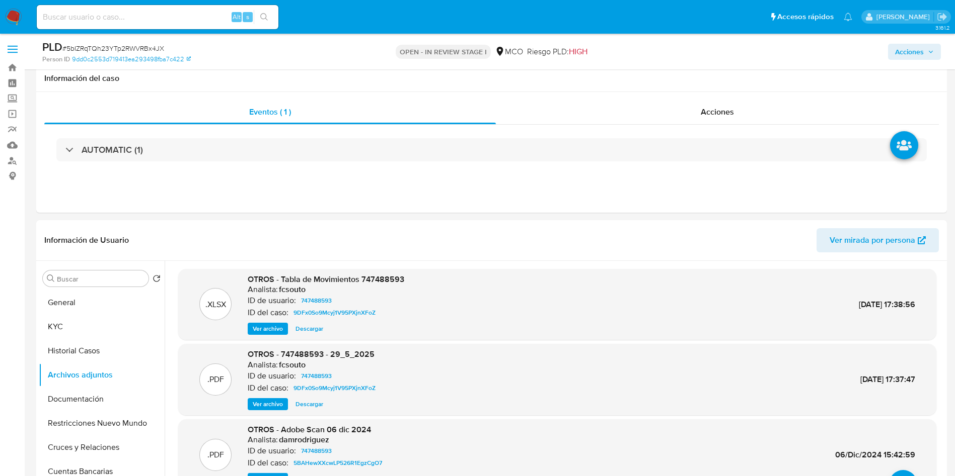
select select "10"
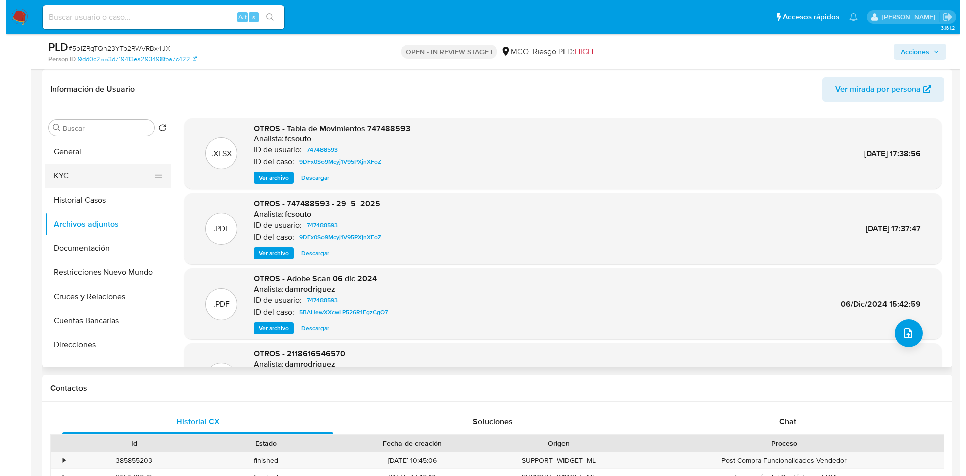
scroll to position [85, 0]
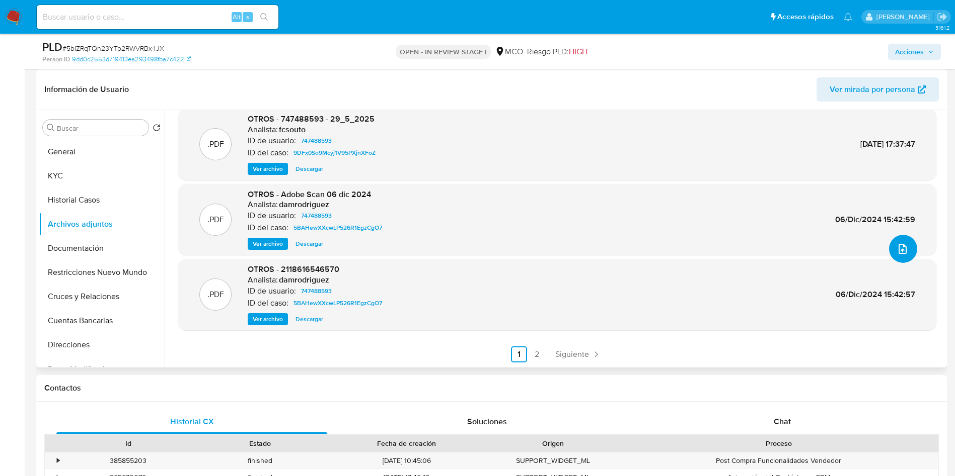
click at [898, 254] on icon "upload-file" at bounding box center [902, 249] width 12 height 12
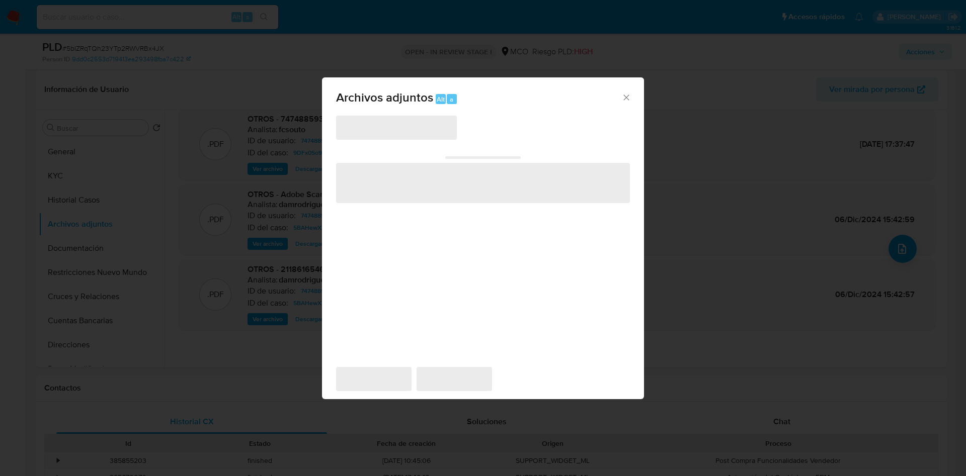
click at [403, 132] on span "‌" at bounding box center [396, 128] width 121 height 24
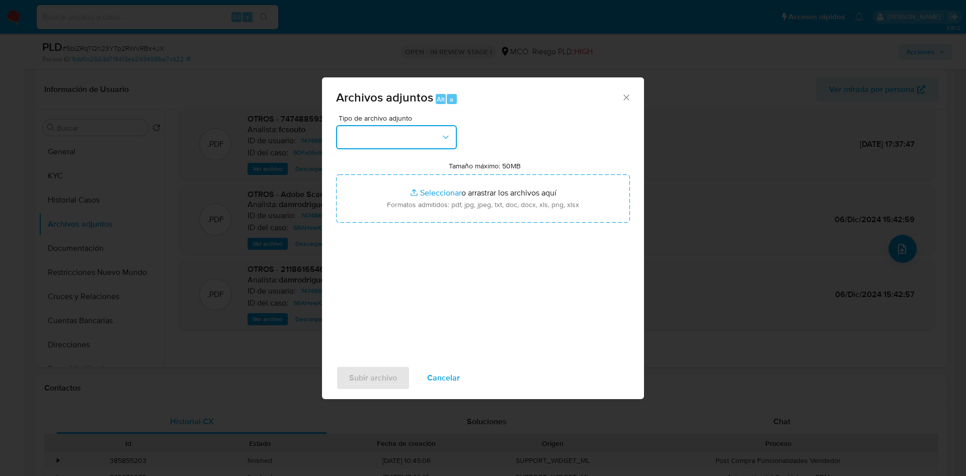
click at [373, 131] on button "button" at bounding box center [396, 137] width 121 height 24
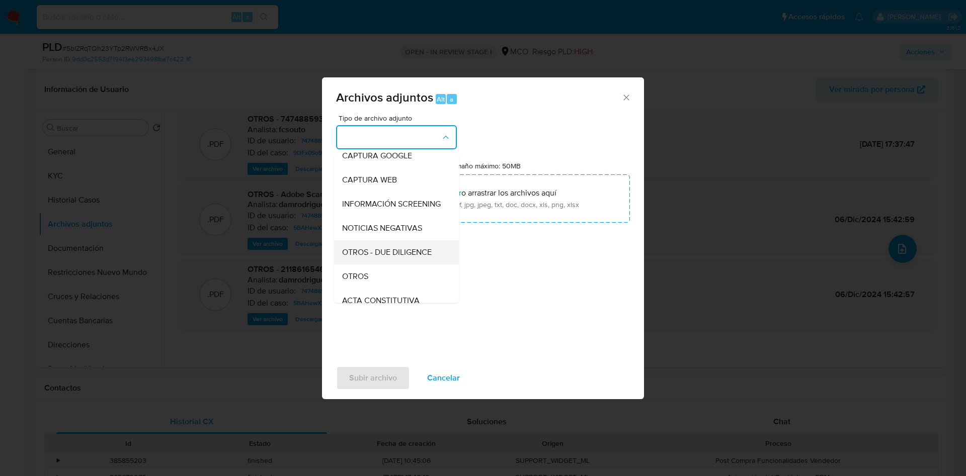
scroll to position [75, 0]
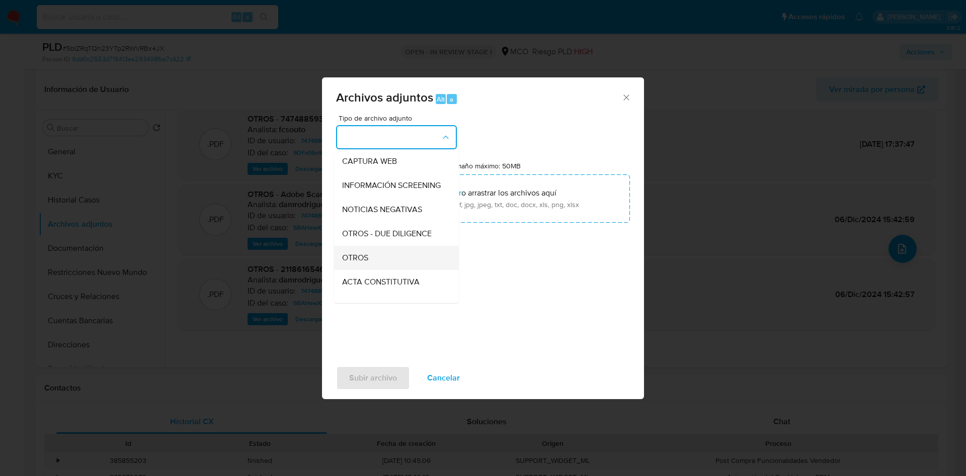
click at [376, 261] on div "OTROS" at bounding box center [393, 258] width 103 height 24
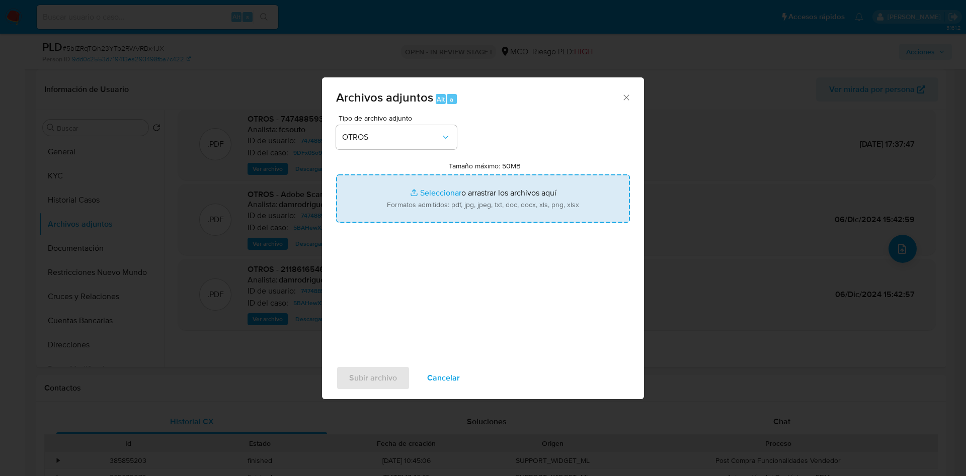
click at [436, 198] on input "Tamaño máximo: 50MB Seleccionar archivos" at bounding box center [483, 199] width 294 height 48
type input "C:\fakepath\747488593 - 01_10_2025.pdf"
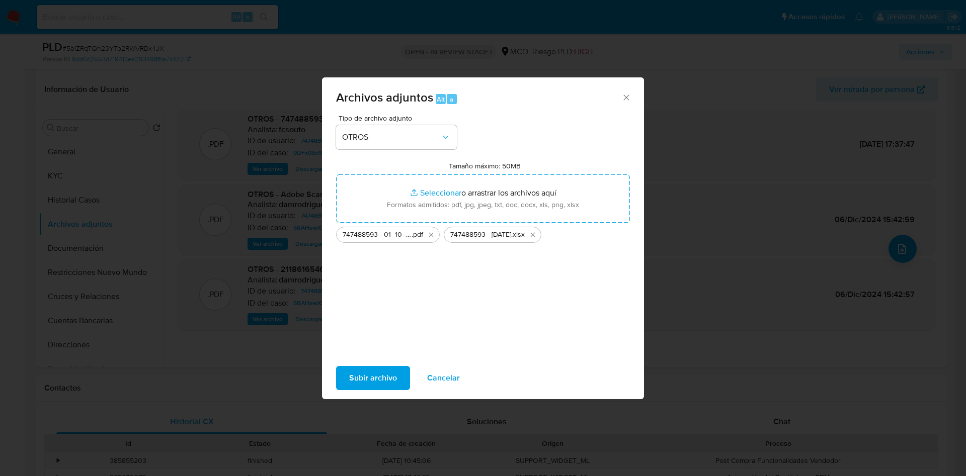
click at [346, 381] on button "Subir archivo" at bounding box center [373, 378] width 74 height 24
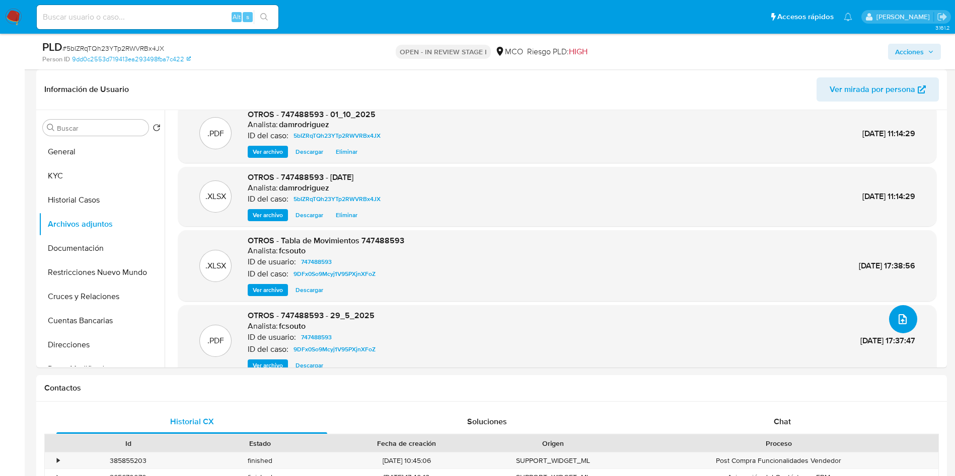
scroll to position [0, 0]
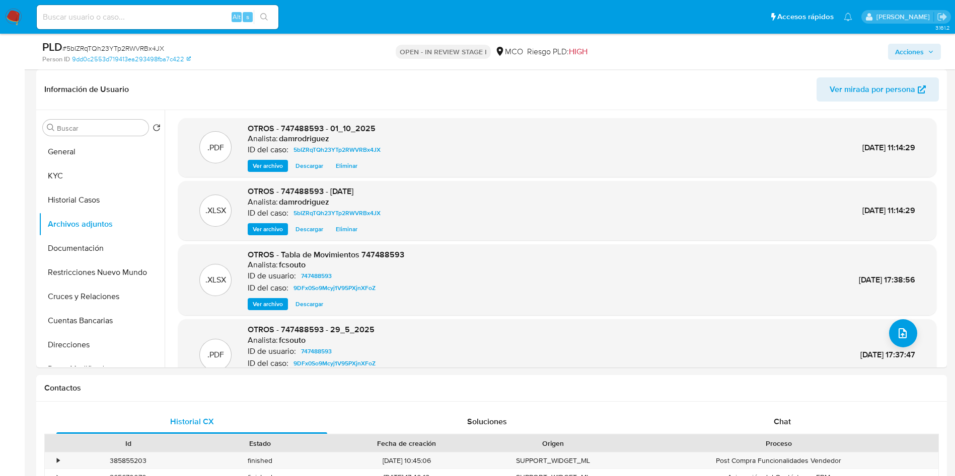
click at [936, 49] on button "Acciones" at bounding box center [914, 52] width 53 height 16
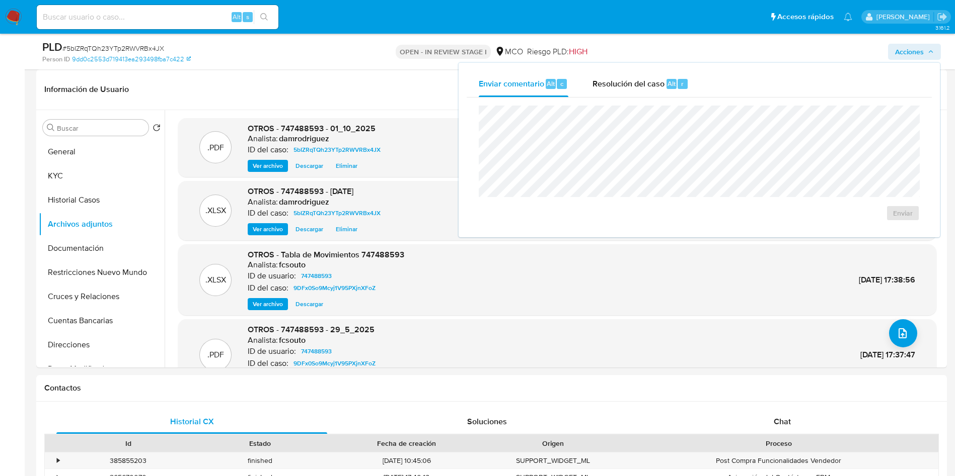
click at [629, 68] on div "Enviar comentario Alt c Resolución del caso Alt r Enviar" at bounding box center [698, 150] width 481 height 175
click at [620, 93] on div "Resolución del caso Alt r" at bounding box center [640, 84] width 96 height 26
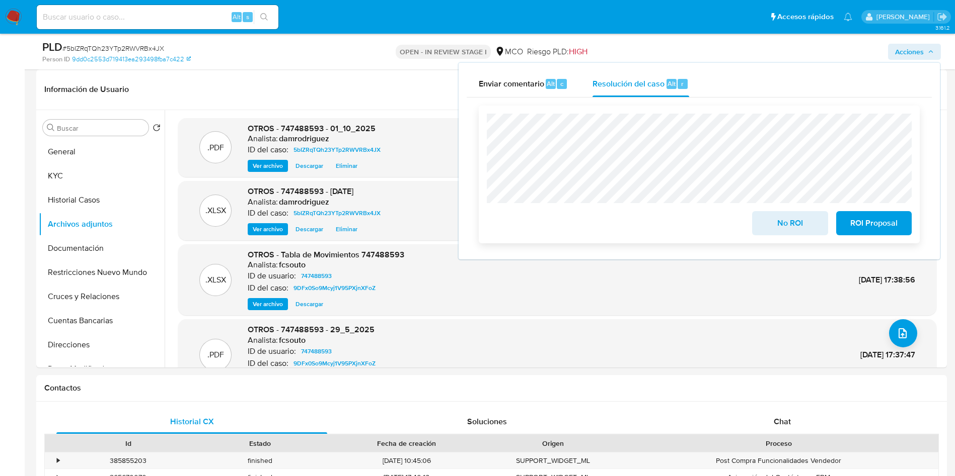
click at [790, 227] on span "No ROI" at bounding box center [789, 223] width 49 height 22
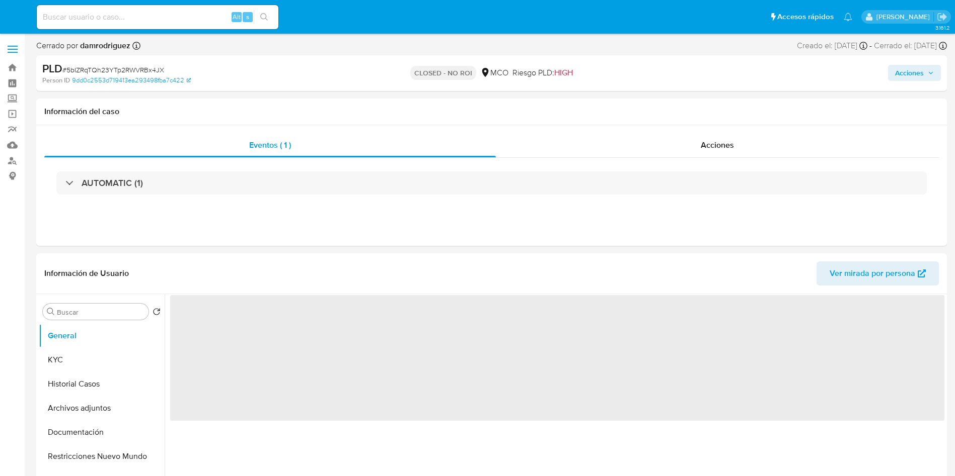
select select "10"
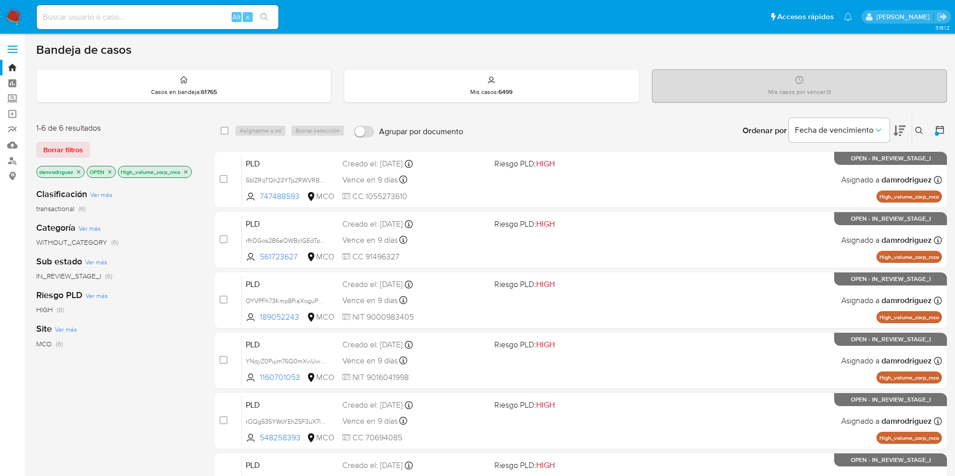
click at [900, 127] on icon at bounding box center [899, 131] width 12 height 11
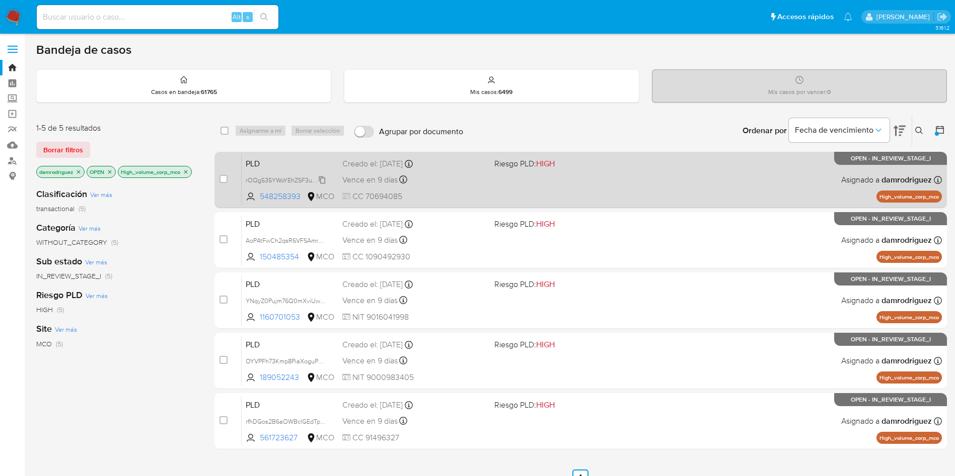
click at [270, 182] on span "rOQg535YWoYEhZSF3uX7lunX" at bounding box center [289, 179] width 86 height 11
click at [287, 164] on span "PLD" at bounding box center [290, 162] width 89 height 13
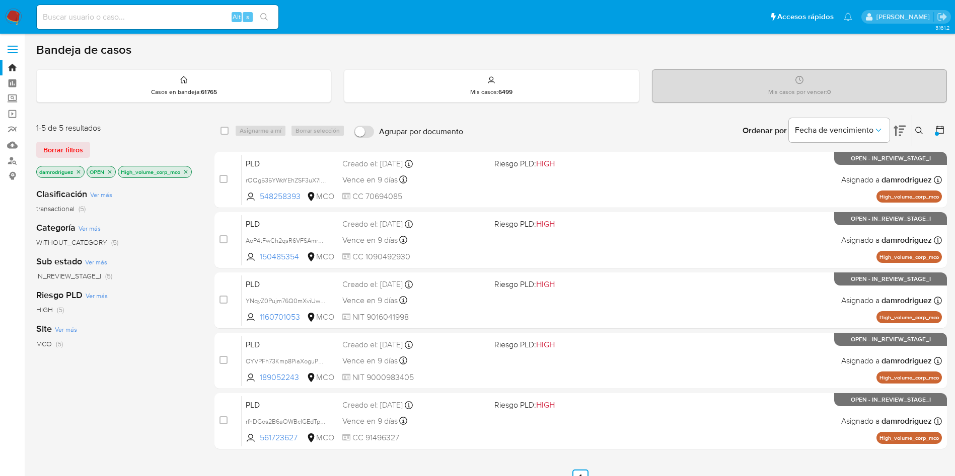
click at [904, 127] on icon at bounding box center [899, 131] width 12 height 12
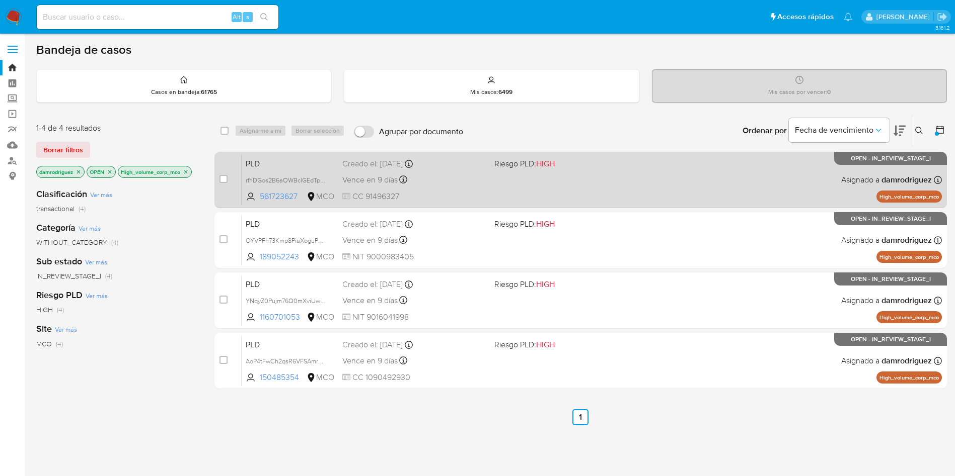
click at [288, 159] on span "PLD" at bounding box center [290, 162] width 89 height 13
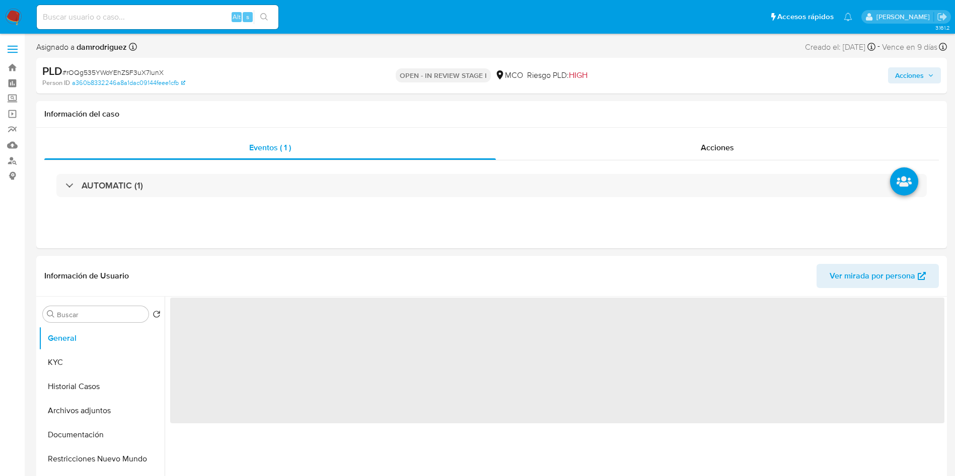
select select "10"
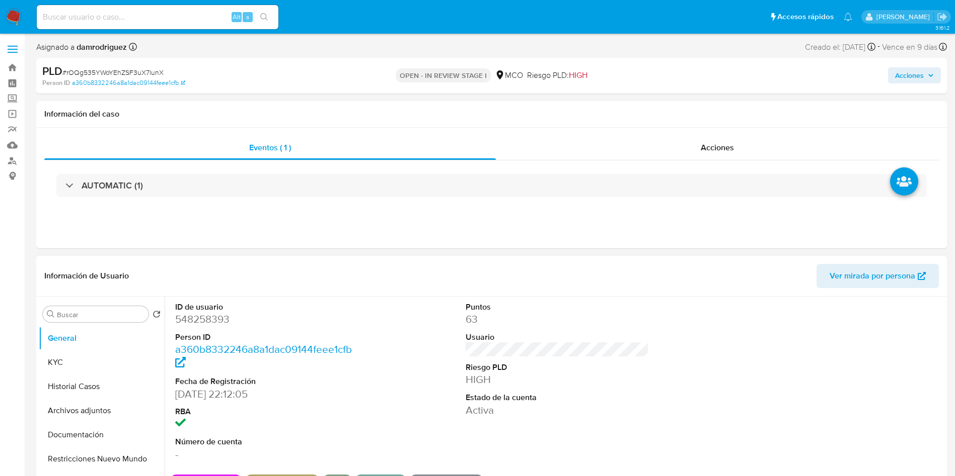
click at [202, 321] on dd "548258393" at bounding box center [267, 319] width 184 height 14
copy dd "548258393"
click at [198, 316] on dd "548258393" at bounding box center [267, 319] width 184 height 14
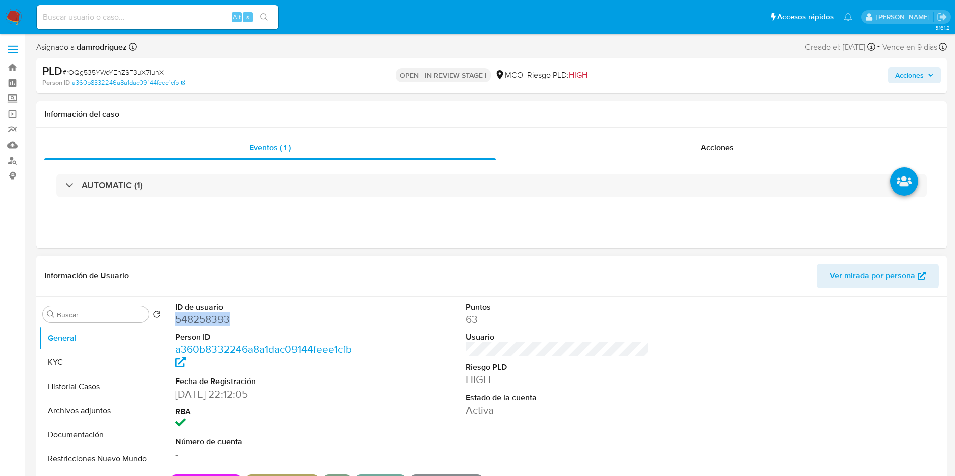
click at [198, 316] on dd "548258393" at bounding box center [267, 319] width 184 height 14
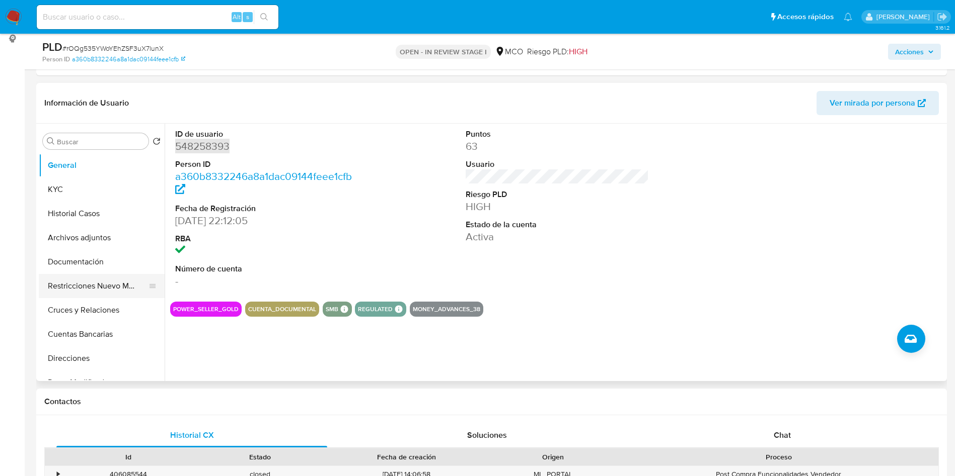
scroll to position [151, 0]
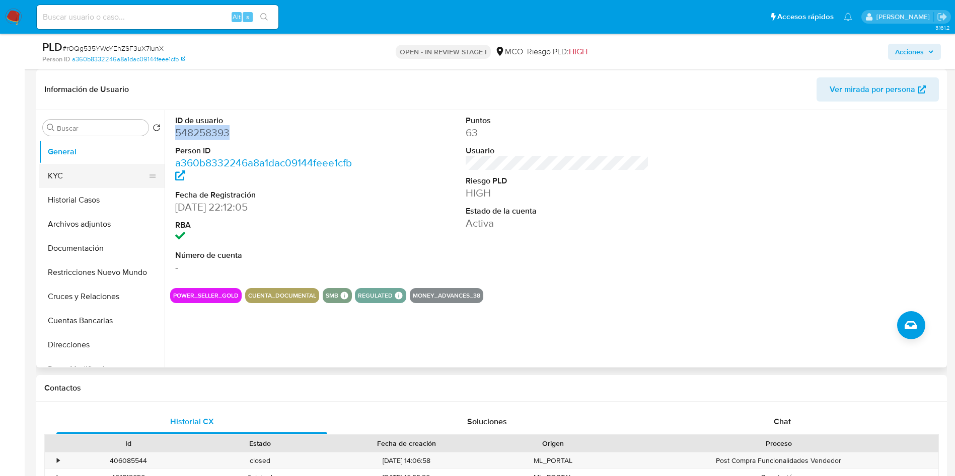
click at [92, 182] on button "KYC" at bounding box center [98, 176] width 118 height 24
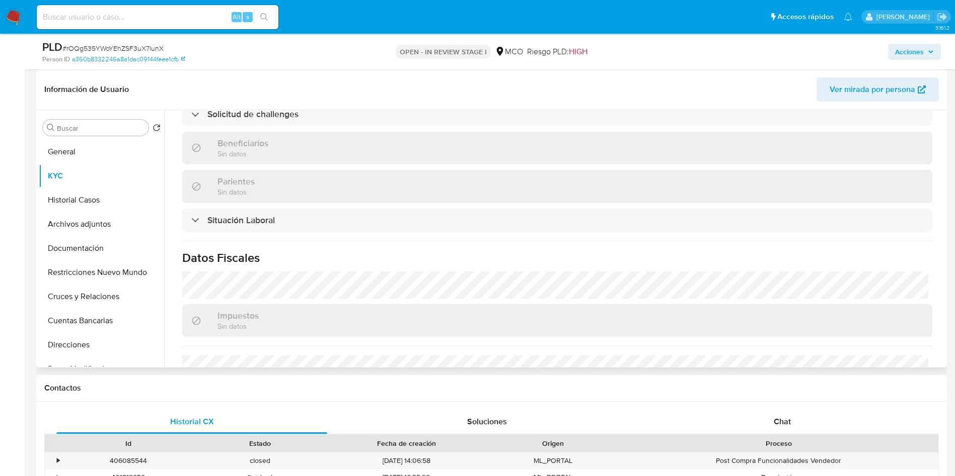
scroll to position [501, 0]
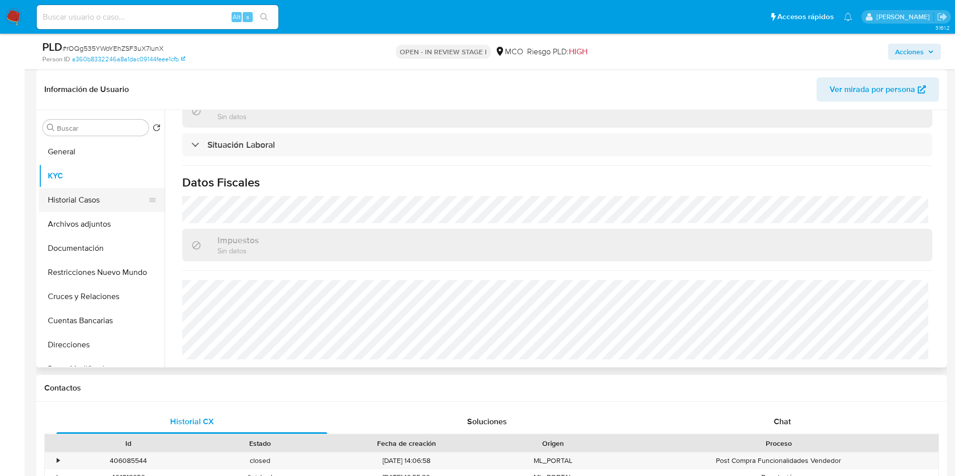
click at [79, 188] on button "Historial Casos" at bounding box center [98, 200] width 118 height 24
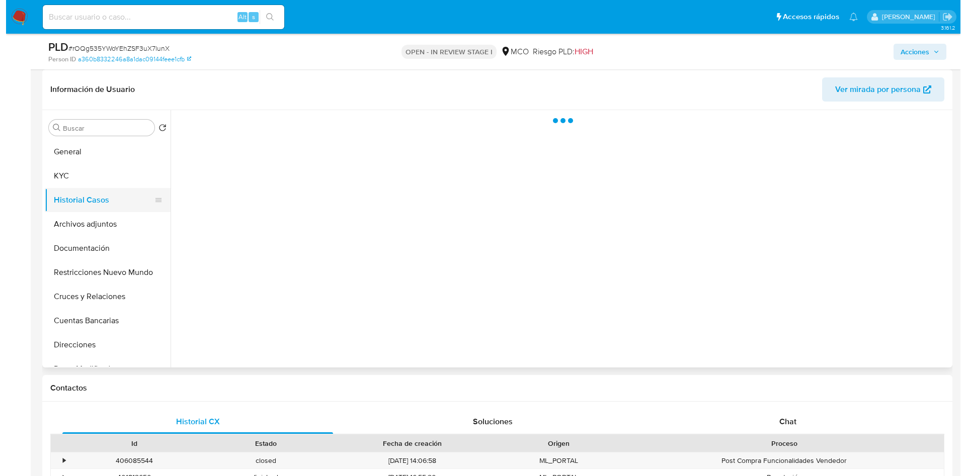
scroll to position [0, 0]
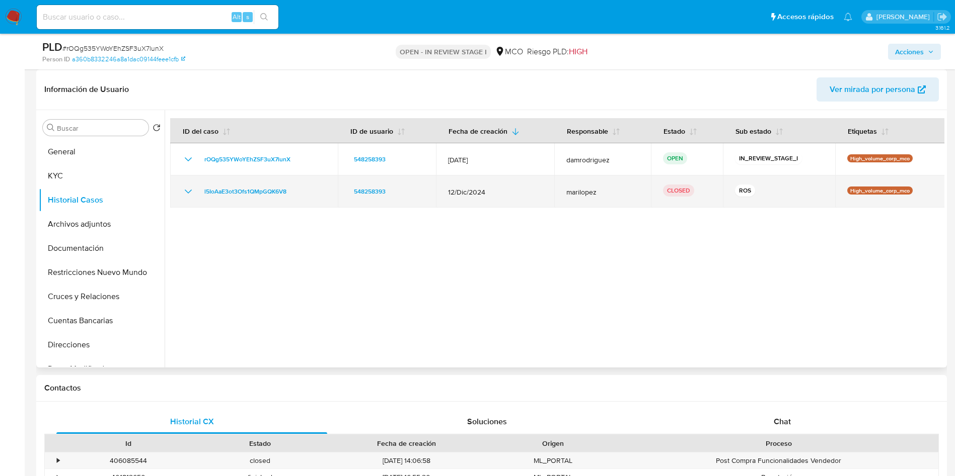
click at [190, 189] on icon "Mostrar/Ocultar" at bounding box center [188, 192] width 12 height 12
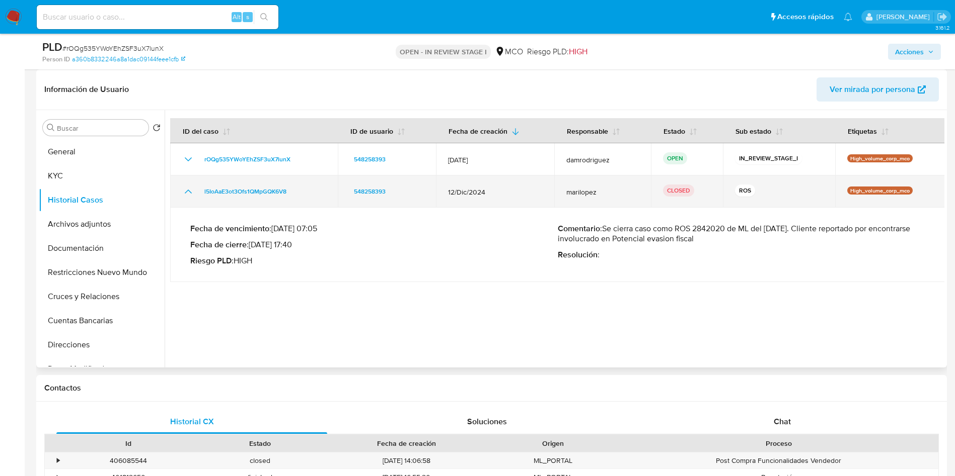
click at [186, 189] on icon "Mostrar/Ocultar" at bounding box center [188, 192] width 12 height 12
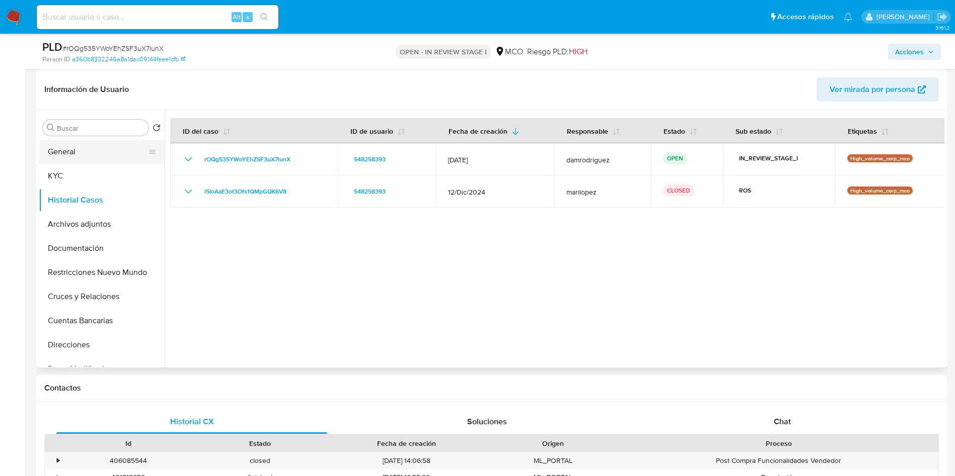
click at [79, 157] on button "General" at bounding box center [98, 152] width 118 height 24
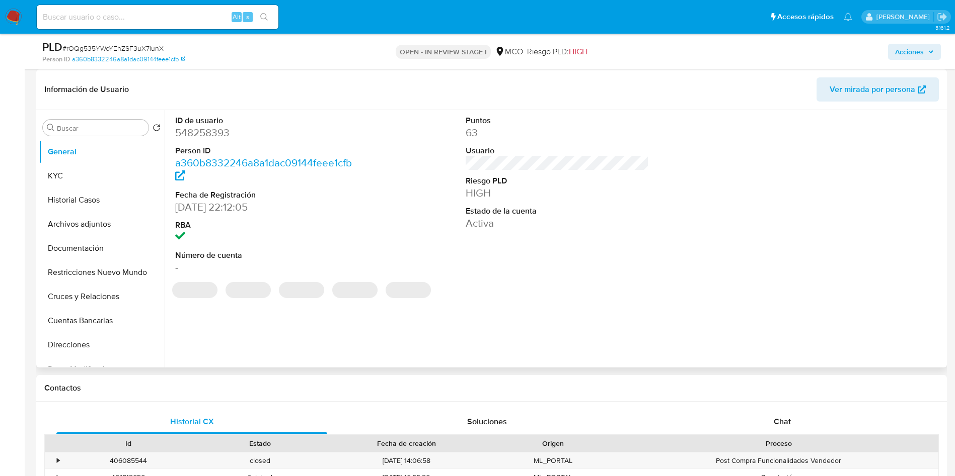
click at [229, 71] on div "Información de Usuario Ver mirada por persona" at bounding box center [491, 89] width 910 height 41
click at [237, 80] on header "Información de Usuario Ver mirada por persona" at bounding box center [491, 89] width 894 height 24
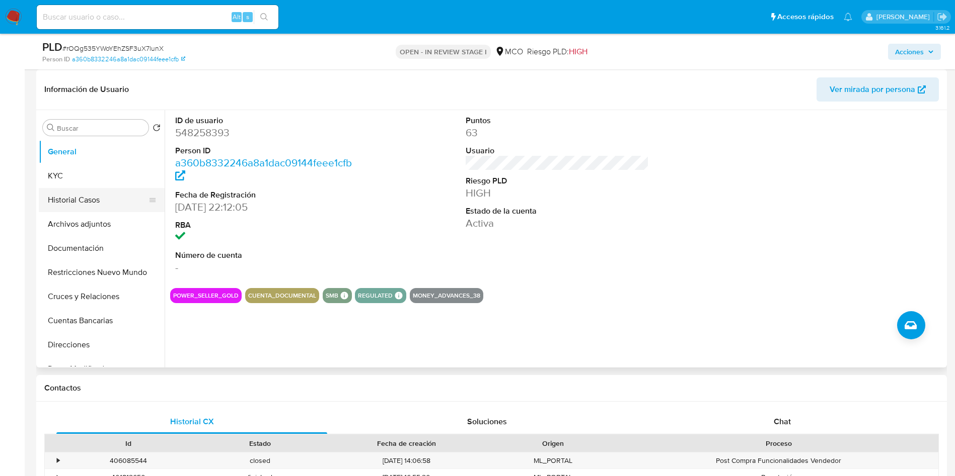
click at [88, 203] on button "Historial Casos" at bounding box center [98, 200] width 118 height 24
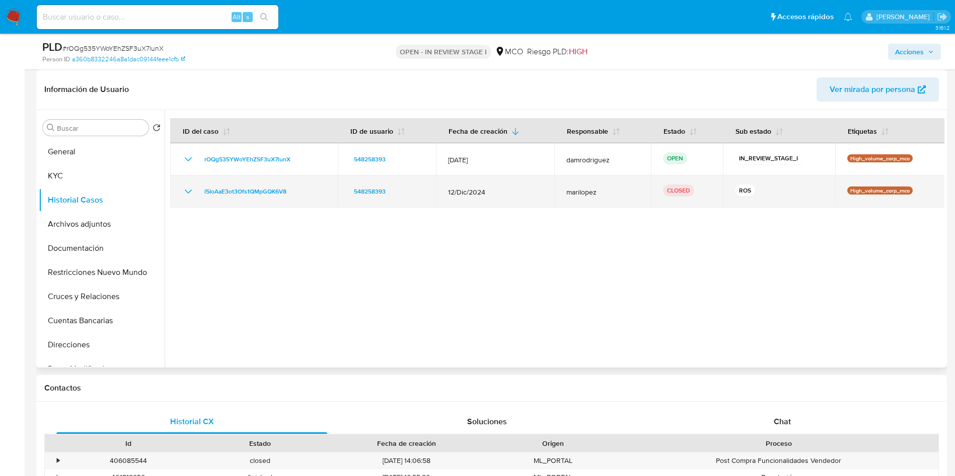
click at [185, 187] on icon "Mostrar/Ocultar" at bounding box center [188, 192] width 12 height 12
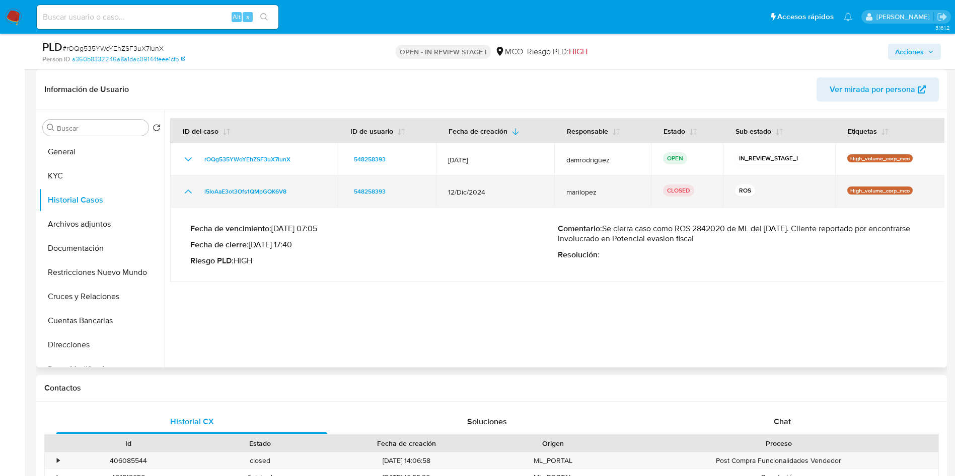
click at [186, 187] on icon "Mostrar/Ocultar" at bounding box center [188, 192] width 12 height 12
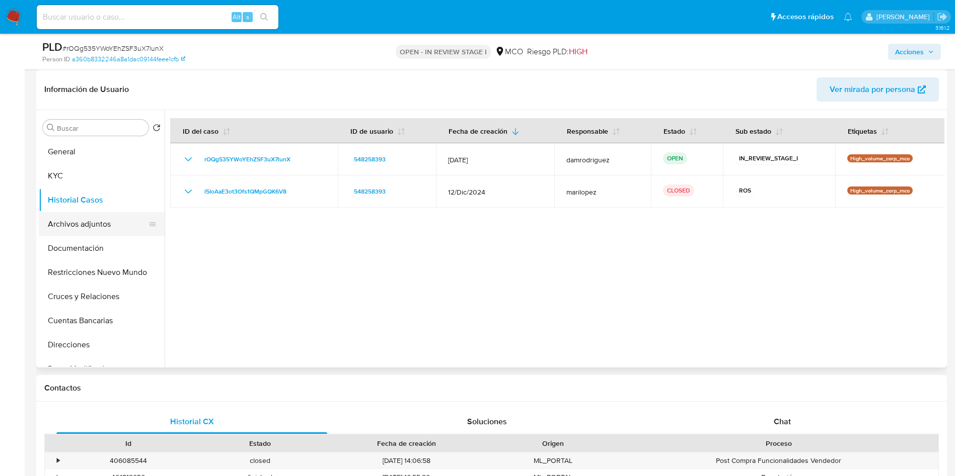
click at [106, 228] on button "Archivos adjuntos" at bounding box center [98, 224] width 118 height 24
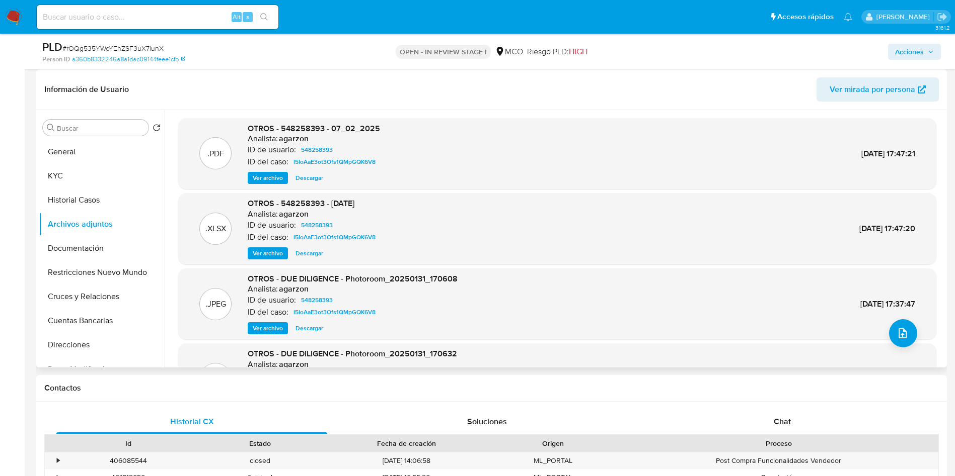
click at [272, 179] on span "Ver archivo" at bounding box center [268, 178] width 30 height 10
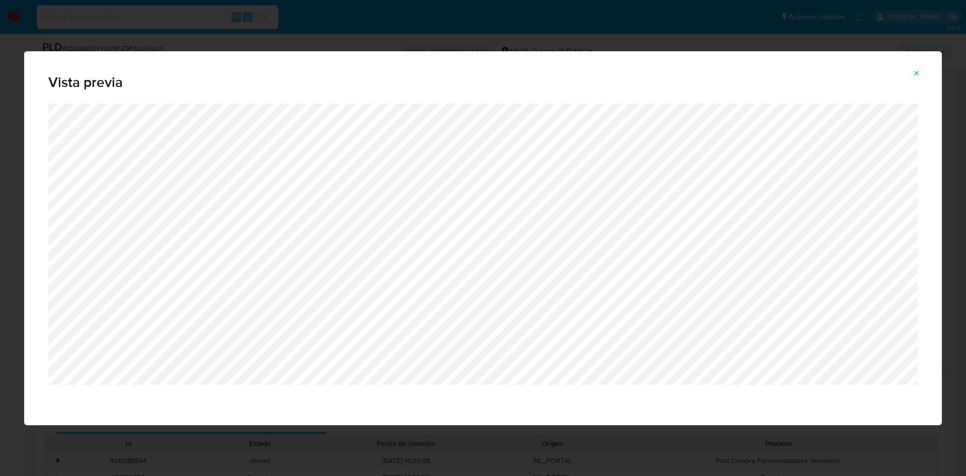
click at [918, 73] on icon "Attachment preview" at bounding box center [917, 73] width 5 height 5
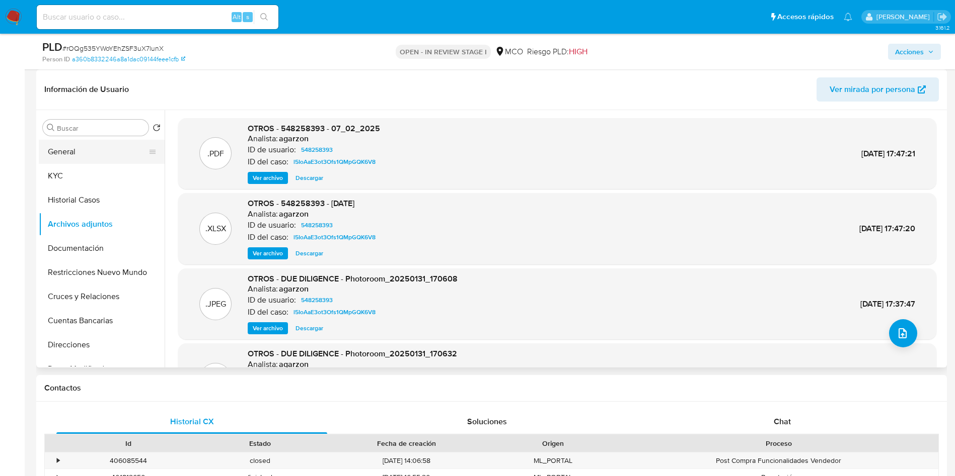
click at [91, 146] on button "General" at bounding box center [98, 152] width 118 height 24
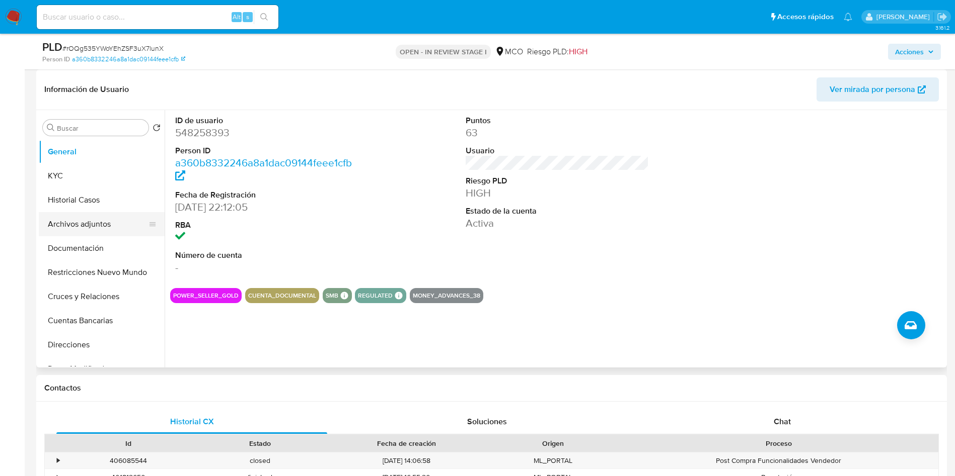
click at [90, 216] on button "Archivos adjuntos" at bounding box center [98, 224] width 118 height 24
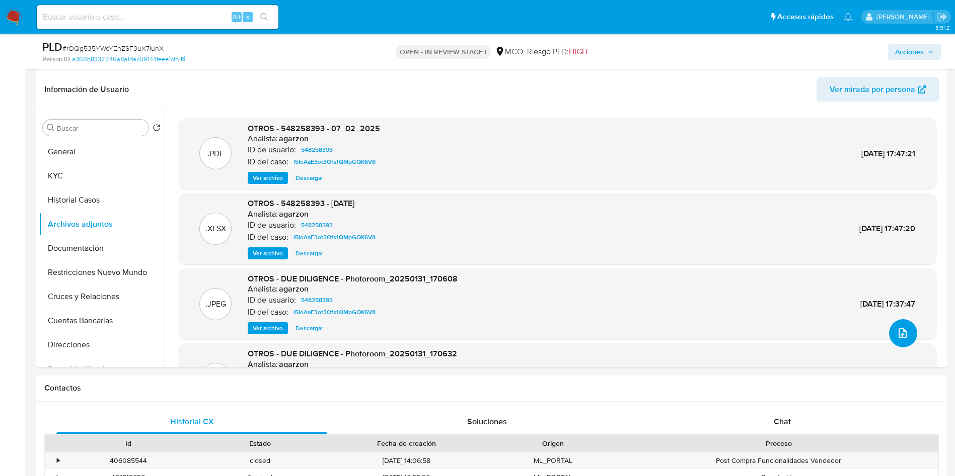
click at [900, 330] on icon "upload-file" at bounding box center [902, 334] width 8 height 10
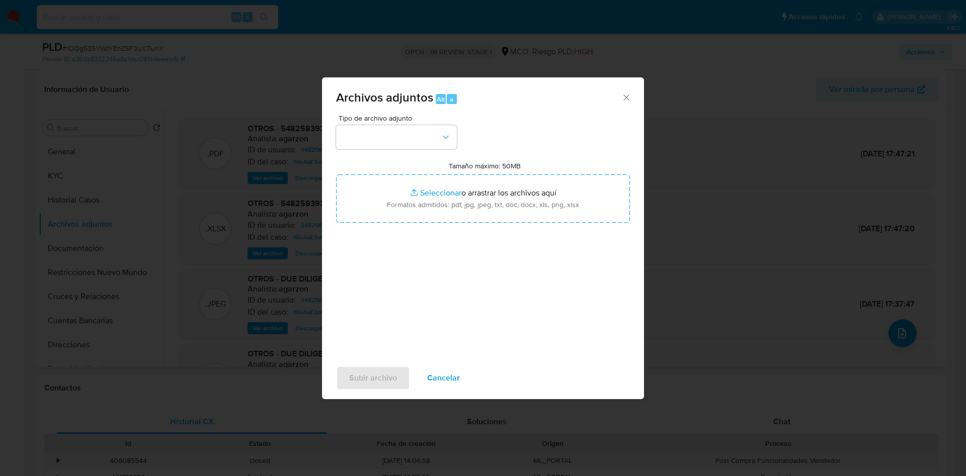
click at [389, 151] on div "Tipo de archivo adjunto Tamaño máximo: 50MB Seleccionar archivos Seleccionar o …" at bounding box center [483, 233] width 294 height 237
click at [390, 146] on button "button" at bounding box center [396, 137] width 121 height 24
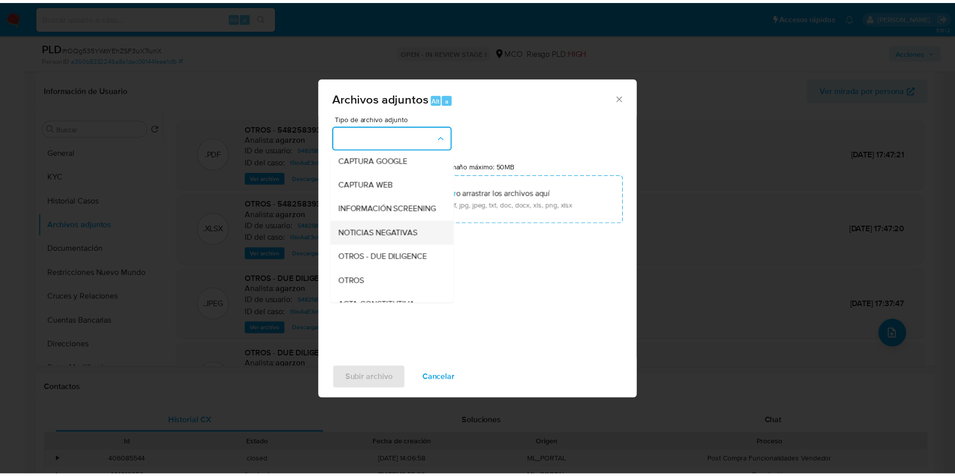
scroll to position [75, 0]
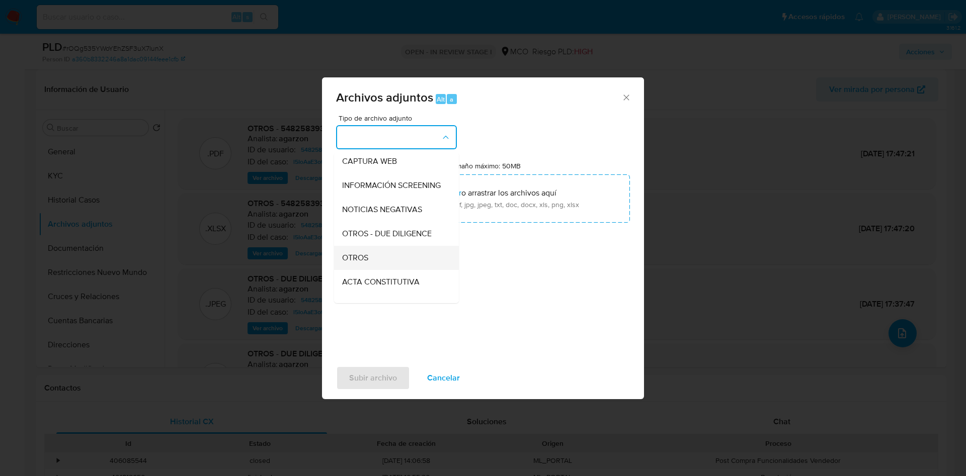
click at [376, 269] on div "OTROS" at bounding box center [393, 258] width 103 height 24
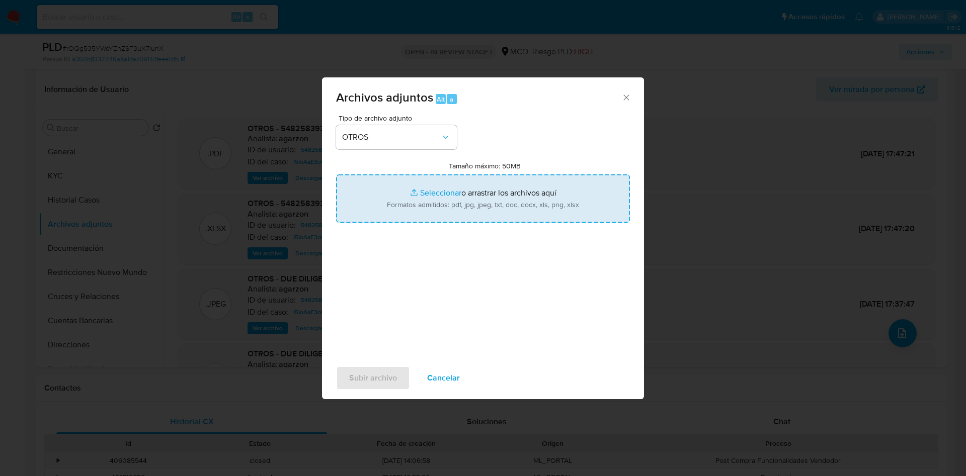
click at [428, 201] on input "Tamaño máximo: 50MB Seleccionar archivos" at bounding box center [483, 199] width 294 height 48
type input "C:\fakepath\548258393 - 01_10_2025.pdf"
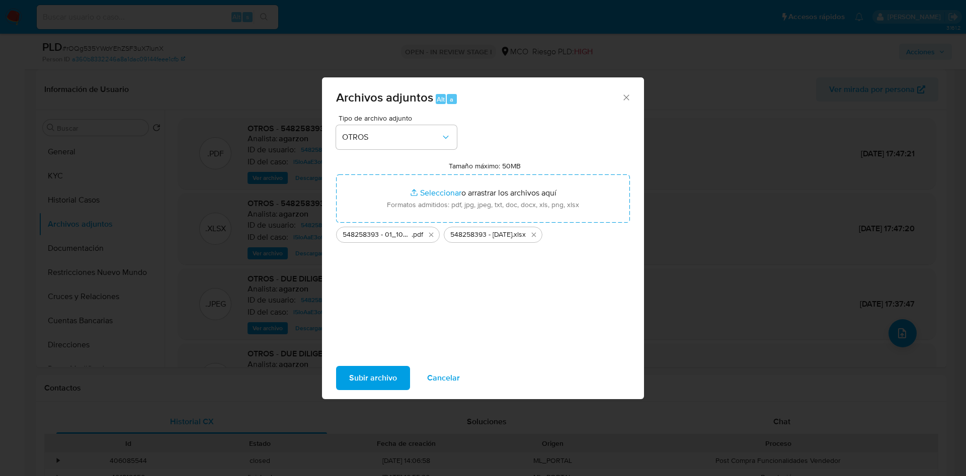
click at [369, 375] on span "Subir archivo" at bounding box center [373, 378] width 48 height 22
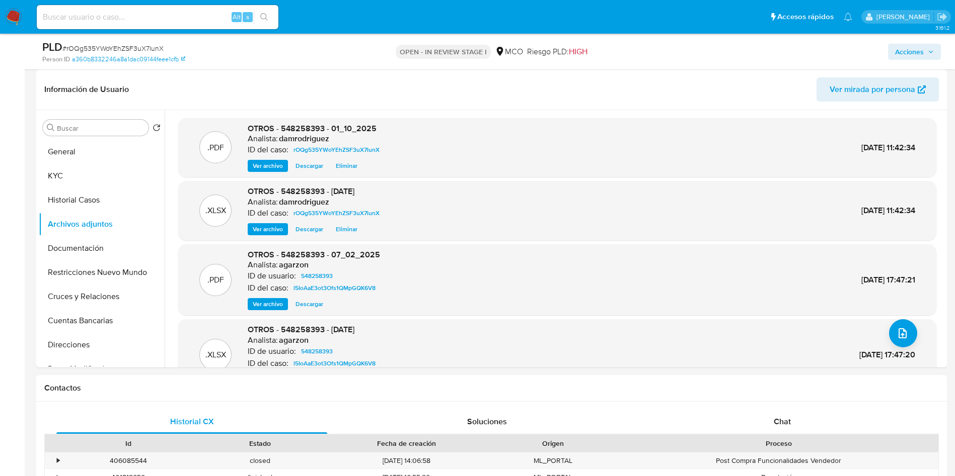
drag, startPoint x: 914, startPoint y: 54, endPoint x: 862, endPoint y: 59, distance: 52.1
click at [914, 54] on span "Acciones" at bounding box center [909, 52] width 29 height 16
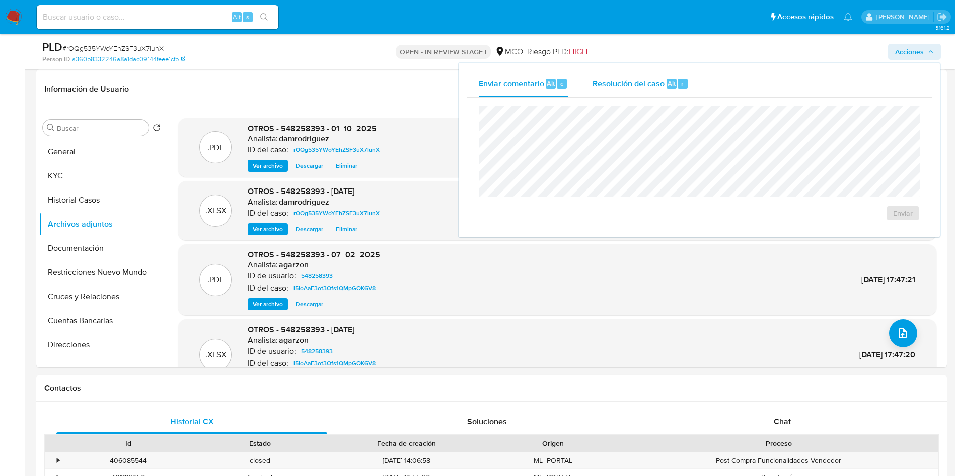
click at [631, 82] on span "Resolución del caso" at bounding box center [628, 83] width 72 height 12
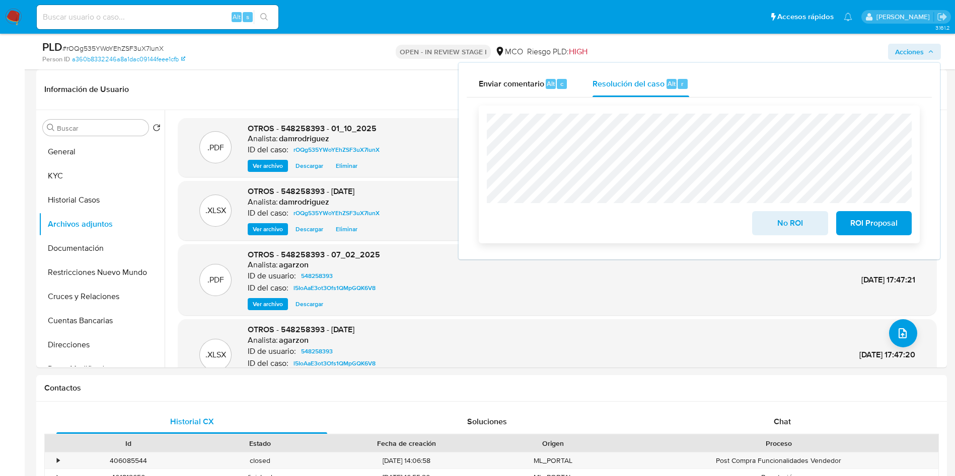
click at [871, 228] on span "ROI Proposal" at bounding box center [873, 223] width 49 height 22
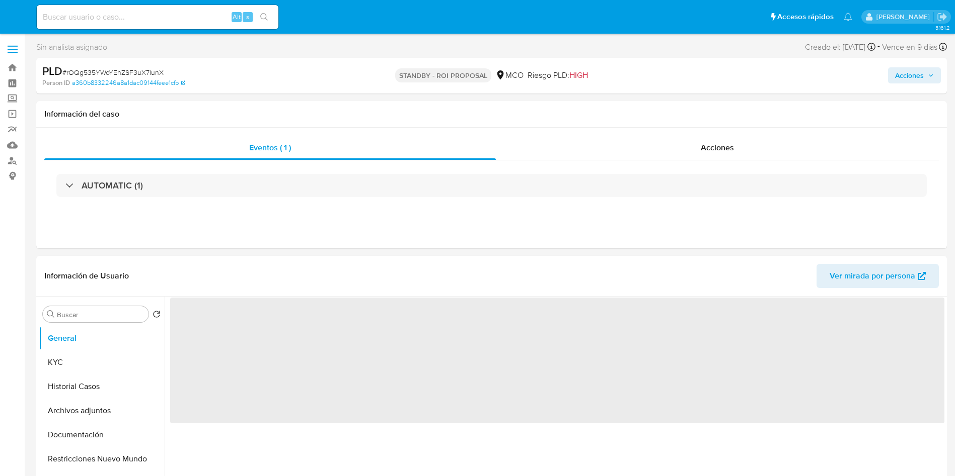
select select "10"
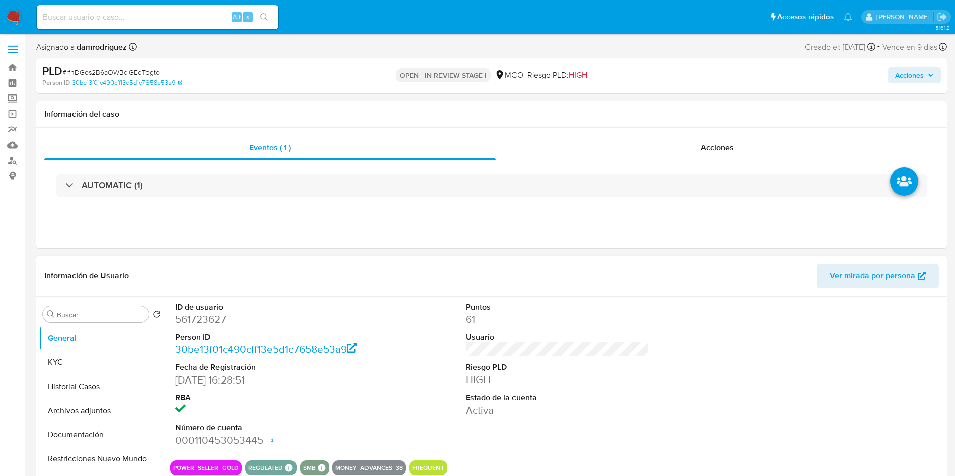
click at [208, 324] on dd "561723627" at bounding box center [267, 319] width 184 height 14
copy dd "561723627"
click at [196, 316] on dd "561723627" at bounding box center [267, 319] width 184 height 14
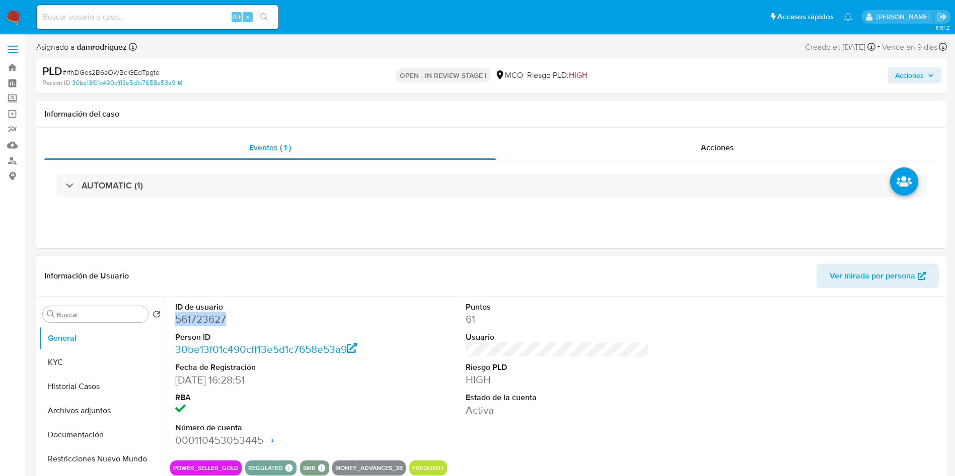
click at [196, 316] on dd "561723627" at bounding box center [267, 319] width 184 height 14
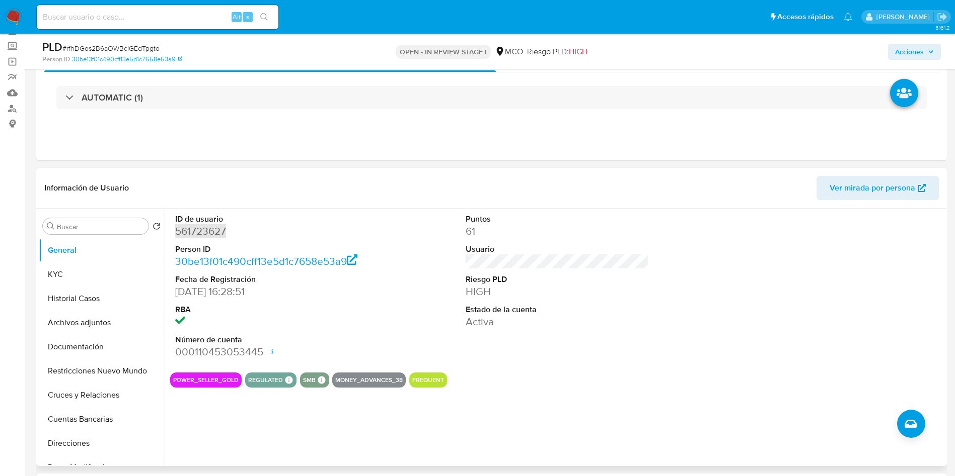
scroll to position [75, 0]
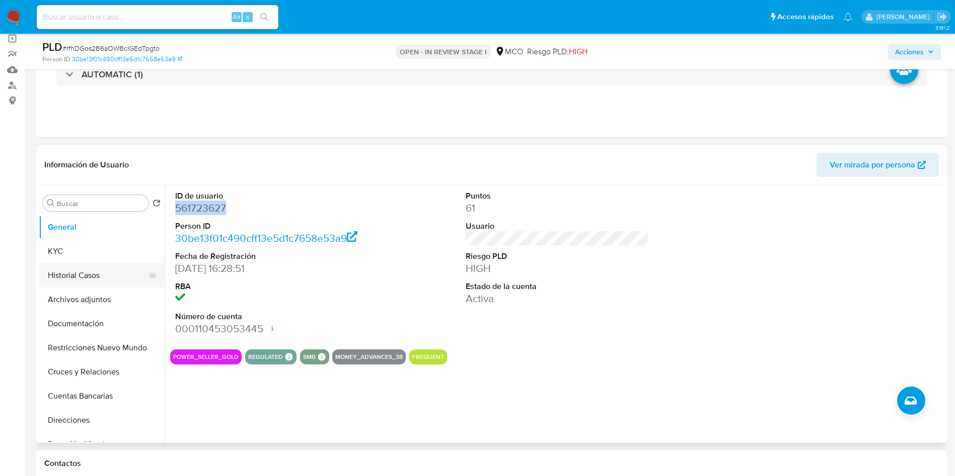
click at [84, 278] on button "Historial Casos" at bounding box center [98, 276] width 118 height 24
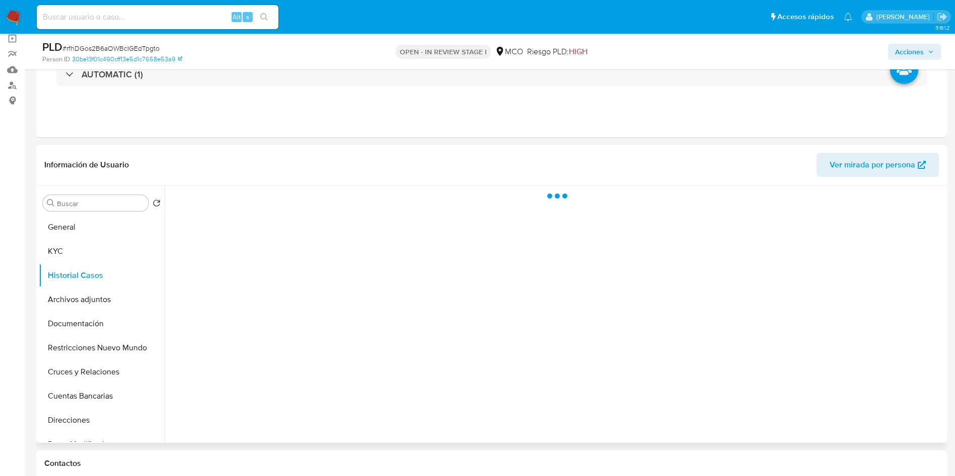
click at [365, 163] on header "Información de Usuario Ver mirada por persona" at bounding box center [491, 165] width 894 height 24
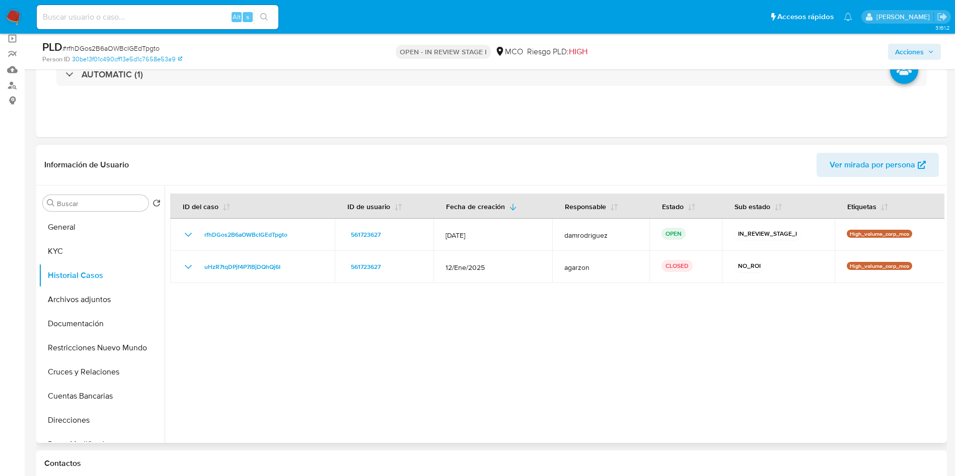
click at [361, 158] on header "Información de Usuario Ver mirada por persona" at bounding box center [491, 165] width 894 height 24
click at [71, 251] on button "KYC" at bounding box center [98, 252] width 118 height 24
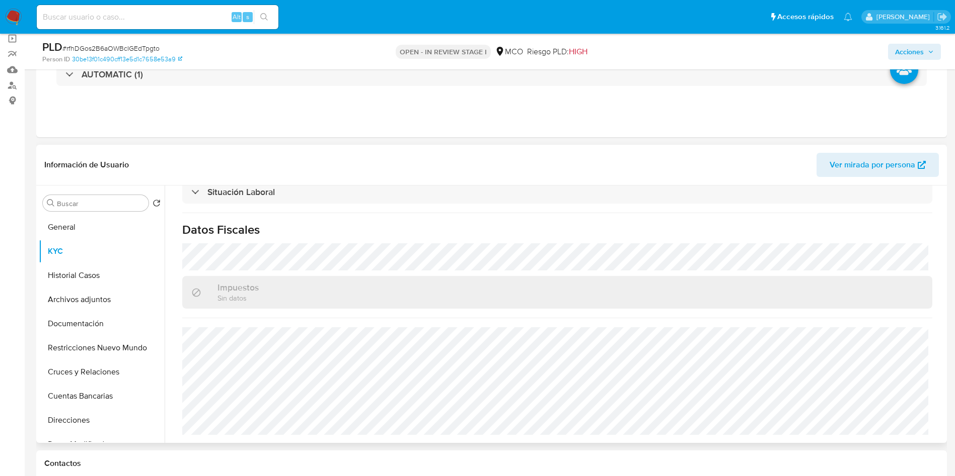
scroll to position [529, 0]
click at [57, 271] on button "Historial Casos" at bounding box center [98, 276] width 118 height 24
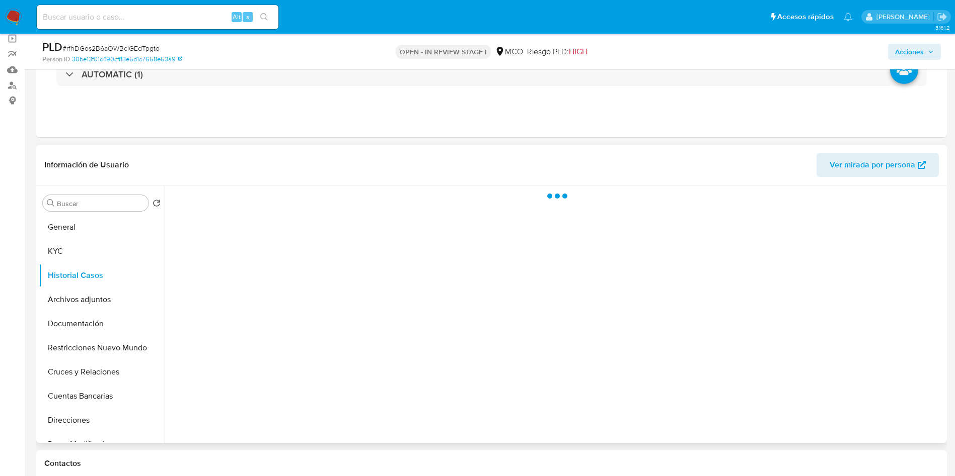
scroll to position [0, 0]
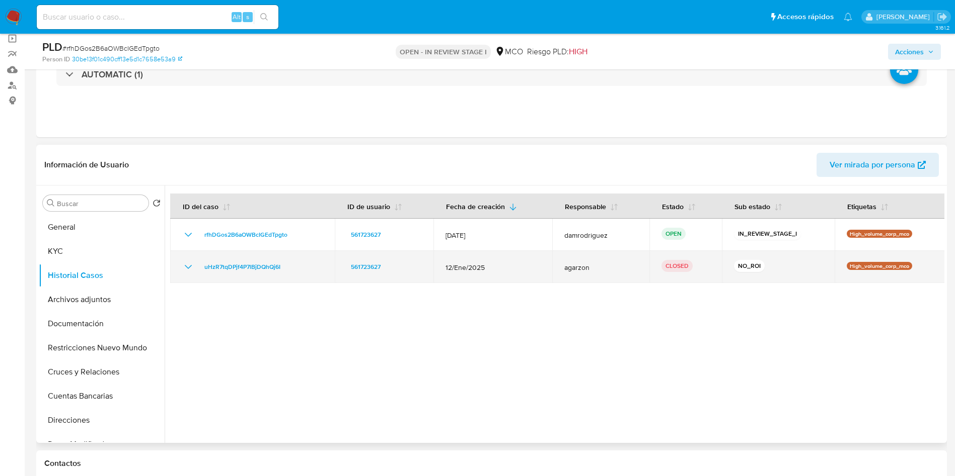
click at [184, 268] on icon "Mostrar/Ocultar" at bounding box center [188, 267] width 12 height 12
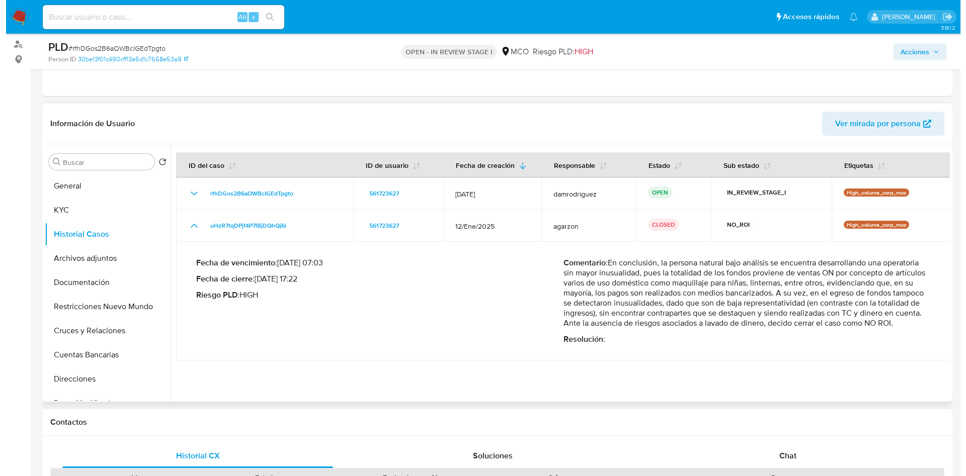
scroll to position [151, 0]
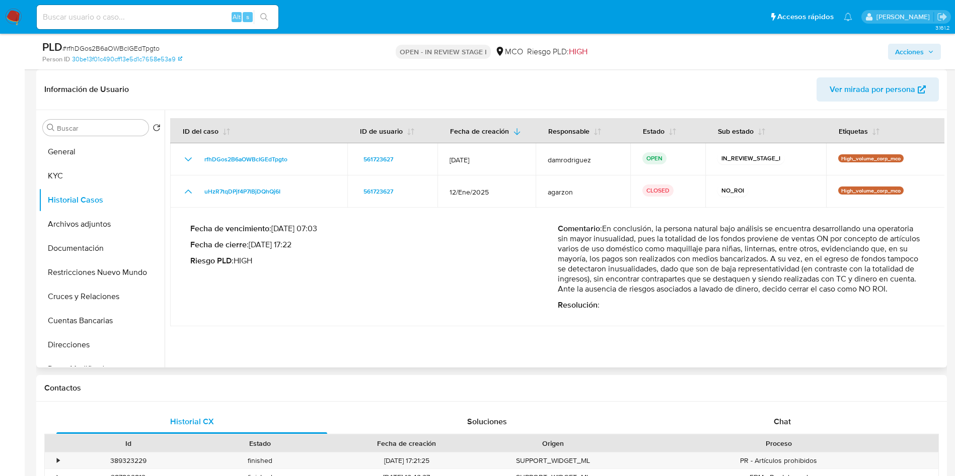
drag, startPoint x: 680, startPoint y: 244, endPoint x: 899, endPoint y: 273, distance: 221.2
click at [899, 273] on p "Comentario : En conclusión, la persona natural bajo análisis se encuentra desar…" at bounding box center [741, 259] width 367 height 70
click at [78, 227] on button "Archivos adjuntos" at bounding box center [98, 224] width 118 height 24
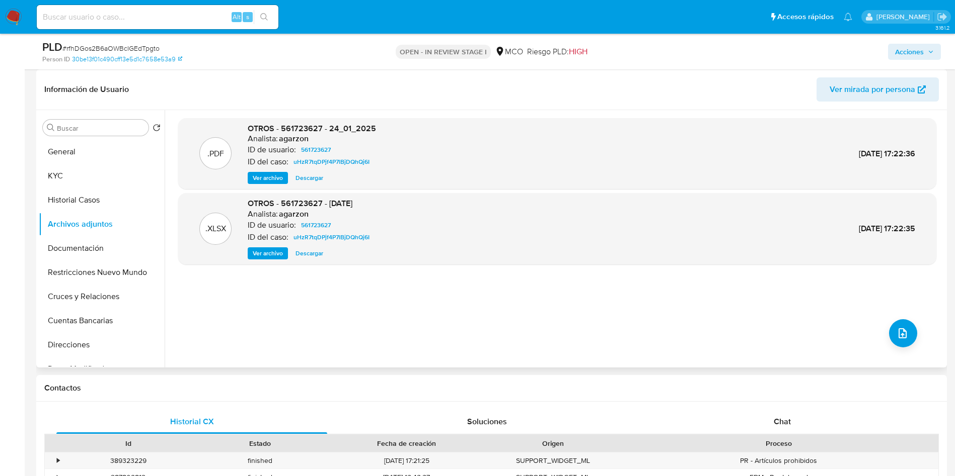
click at [275, 182] on span "Ver archivo" at bounding box center [268, 178] width 30 height 10
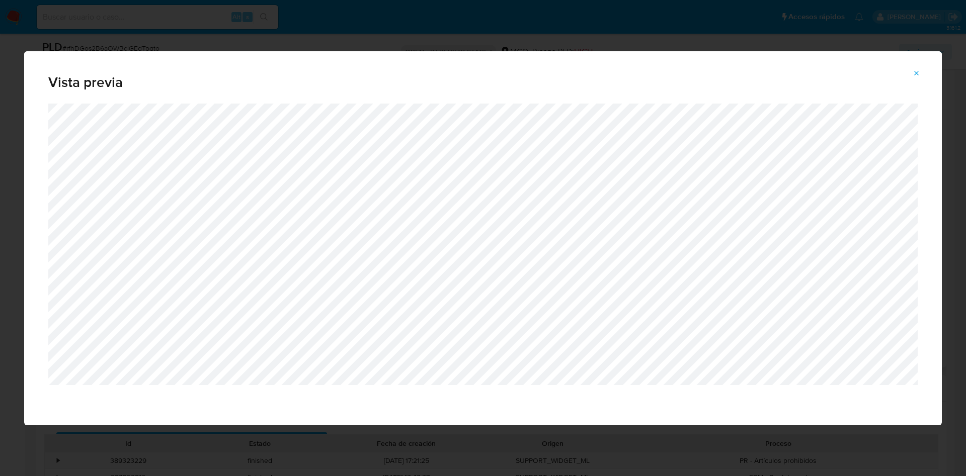
click at [918, 75] on icon "Attachment preview" at bounding box center [917, 73] width 8 height 8
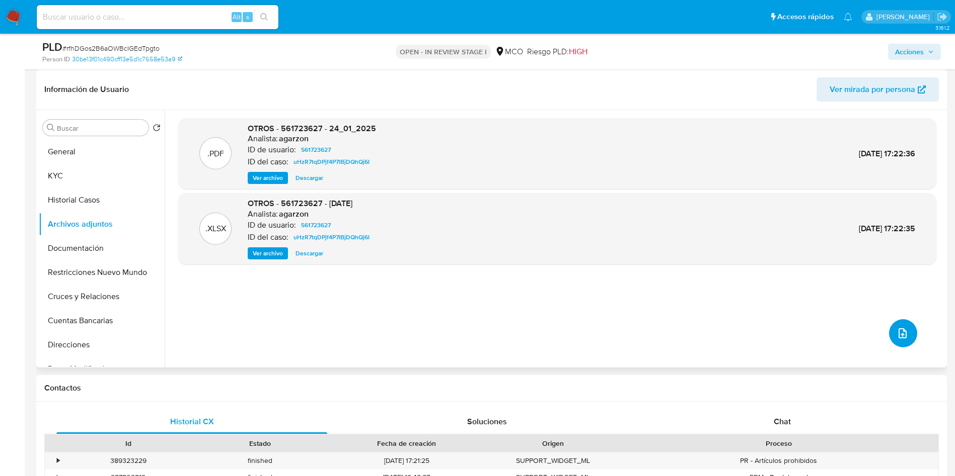
click at [900, 329] on icon "upload-file" at bounding box center [902, 334] width 8 height 10
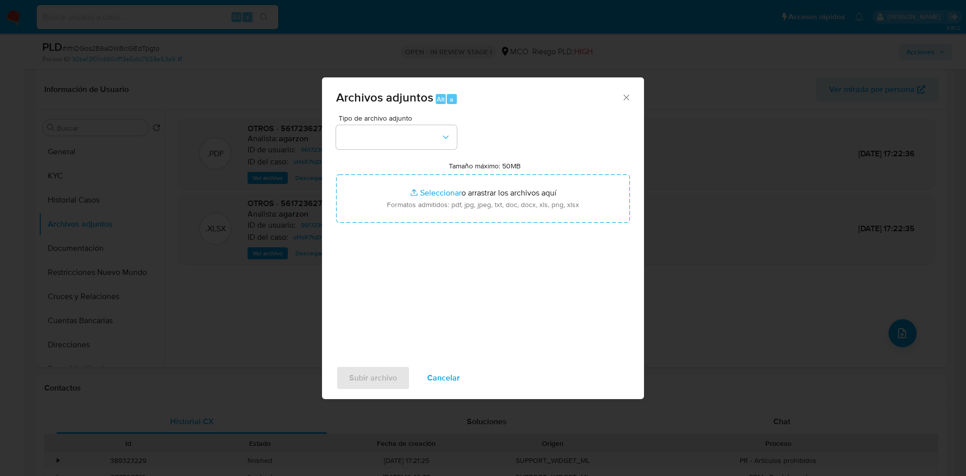
click at [433, 150] on div "Tipo de archivo adjunto Tamaño máximo: 50MB Seleccionar archivos Seleccionar o …" at bounding box center [483, 233] width 294 height 237
click at [428, 140] on button "button" at bounding box center [396, 137] width 121 height 24
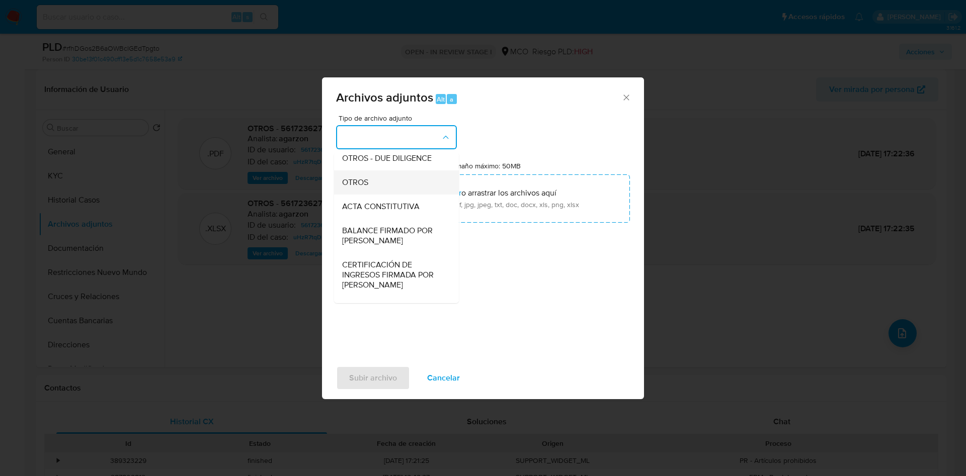
click at [361, 182] on div "OTROS" at bounding box center [393, 183] width 103 height 24
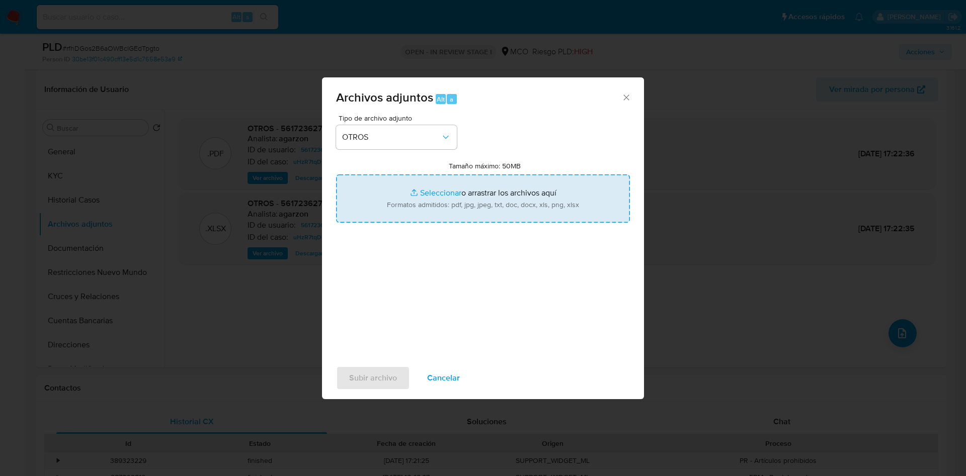
click at [471, 194] on input "Tamaño máximo: 50MB Seleccionar archivos" at bounding box center [483, 199] width 294 height 48
type input "C:\fakepath\561723627 - 01_10_2025.pdf"
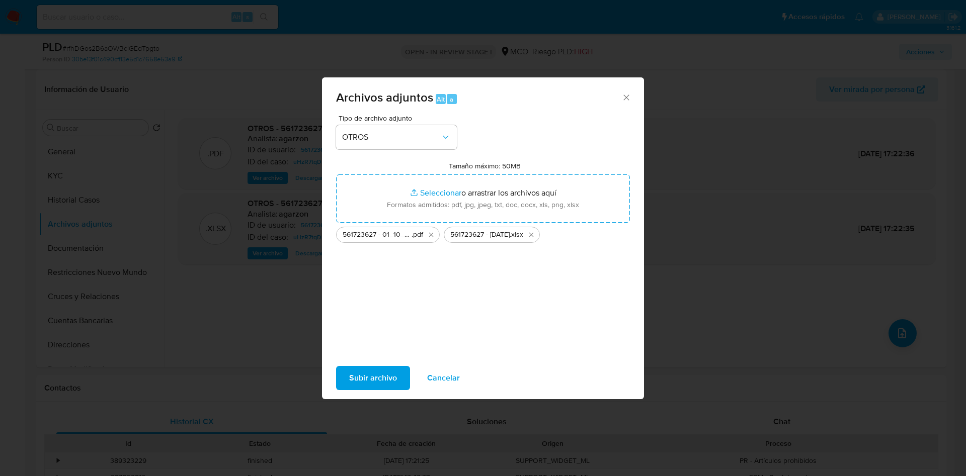
click at [359, 383] on span "Subir archivo" at bounding box center [373, 378] width 48 height 22
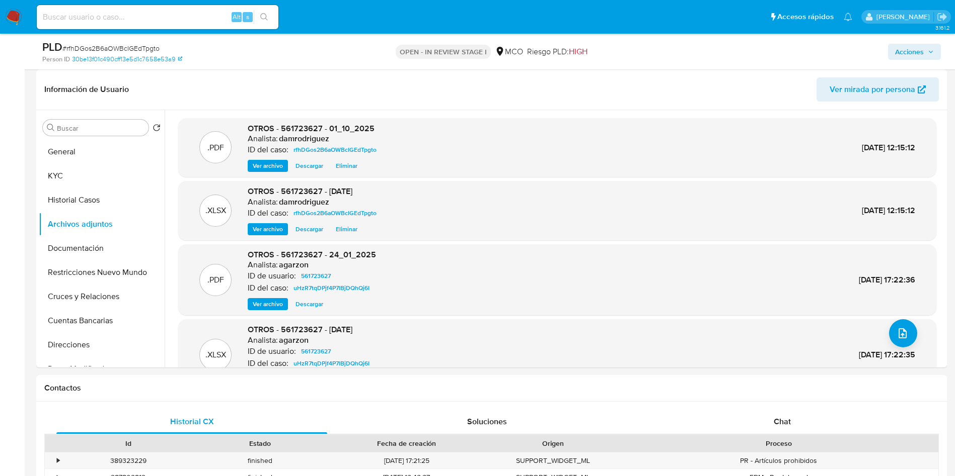
click at [908, 45] on span "Acciones" at bounding box center [909, 52] width 29 height 16
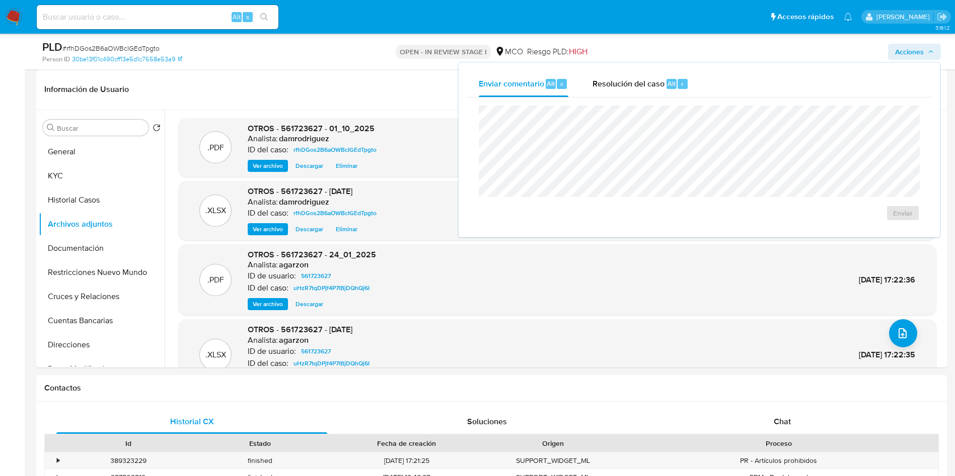
click at [623, 68] on div "Enviar comentario Alt c Resolución del caso Alt r Enviar" at bounding box center [698, 150] width 481 height 175
drag, startPoint x: 614, startPoint y: 85, endPoint x: 606, endPoint y: 101, distance: 18.0
click at [613, 85] on span "Resolución del caso" at bounding box center [628, 83] width 72 height 12
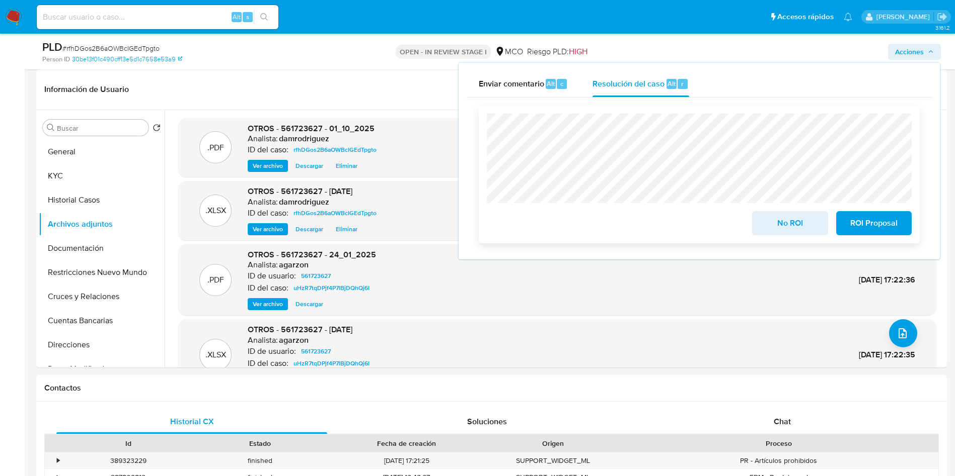
click at [799, 228] on span "No ROI" at bounding box center [789, 223] width 49 height 22
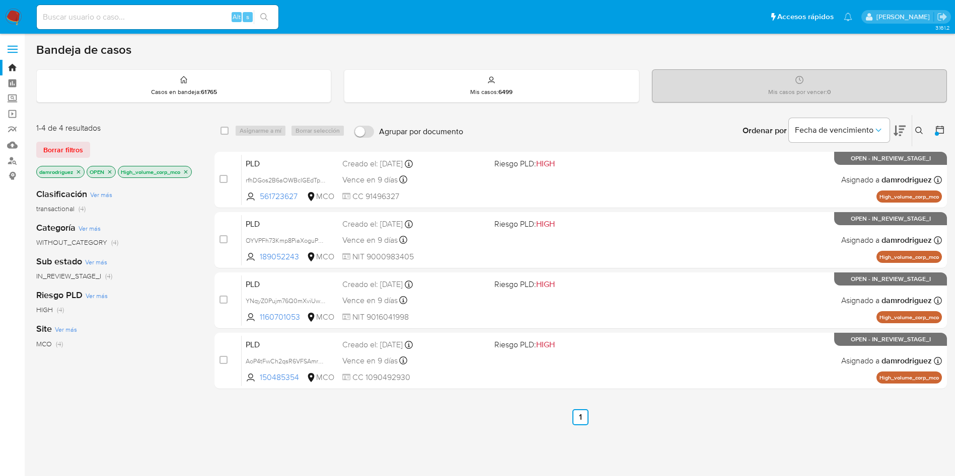
click at [905, 127] on icon at bounding box center [899, 131] width 12 height 11
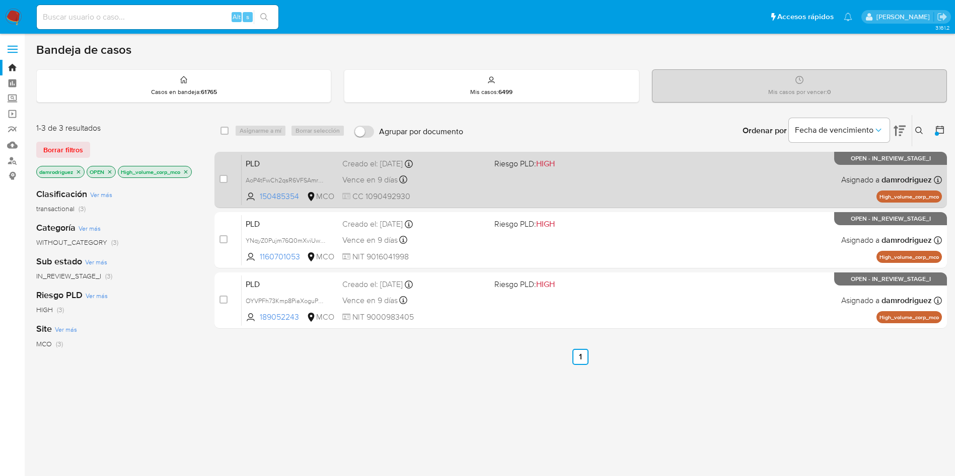
click at [257, 164] on span "PLD" at bounding box center [290, 162] width 89 height 13
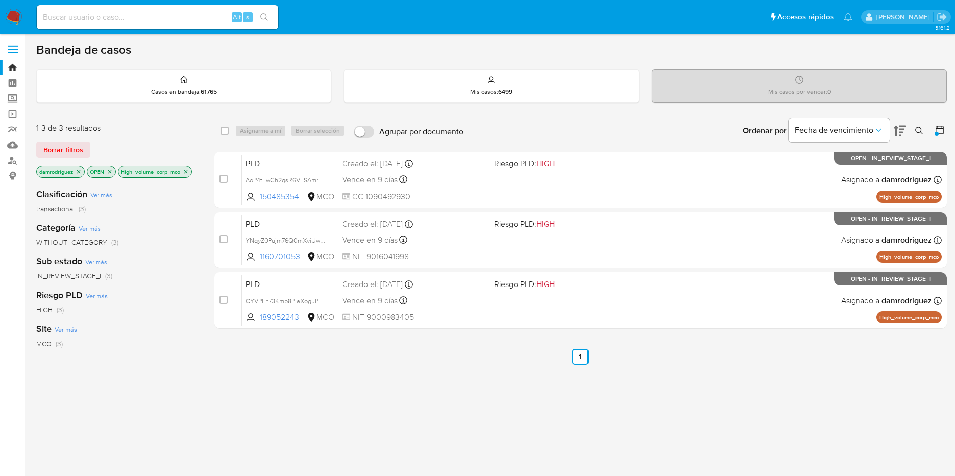
click at [133, 15] on input at bounding box center [158, 17] width 242 height 13
paste input "93980710"
type input "93980710"
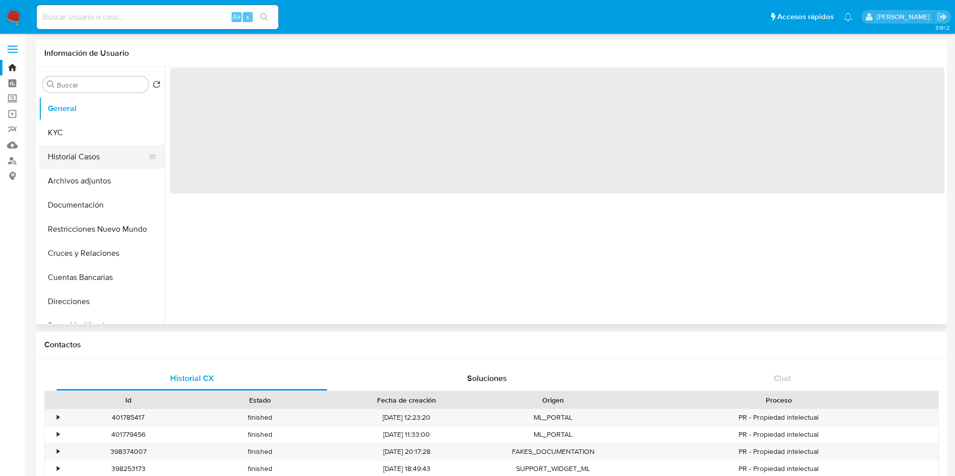
click at [58, 151] on button "Historial Casos" at bounding box center [98, 157] width 118 height 24
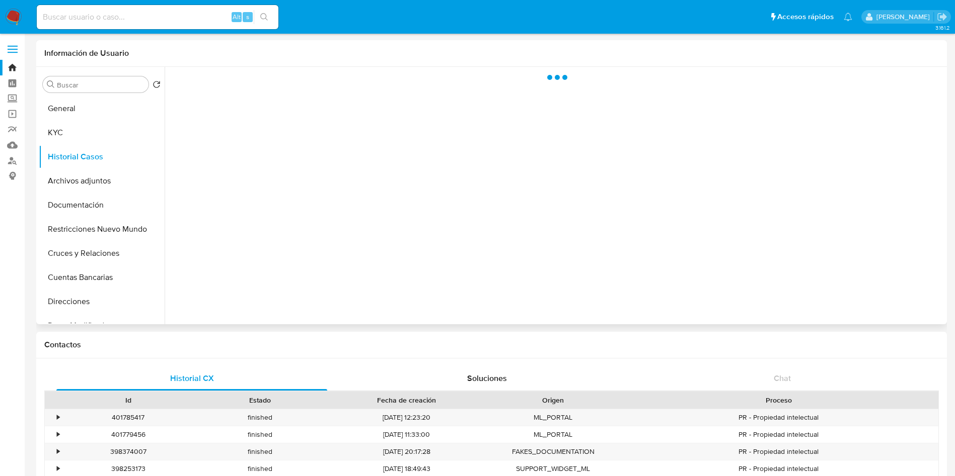
select select "10"
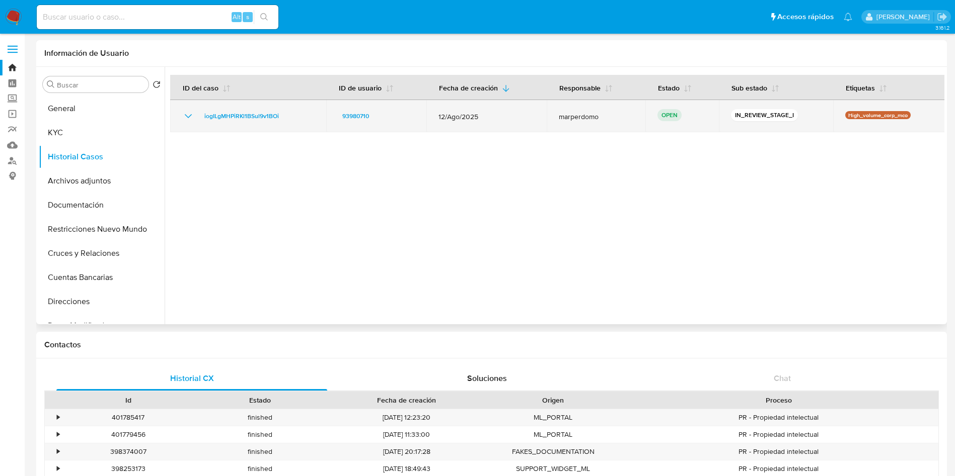
click at [185, 118] on icon "Mostrar/Ocultar" at bounding box center [188, 116] width 12 height 12
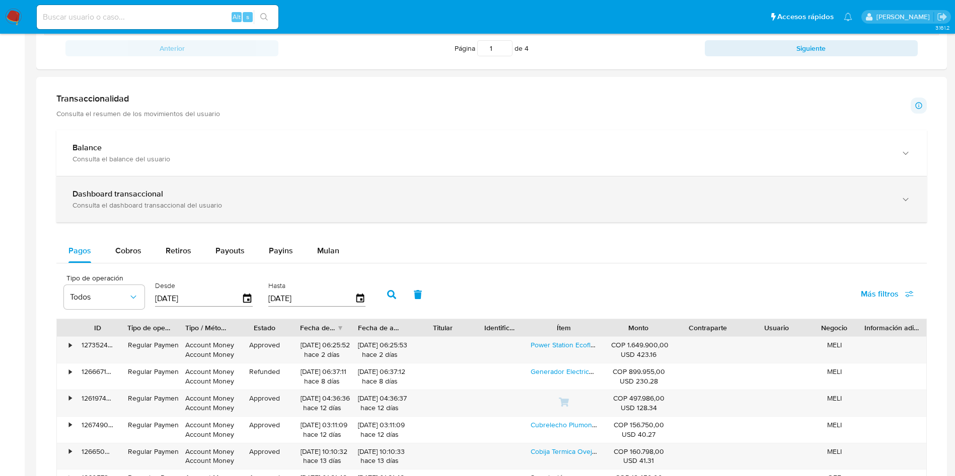
scroll to position [528, 0]
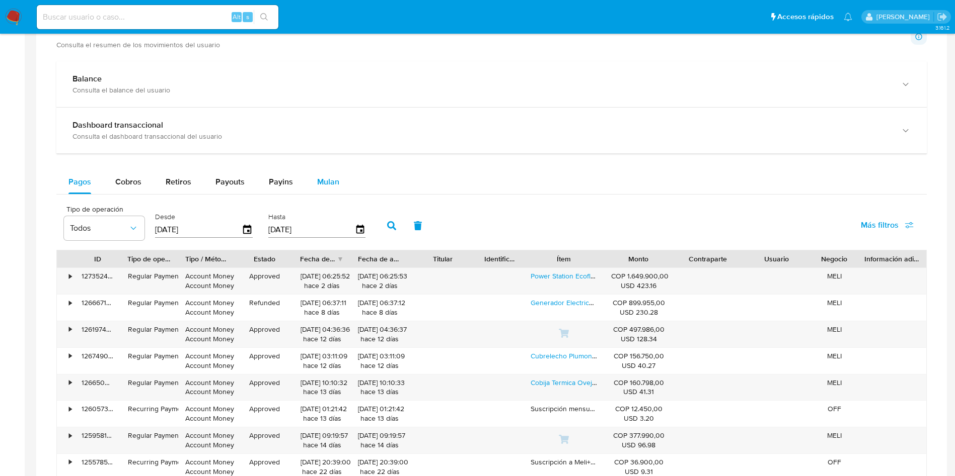
click at [330, 183] on span "Mulan" at bounding box center [328, 182] width 22 height 12
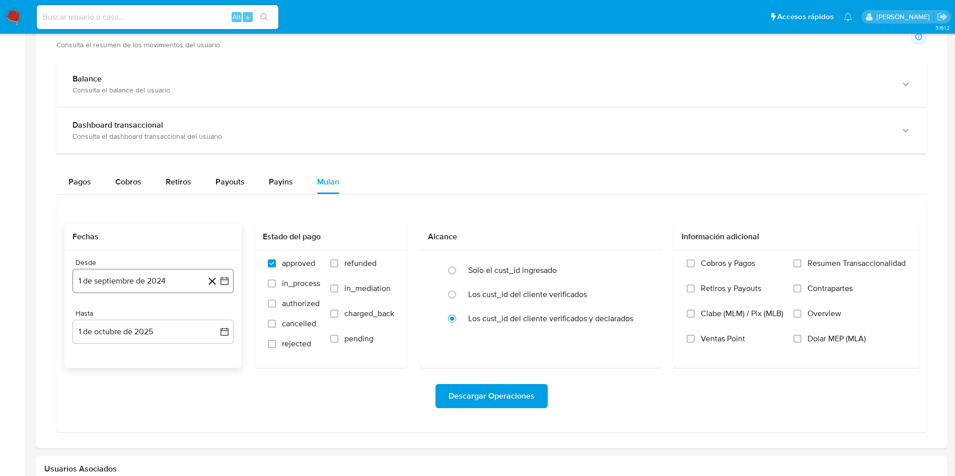
click at [149, 277] on button "1 de septiembre de 2024" at bounding box center [152, 281] width 161 height 24
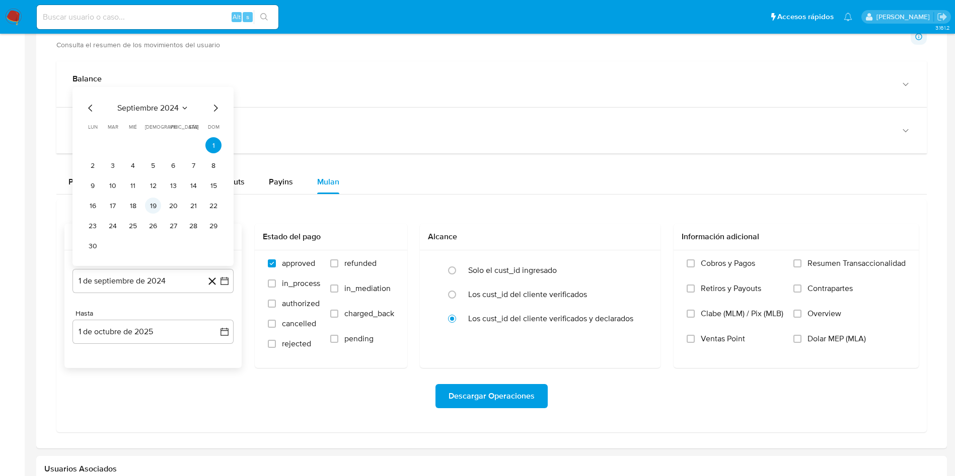
click at [149, 202] on button "19" at bounding box center [153, 206] width 16 height 16
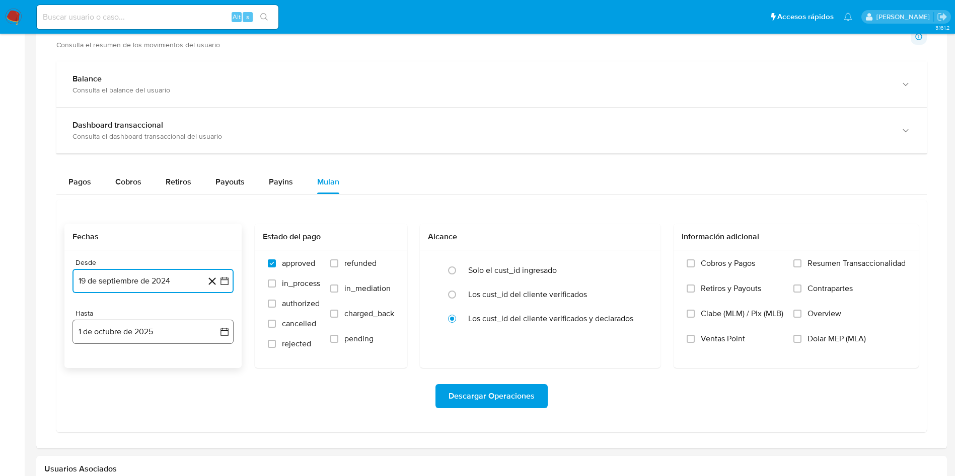
click at [160, 331] on button "1 de octubre de 2025" at bounding box center [152, 332] width 161 height 24
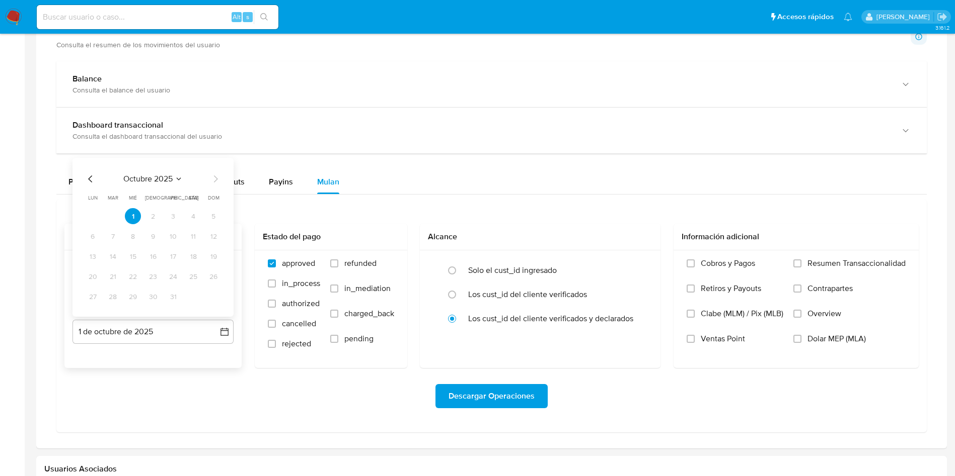
click at [92, 181] on icon "Mes anterior" at bounding box center [91, 179] width 12 height 12
click at [177, 262] on button "19" at bounding box center [173, 257] width 16 height 16
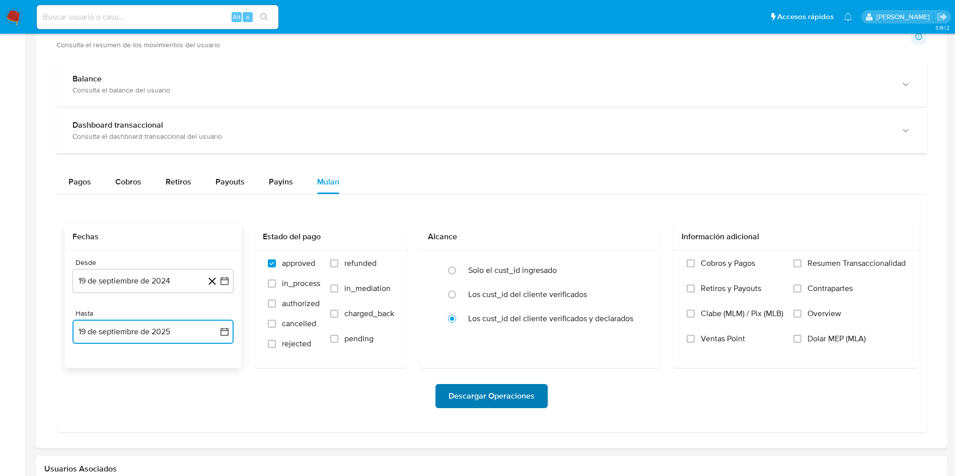
click at [509, 401] on span "Descargar Operaciones" at bounding box center [491, 396] width 86 height 22
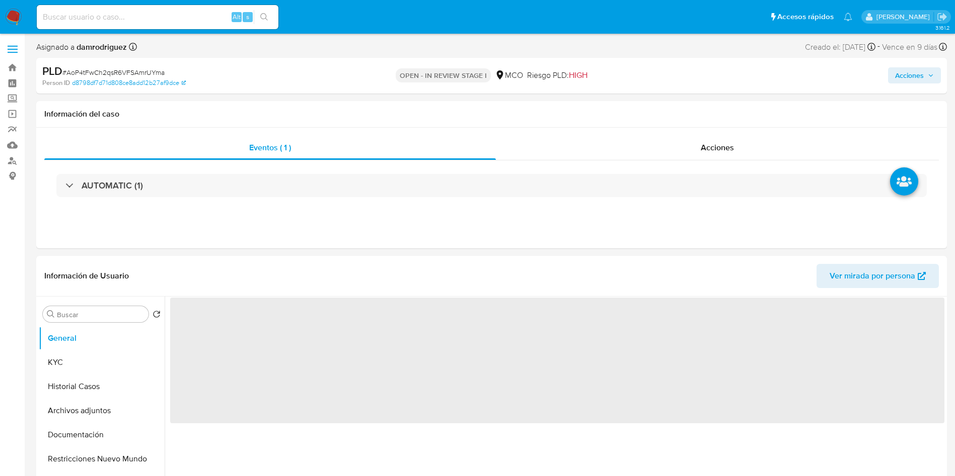
select select "10"
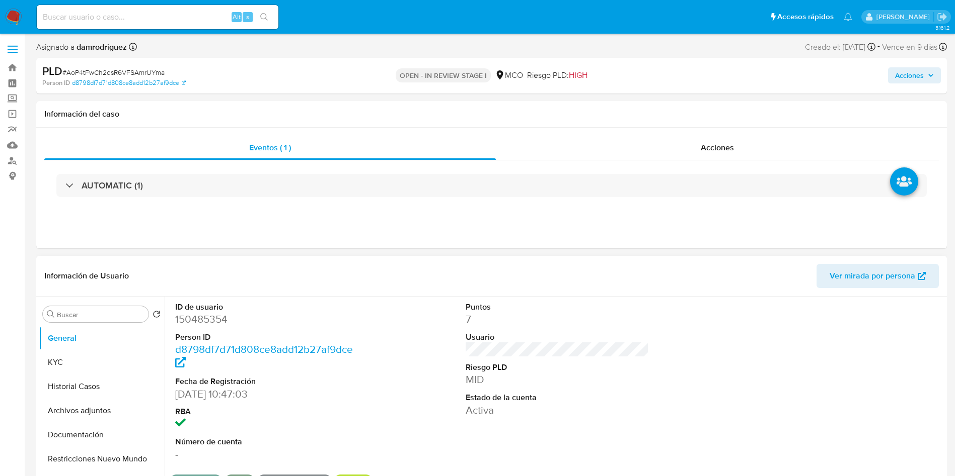
click at [203, 326] on dd "150485354" at bounding box center [267, 319] width 184 height 14
copy dd "150485354"
click at [194, 322] on dd "150485354" at bounding box center [267, 319] width 184 height 14
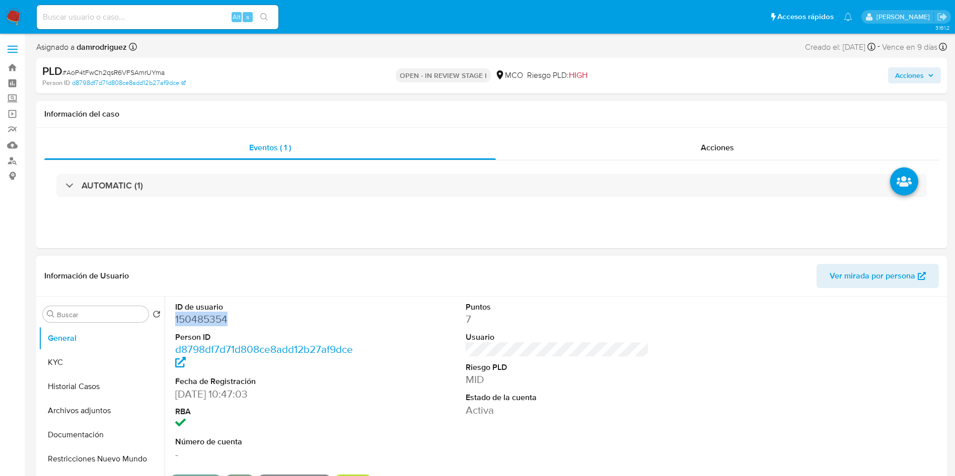
click at [194, 322] on dd "150485354" at bounding box center [267, 319] width 184 height 14
click at [79, 394] on button "Historial Casos" at bounding box center [98, 387] width 118 height 24
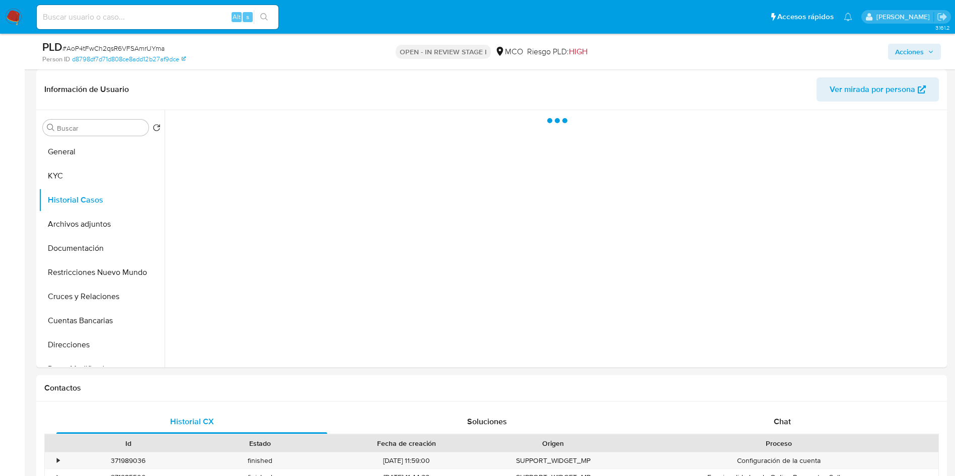
scroll to position [75, 0]
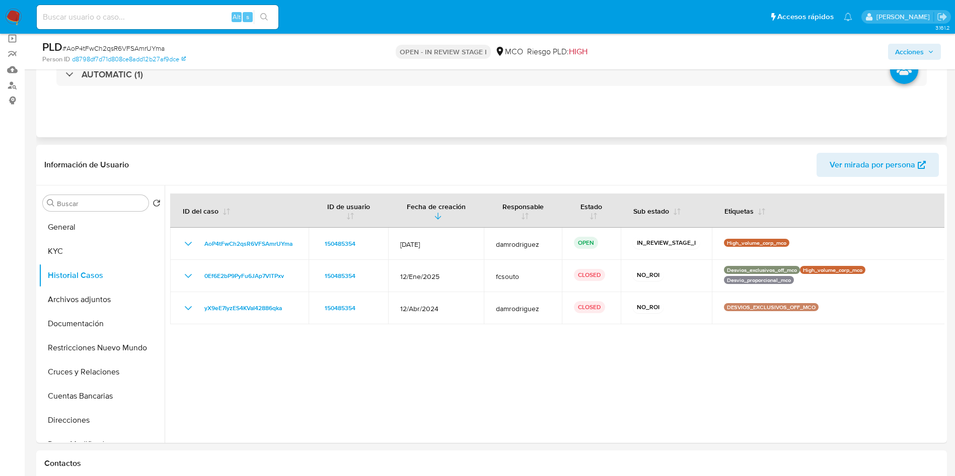
click at [326, 114] on div "Eventos ( 1 ) Acciones AUTOMATIC (1)" at bounding box center [491, 77] width 910 height 121
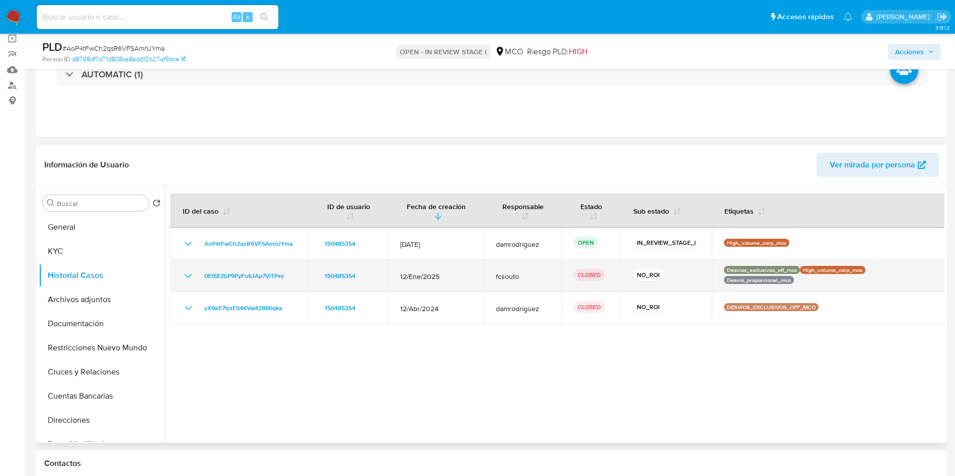
click at [185, 273] on icon "Mostrar/Ocultar" at bounding box center [188, 276] width 12 height 12
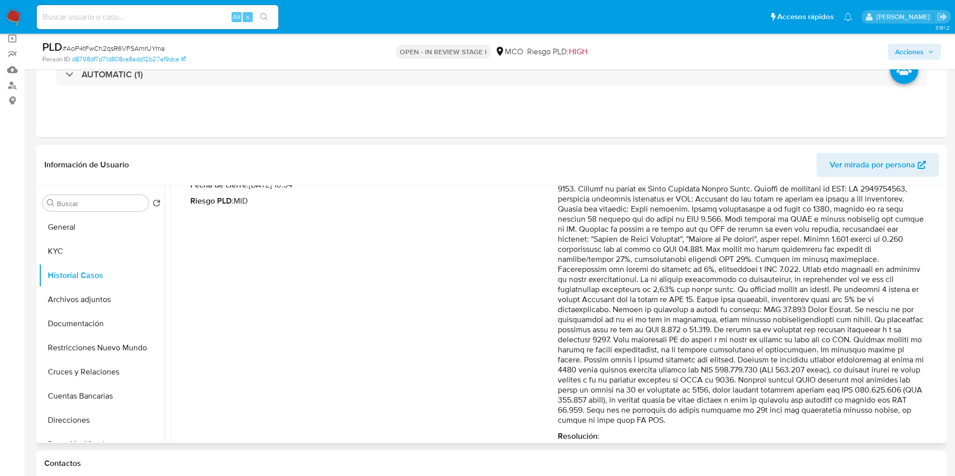
scroll to position [151, 0]
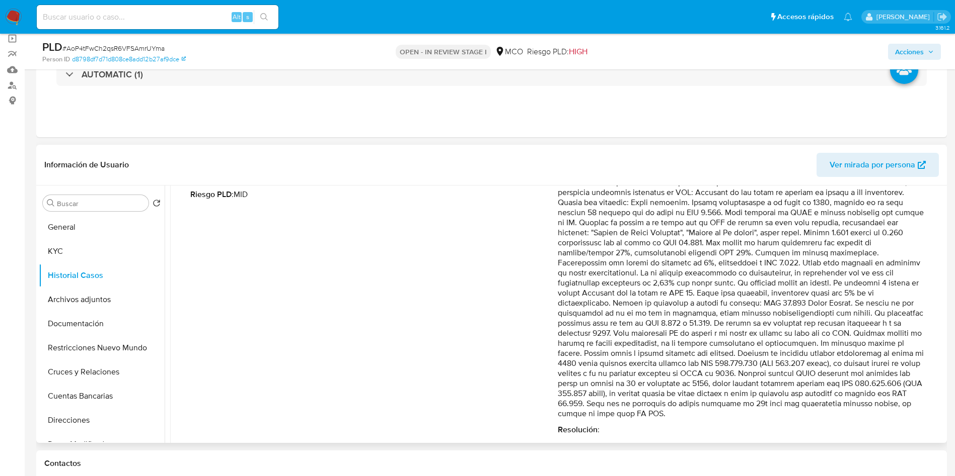
drag, startPoint x: 670, startPoint y: 309, endPoint x: 893, endPoint y: 371, distance: 232.0
click at [910, 371] on p "Comentario :" at bounding box center [741, 288] width 367 height 262
click at [774, 366] on p "Comentario :" at bounding box center [741, 288] width 367 height 262
click at [618, 369] on p "Comentario :" at bounding box center [741, 288] width 367 height 262
click at [781, 362] on p "Comentario :" at bounding box center [741, 288] width 367 height 262
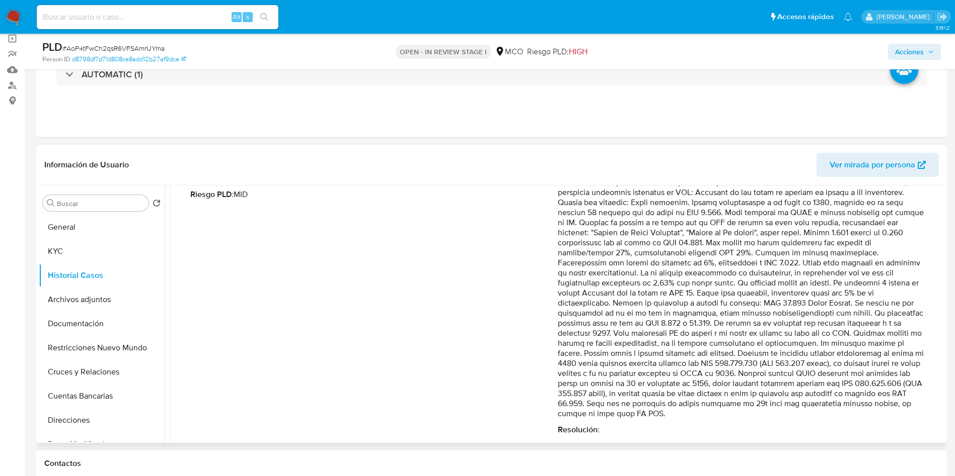
drag, startPoint x: 792, startPoint y: 354, endPoint x: 688, endPoint y: 403, distance: 115.5
click at [688, 403] on p "Comentario :" at bounding box center [741, 288] width 367 height 262
click at [78, 300] on button "Archivos adjuntos" at bounding box center [98, 300] width 118 height 24
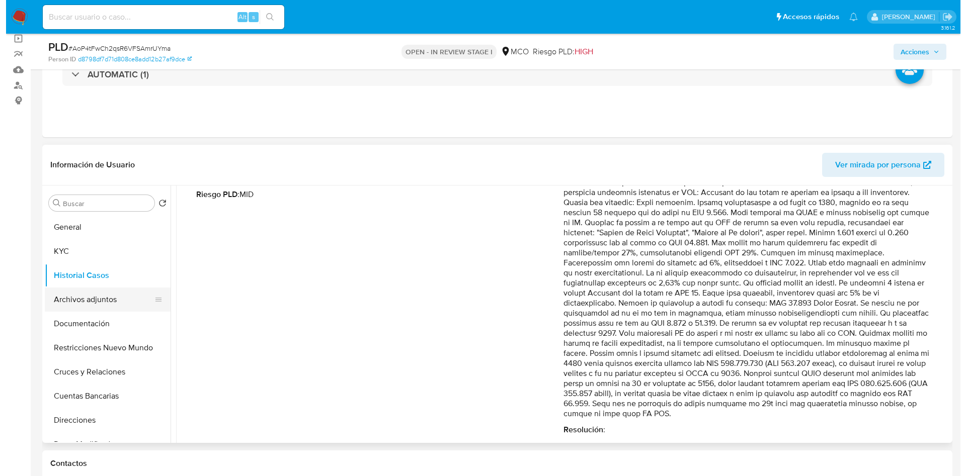
scroll to position [0, 0]
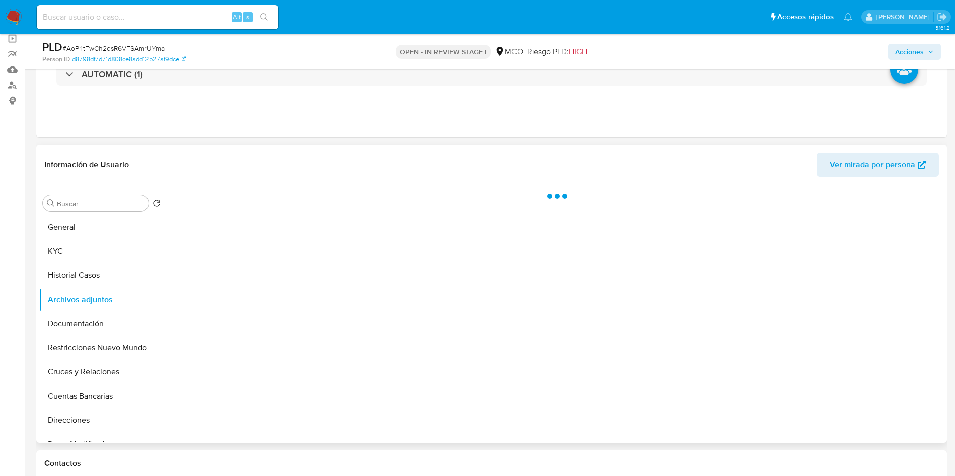
click at [301, 169] on header "Información de Usuario Ver mirada por persona" at bounding box center [491, 165] width 894 height 24
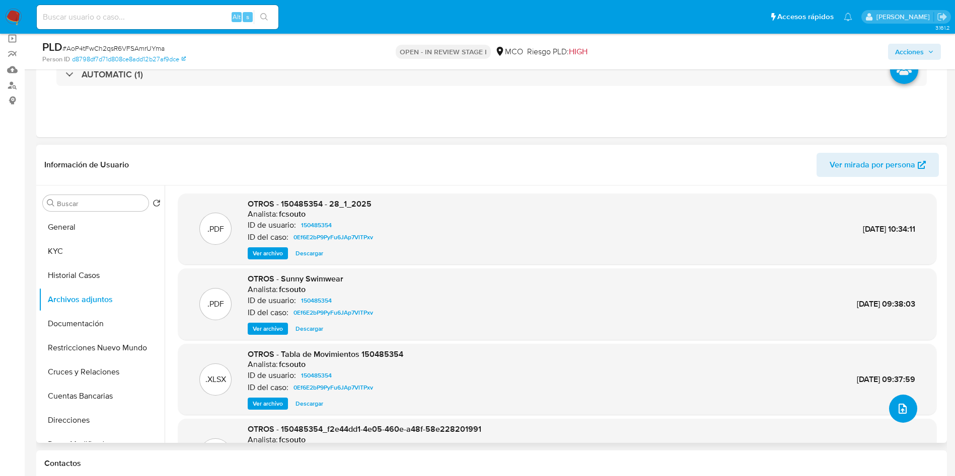
click at [897, 411] on icon "upload-file" at bounding box center [902, 409] width 12 height 12
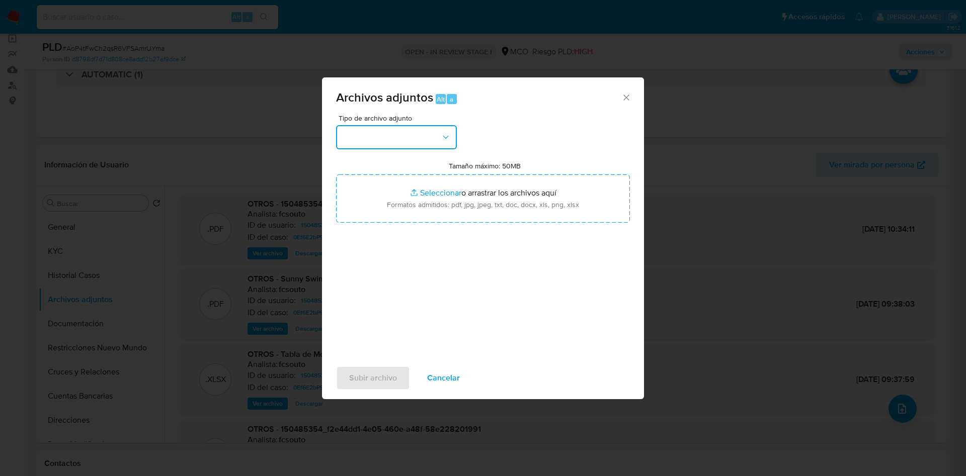
click at [404, 134] on button "button" at bounding box center [396, 137] width 121 height 24
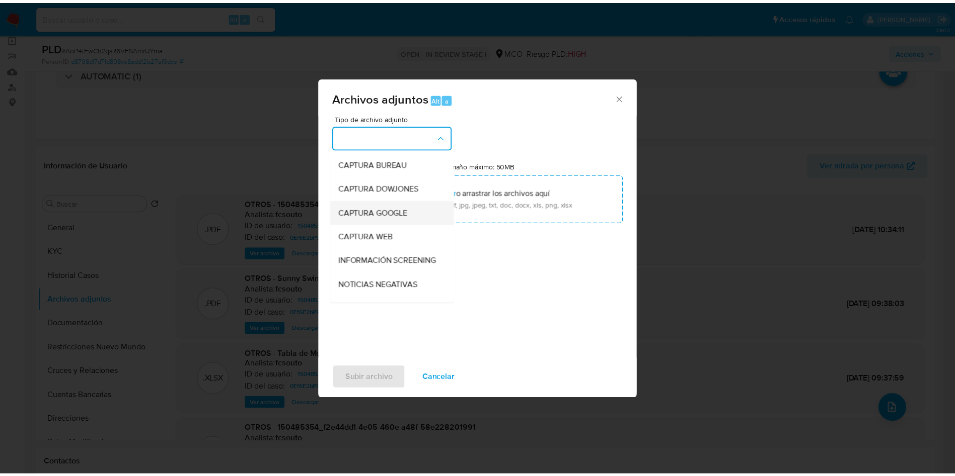
scroll to position [75, 0]
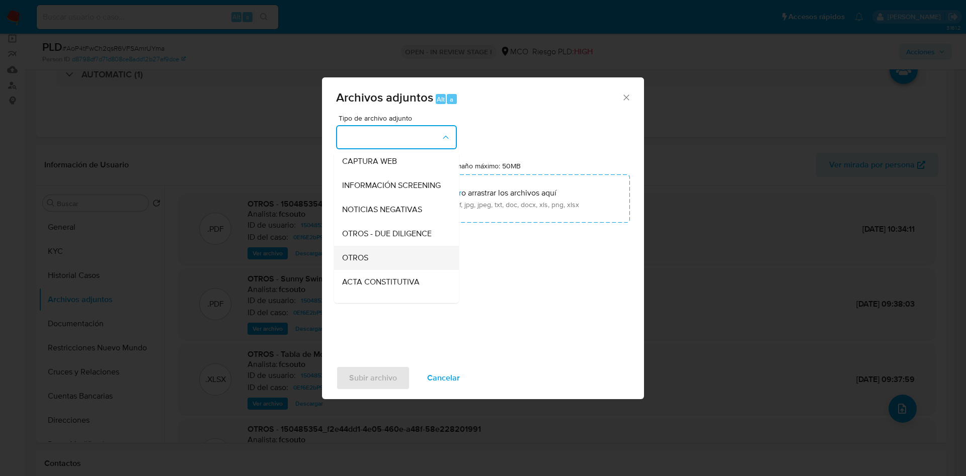
click at [379, 257] on div "OTROS" at bounding box center [393, 258] width 103 height 24
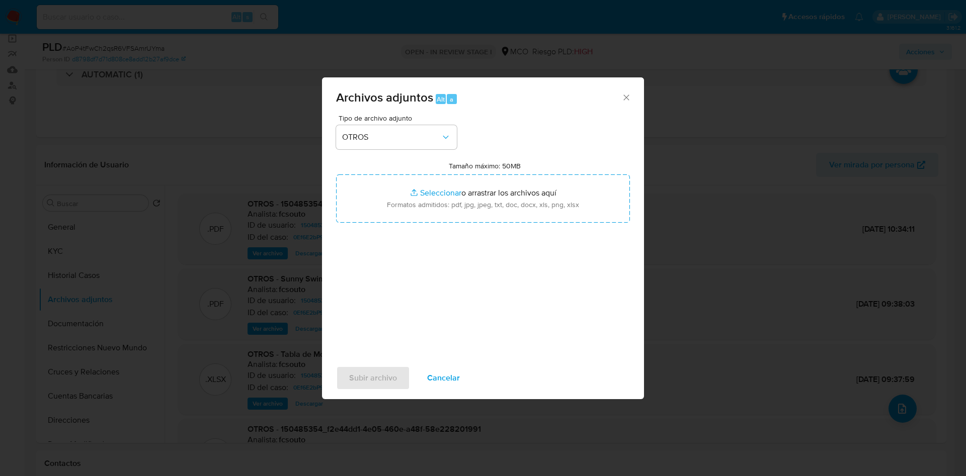
click at [398, 230] on div "Tipo de archivo adjunto OTROS Tamaño máximo: 50MB Seleccionar archivos Seleccio…" at bounding box center [483, 233] width 294 height 237
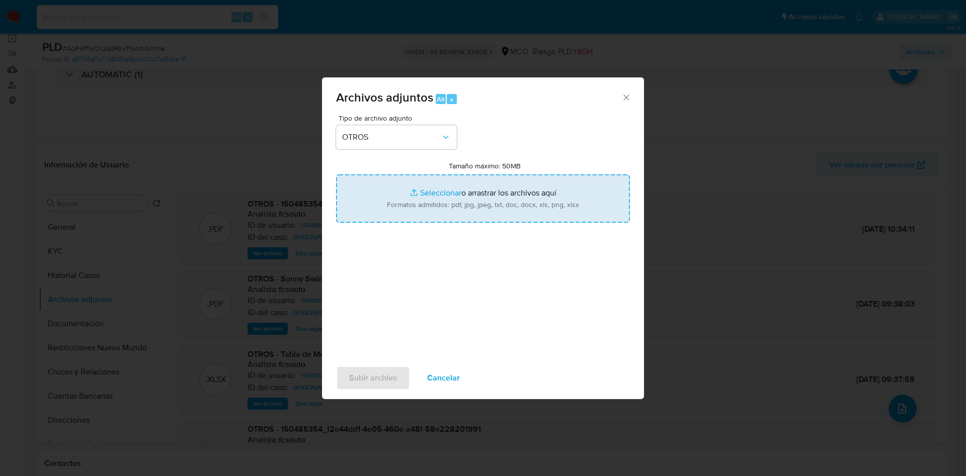
click at [401, 213] on input "Tamaño máximo: 50MB Seleccionar archivos" at bounding box center [483, 199] width 294 height 48
type input "C:\fakepath\150485354 - 01_10_2025.pdf"
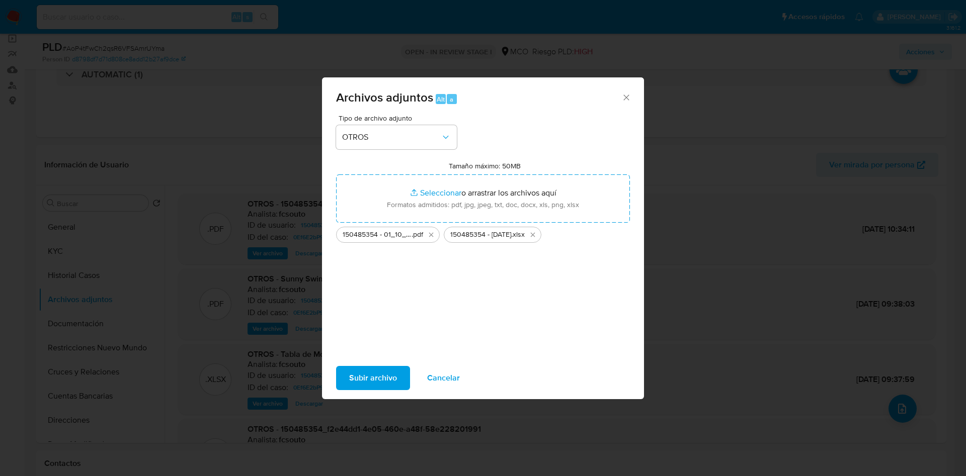
click at [378, 377] on span "Subir archivo" at bounding box center [373, 378] width 48 height 22
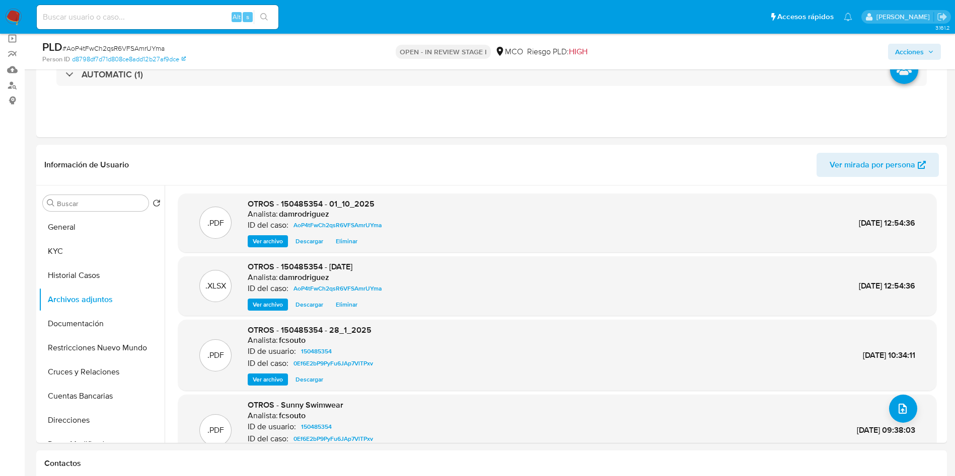
click at [908, 51] on span "Acciones" at bounding box center [909, 52] width 29 height 16
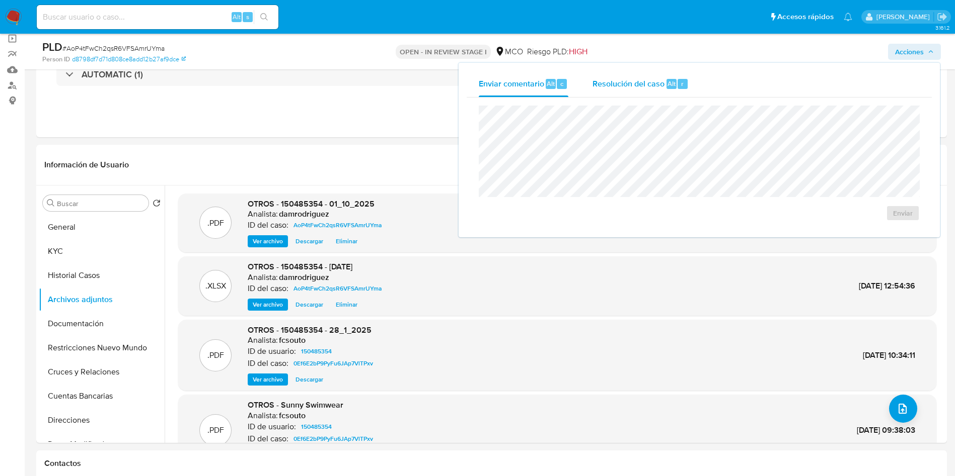
click at [637, 77] on span "Resolución del caso" at bounding box center [628, 83] width 72 height 12
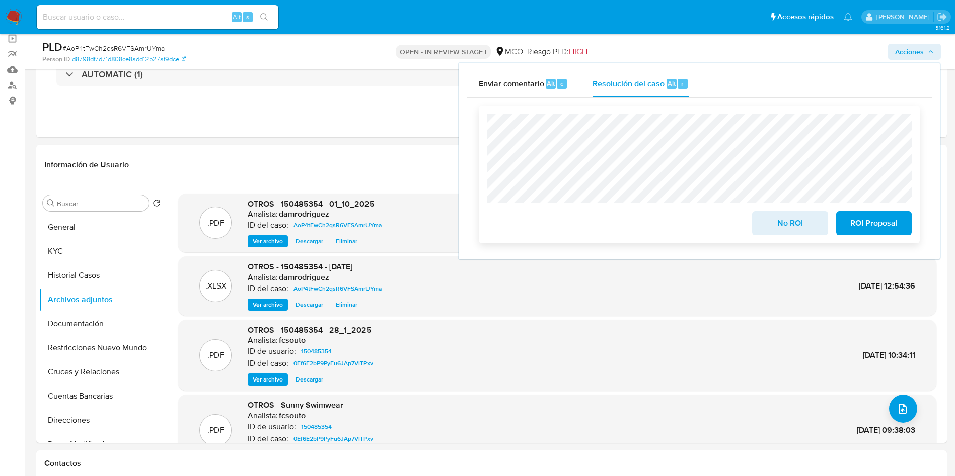
click at [796, 223] on span "No ROI" at bounding box center [789, 223] width 49 height 22
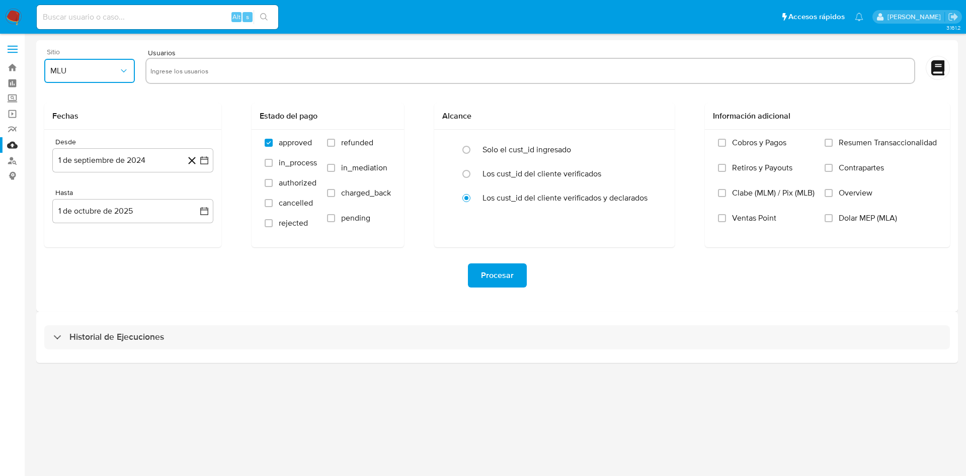
click at [91, 63] on button "MLU" at bounding box center [89, 71] width 91 height 24
click at [86, 144] on div "MCO" at bounding box center [86, 146] width 72 height 24
click at [176, 73] on input "text" at bounding box center [530, 71] width 760 height 16
click at [189, 71] on input "455349062, 86533388, 1866452860, 93980710, 263335107" at bounding box center [530, 71] width 760 height 16
type input "455349062"
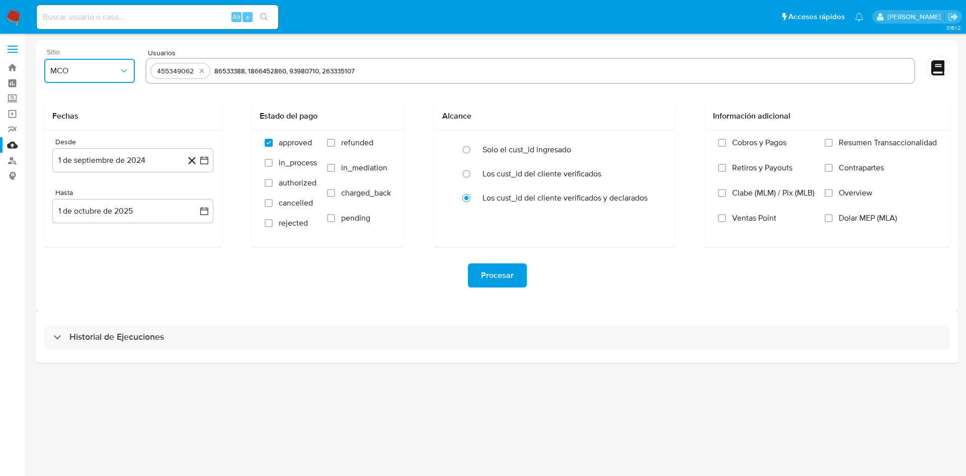
click at [249, 69] on input "86533388, 1866452860, 93980710, 263335107" at bounding box center [562, 71] width 696 height 16
type input "86533388"
click at [314, 70] on input "1866452860, 93980710, 263335107" at bounding box center [592, 71] width 637 height 16
type input "1866452860"
click at [375, 70] on input "93980710, 263335107" at bounding box center [625, 71] width 570 height 16
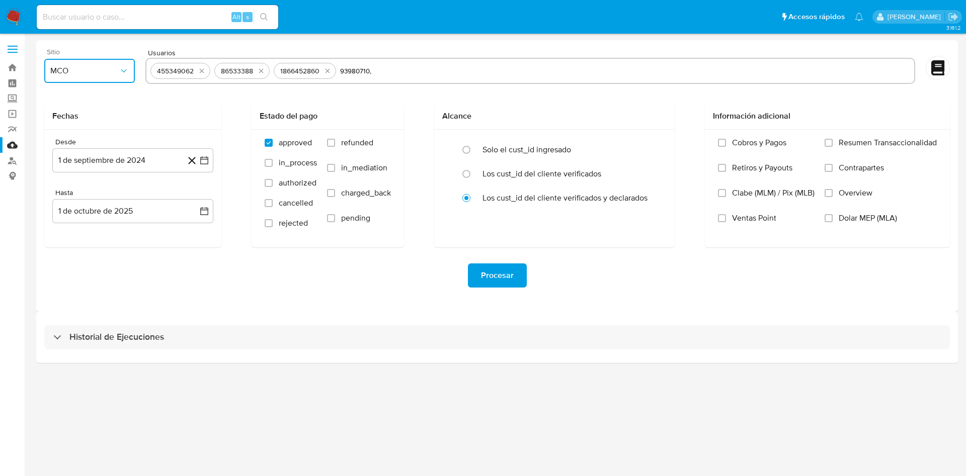
type input "93980710"
type input "263335107"
click at [128, 170] on button "1 de septiembre de 2024" at bounding box center [132, 160] width 161 height 24
click at [69, 198] on icon "Mes anterior" at bounding box center [70, 197] width 12 height 12
click at [197, 198] on icon "Mes siguiente" at bounding box center [195, 197] width 12 height 12
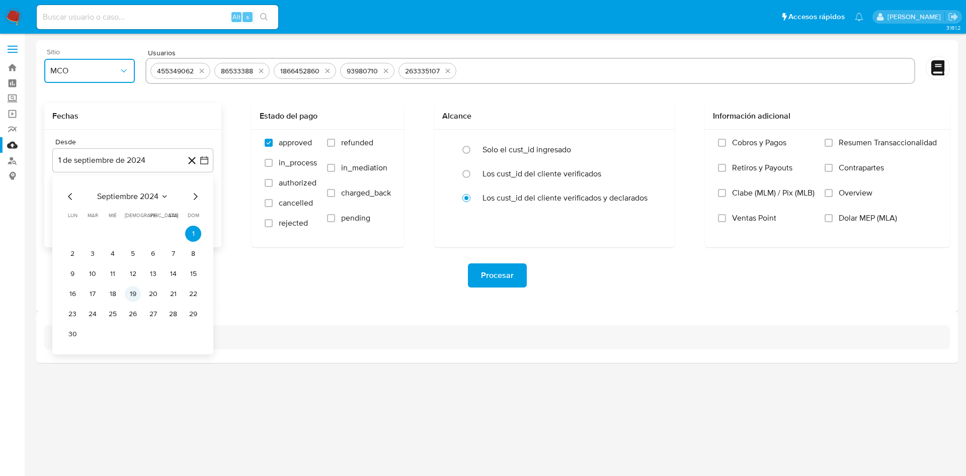
click at [133, 292] on button "19" at bounding box center [133, 294] width 16 height 16
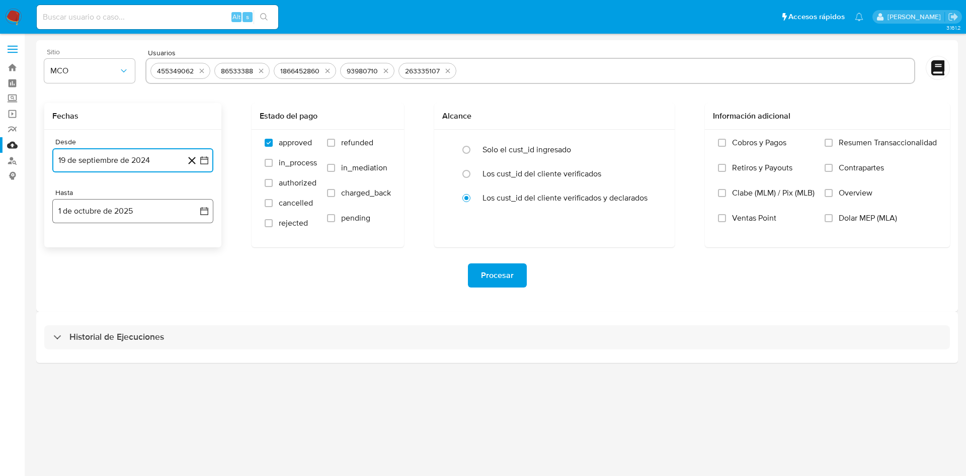
click at [114, 213] on button "1 de octubre de 2025" at bounding box center [132, 211] width 161 height 24
click at [72, 251] on icon "Mes anterior" at bounding box center [70, 248] width 12 height 12
click at [155, 321] on button "19" at bounding box center [153, 325] width 16 height 16
click at [313, 283] on div "Procesar" at bounding box center [497, 276] width 906 height 24
click at [496, 276] on span "Procesar" at bounding box center [497, 276] width 33 height 22
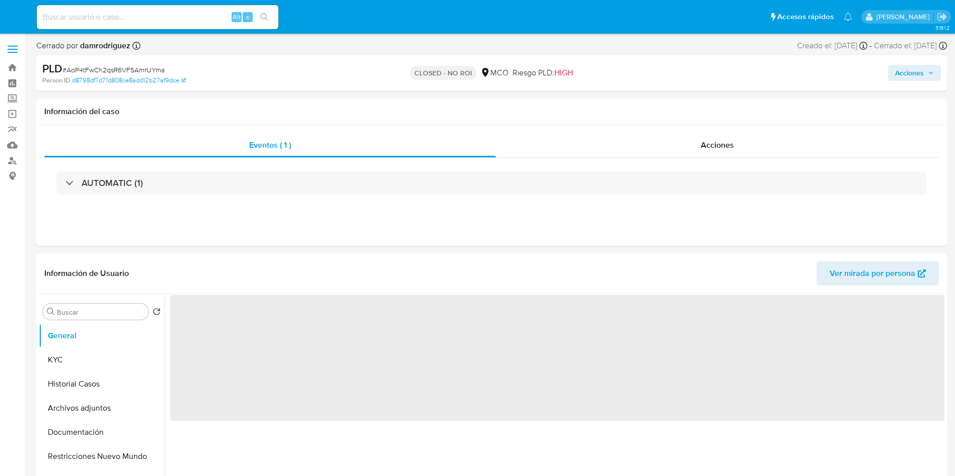
select select "10"
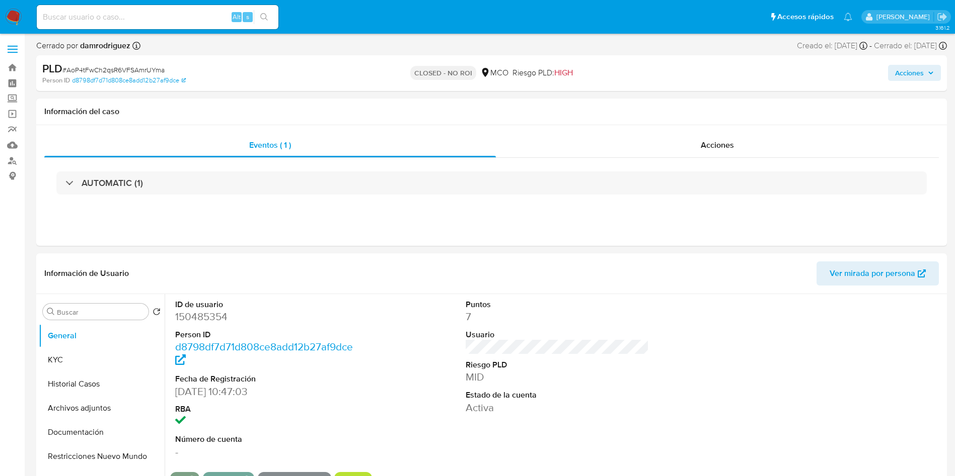
click at [10, 19] on img at bounding box center [13, 17] width 17 height 17
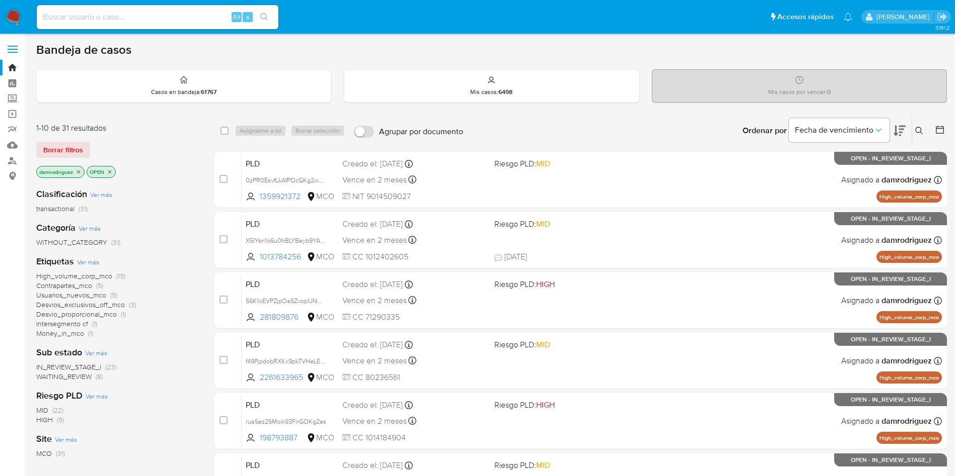
click at [941, 128] on icon at bounding box center [939, 130] width 8 height 8
click at [938, 132] on icon at bounding box center [939, 130] width 10 height 10
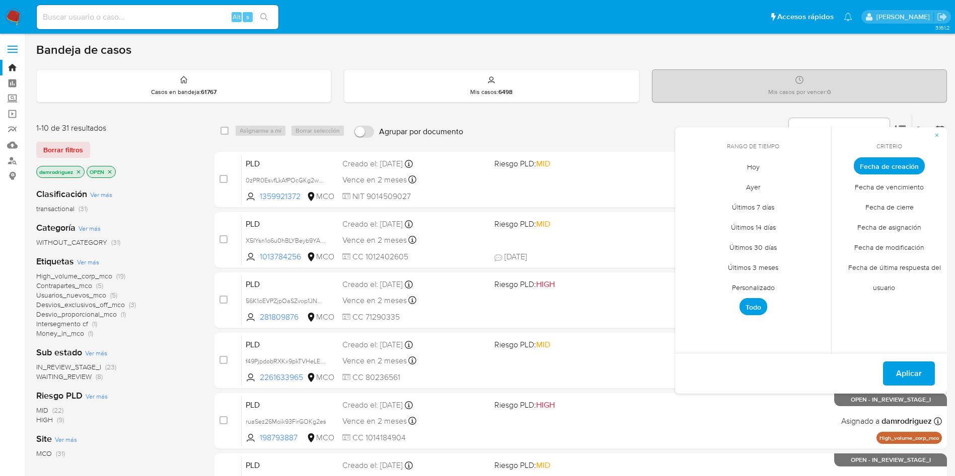
click at [747, 286] on span "Personalizado" at bounding box center [753, 287] width 64 height 21
click at [692, 185] on icon "Mes anterior" at bounding box center [690, 185] width 12 height 12
click at [691, 184] on icon "Mes anterior" at bounding box center [690, 185] width 12 height 12
click at [753, 242] on button "10" at bounding box center [753, 242] width 16 height 16
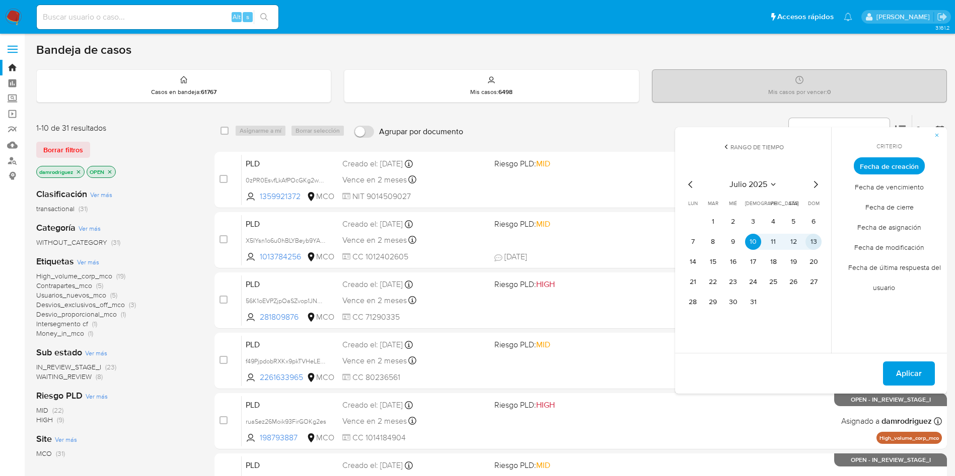
click at [817, 240] on button "13" at bounding box center [813, 242] width 16 height 16
click at [906, 367] on span "Aplicar" at bounding box center [909, 374] width 26 height 22
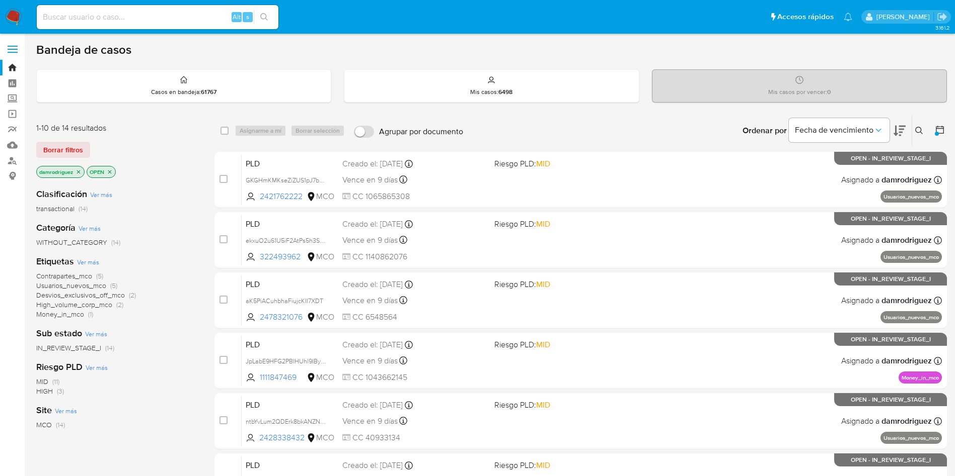
click at [85, 303] on span "High_volume_corp_mco" at bounding box center [74, 305] width 76 height 10
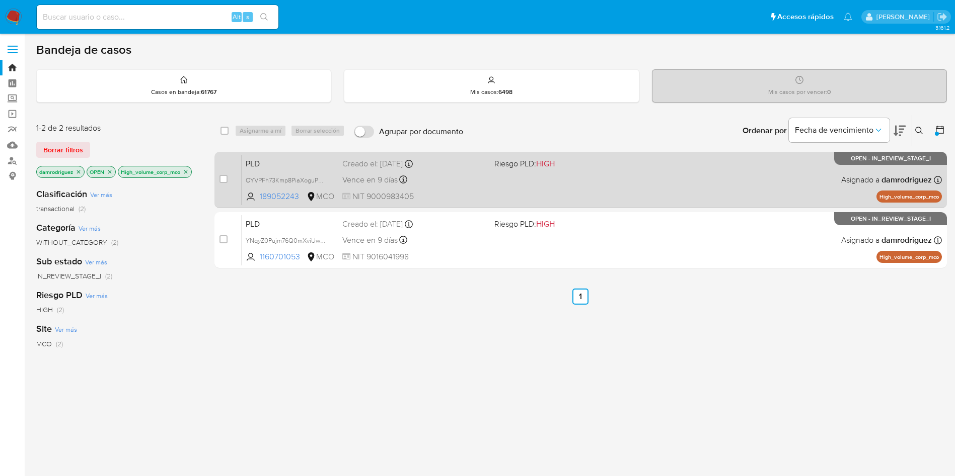
click at [264, 163] on span "PLD" at bounding box center [290, 162] width 89 height 13
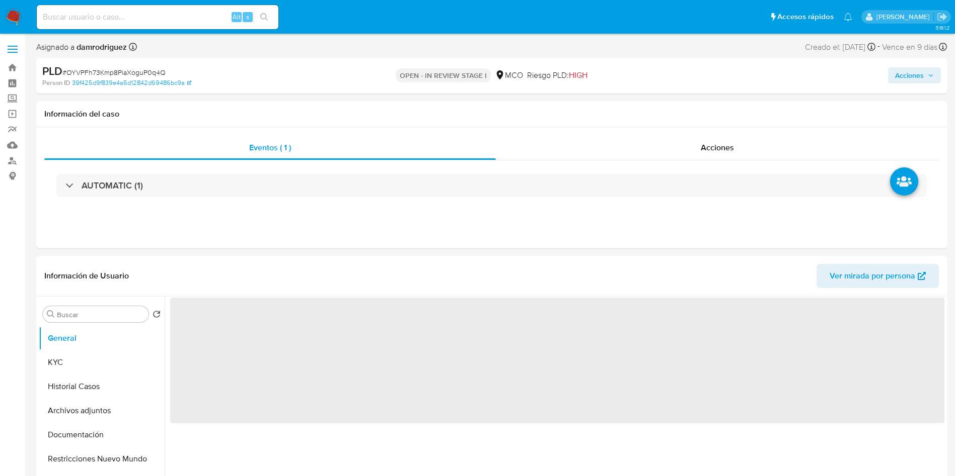
select select "10"
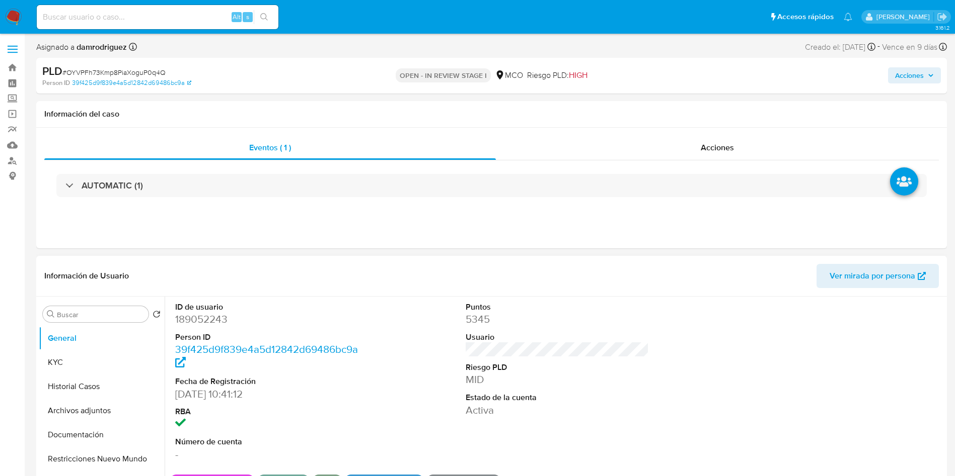
click at [197, 321] on dd "189052243" at bounding box center [267, 319] width 184 height 14
copy dd "189052243"
click at [201, 320] on dd "189052243" at bounding box center [267, 319] width 184 height 14
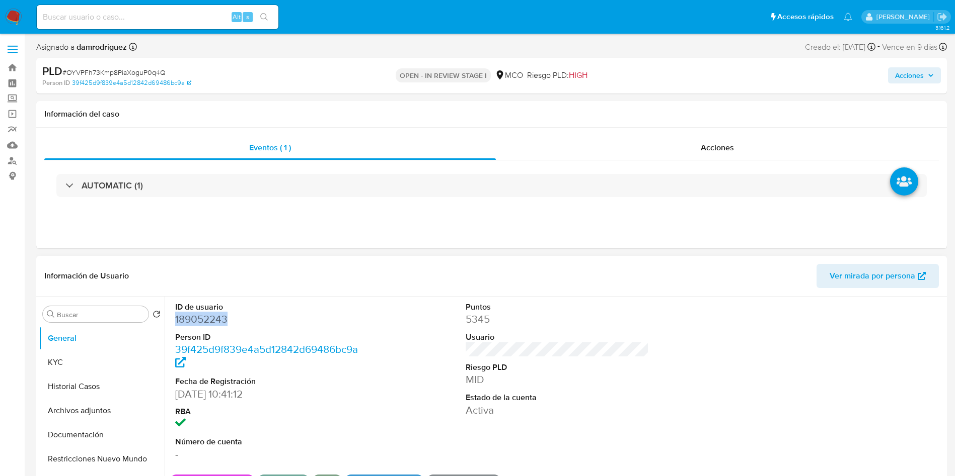
click at [201, 320] on dd "189052243" at bounding box center [267, 319] width 184 height 14
click at [379, 280] on header "Información de Usuario Ver mirada por persona" at bounding box center [491, 276] width 894 height 24
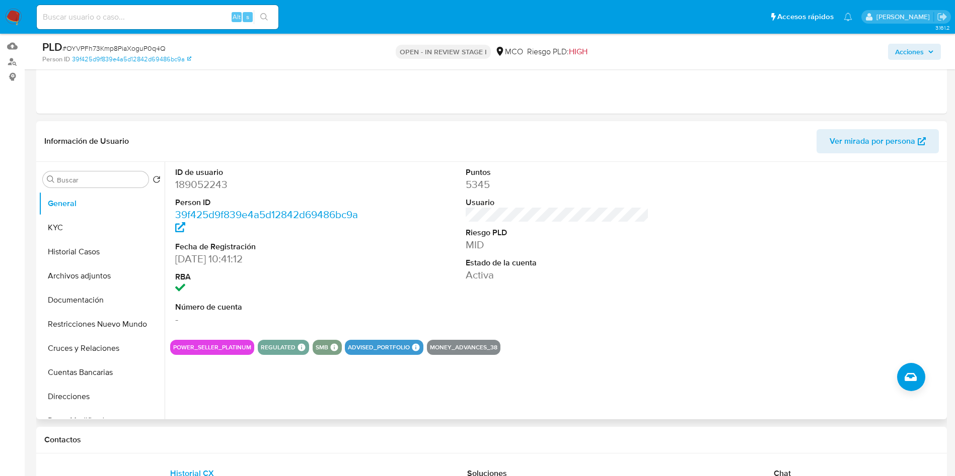
scroll to position [75, 0]
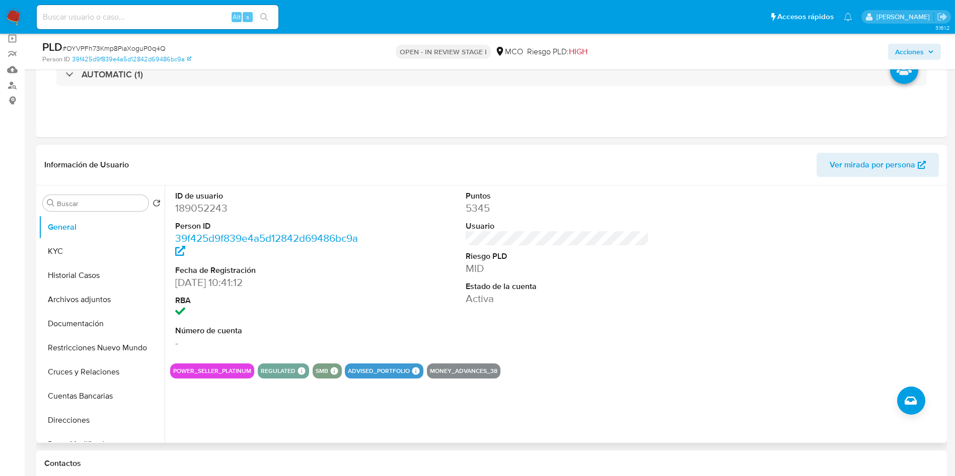
click at [213, 199] on dt "ID de usuario" at bounding box center [267, 196] width 184 height 11
click at [211, 205] on dd "189052243" at bounding box center [267, 208] width 184 height 14
copy dd "189052243"
click at [88, 275] on button "Historial Casos" at bounding box center [98, 276] width 118 height 24
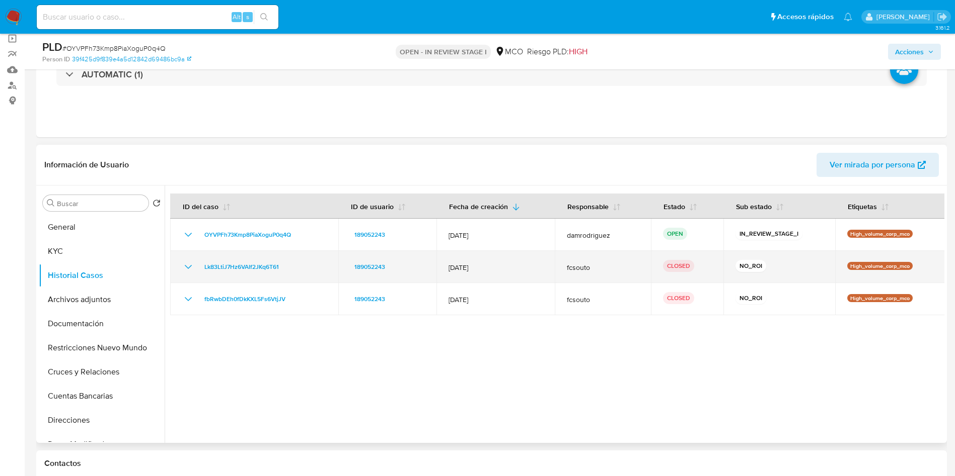
click at [189, 264] on icon "Mostrar/Ocultar" at bounding box center [188, 267] width 12 height 12
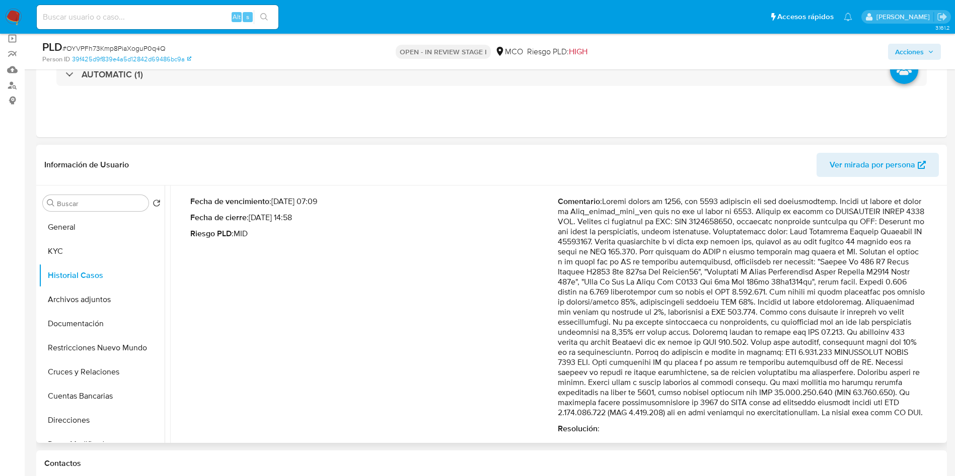
scroll to position [151, 0]
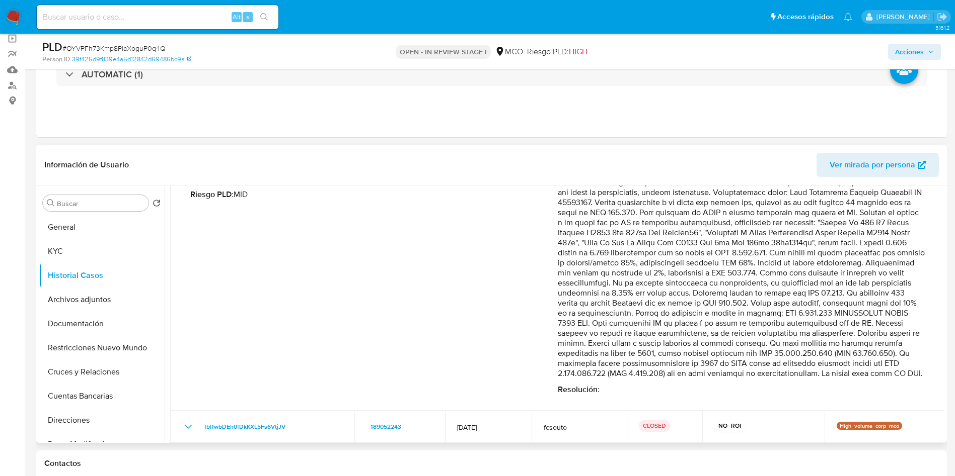
drag, startPoint x: 751, startPoint y: 334, endPoint x: 894, endPoint y: 337, distance: 142.4
click at [921, 337] on div "Fecha de vencimiento : 10/06/2025 07:09 Fecha de cierre : 23/05/2025 14:58 Ries…" at bounding box center [557, 276] width 751 height 254
click at [626, 342] on p "Comentario :" at bounding box center [741, 267] width 367 height 221
drag, startPoint x: 890, startPoint y: 336, endPoint x: 619, endPoint y: 375, distance: 274.1
click at [619, 375] on p "Comentario :" at bounding box center [741, 267] width 367 height 221
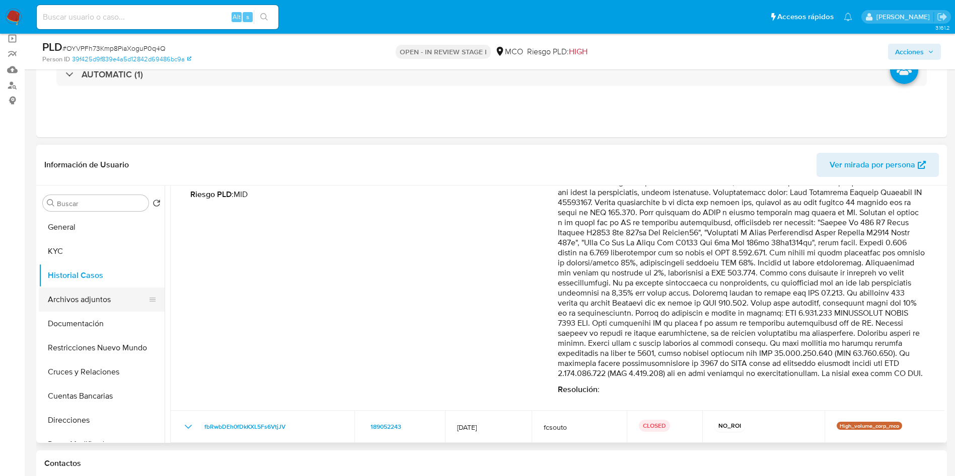
click at [112, 305] on button "Archivos adjuntos" at bounding box center [98, 300] width 118 height 24
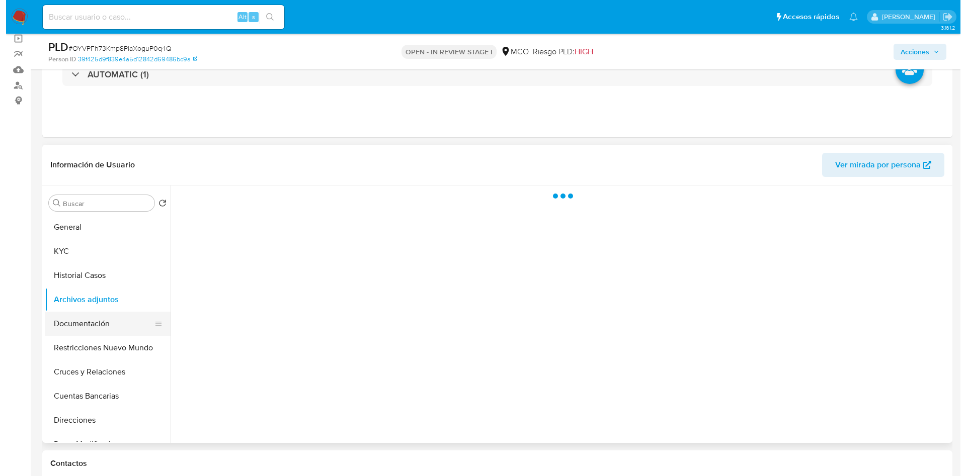
scroll to position [0, 0]
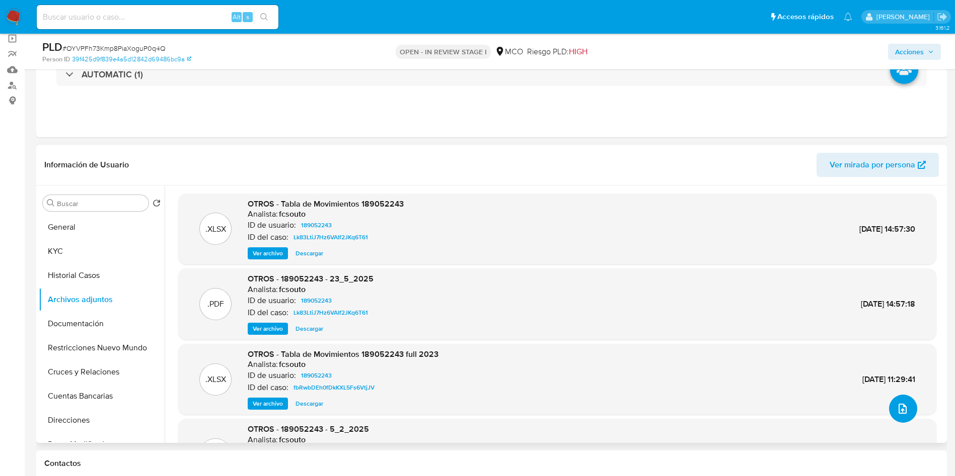
click at [897, 408] on icon "upload-file" at bounding box center [902, 409] width 12 height 12
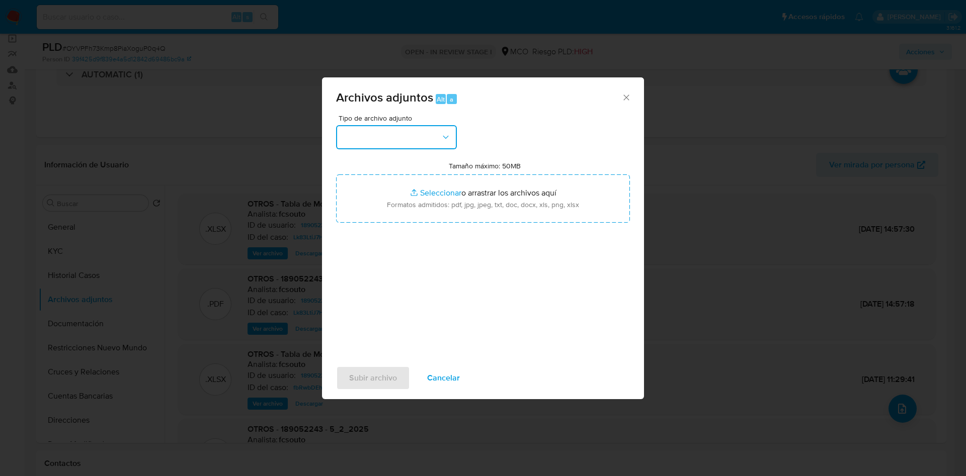
click at [393, 147] on button "button" at bounding box center [396, 137] width 121 height 24
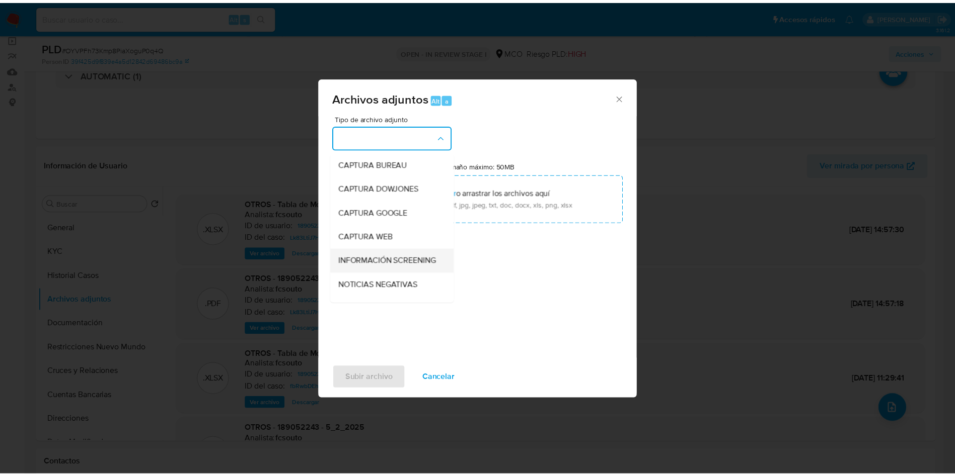
scroll to position [75, 0]
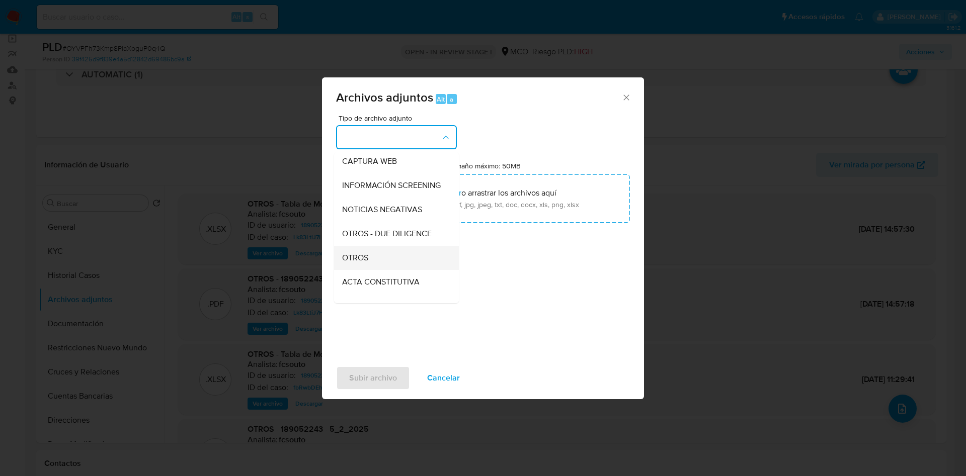
click at [377, 269] on div "OTROS" at bounding box center [393, 258] width 103 height 24
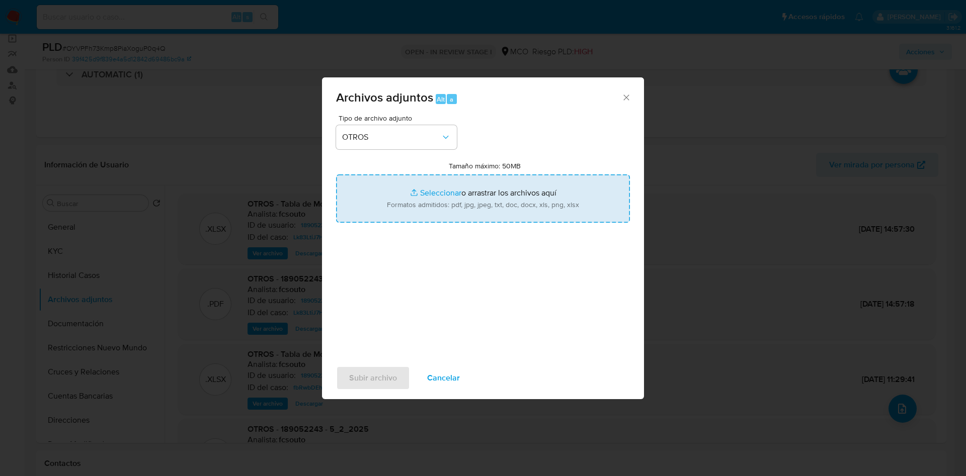
click at [494, 199] on input "Tamaño máximo: 50MB Seleccionar archivos" at bounding box center [483, 199] width 294 height 48
type input "C:\fakepath\189052243 - 01_10_2025.pdf"
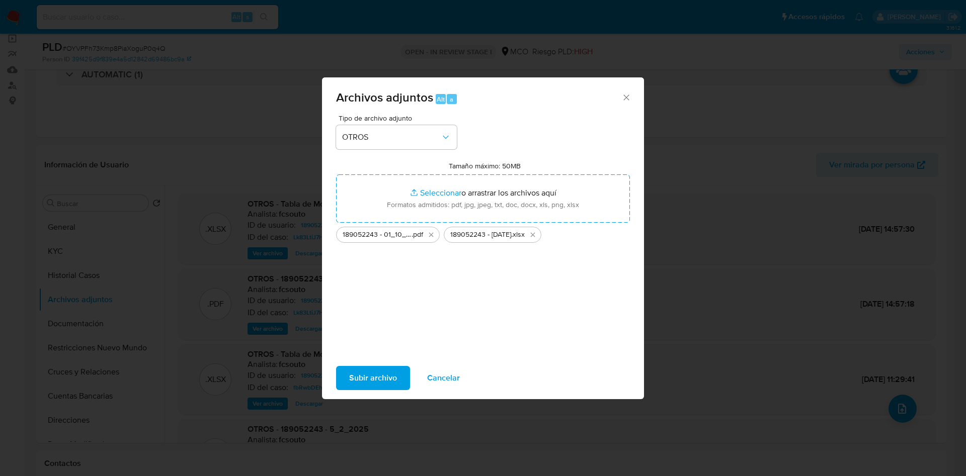
click at [390, 375] on span "Subir archivo" at bounding box center [373, 378] width 48 height 22
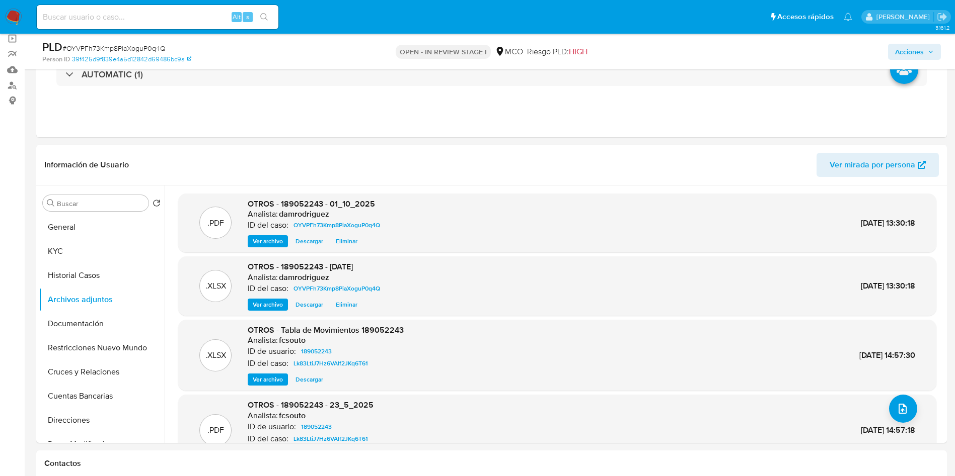
click at [916, 45] on span "Acciones" at bounding box center [909, 52] width 29 height 16
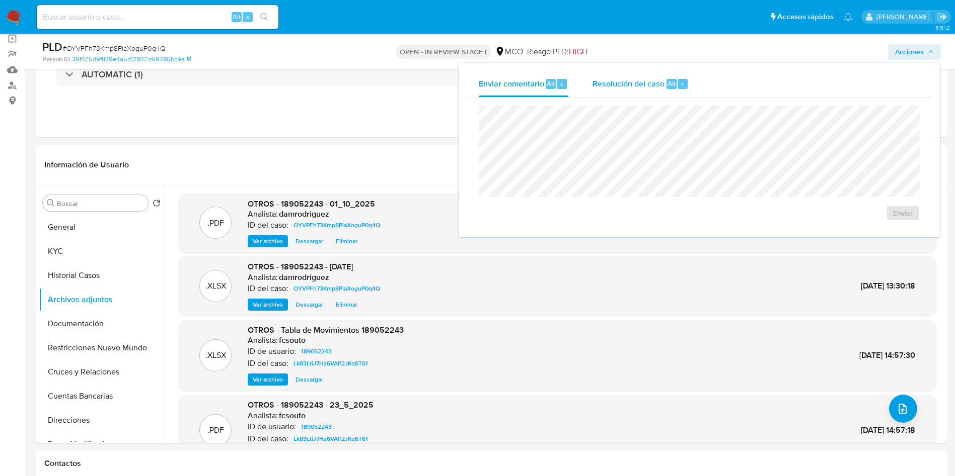
click at [660, 81] on span "Resolución del caso" at bounding box center [628, 83] width 72 height 12
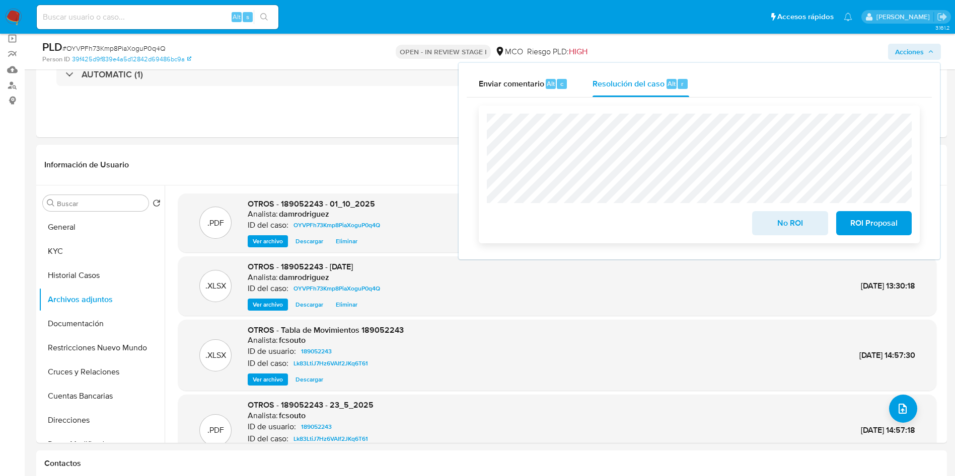
click at [770, 220] on span "No ROI" at bounding box center [789, 223] width 49 height 22
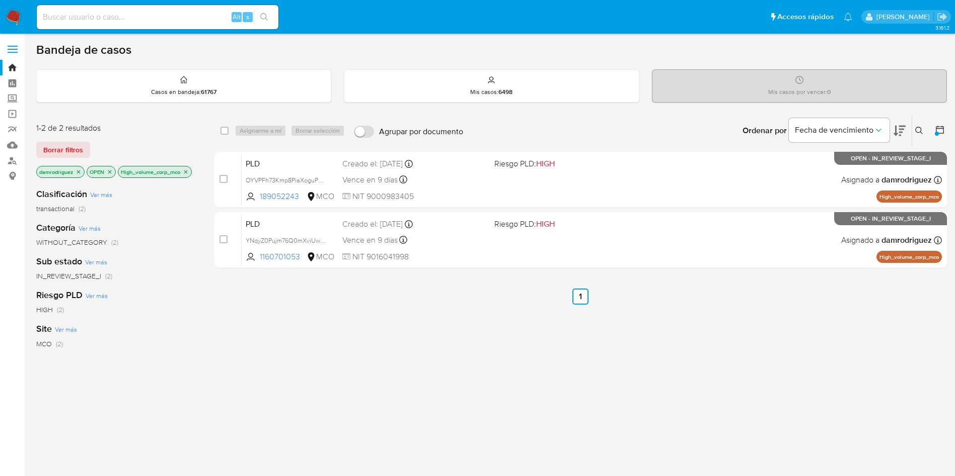
click at [901, 133] on icon at bounding box center [899, 131] width 12 height 11
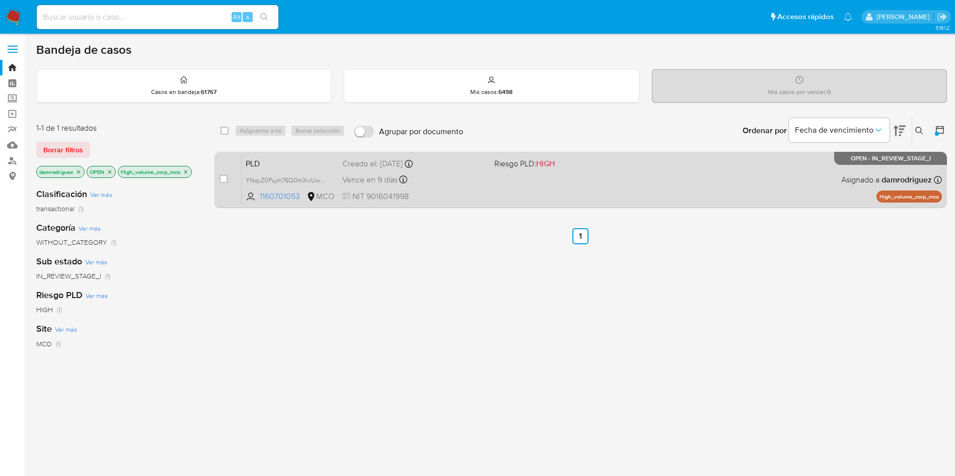
click at [282, 159] on span "PLD" at bounding box center [290, 162] width 89 height 13
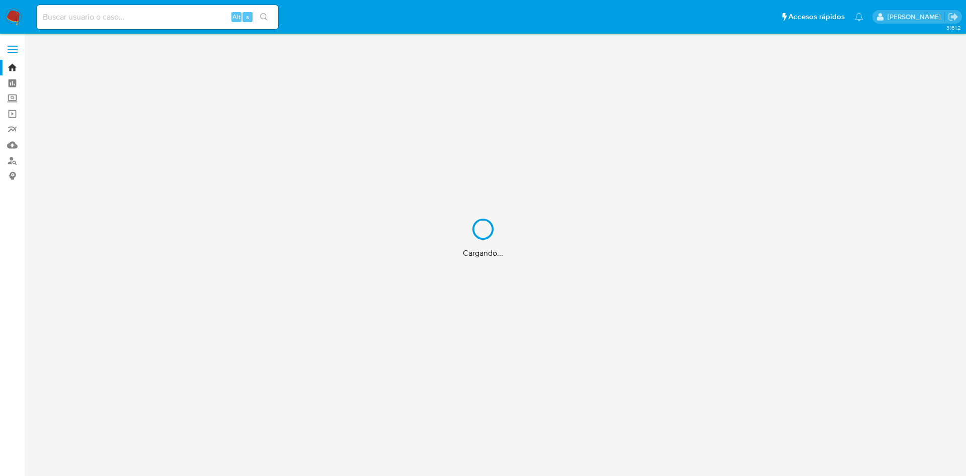
click at [143, 17] on div "Cargando..." at bounding box center [483, 238] width 966 height 476
click at [126, 16] on div "Cargando..." at bounding box center [483, 238] width 966 height 476
drag, startPoint x: 126, startPoint y: 16, endPoint x: 120, endPoint y: 16, distance: 5.5
click at [125, 16] on div "Cargando..." at bounding box center [483, 238] width 966 height 476
drag, startPoint x: 119, startPoint y: 16, endPoint x: 113, endPoint y: 17, distance: 6.1
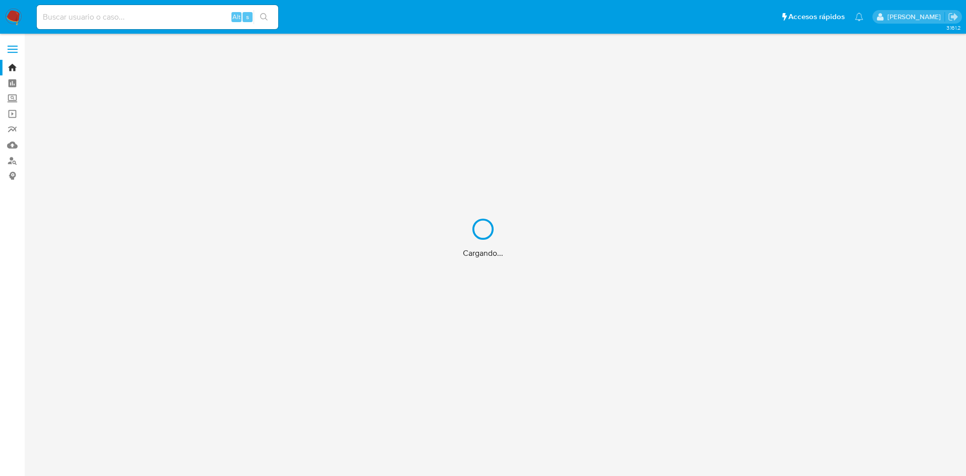
click at [117, 17] on div "Cargando..." at bounding box center [483, 238] width 966 height 476
drag, startPoint x: 113, startPoint y: 17, endPoint x: 108, endPoint y: 18, distance: 5.1
click at [110, 18] on div "Cargando..." at bounding box center [483, 238] width 966 height 476
click at [107, 18] on div "Cargando..." at bounding box center [483, 238] width 966 height 476
click at [104, 18] on div "Cargando..." at bounding box center [483, 238] width 966 height 476
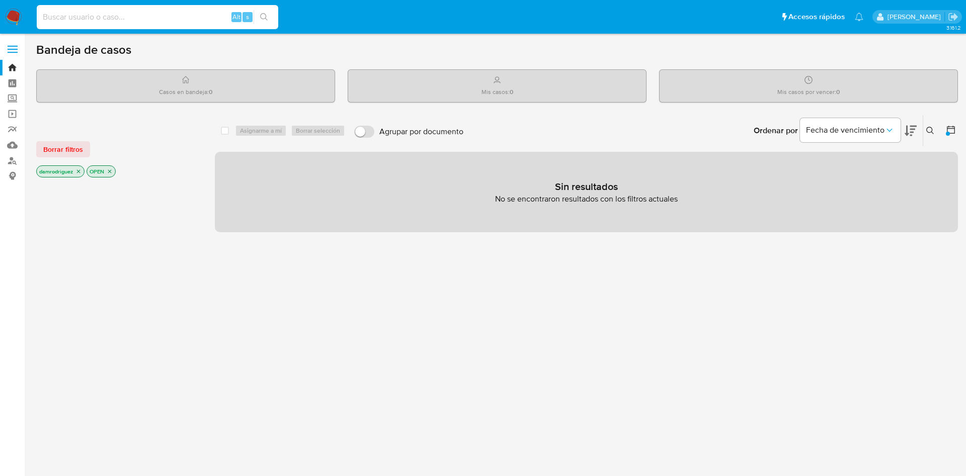
click at [100, 18] on input at bounding box center [158, 17] width 242 height 13
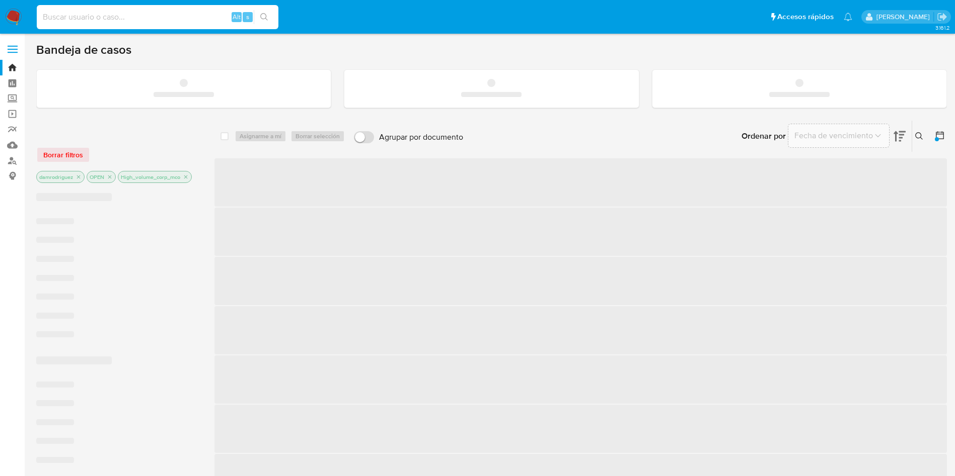
click at [100, 18] on input at bounding box center [158, 17] width 242 height 13
paste input "93980710"
type input "93980710"
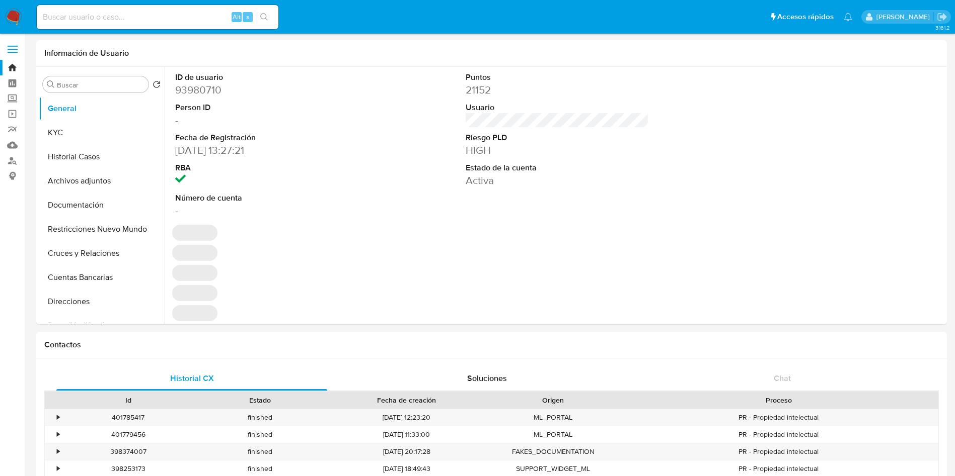
select select "10"
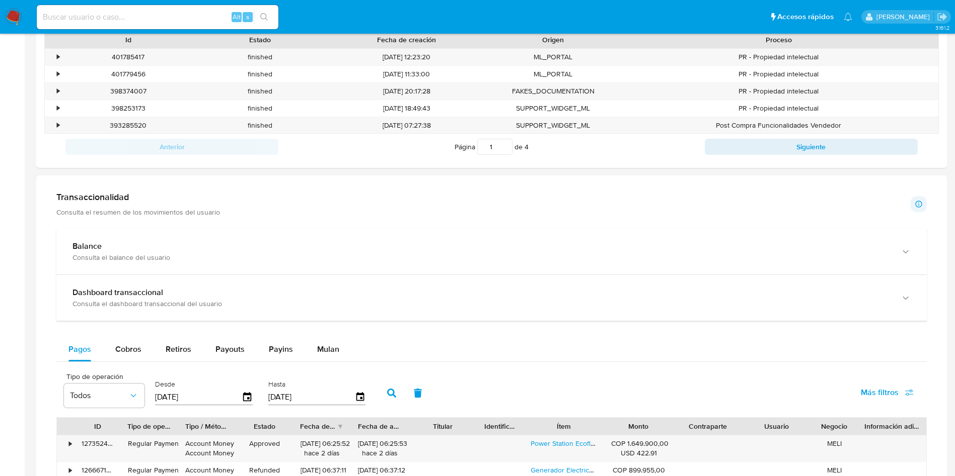
scroll to position [528, 0]
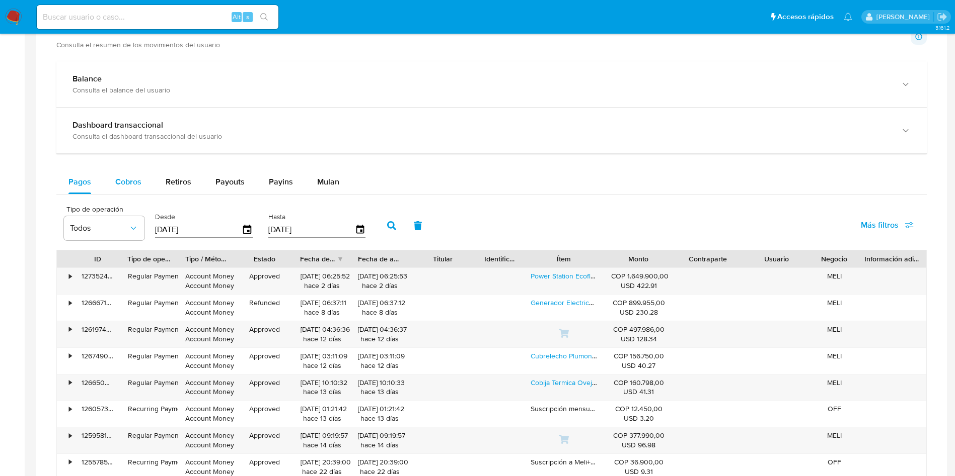
click at [112, 184] on button "Cobros" at bounding box center [128, 182] width 50 height 24
select select "10"
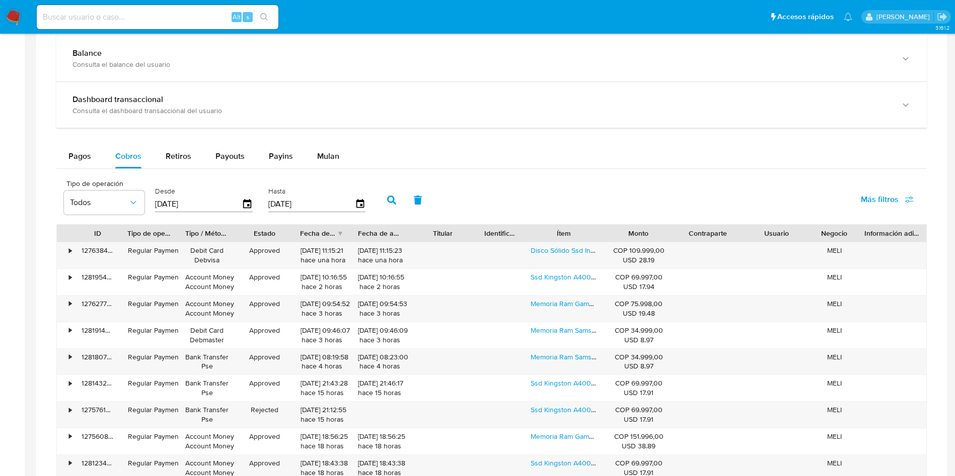
scroll to position [509, 0]
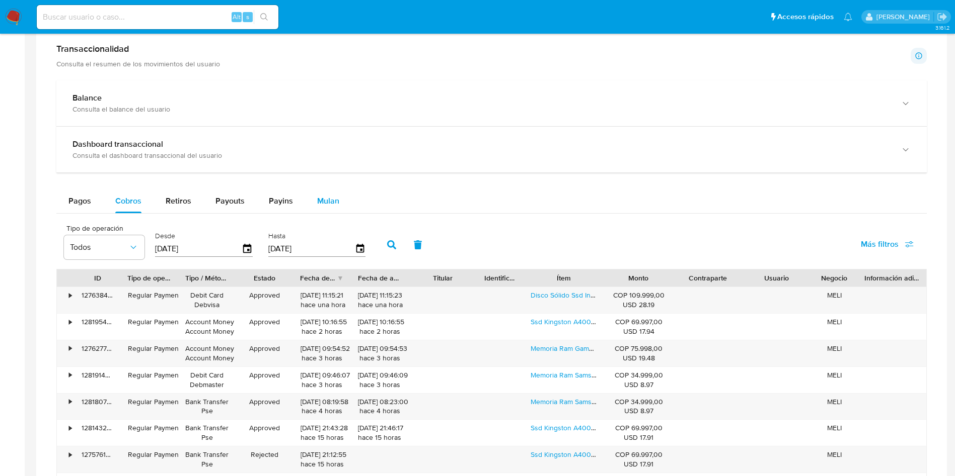
click at [329, 201] on span "Mulan" at bounding box center [328, 201] width 22 height 12
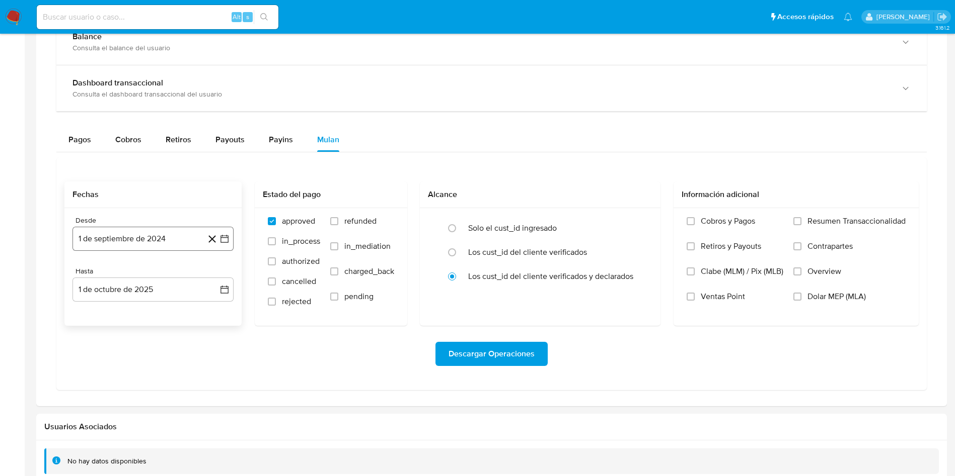
scroll to position [585, 0]
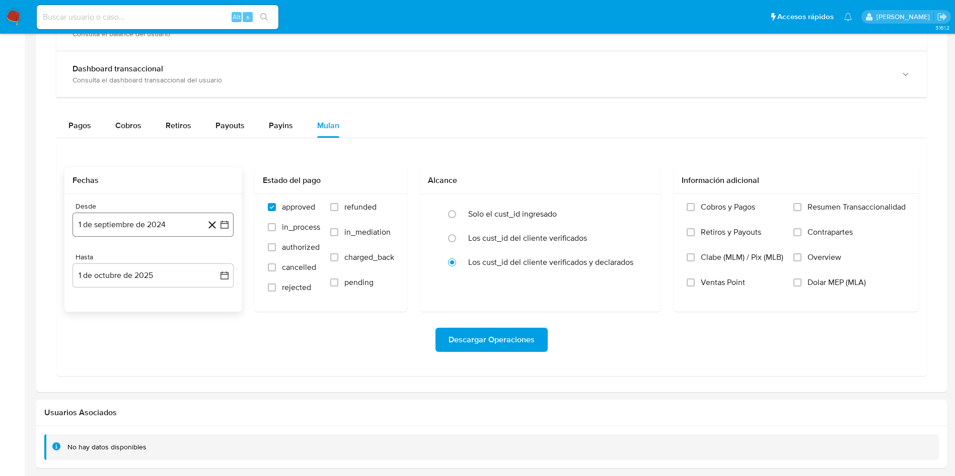
click at [140, 230] on button "1 de septiembre de 2024" at bounding box center [152, 225] width 161 height 24
click at [150, 357] on button "19" at bounding box center [153, 359] width 16 height 16
click at [341, 201] on div "approved in_process authorized cancelled rejected refunded in_mediation charged…" at bounding box center [331, 252] width 152 height 117
click at [359, 258] on span "charged_back" at bounding box center [369, 258] width 50 height 10
click at [338, 258] on input "charged_back" at bounding box center [334, 258] width 8 height 8
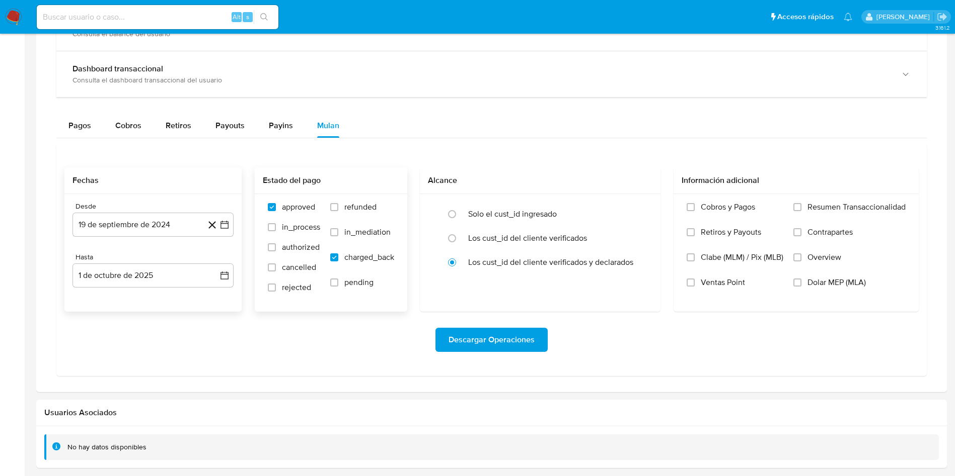
checkbox input "true"
click at [341, 208] on label "refunded" at bounding box center [362, 214] width 64 height 25
click at [338, 208] on input "refunded" at bounding box center [334, 207] width 8 height 8
checkbox input "true"
click at [485, 222] on div "Solo el cust_id ingresado" at bounding box center [550, 214] width 165 height 24
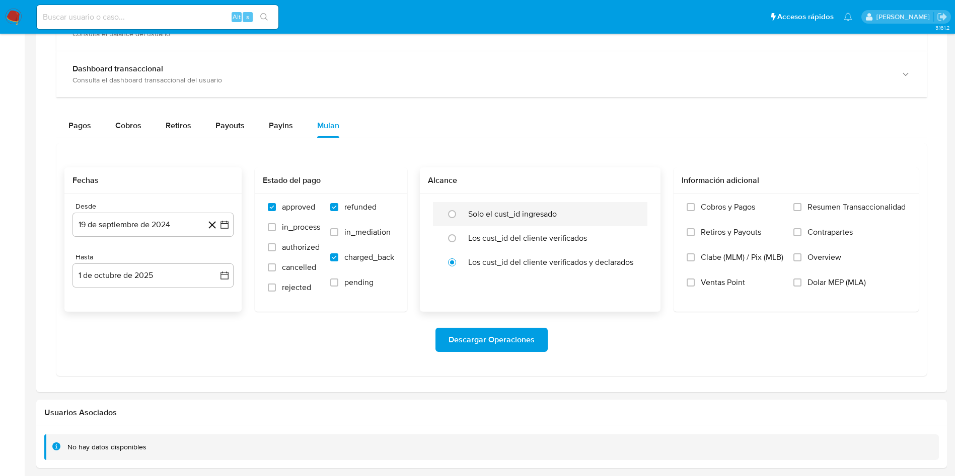
radio input "true"
click at [519, 341] on span "Descargar Operaciones" at bounding box center [491, 340] width 86 height 22
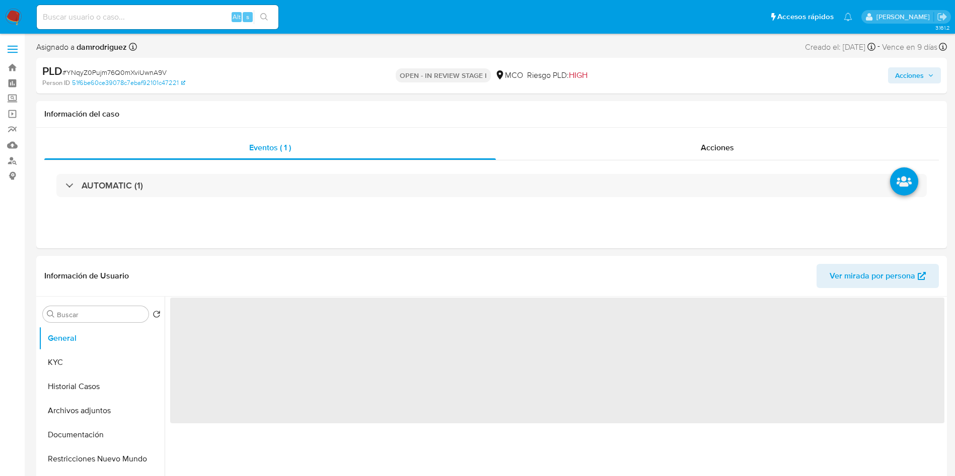
select select "10"
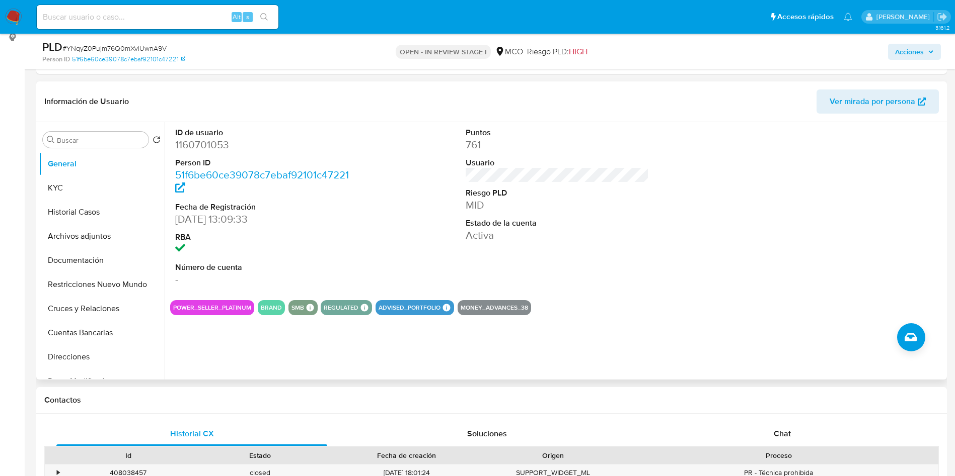
scroll to position [151, 0]
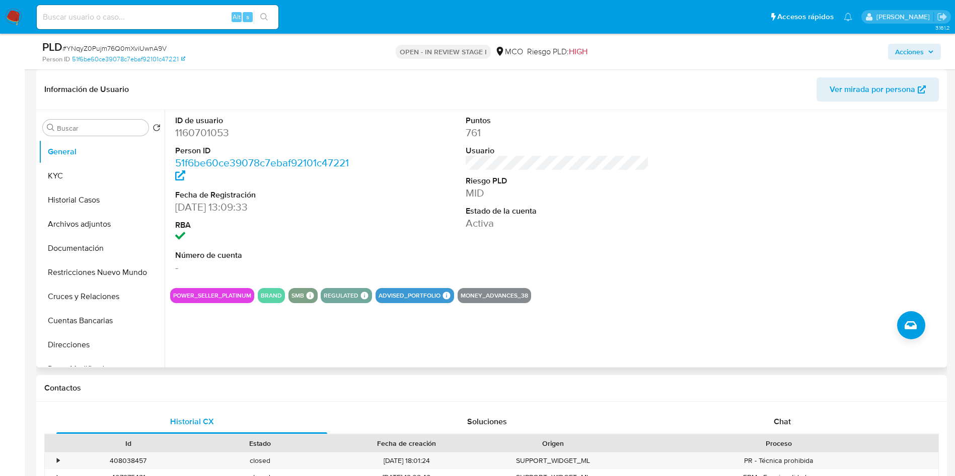
click at [206, 133] on dd "1160701053" at bounding box center [267, 133] width 184 height 14
click at [205, 133] on dd "1160701053" at bounding box center [267, 133] width 184 height 14
copy dd "1160701053"
click at [192, 145] on dt "Person ID" at bounding box center [267, 150] width 184 height 11
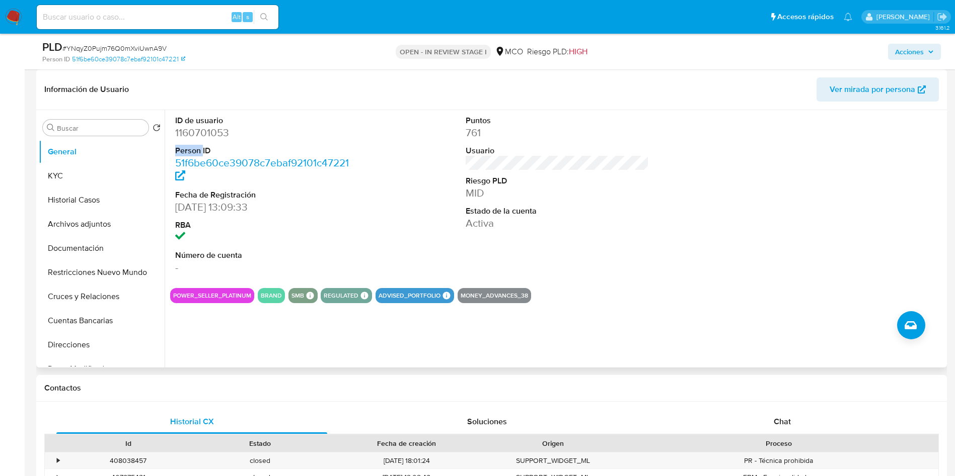
click at [192, 145] on dt "Person ID" at bounding box center [267, 150] width 184 height 11
click at [198, 130] on dd "1160701053" at bounding box center [267, 133] width 184 height 14
copy dd "1160701053"
click at [174, 13] on input at bounding box center [158, 17] width 242 height 13
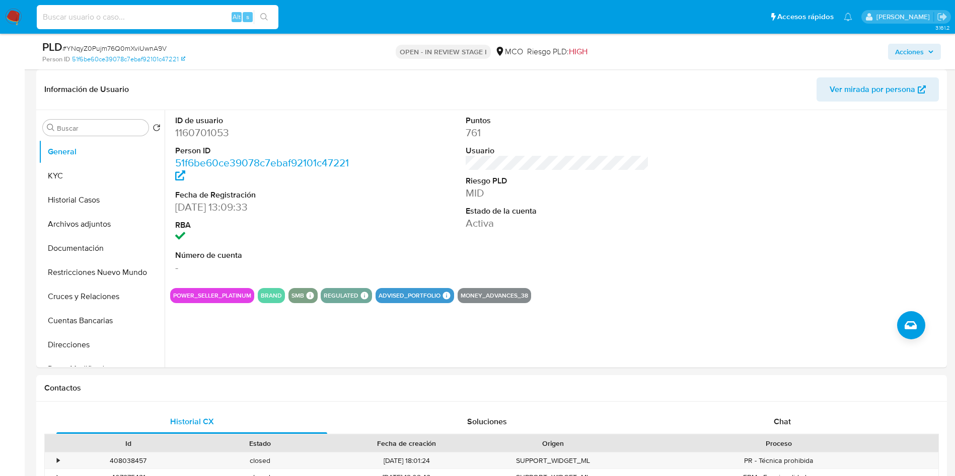
paste input "93980710"
type input "93980710"
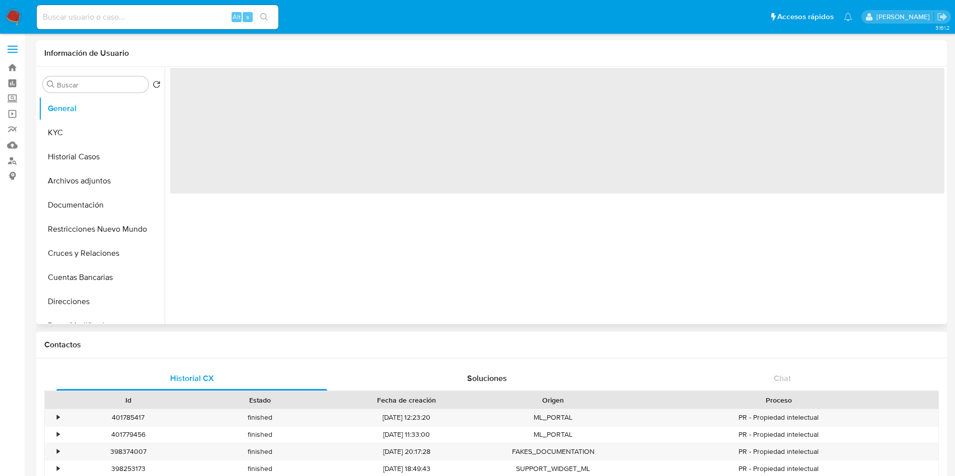
select select "10"
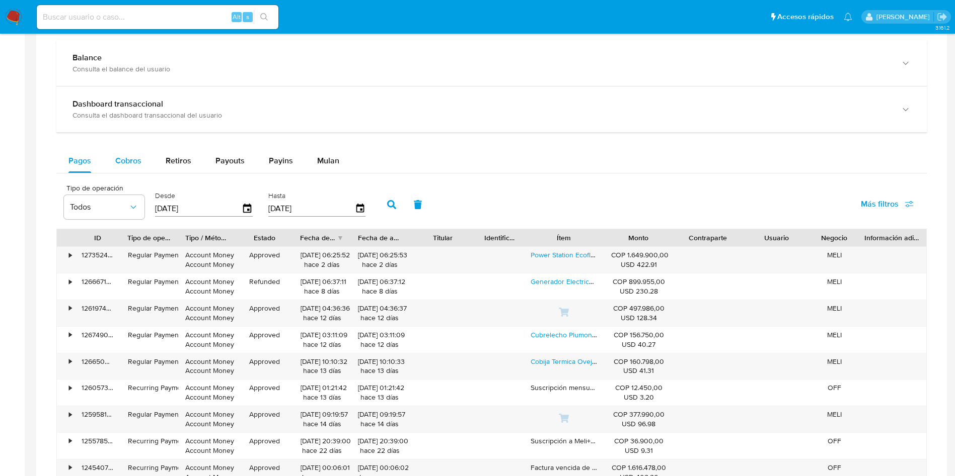
scroll to position [604, 0]
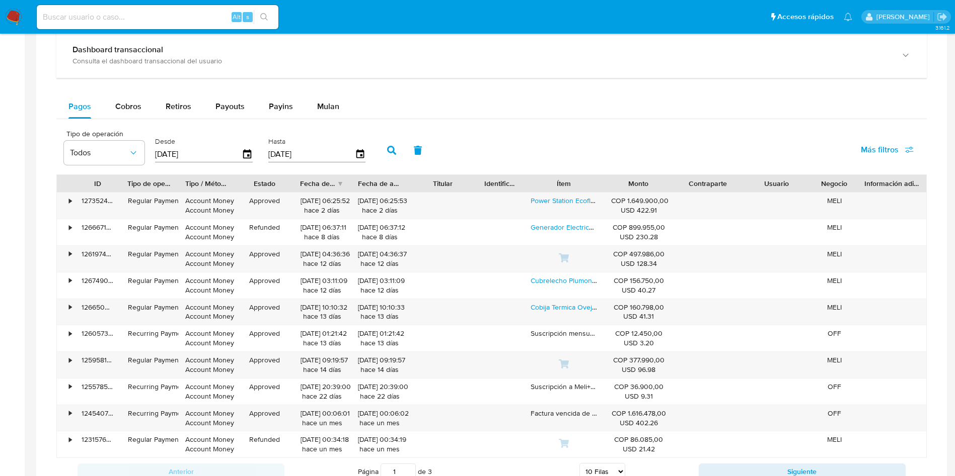
click at [132, 92] on div "Balance Consulta el balance del usuario Dashboard transaccional Consulta el das…" at bounding box center [491, 236] width 870 height 500
click at [130, 104] on span "Cobros" at bounding box center [128, 107] width 26 height 12
select select "10"
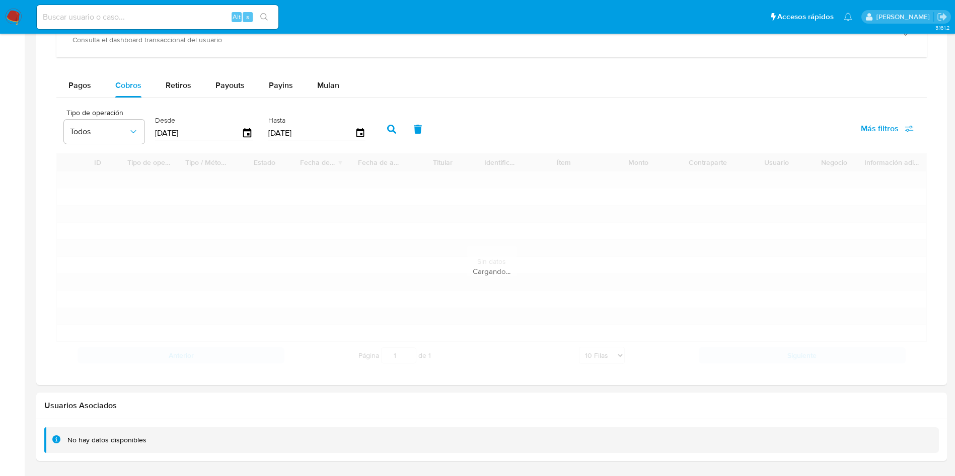
scroll to position [660, 0]
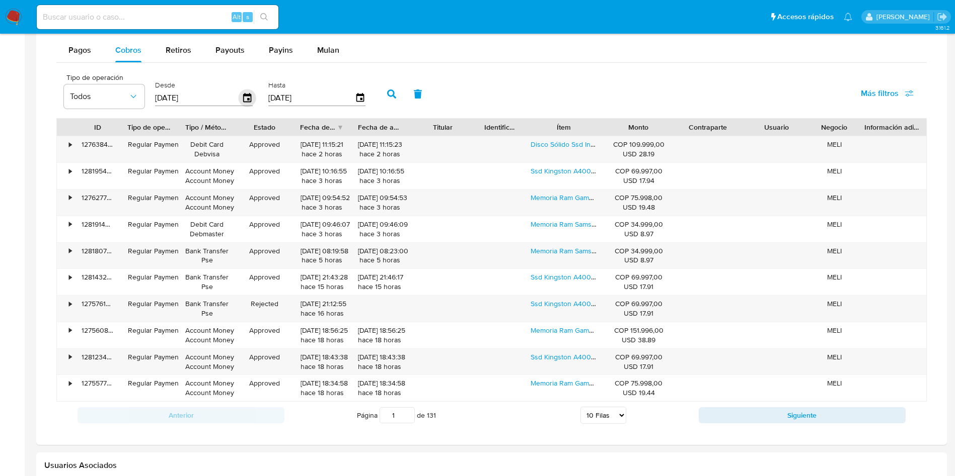
click at [247, 98] on icon "button" at bounding box center [247, 99] width 18 height 18
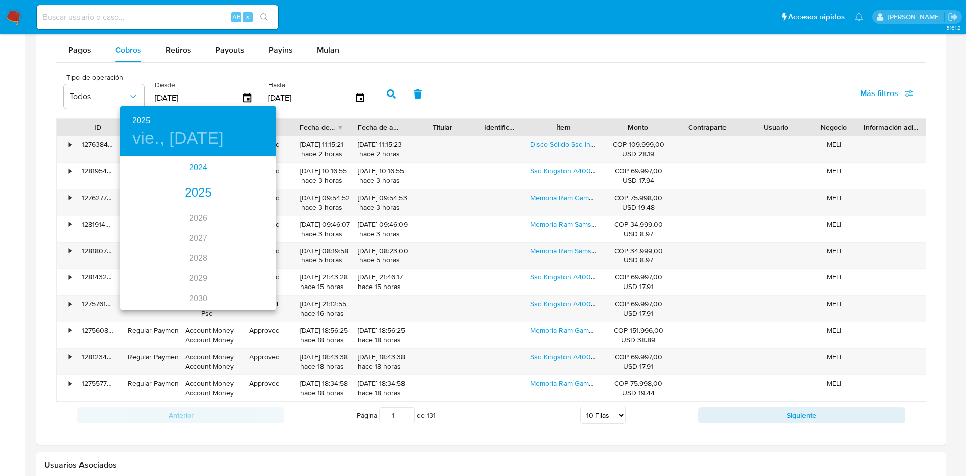
click at [197, 167] on div "2024" at bounding box center [198, 168] width 156 height 20
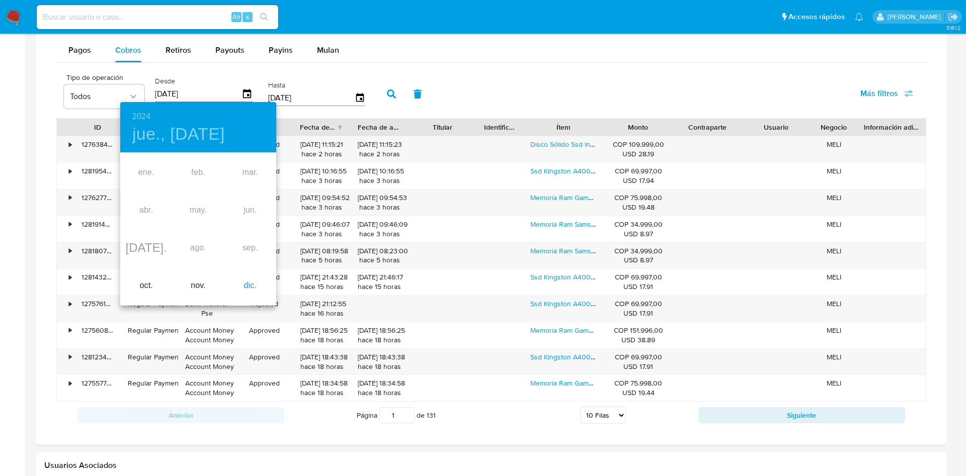
click at [250, 284] on div "dic." at bounding box center [250, 286] width 52 height 38
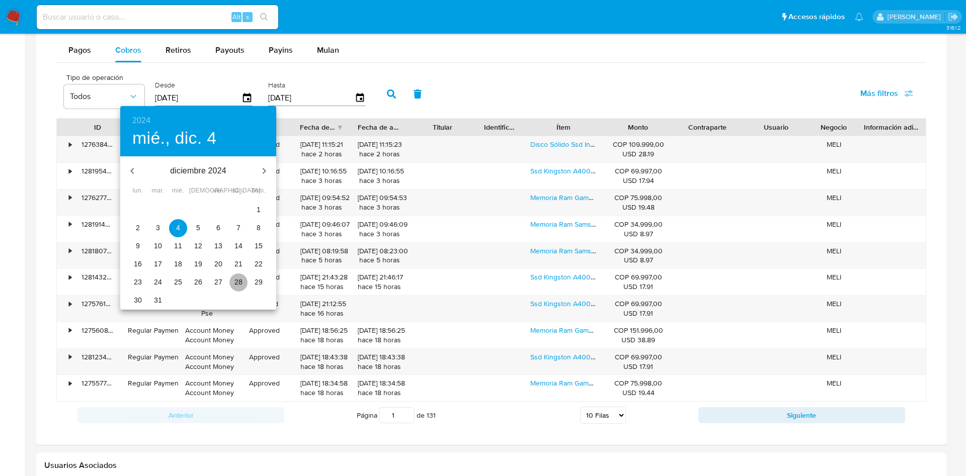
click at [242, 279] on p "28" at bounding box center [238, 282] width 8 height 10
type input "28/12/2024"
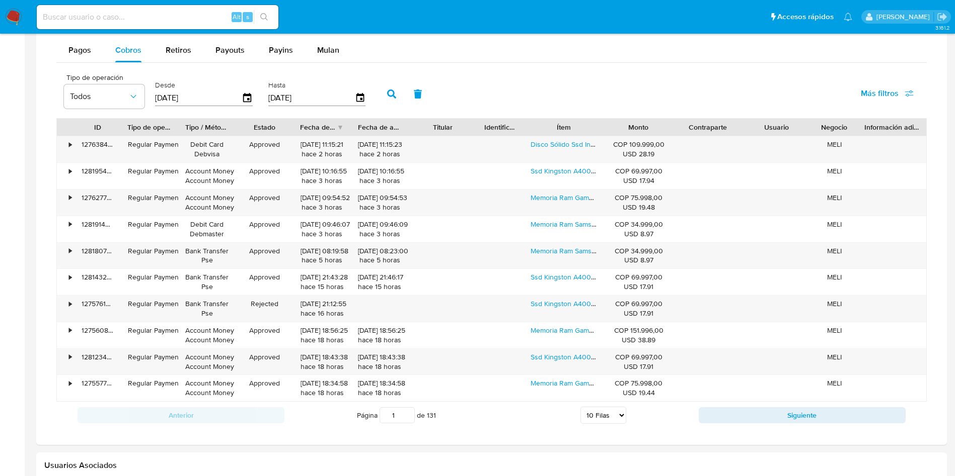
click at [390, 93] on icon "button" at bounding box center [391, 94] width 9 height 9
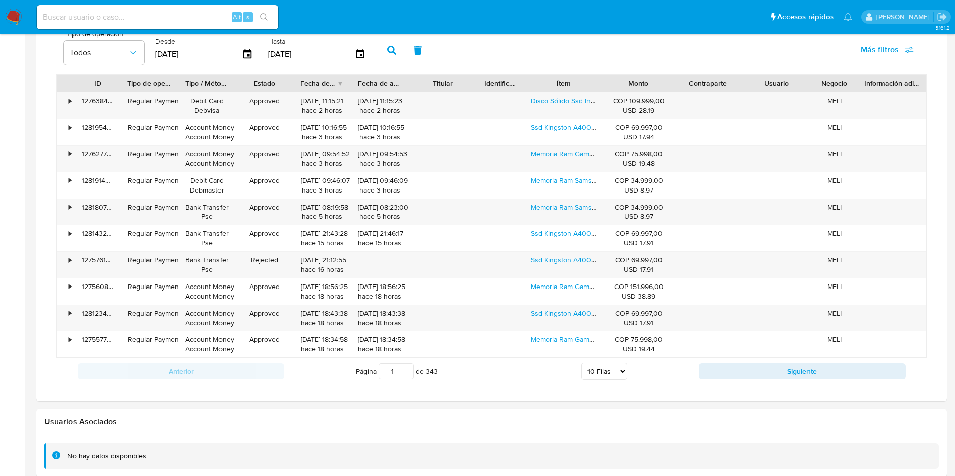
scroll to position [736, 0]
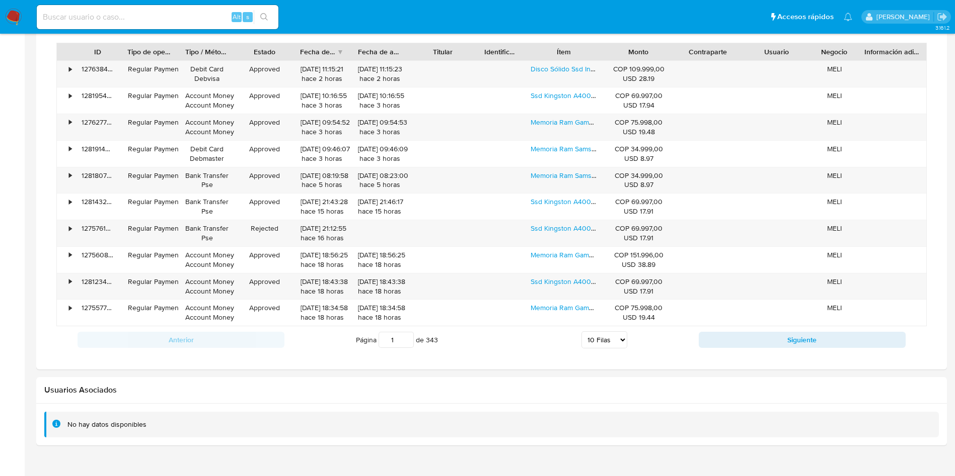
click at [396, 340] on input "1" at bounding box center [395, 340] width 35 height 16
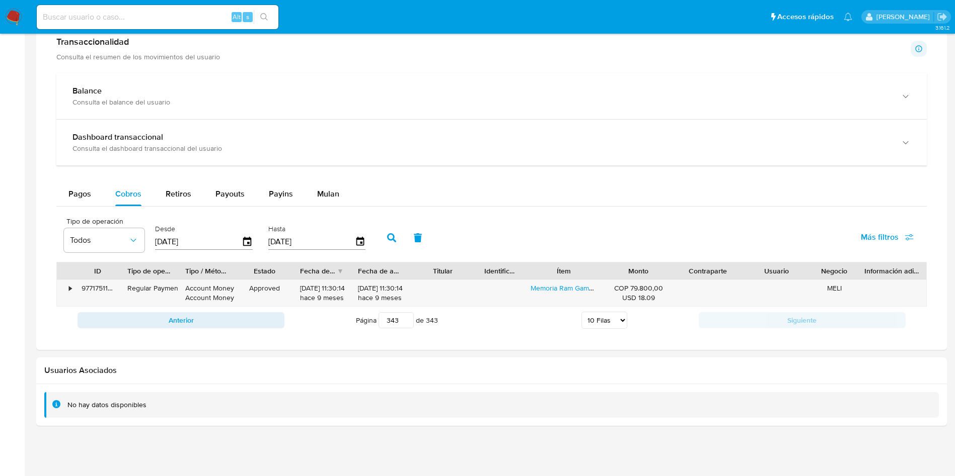
scroll to position [516, 0]
drag, startPoint x: 305, startPoint y: 292, endPoint x: 327, endPoint y: 292, distance: 21.6
click at [331, 289] on div "28/12/2024 11:30:14 hace 9 meses" at bounding box center [321, 293] width 43 height 19
click at [263, 319] on button "Anterior" at bounding box center [180, 320] width 207 height 16
type input "342"
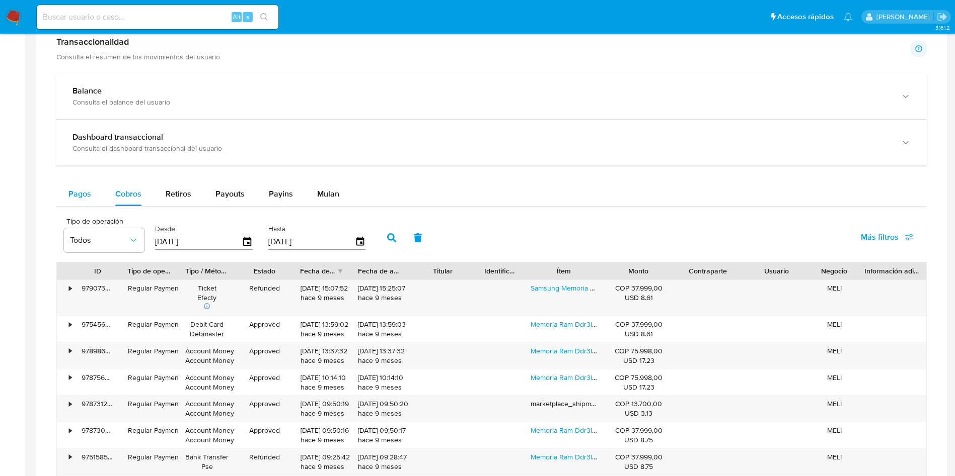
click at [59, 197] on button "Pagos" at bounding box center [79, 194] width 47 height 24
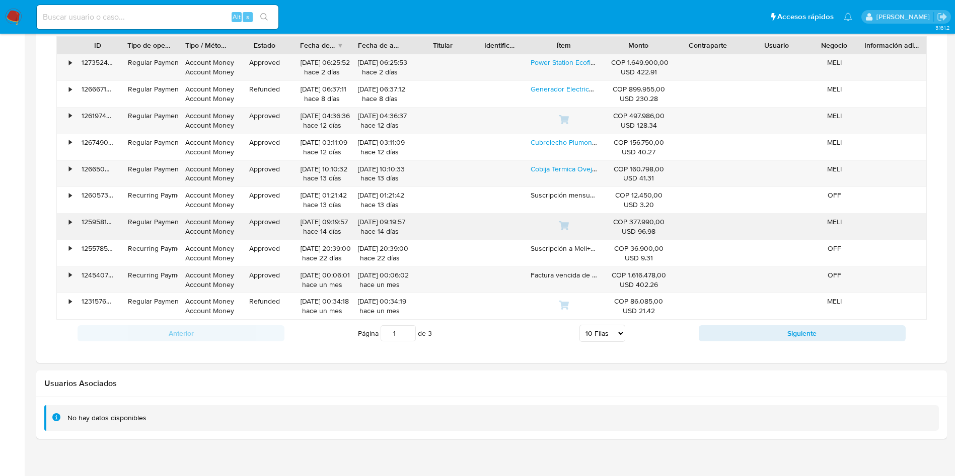
scroll to position [528, 0]
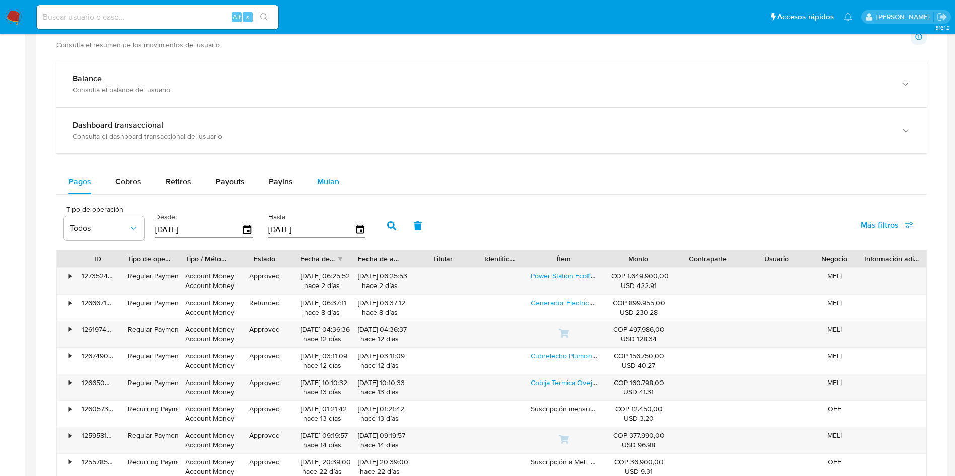
click at [331, 183] on span "Mulan" at bounding box center [328, 182] width 22 height 12
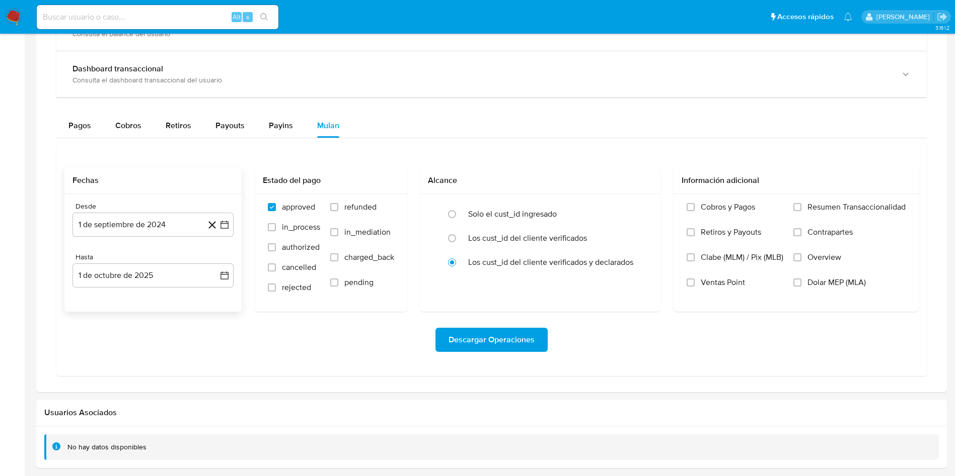
scroll to position [604, 0]
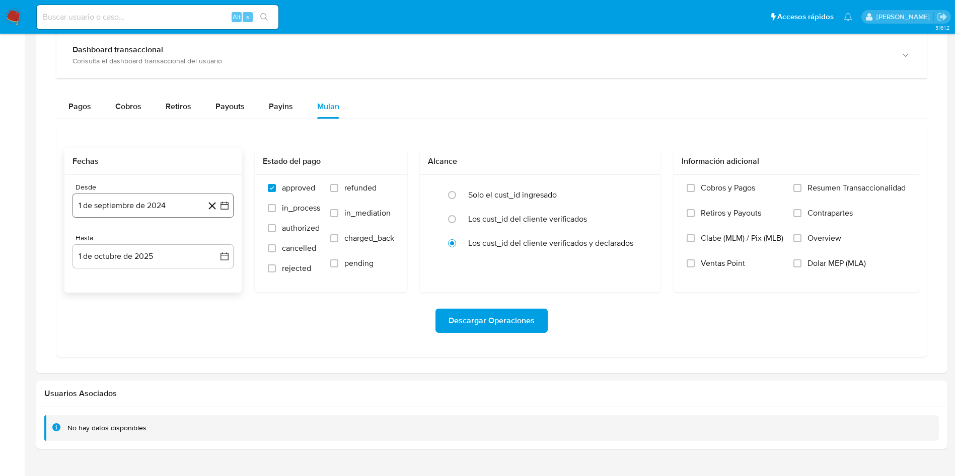
click at [135, 210] on button "1 de septiembre de 2024" at bounding box center [152, 206] width 161 height 24
click at [154, 337] on button "19" at bounding box center [153, 340] width 16 height 16
click at [134, 259] on button "1 de octubre de 2025" at bounding box center [152, 257] width 161 height 24
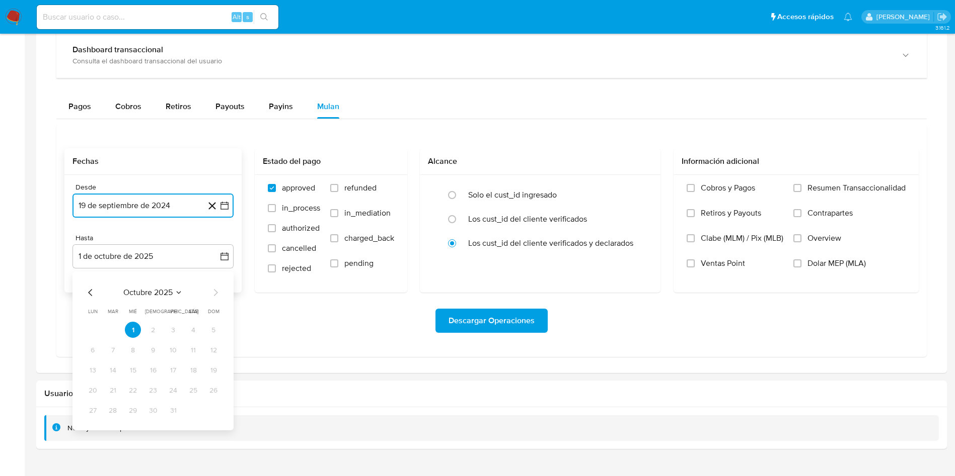
click at [94, 289] on icon "Mes anterior" at bounding box center [91, 293] width 12 height 12
click at [173, 367] on button "19" at bounding box center [173, 370] width 16 height 16
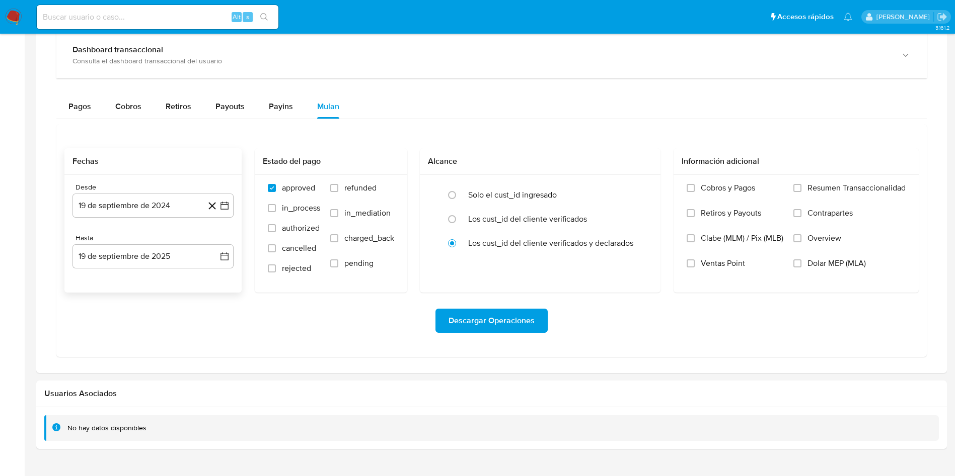
click at [284, 343] on div "Descargar Operaciones" at bounding box center [491, 321] width 854 height 56
click at [523, 193] on label "Solo el cust_id ingresado" at bounding box center [512, 195] width 89 height 10
click at [460, 193] on input "radio" at bounding box center [452, 195] width 16 height 16
radio input "true"
click at [509, 331] on span "Descargar Operaciones" at bounding box center [491, 321] width 86 height 22
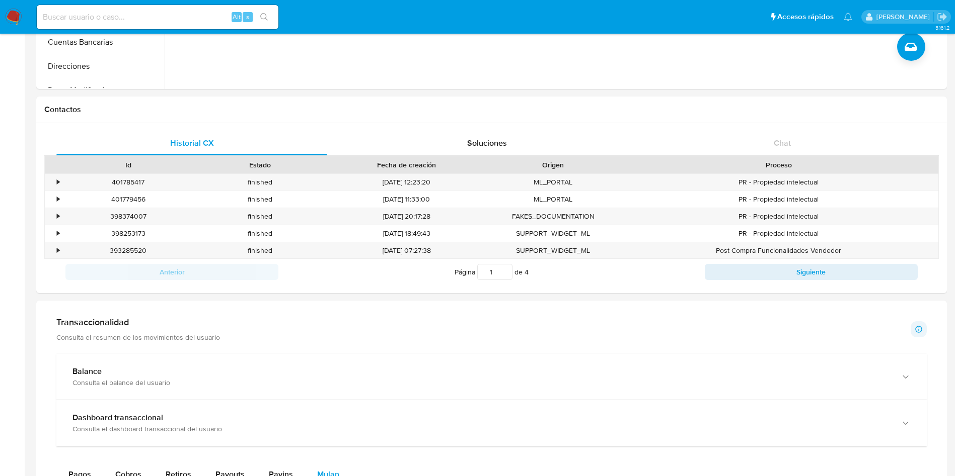
scroll to position [0, 0]
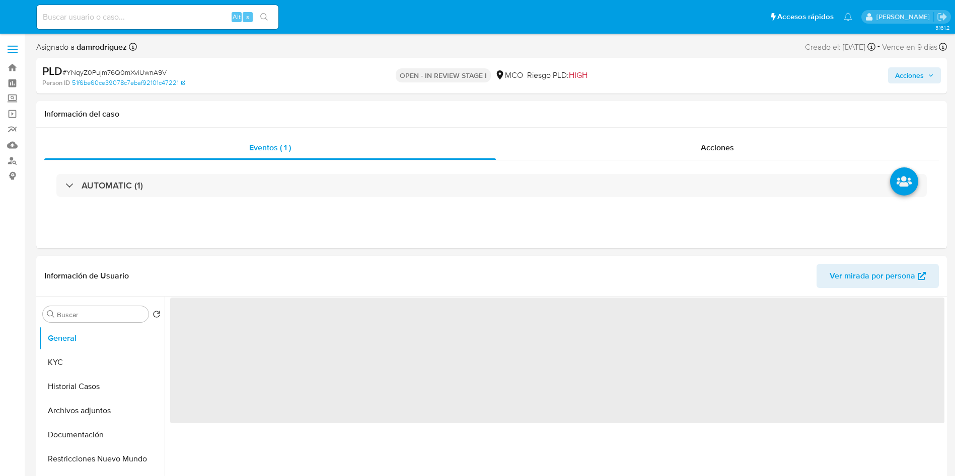
select select "10"
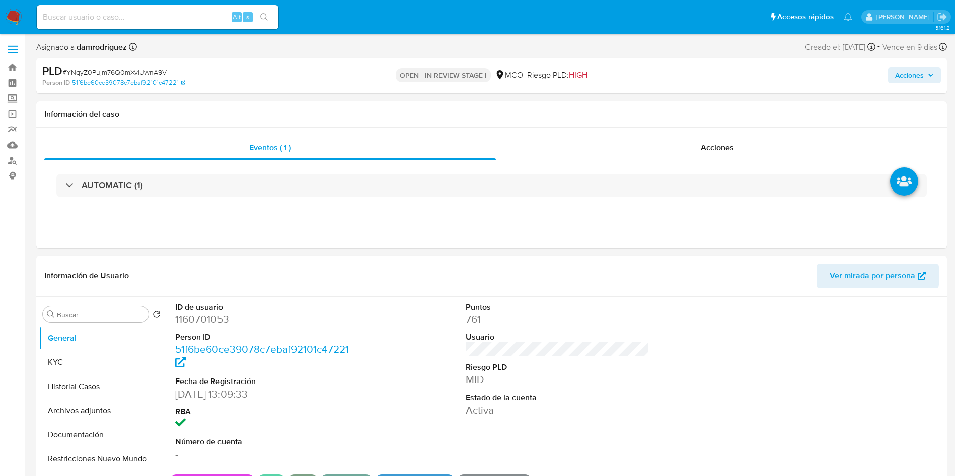
click at [416, 346] on div "ID de usuario 1160701053 Person ID 51f6be60ce39078c7ebaf92101c47221 Fecha de Re…" at bounding box center [557, 382] width 774 height 170
click at [199, 315] on dd "1160701053" at bounding box center [267, 319] width 184 height 14
copy dd "1160701053"
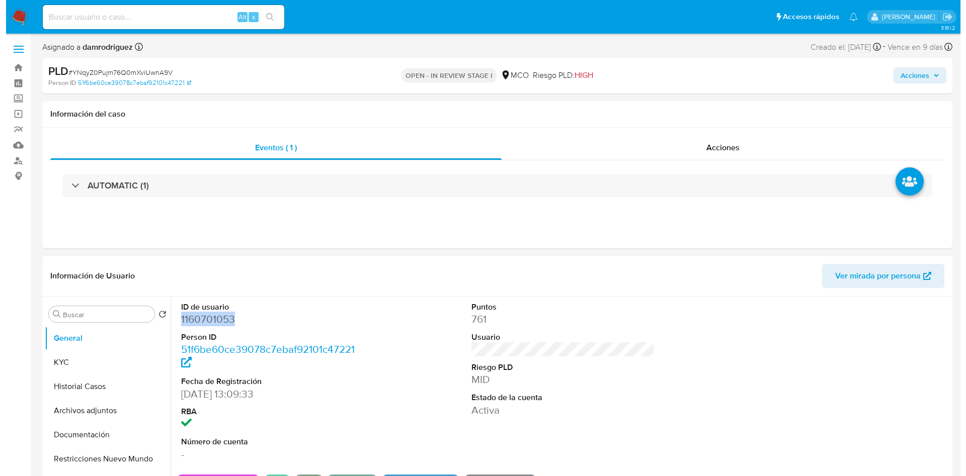
scroll to position [75, 0]
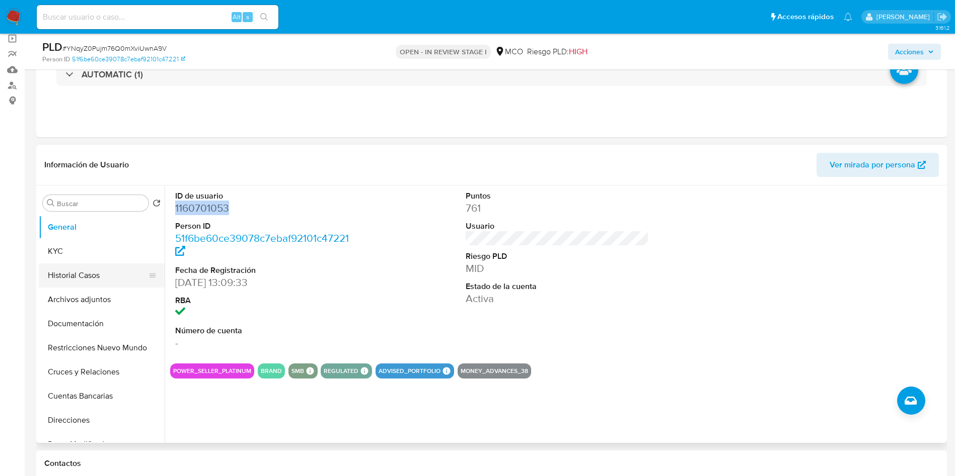
click at [92, 279] on button "Historial Casos" at bounding box center [98, 276] width 118 height 24
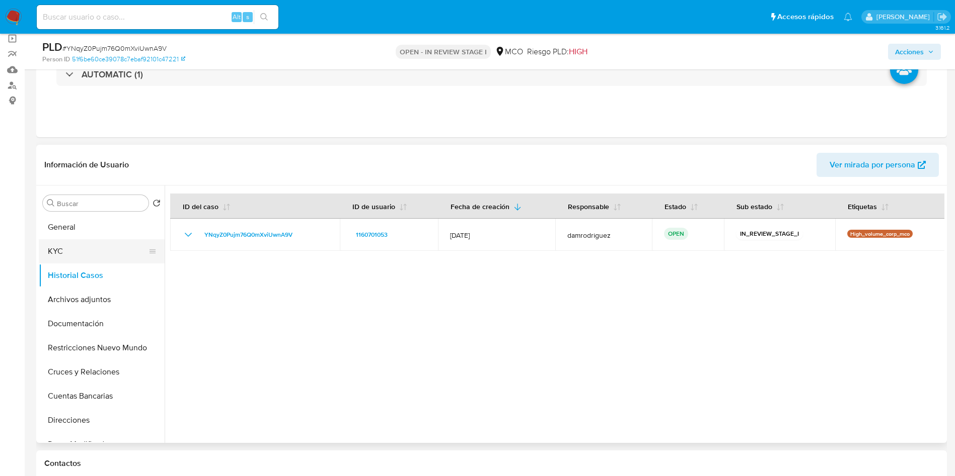
click at [69, 250] on button "KYC" at bounding box center [98, 252] width 118 height 24
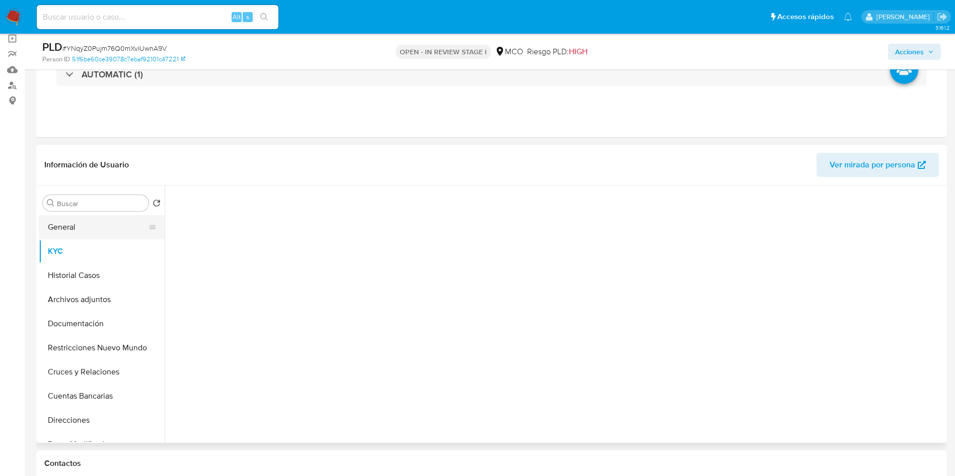
click at [69, 225] on button "General" at bounding box center [98, 227] width 118 height 24
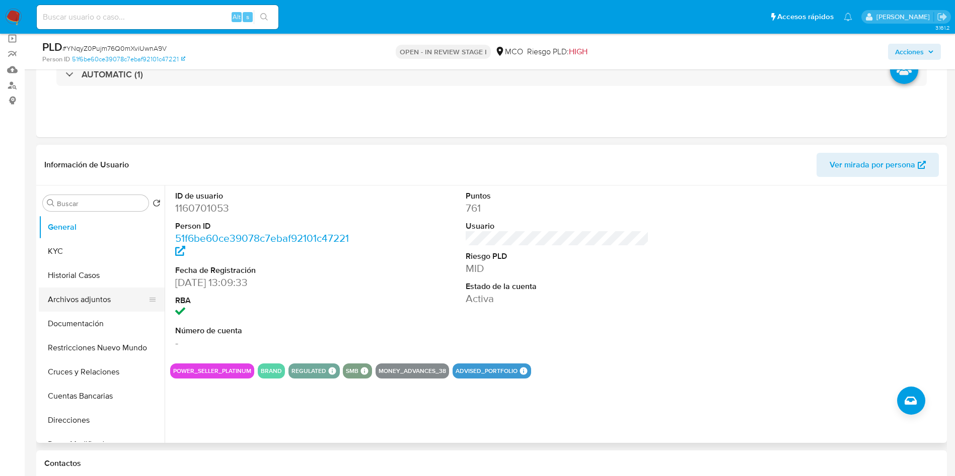
click at [100, 296] on button "Archivos adjuntos" at bounding box center [98, 300] width 118 height 24
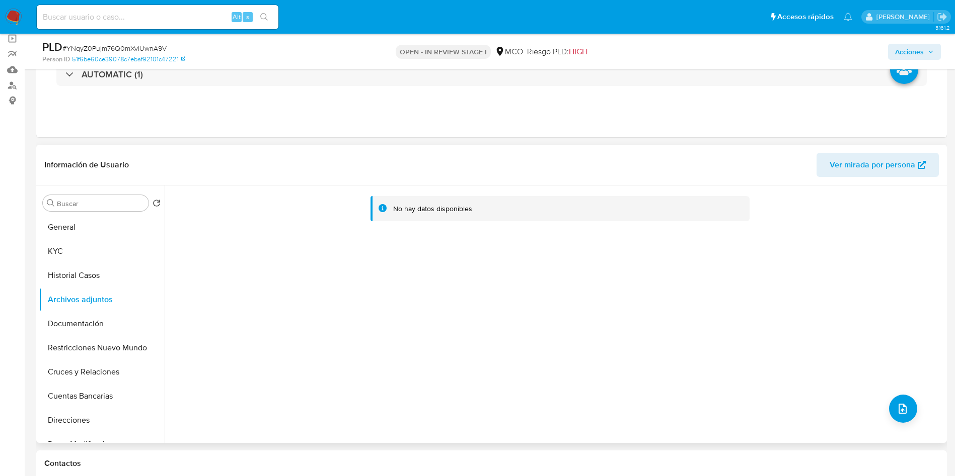
click at [913, 404] on div "No hay datos disponibles" at bounding box center [554, 315] width 779 height 258
click at [916, 407] on div "No hay datos disponibles" at bounding box center [554, 315] width 779 height 258
click at [898, 407] on icon "upload-file" at bounding box center [902, 409] width 12 height 12
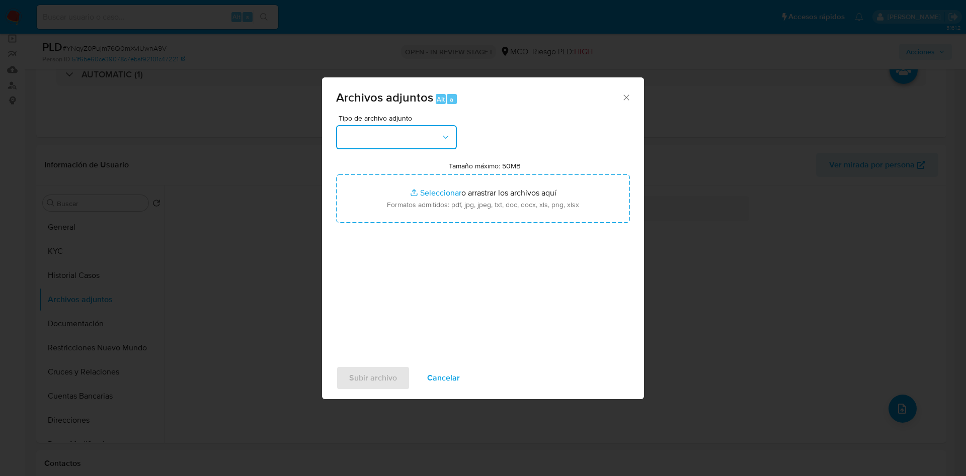
click at [377, 144] on button "button" at bounding box center [396, 137] width 121 height 24
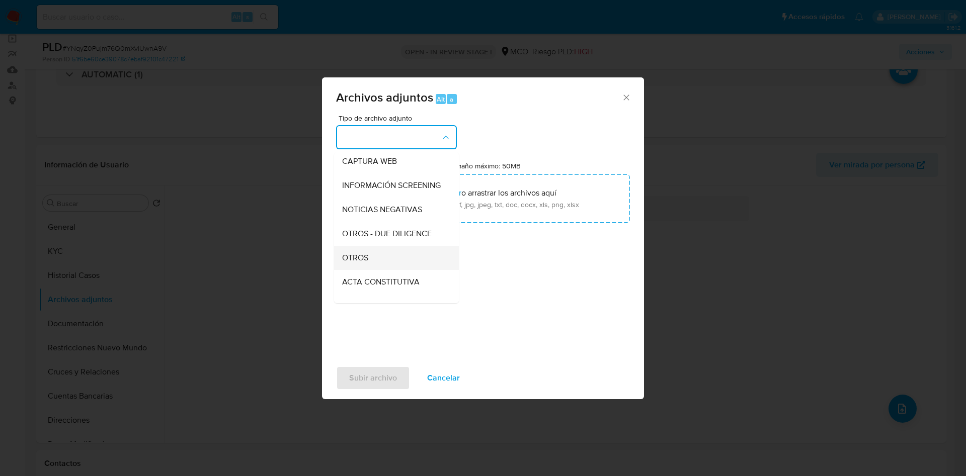
click at [370, 259] on div "OTROS" at bounding box center [393, 258] width 103 height 24
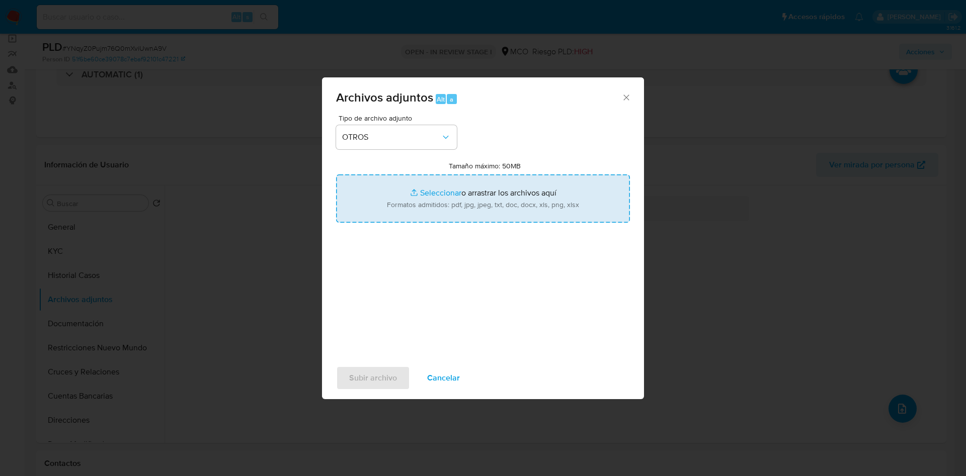
click at [396, 216] on input "Tamaño máximo: 50MB Seleccionar archivos" at bounding box center [483, 199] width 294 height 48
type input "C:\fakepath\1160701053 - 01_10_2025.pdf"
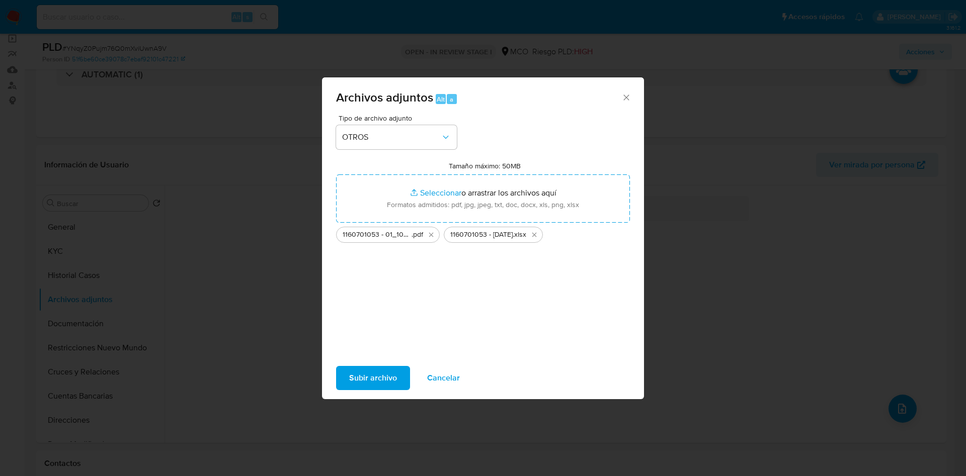
click at [377, 377] on span "Subir archivo" at bounding box center [373, 378] width 48 height 22
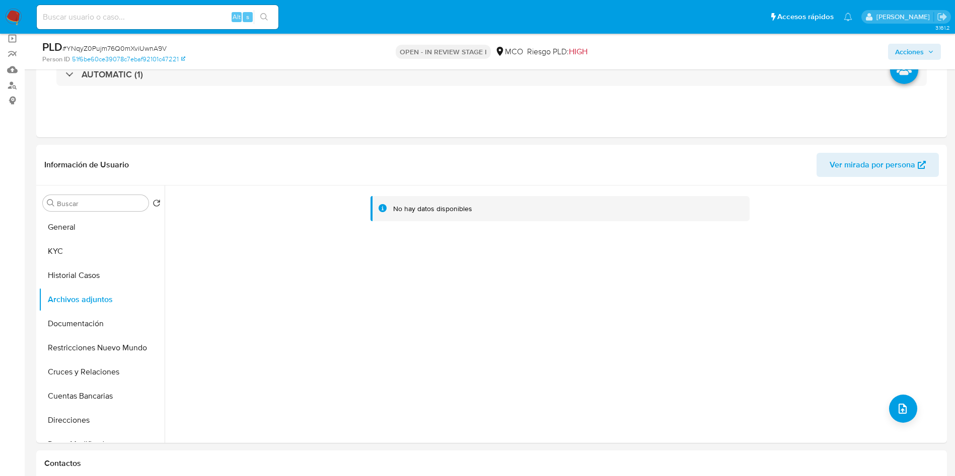
click at [912, 51] on span "Acciones" at bounding box center [909, 52] width 29 height 16
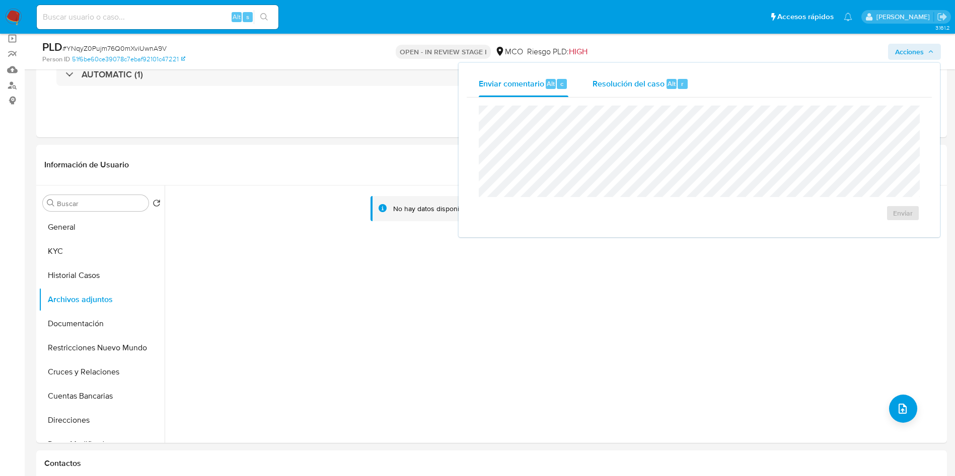
click at [597, 87] on span "Resolución del caso" at bounding box center [628, 83] width 72 height 12
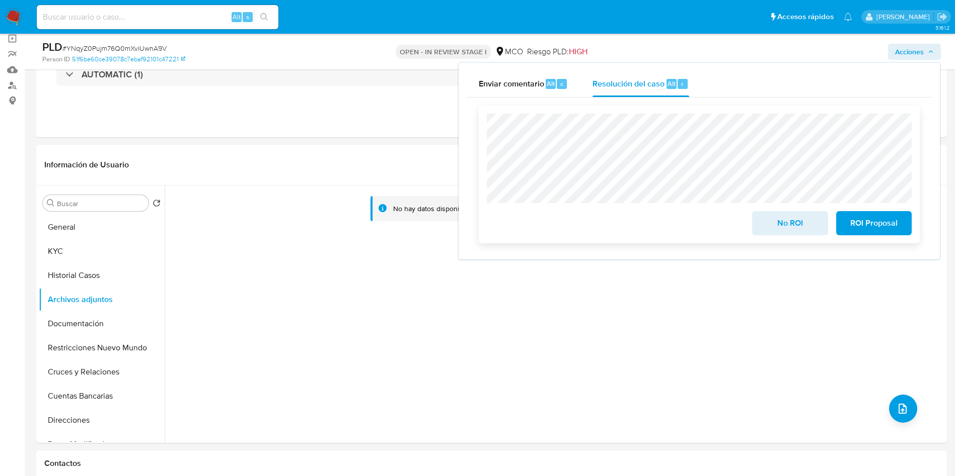
click at [790, 225] on span "No ROI" at bounding box center [789, 223] width 49 height 22
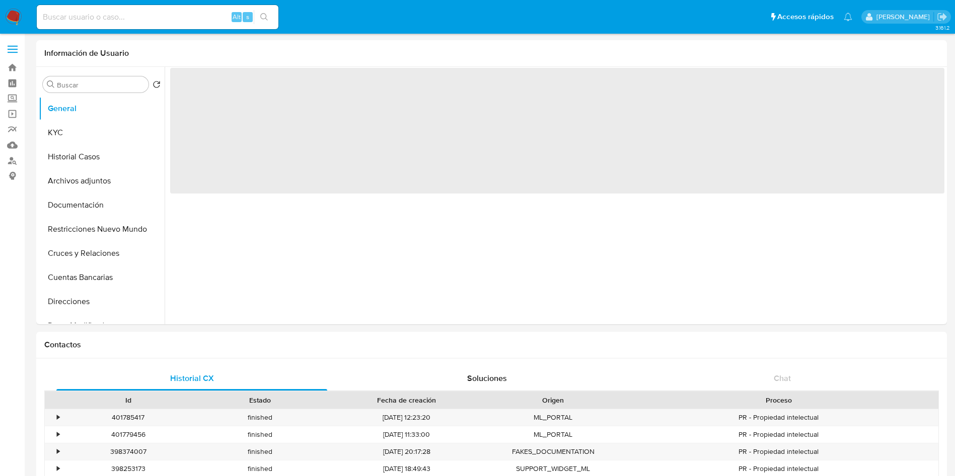
select select "10"
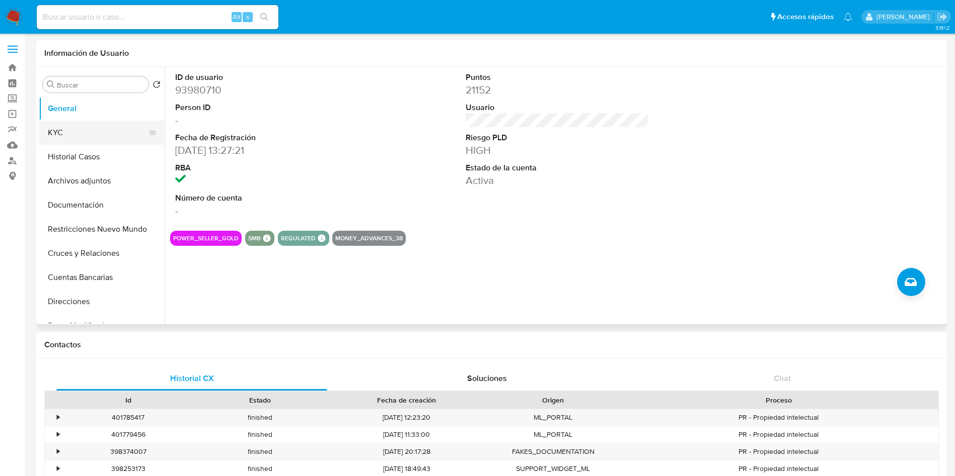
drag, startPoint x: 87, startPoint y: 117, endPoint x: 89, endPoint y: 137, distance: 20.3
click at [87, 117] on button "General" at bounding box center [102, 109] width 126 height 24
click at [90, 142] on button "KYC" at bounding box center [98, 133] width 118 height 24
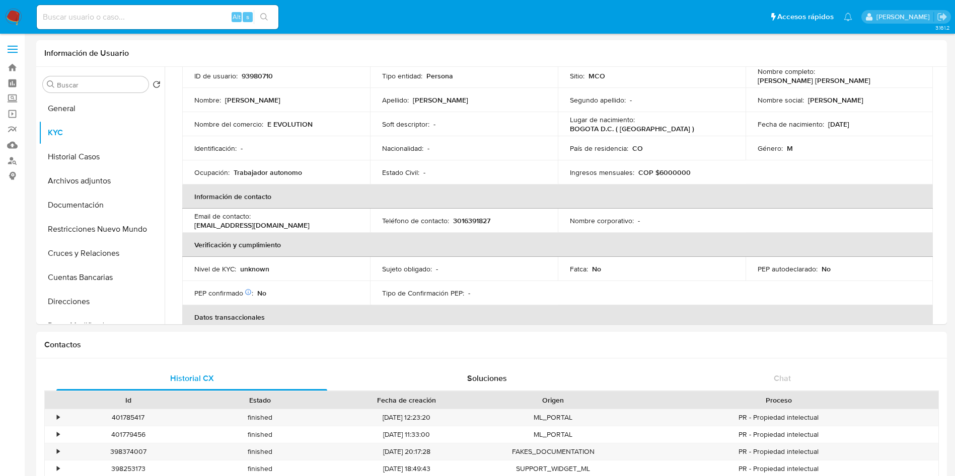
scroll to position [453, 0]
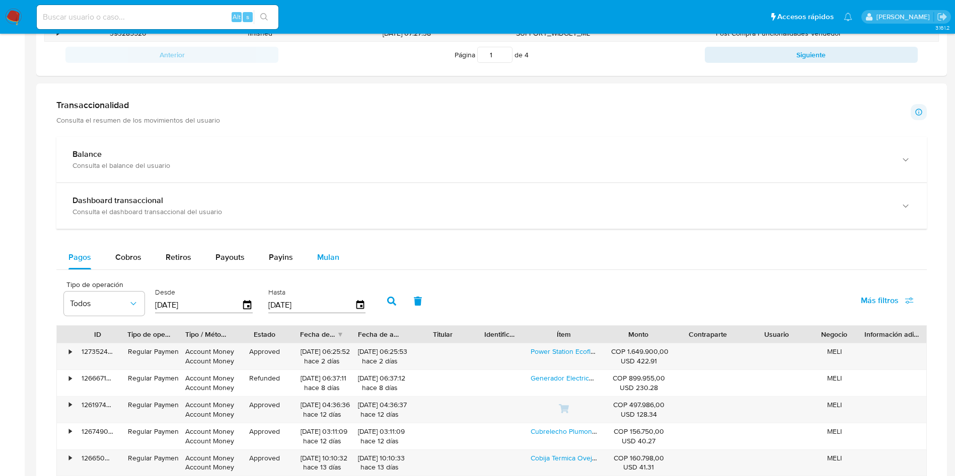
click at [310, 253] on button "Mulan" at bounding box center [328, 258] width 46 height 24
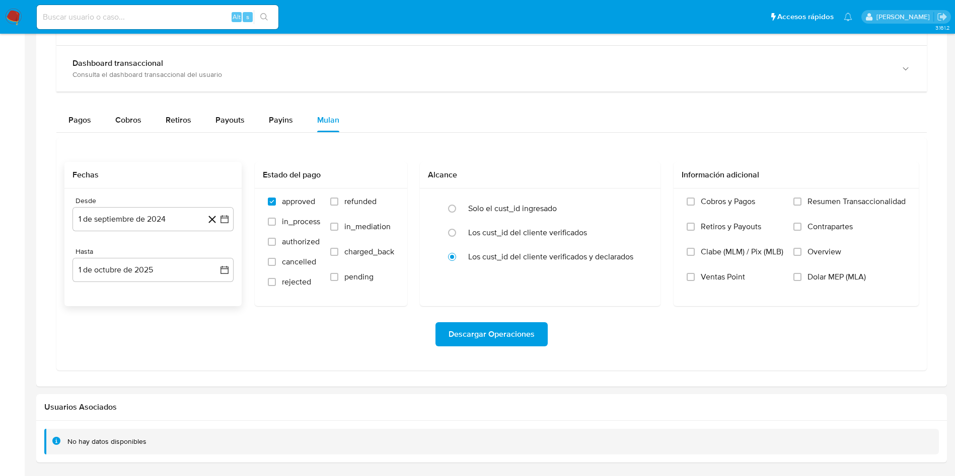
scroll to position [604, 0]
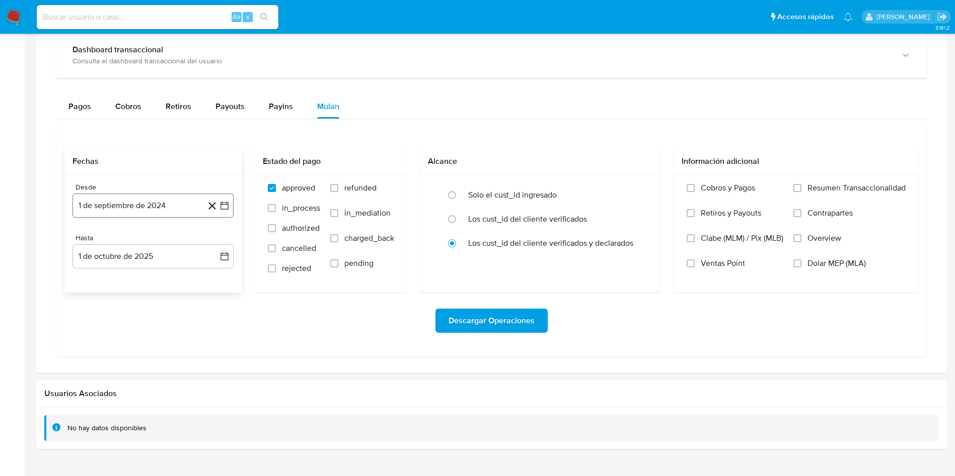
click at [181, 210] on button "1 de septiembre de 2024" at bounding box center [152, 206] width 161 height 24
click at [148, 339] on button "19" at bounding box center [153, 340] width 16 height 16
click at [128, 256] on button "1 de octubre de 2025" at bounding box center [152, 257] width 161 height 24
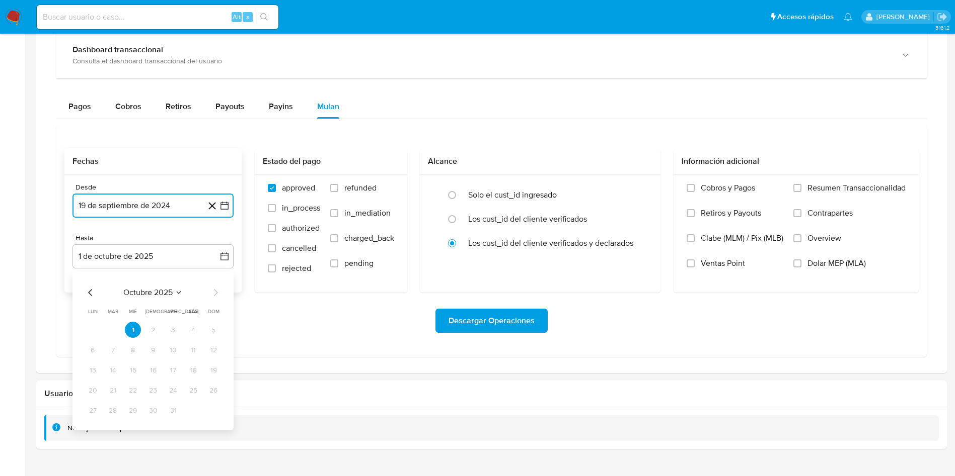
click at [91, 295] on icon "Mes anterior" at bounding box center [90, 292] width 4 height 7
click at [171, 369] on button "19" at bounding box center [173, 370] width 16 height 16
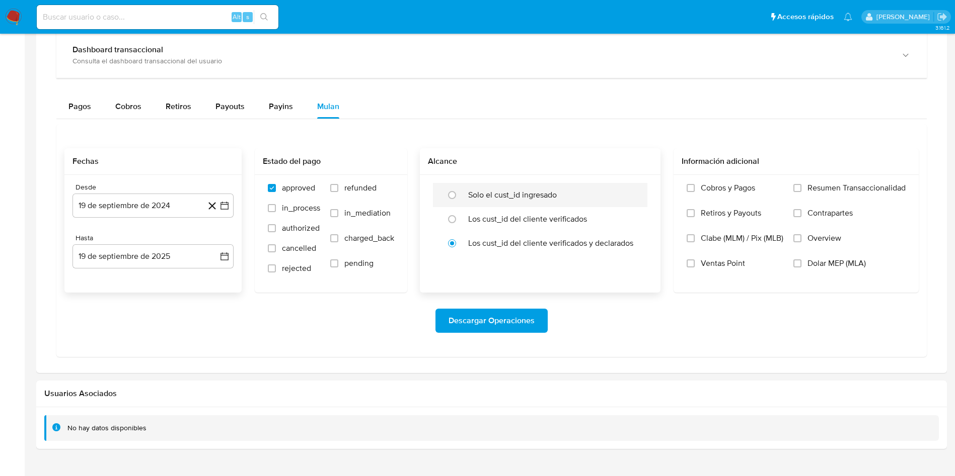
click at [539, 197] on label "Solo el cust_id ingresado" at bounding box center [512, 195] width 89 height 10
click at [460, 197] on input "radio" at bounding box center [452, 195] width 16 height 16
radio input "true"
click at [497, 326] on span "Descargar Operaciones" at bounding box center [491, 321] width 86 height 22
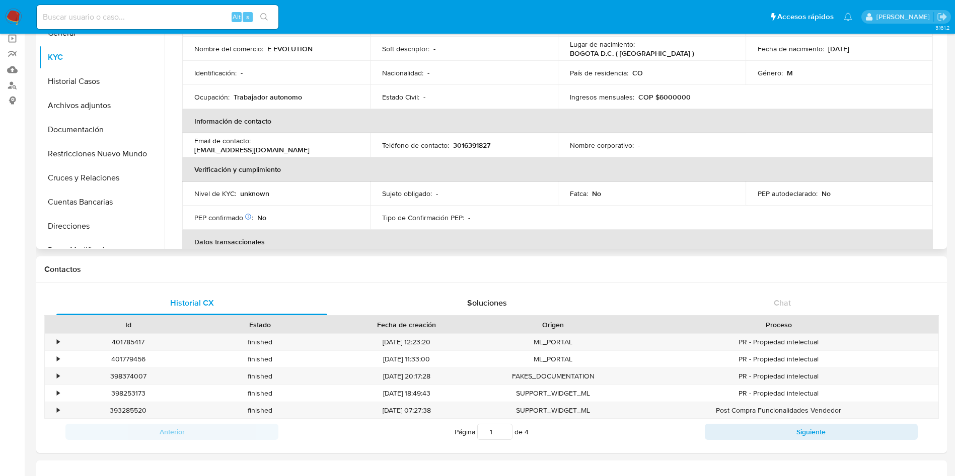
scroll to position [0, 0]
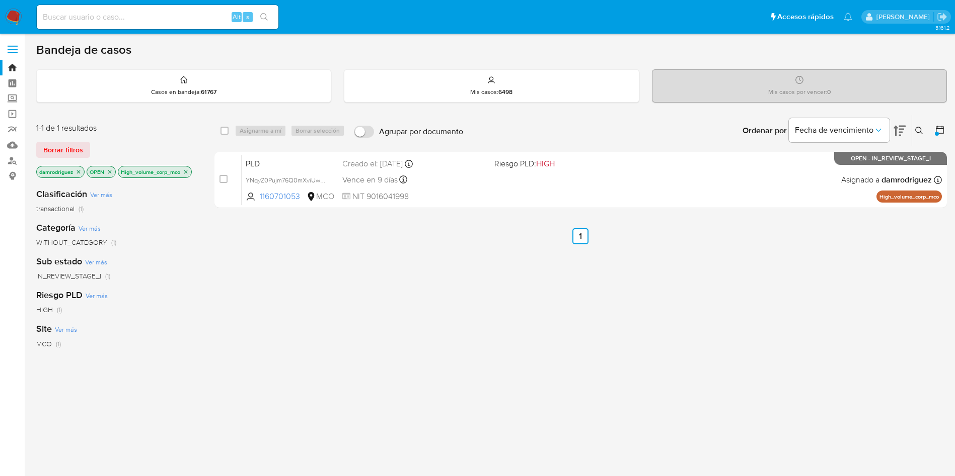
click at [892, 130] on div "Fecha de vencimiento" at bounding box center [846, 130] width 117 height 31
click at [897, 129] on icon at bounding box center [899, 131] width 12 height 12
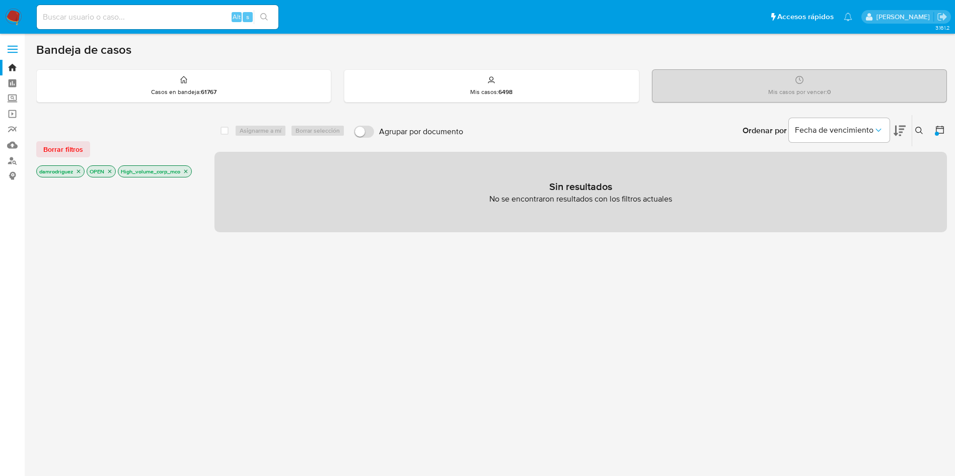
click at [188, 170] on icon "close-filter" at bounding box center [186, 172] width 6 height 6
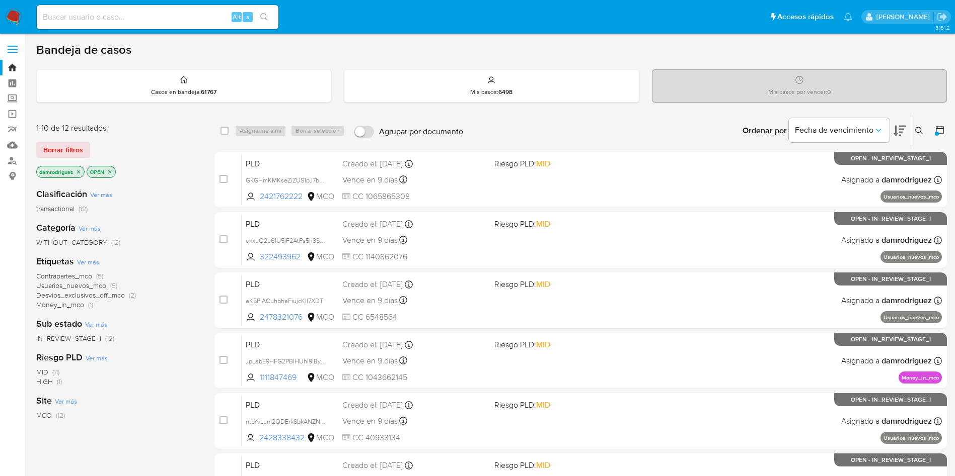
click at [120, 295] on span "Desvios_exclusivos_off_mco" at bounding box center [80, 295] width 89 height 10
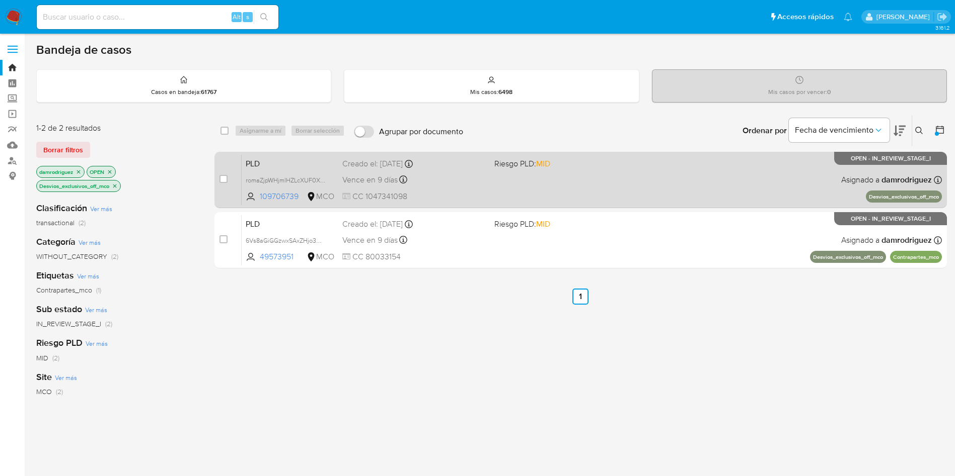
click at [272, 162] on span "PLD" at bounding box center [290, 162] width 89 height 13
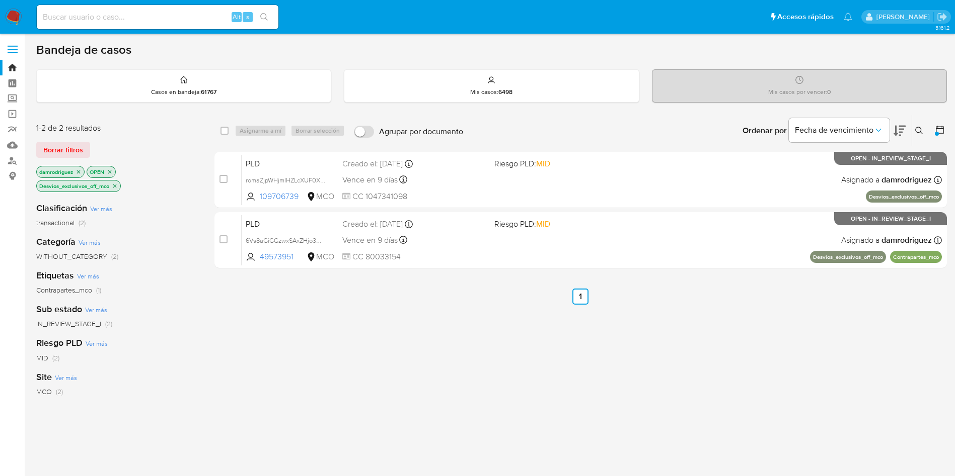
click at [900, 126] on icon at bounding box center [899, 131] width 12 height 11
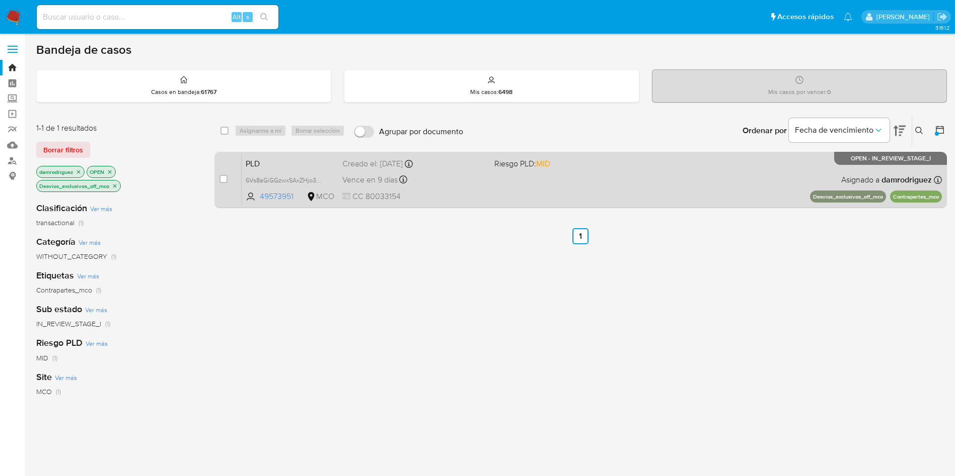
click at [259, 163] on span "PLD" at bounding box center [290, 162] width 89 height 13
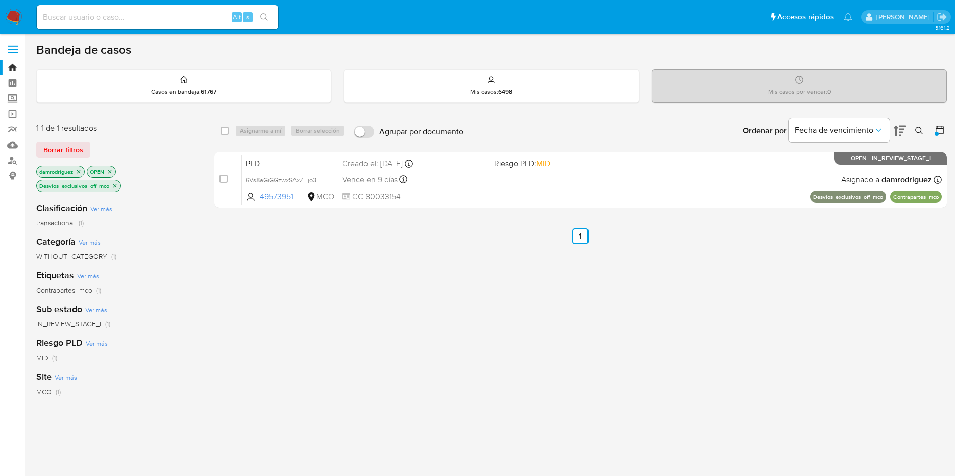
drag, startPoint x: 16, startPoint y: 19, endPoint x: 47, endPoint y: 16, distance: 31.3
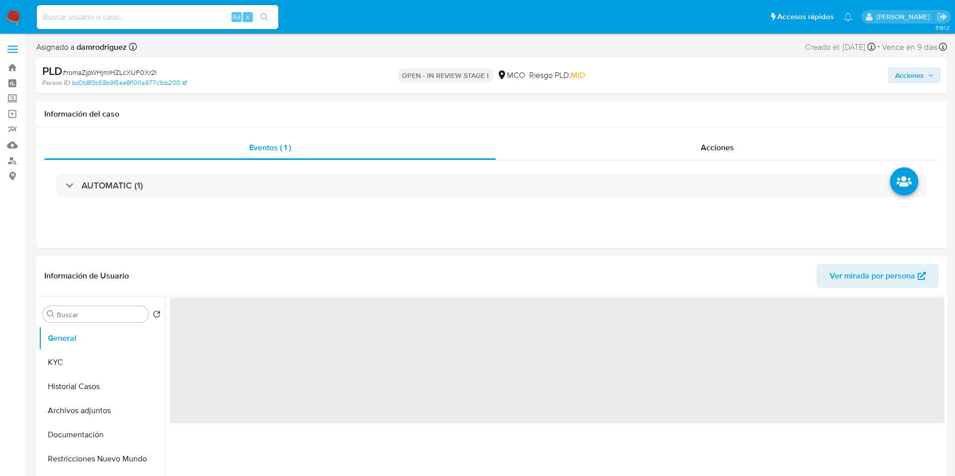
select select "10"
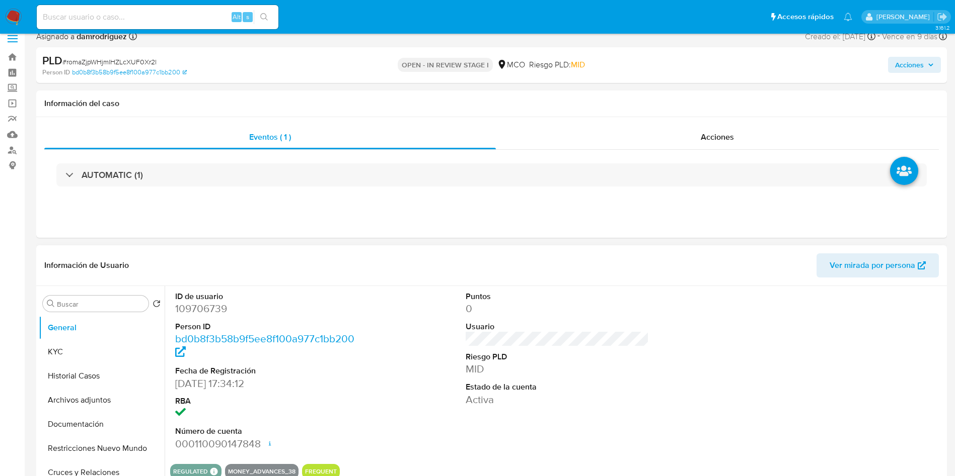
scroll to position [75, 0]
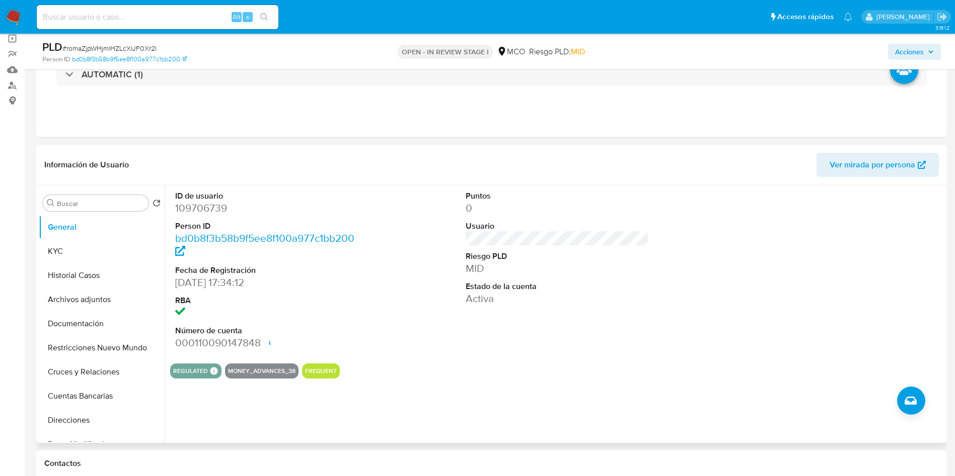
click at [205, 208] on dd "109706739" at bounding box center [267, 208] width 184 height 14
copy dd "109706739"
click at [81, 283] on button "Historial Casos" at bounding box center [98, 276] width 118 height 24
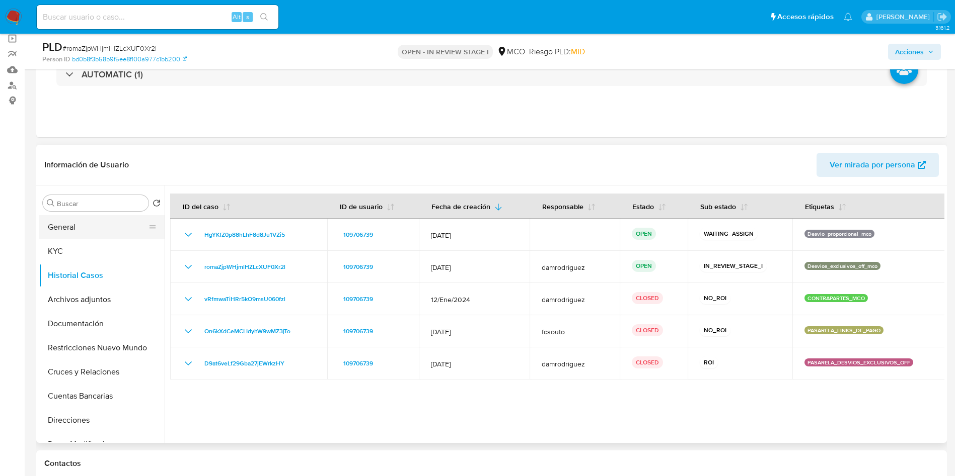
click at [82, 231] on button "General" at bounding box center [98, 227] width 118 height 24
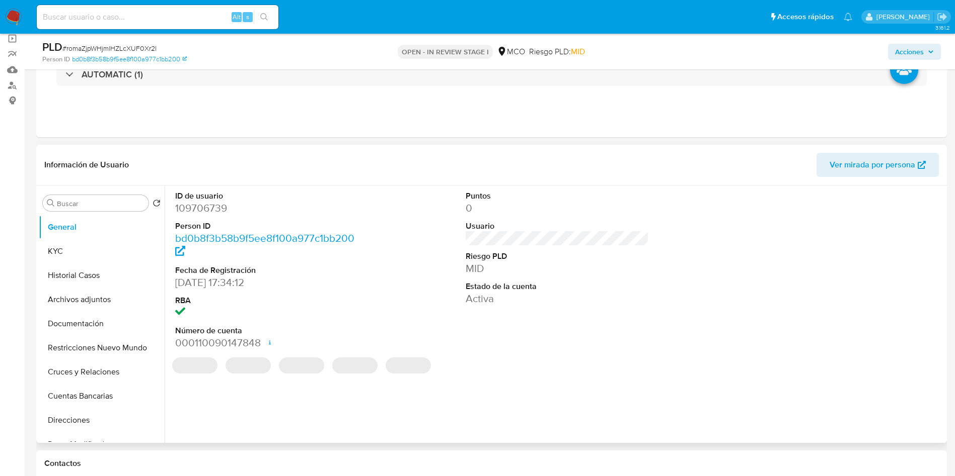
click at [206, 210] on dd "109706739" at bounding box center [267, 208] width 184 height 14
copy dd "109706739"
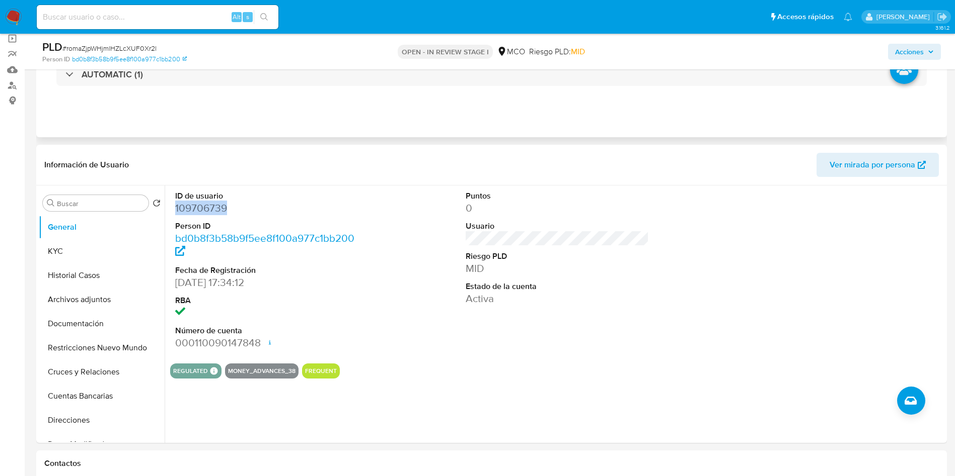
copy dd "109706739"
click at [197, 216] on dl "ID de usuario 109706739 Person ID bd0b8f3b58b9f5ee8f100a977c1bb200 Fecha de Reg…" at bounding box center [267, 271] width 184 height 160
click at [197, 215] on dd "109706739" at bounding box center [267, 208] width 184 height 14
copy dd "109706739"
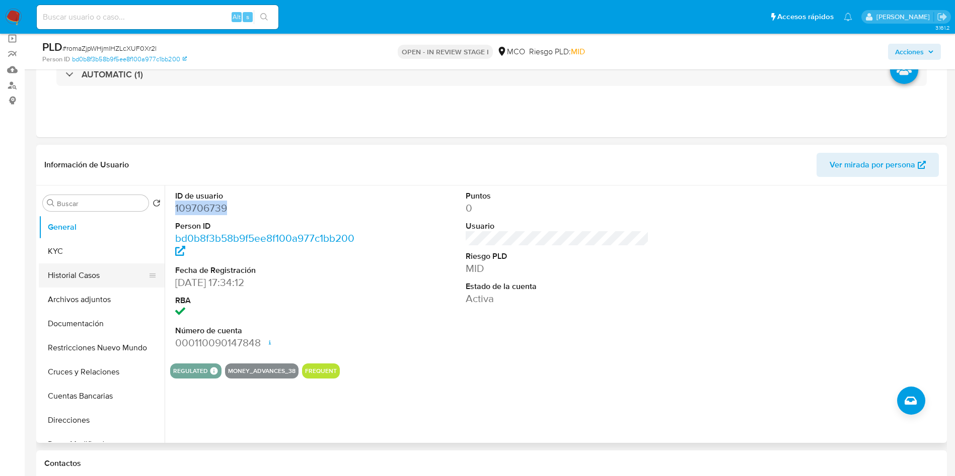
click at [108, 266] on button "Historial Casos" at bounding box center [98, 276] width 118 height 24
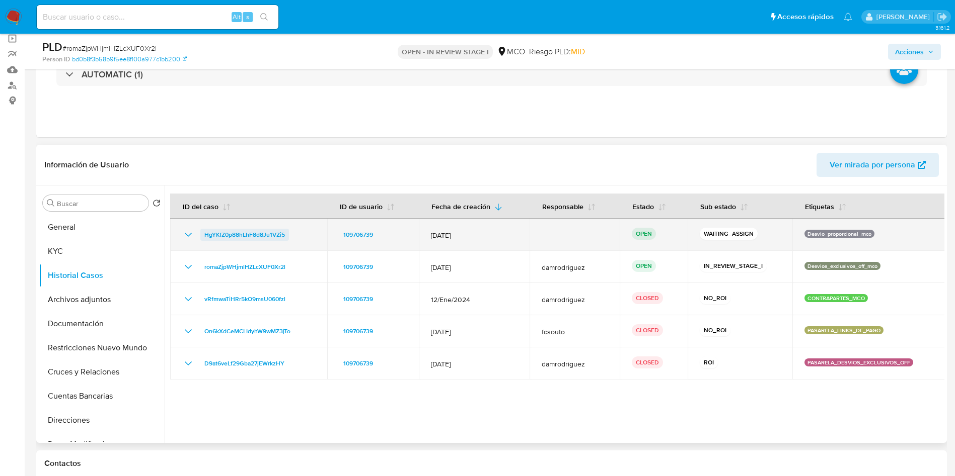
drag, startPoint x: 301, startPoint y: 236, endPoint x: 204, endPoint y: 239, distance: 97.1
click at [204, 239] on div "HgYKfZ0p88hLhF8d8Ju1VZi5" at bounding box center [248, 235] width 133 height 12
click at [296, 230] on div "HgYKfZ0p88hLhF8d8Ju1VZi5" at bounding box center [248, 235] width 133 height 12
drag, startPoint x: 295, startPoint y: 240, endPoint x: 198, endPoint y: 238, distance: 97.6
click at [198, 238] on div "HgYKfZ0p88hLhF8d8Ju1VZi5" at bounding box center [248, 235] width 133 height 12
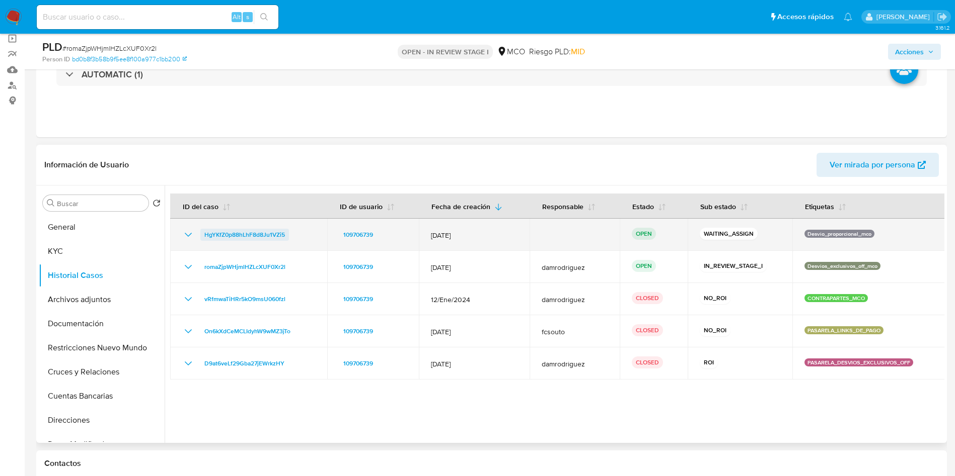
click at [259, 235] on span "HgYKfZ0p88hLhF8d8Ju1VZi5" at bounding box center [244, 235] width 81 height 12
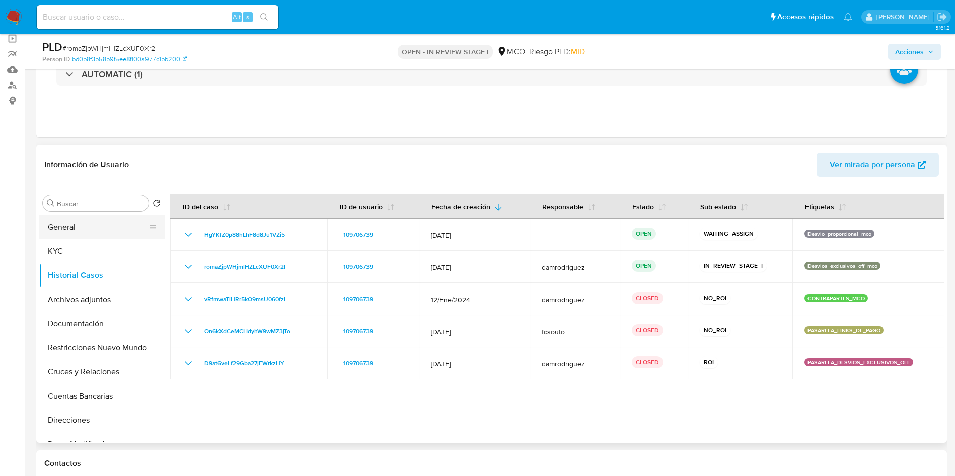
click at [66, 232] on button "General" at bounding box center [98, 227] width 118 height 24
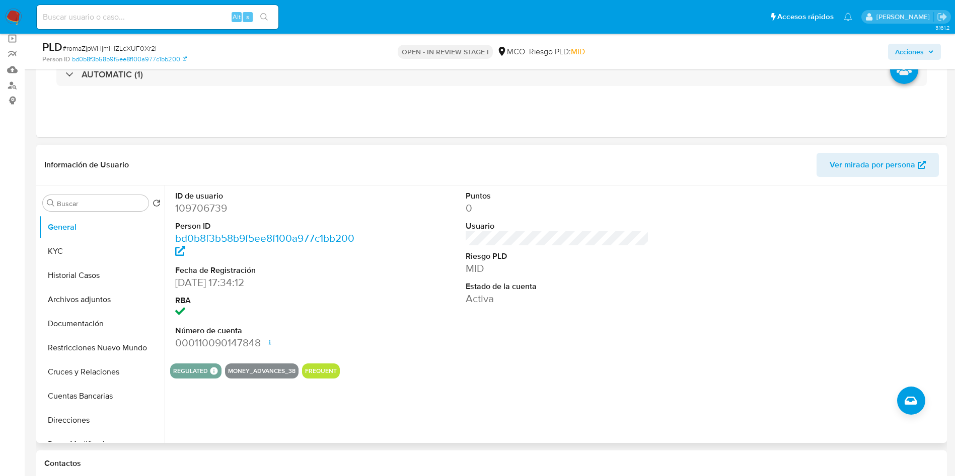
click at [384, 330] on div "ID de usuario 109706739 Person ID bd0b8f3b58b9f5ee8f100a977c1bb200 Fecha de Reg…" at bounding box center [557, 271] width 774 height 170
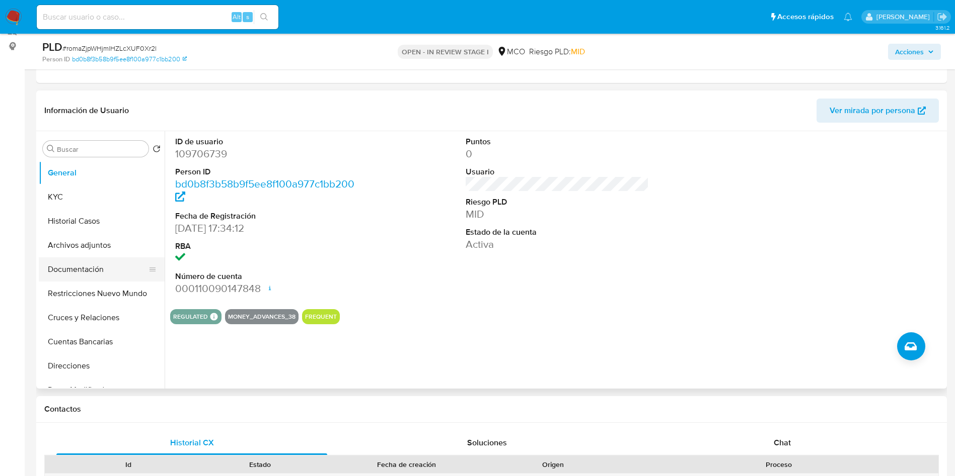
scroll to position [151, 0]
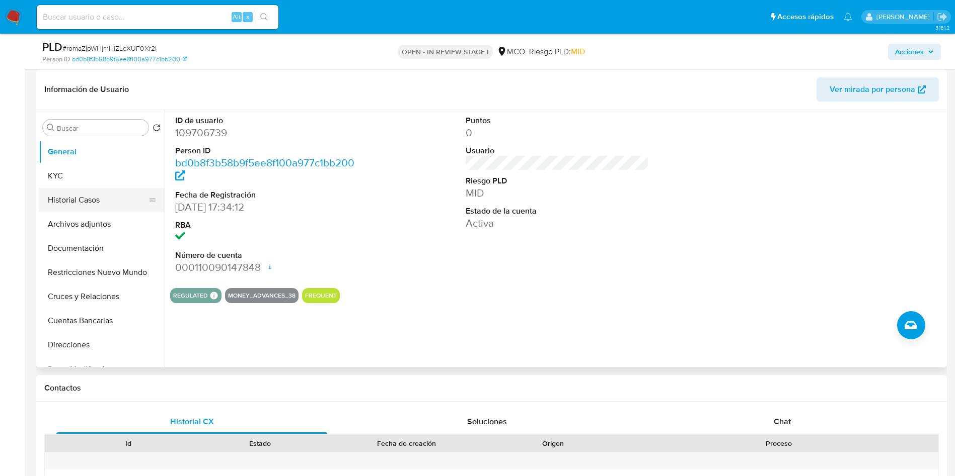
click at [79, 202] on button "Historial Casos" at bounding box center [98, 200] width 118 height 24
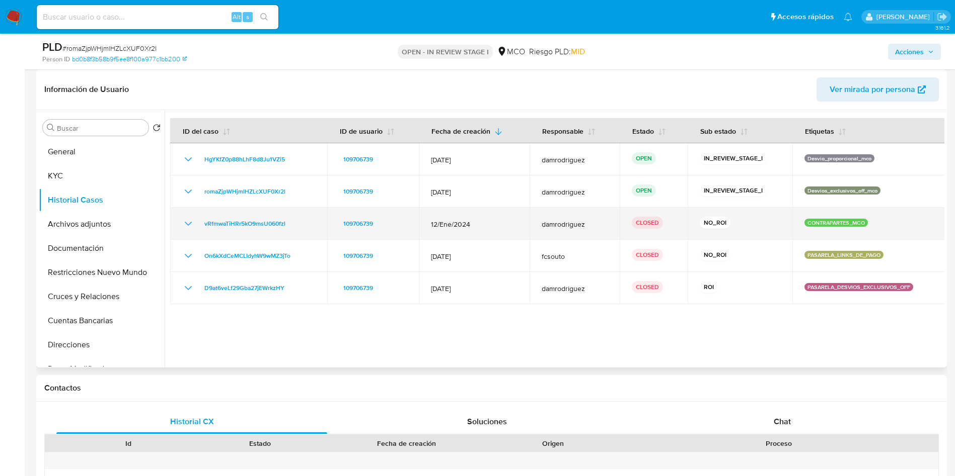
click at [190, 219] on icon "Mostrar/Ocultar" at bounding box center [188, 224] width 12 height 12
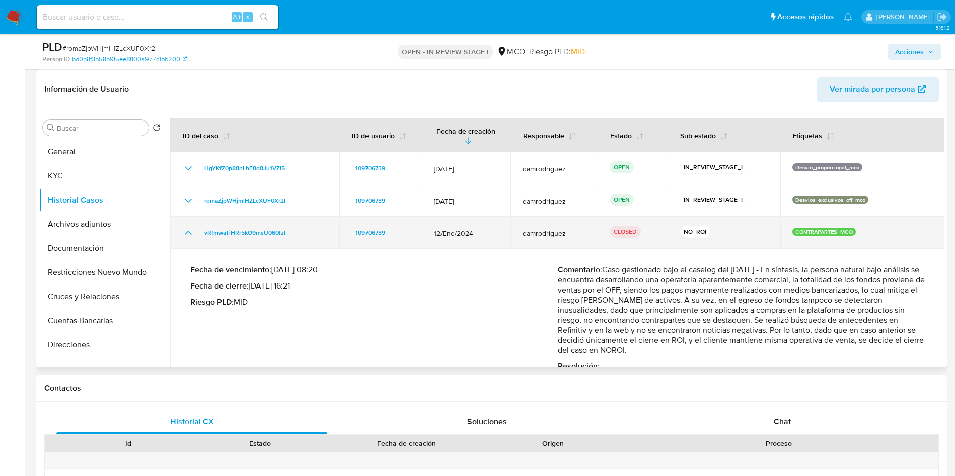
click at [190, 219] on td "vRfmwaTiHRr5kO9msU060fzl" at bounding box center [254, 233] width 169 height 32
click at [186, 230] on icon "Mostrar/Ocultar" at bounding box center [188, 233] width 12 height 12
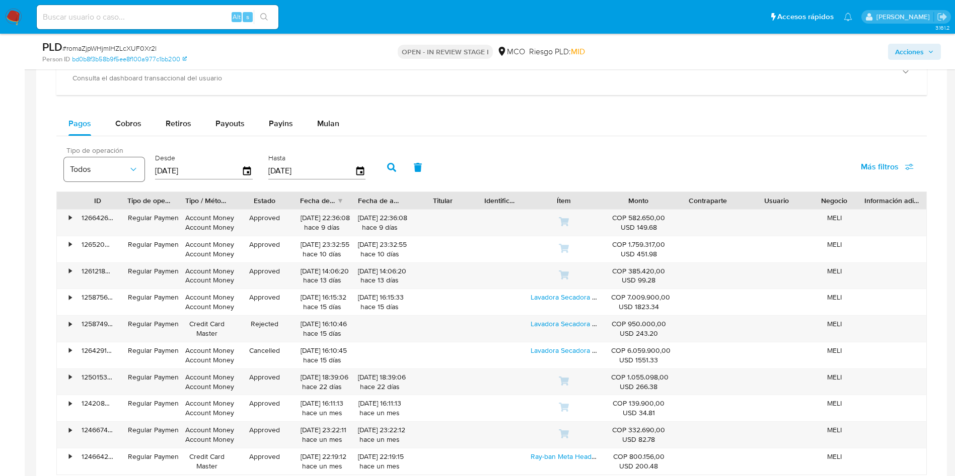
scroll to position [755, 0]
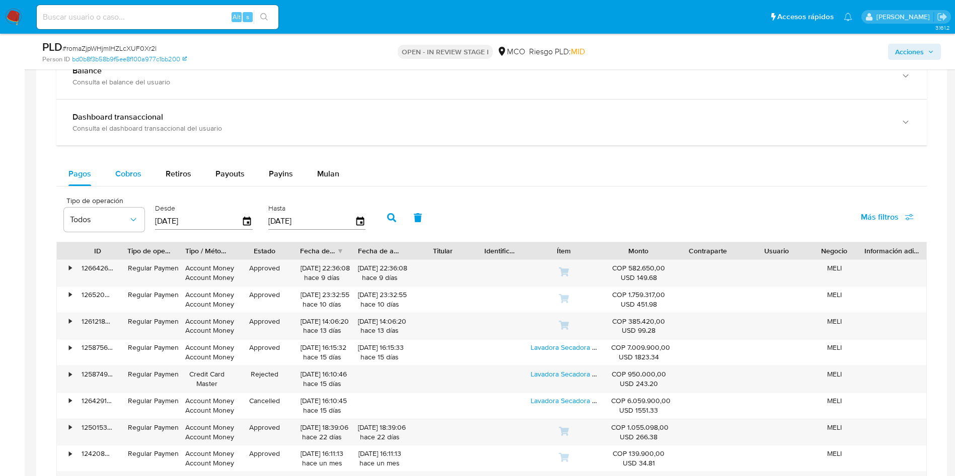
click at [111, 170] on button "Cobros" at bounding box center [128, 174] width 50 height 24
select select "10"
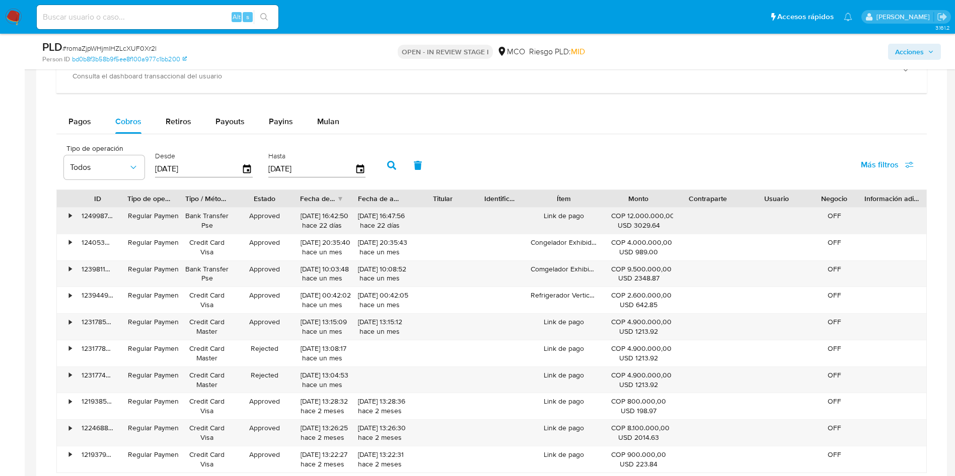
scroll to position [830, 0]
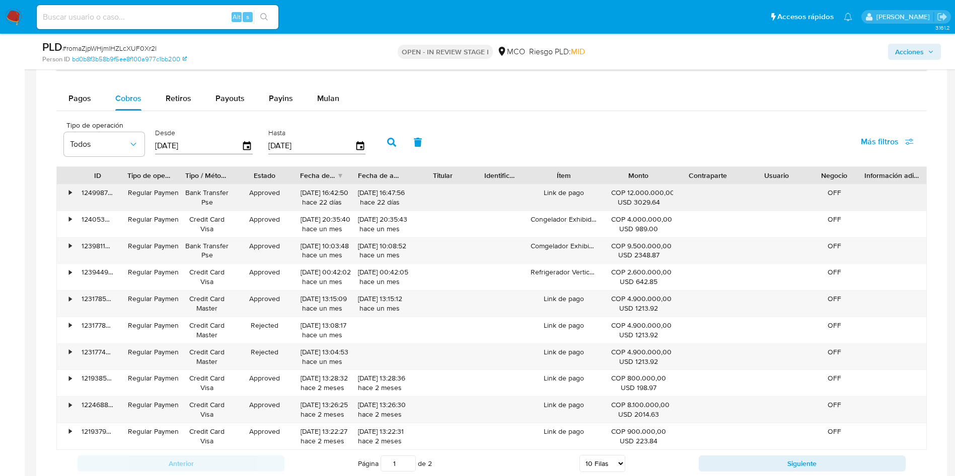
click at [594, 186] on div "Link de pago" at bounding box center [563, 198] width 81 height 26
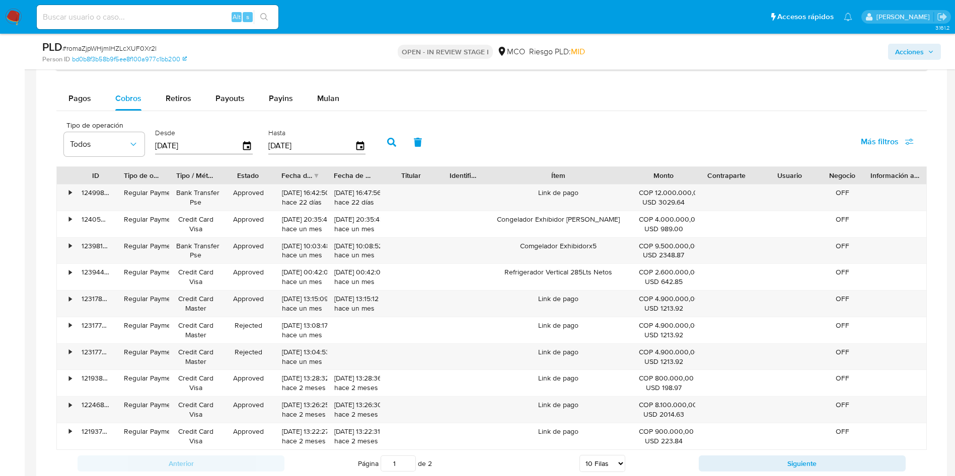
drag, startPoint x: 595, startPoint y: 181, endPoint x: 662, endPoint y: 183, distance: 66.4
click at [662, 183] on div "ID Tipo de operación Tipo / Método Estado Fecha de creación Fecha de aprobación…" at bounding box center [491, 175] width 869 height 17
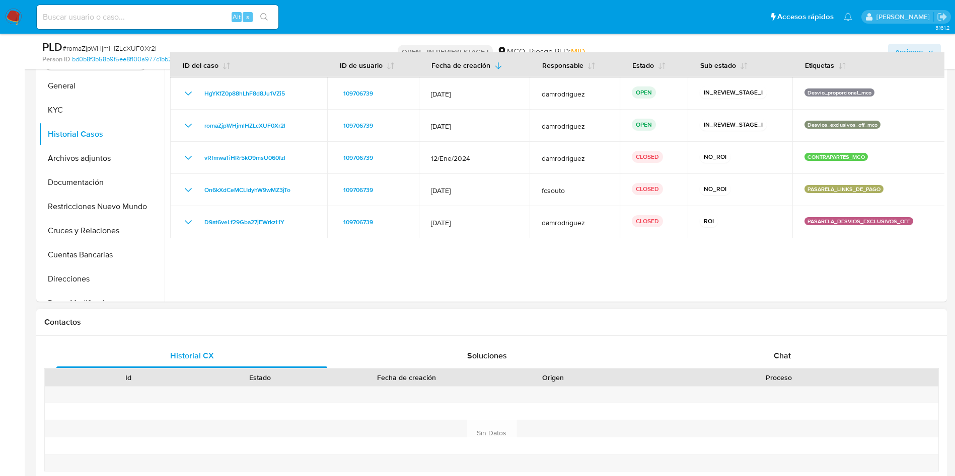
scroll to position [0, 0]
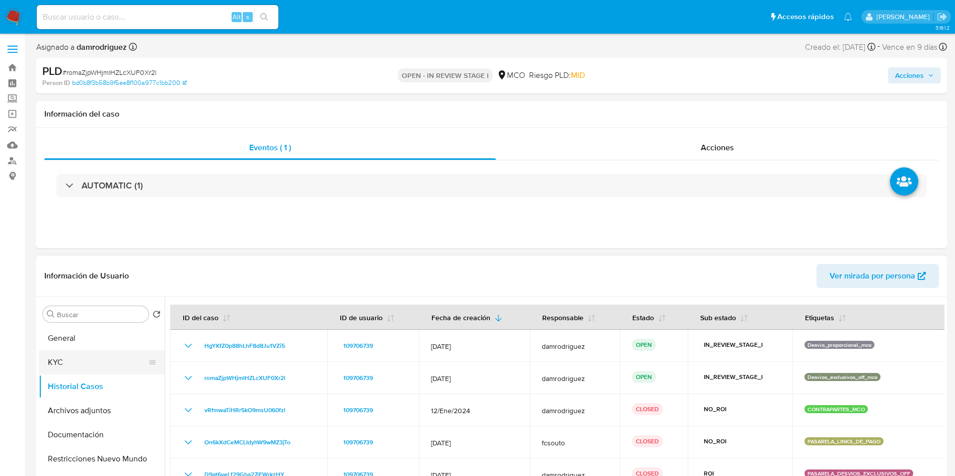
click at [71, 364] on button "KYC" at bounding box center [98, 363] width 118 height 24
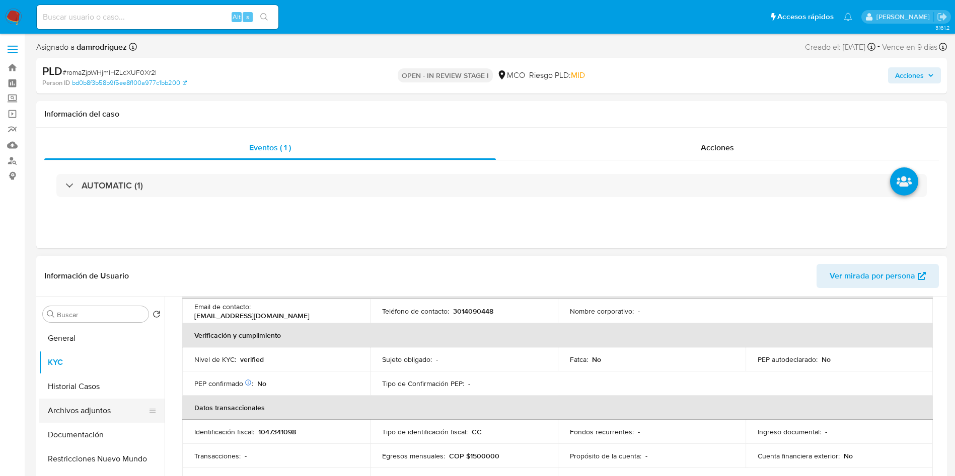
click at [91, 402] on button "Archivos adjuntos" at bounding box center [98, 411] width 118 height 24
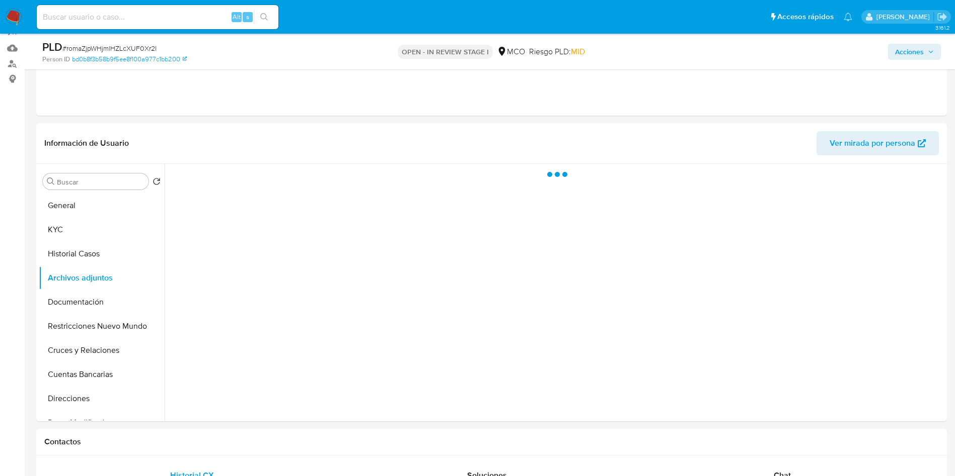
scroll to position [151, 0]
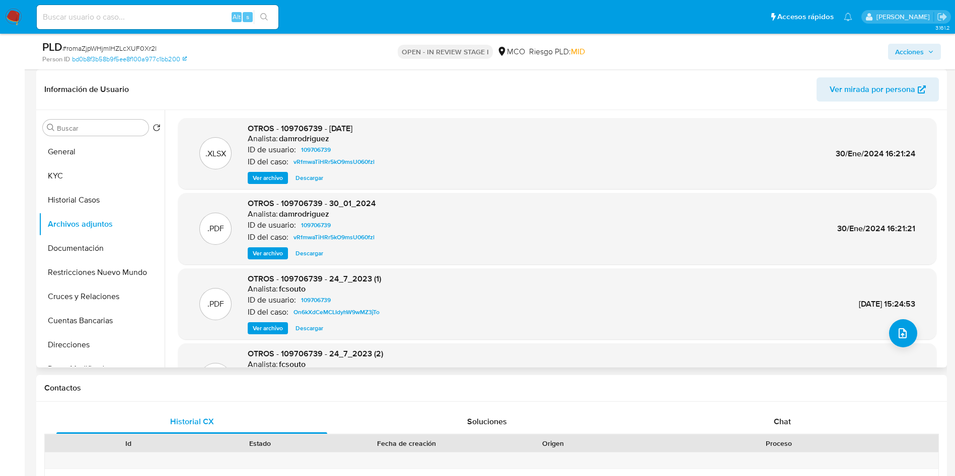
click at [266, 252] on span "Ver archivo" at bounding box center [268, 254] width 30 height 10
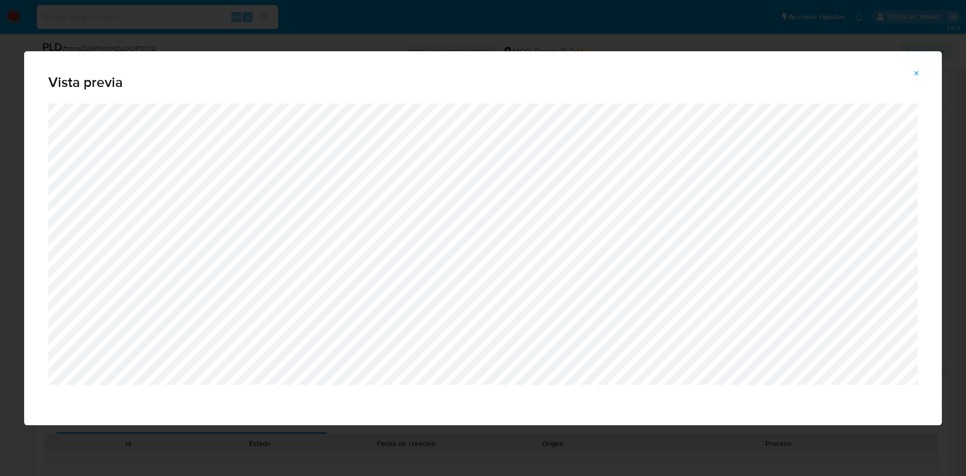
click at [917, 68] on span "Attachment preview" at bounding box center [917, 73] width 8 height 14
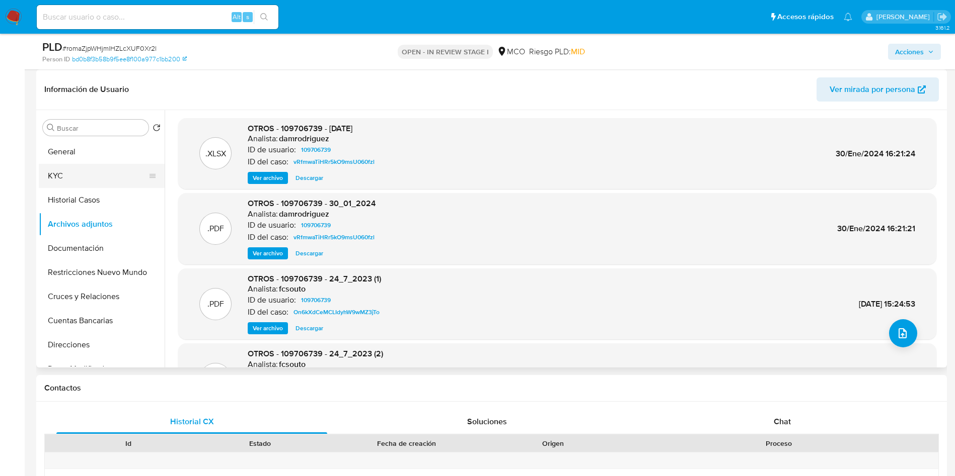
click at [90, 175] on button "KYC" at bounding box center [98, 176] width 118 height 24
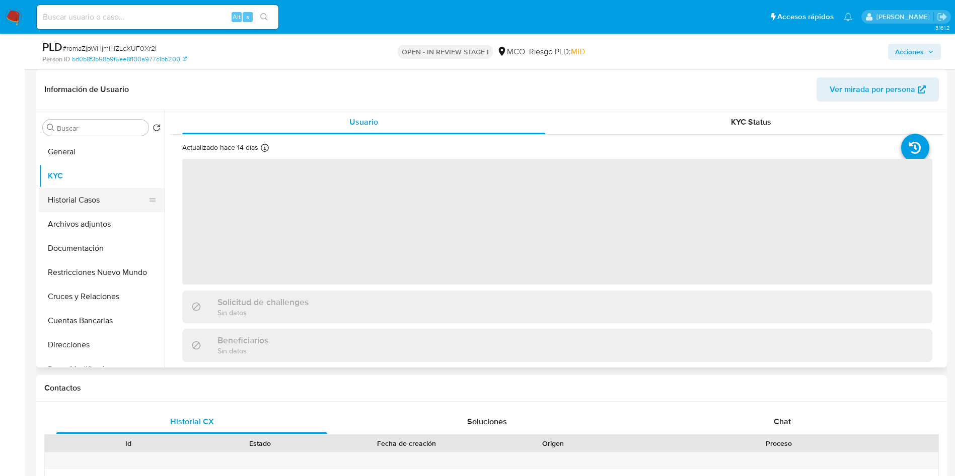
click at [87, 191] on button "Historial Casos" at bounding box center [98, 200] width 118 height 24
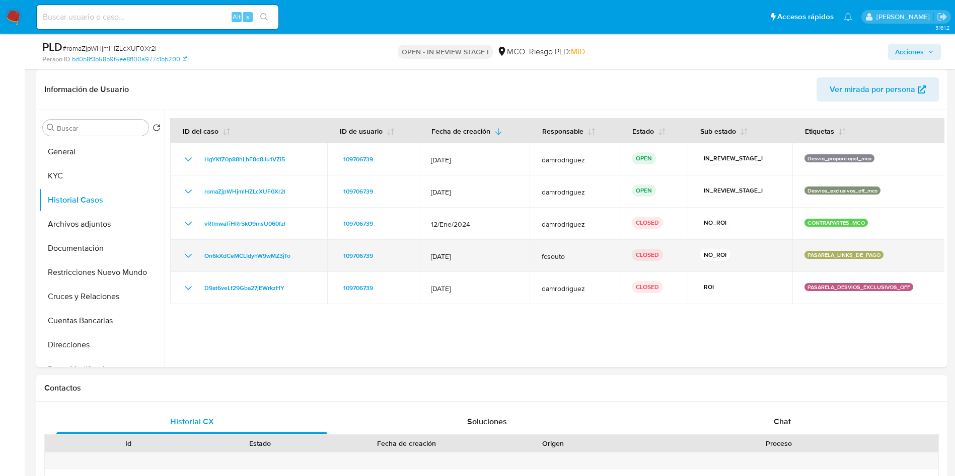
click at [188, 256] on icon "Mostrar/Ocultar" at bounding box center [188, 256] width 12 height 12
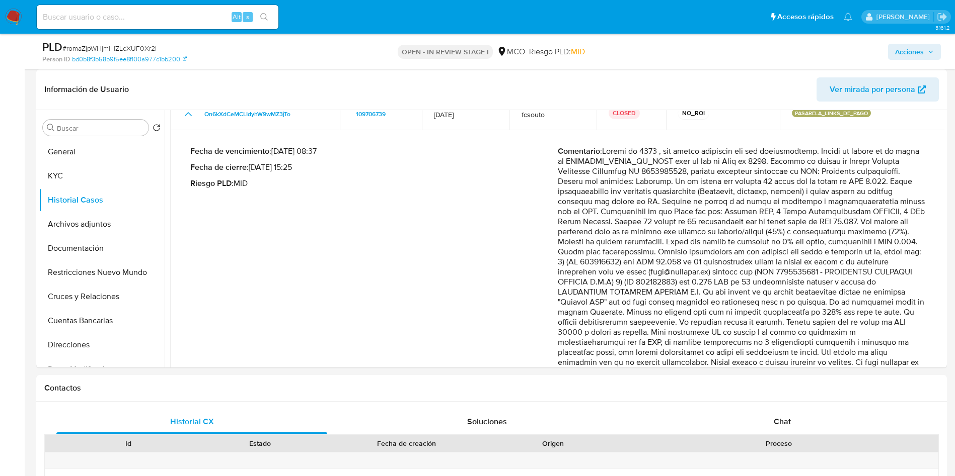
drag, startPoint x: 710, startPoint y: 202, endPoint x: 890, endPoint y: 201, distance: 180.1
click at [890, 201] on p "Comentario :" at bounding box center [741, 282] width 367 height 272
drag, startPoint x: 561, startPoint y: 211, endPoint x: 665, endPoint y: 232, distance: 106.8
click at [665, 232] on p "Comentario :" at bounding box center [741, 282] width 367 height 272
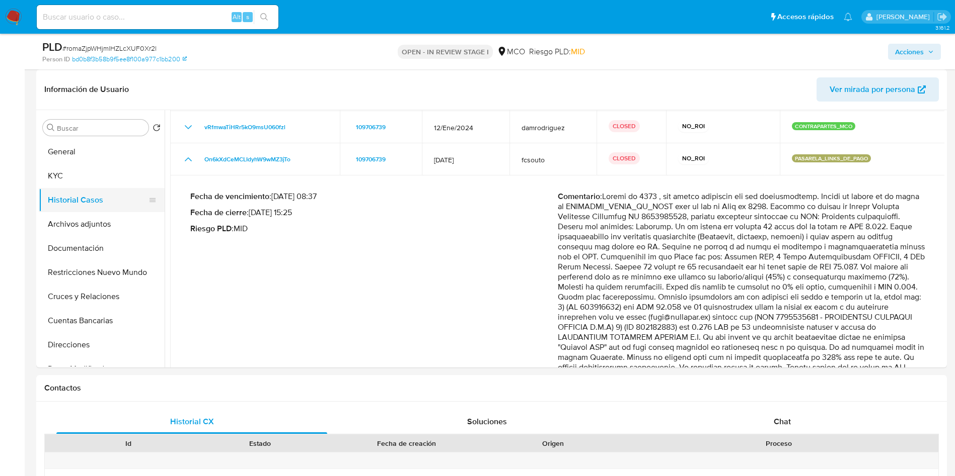
scroll to position [75, 0]
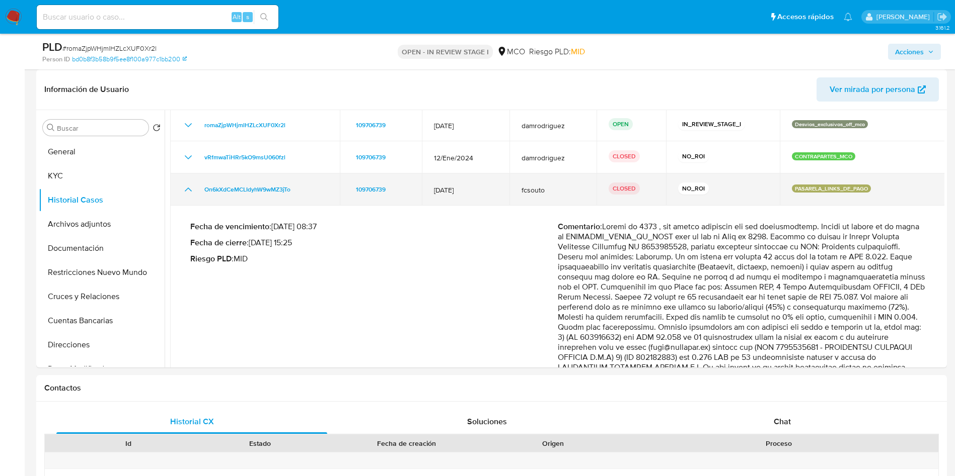
click at [189, 186] on icon "Mostrar/Ocultar" at bounding box center [188, 190] width 12 height 12
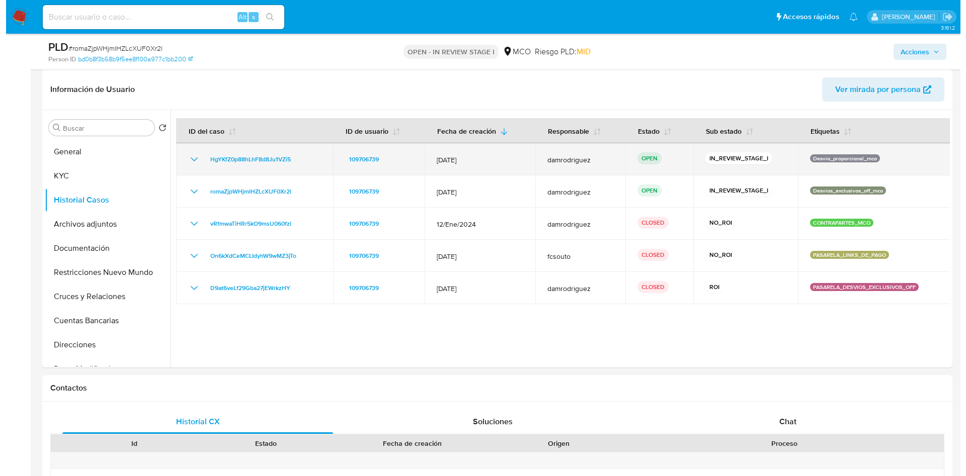
scroll to position [0, 0]
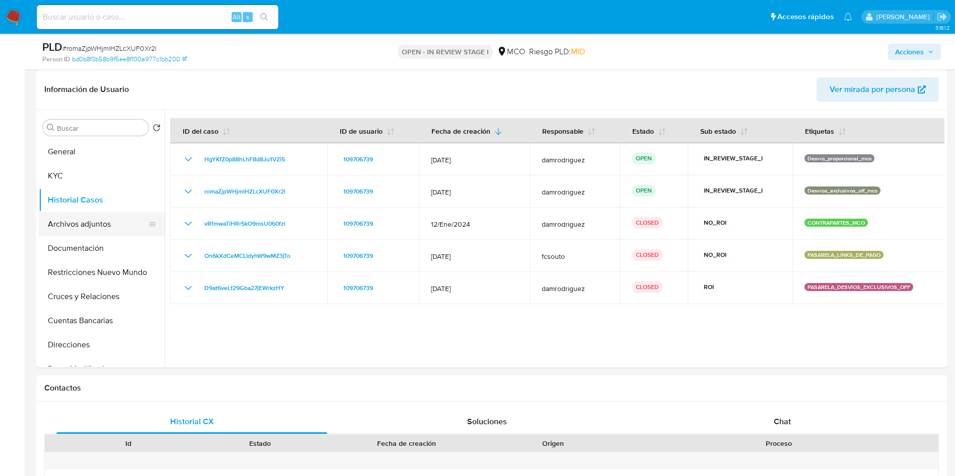
click at [79, 217] on button "Archivos adjuntos" at bounding box center [98, 224] width 118 height 24
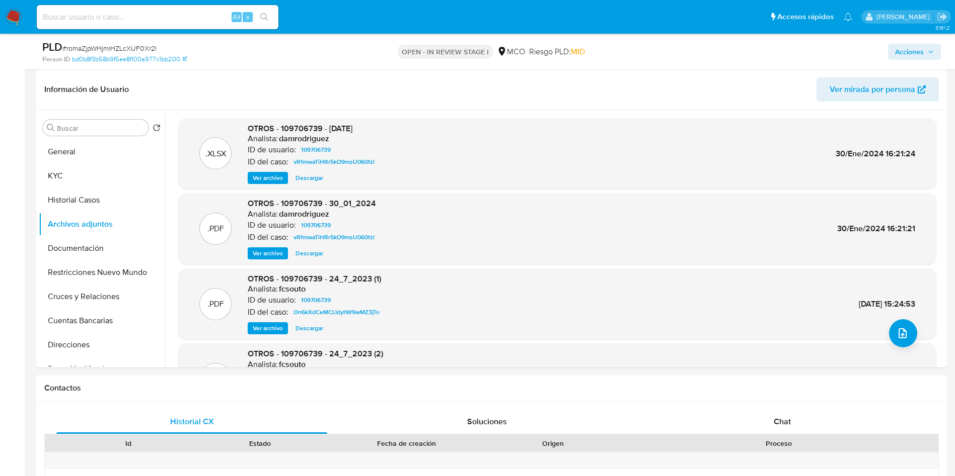
click at [263, 253] on span "Ver archivo" at bounding box center [268, 254] width 30 height 10
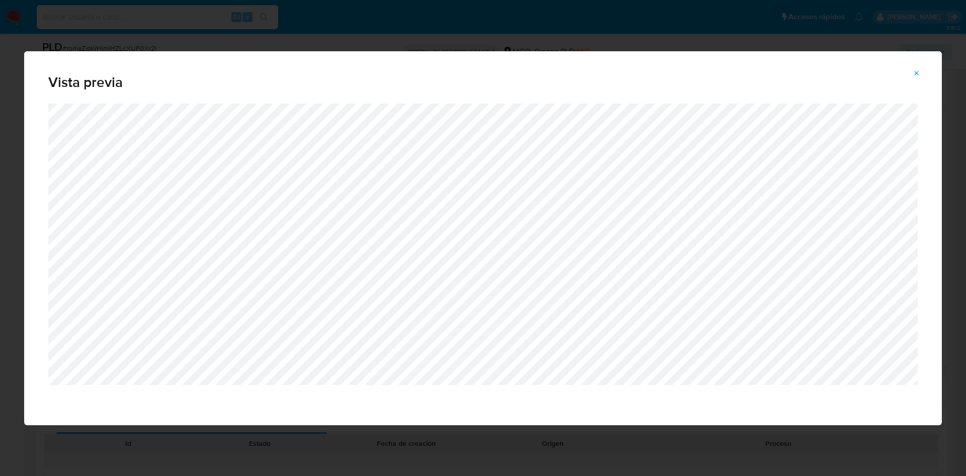
click at [919, 73] on icon "Attachment preview" at bounding box center [917, 73] width 8 height 8
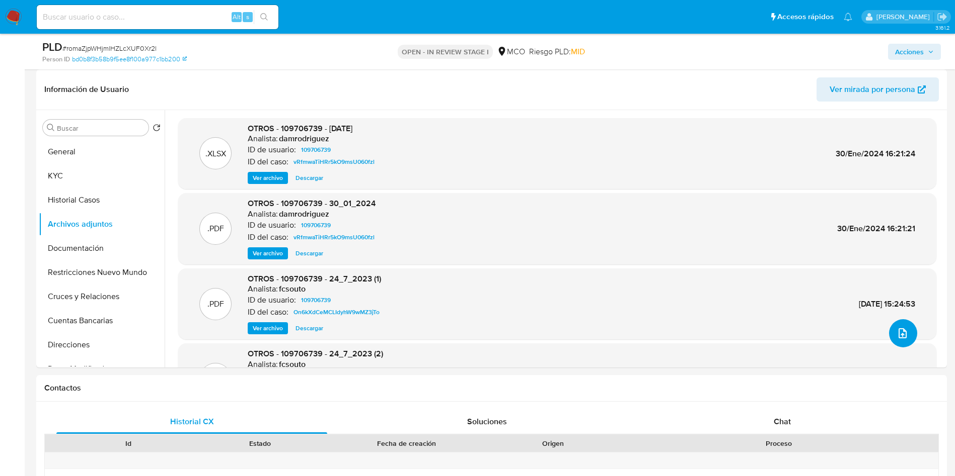
click at [907, 334] on button "upload-file" at bounding box center [903, 334] width 28 height 28
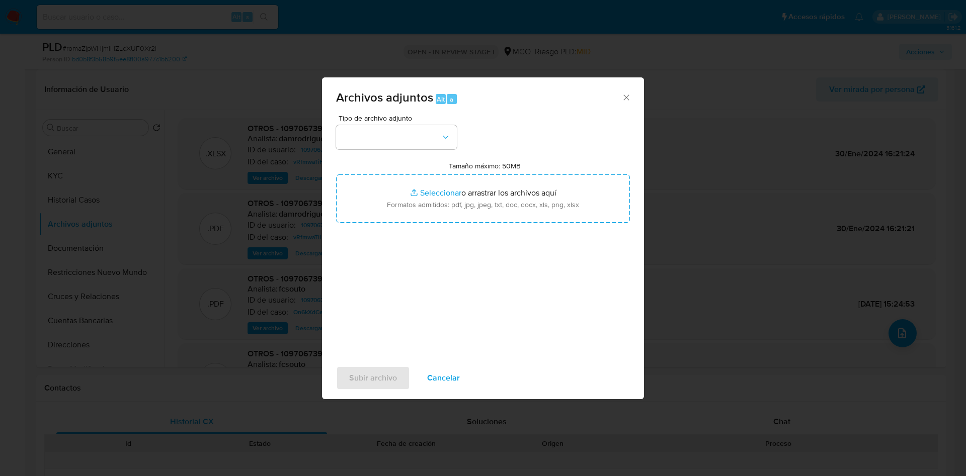
click at [404, 124] on div "Tipo de archivo adjunto" at bounding box center [396, 132] width 121 height 35
click at [399, 144] on button "button" at bounding box center [396, 137] width 121 height 24
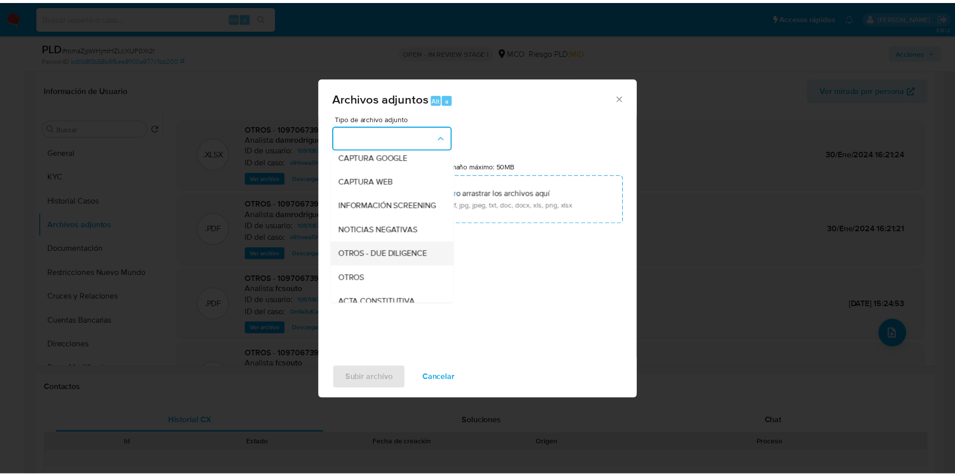
scroll to position [75, 0]
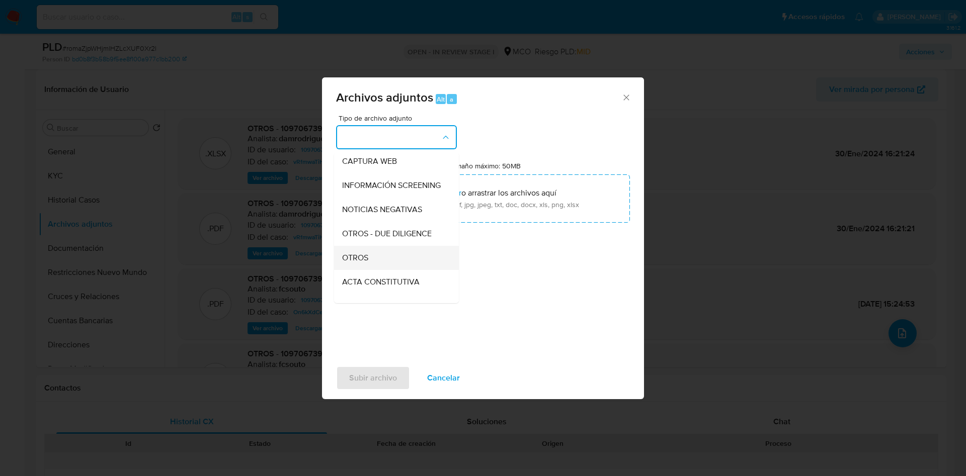
click at [376, 269] on div "OTROS" at bounding box center [393, 258] width 103 height 24
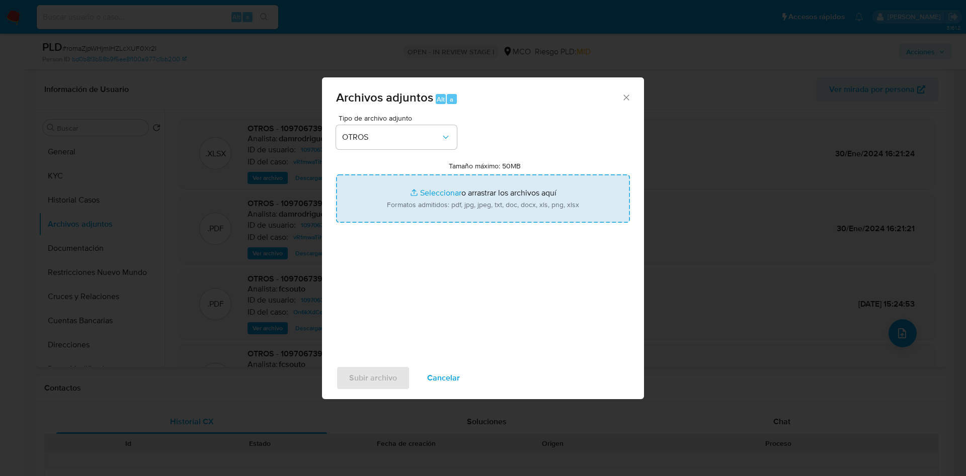
click at [424, 202] on input "Tamaño máximo: 50MB Seleccionar archivos" at bounding box center [483, 199] width 294 height 48
type input "C:\fakepath\109706739 - 01_10_2025.pdf"
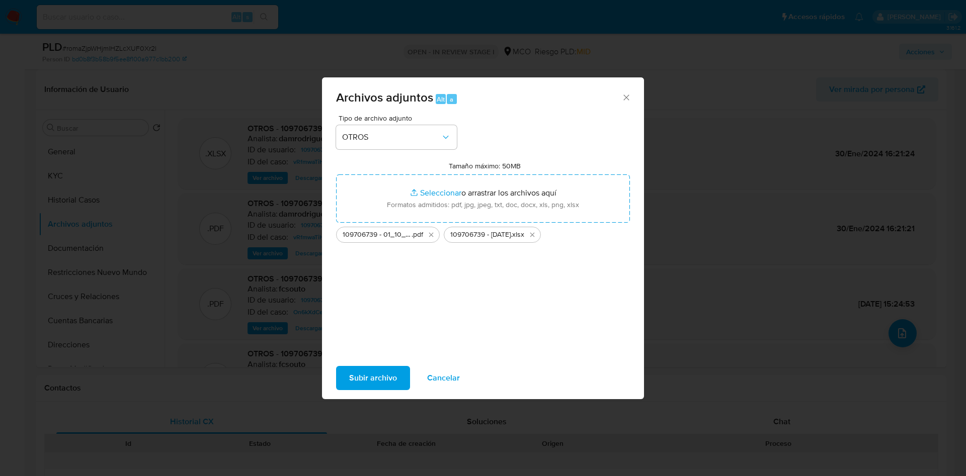
click at [374, 374] on span "Subir archivo" at bounding box center [373, 378] width 48 height 22
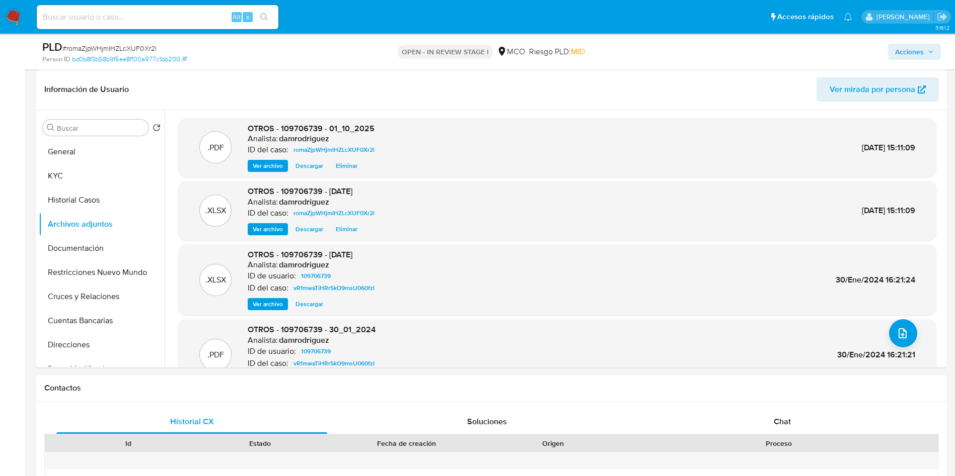
click at [918, 49] on span "Acciones" at bounding box center [909, 52] width 29 height 16
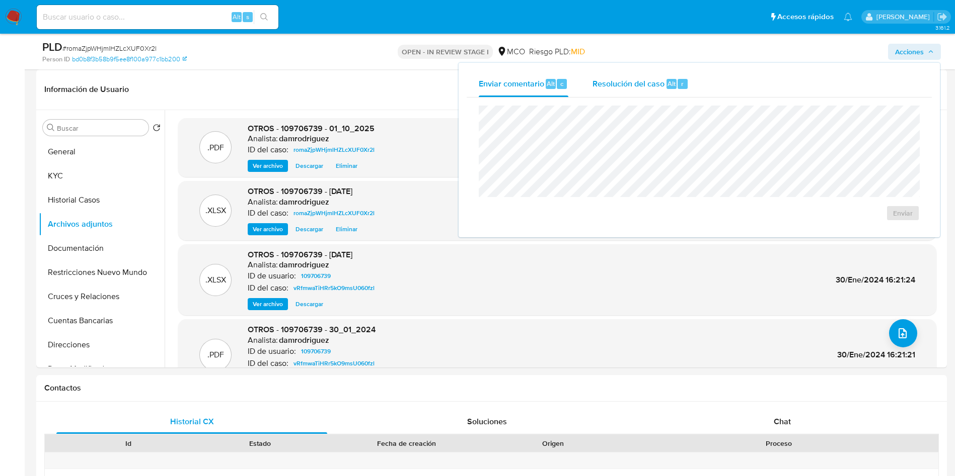
click at [651, 77] on div "Resolución del caso Alt r" at bounding box center [640, 84] width 96 height 26
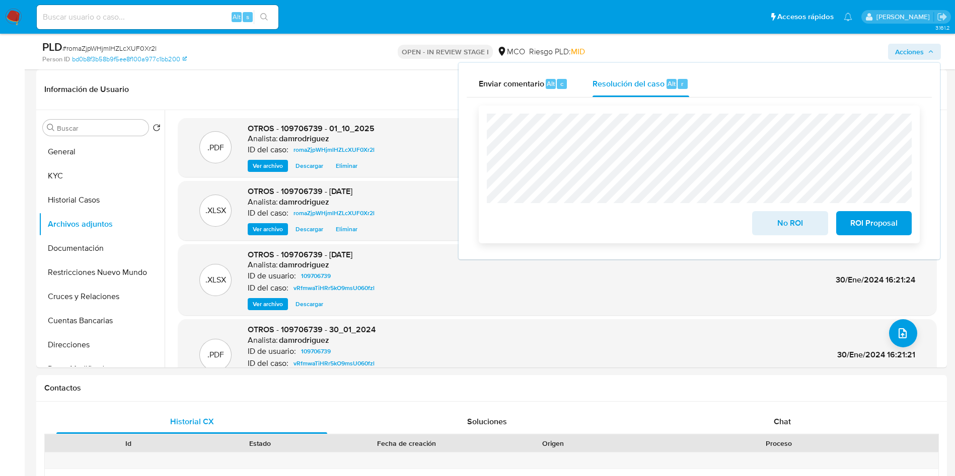
click at [791, 229] on span "No ROI" at bounding box center [789, 223] width 49 height 22
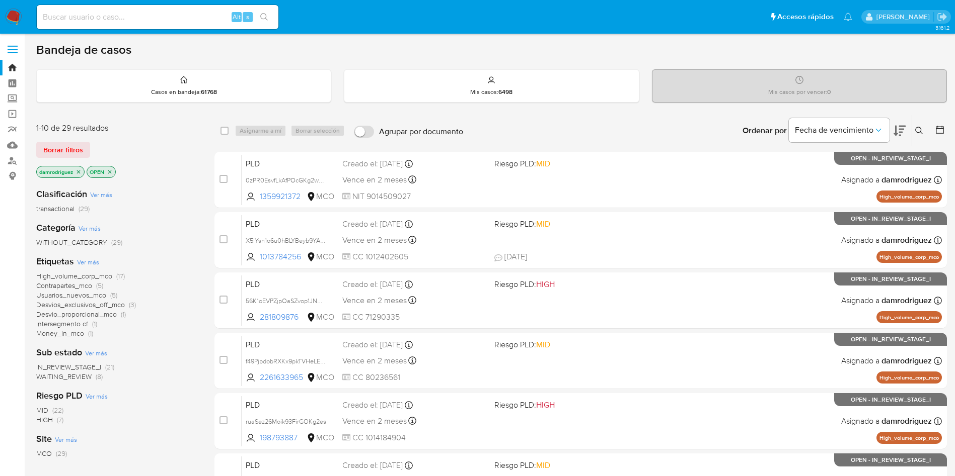
click at [112, 172] on icon "close-filter" at bounding box center [110, 172] width 6 height 6
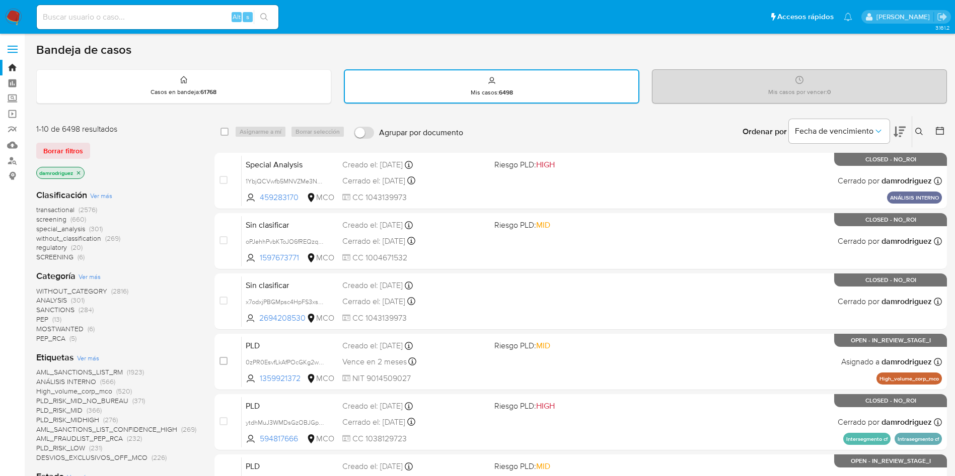
click at [942, 126] on icon at bounding box center [939, 131] width 10 height 10
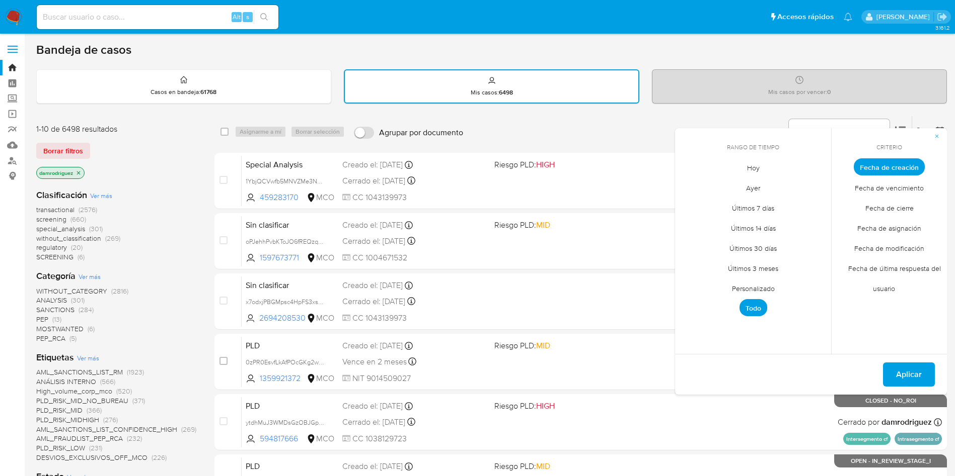
click at [752, 171] on span "Hoy" at bounding box center [753, 167] width 34 height 21
click at [890, 246] on span "Fecha de modificación" at bounding box center [888, 248] width 91 height 21
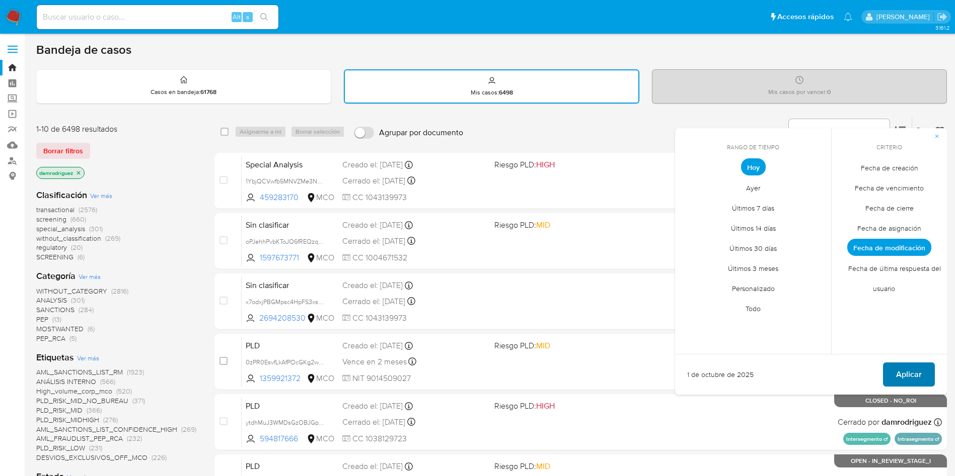
click at [915, 372] on span "Aplicar" at bounding box center [909, 375] width 26 height 22
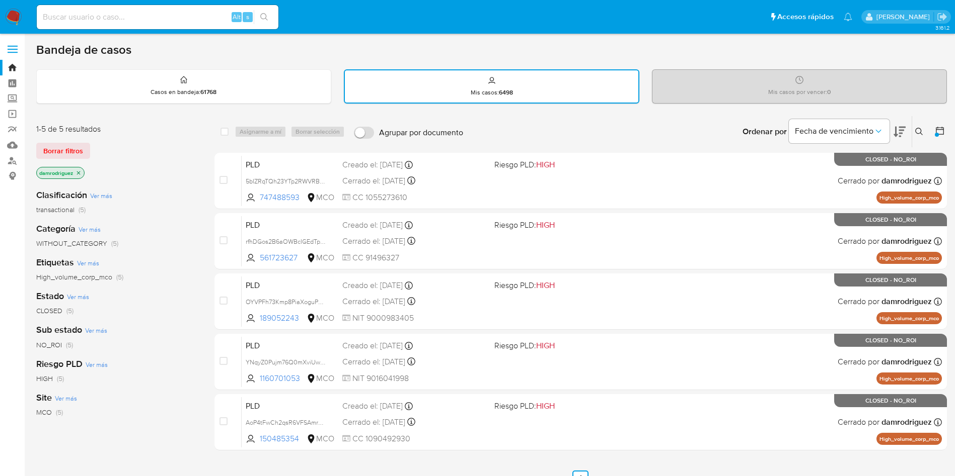
click at [82, 175] on icon "close-filter" at bounding box center [78, 173] width 6 height 6
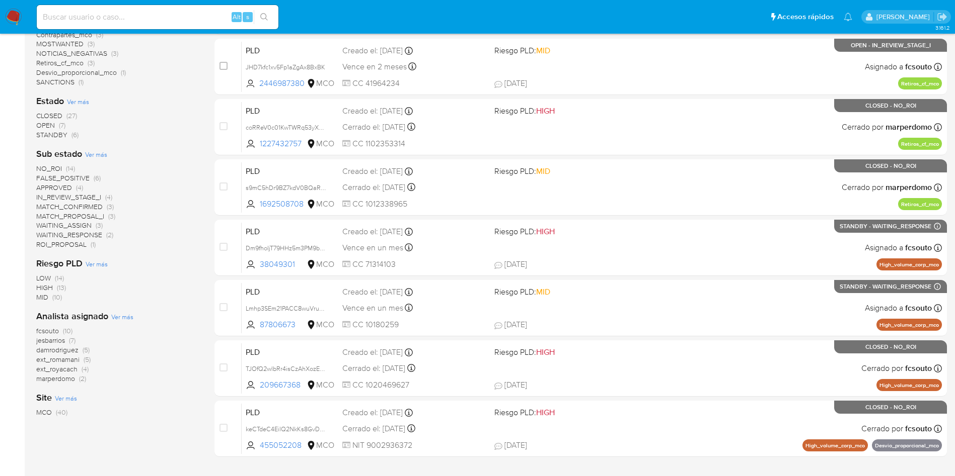
scroll to position [302, 0]
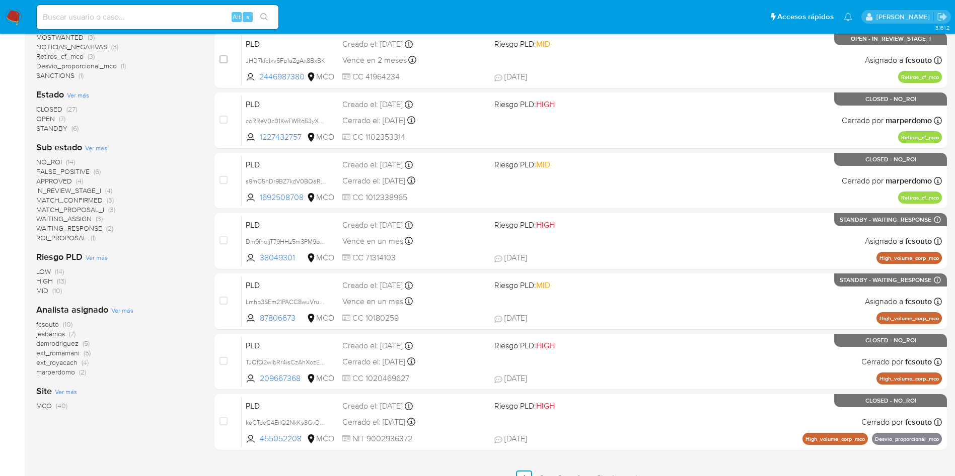
click at [44, 324] on span "fcsouto" at bounding box center [47, 325] width 23 height 10
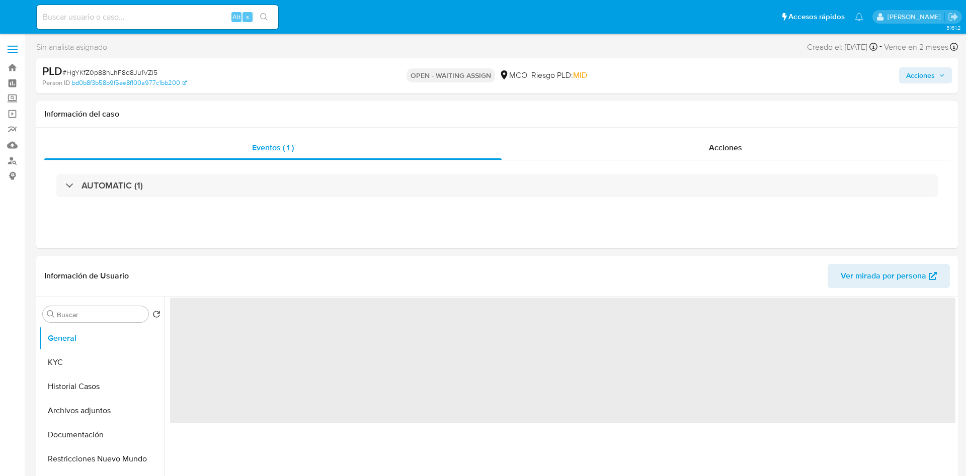
select select "10"
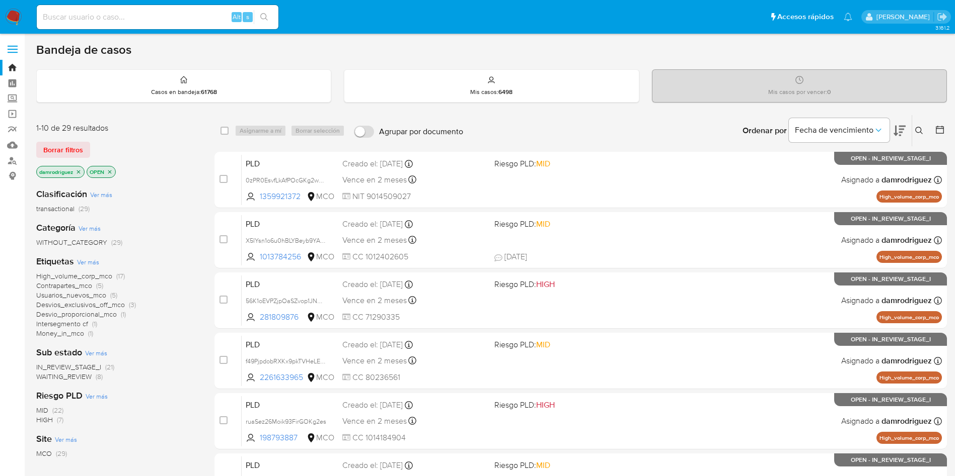
click at [917, 127] on icon at bounding box center [919, 131] width 8 height 8
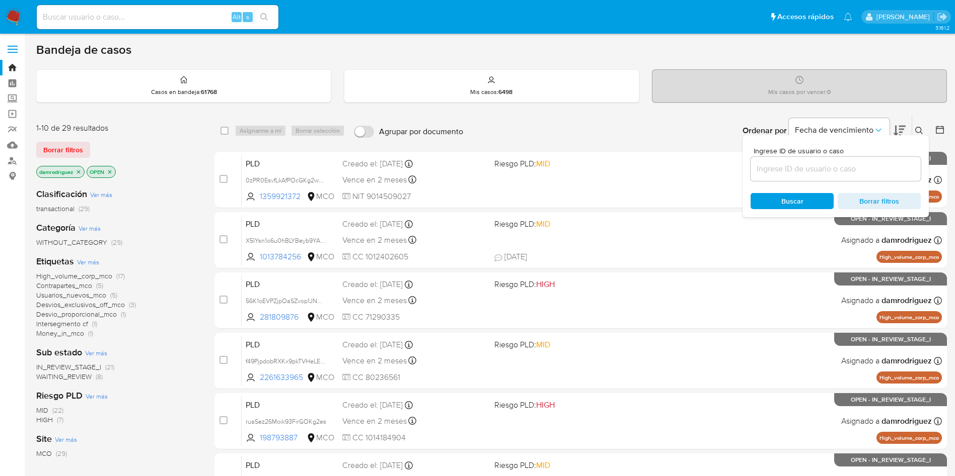
click at [845, 174] on input at bounding box center [835, 169] width 170 height 13
type input "HgYKfZ0p88hLhF8d8Ju1VZi5"
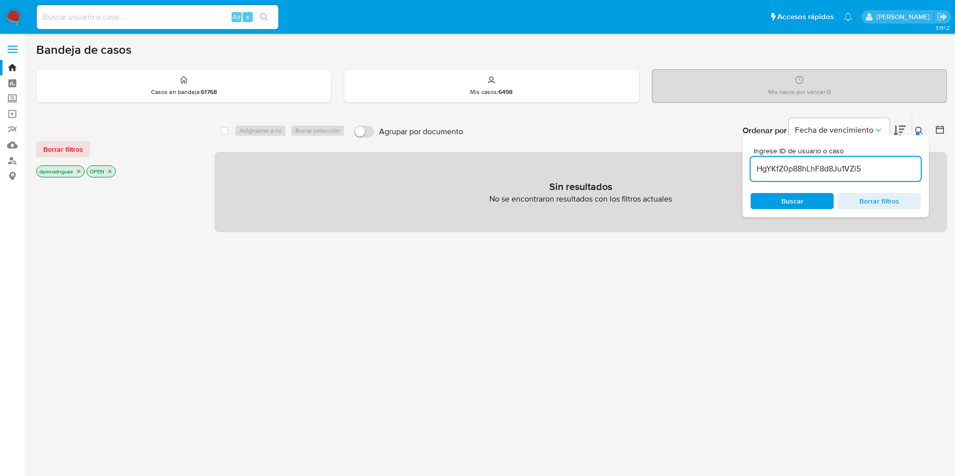
click at [82, 173] on icon "close-filter" at bounding box center [78, 172] width 6 height 6
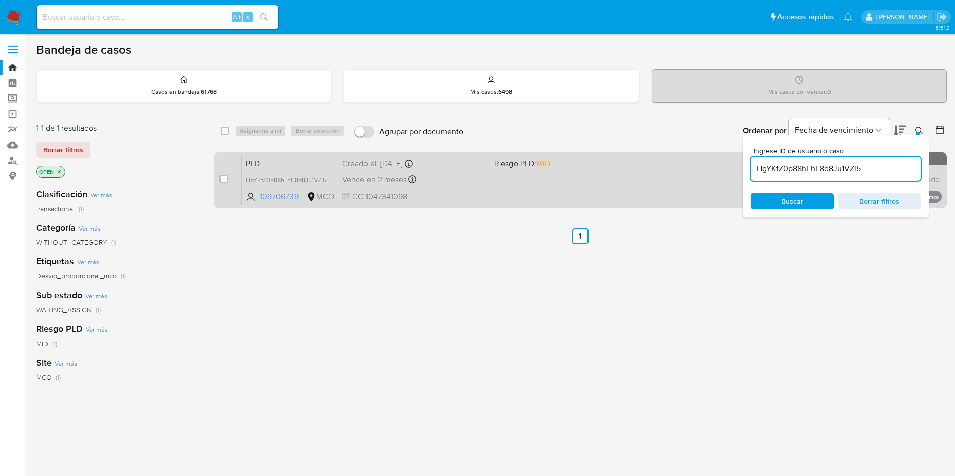
click at [222, 174] on div "case-item-checkbox" at bounding box center [223, 179] width 8 height 10
click at [221, 180] on input "checkbox" at bounding box center [223, 179] width 8 height 8
checkbox input "true"
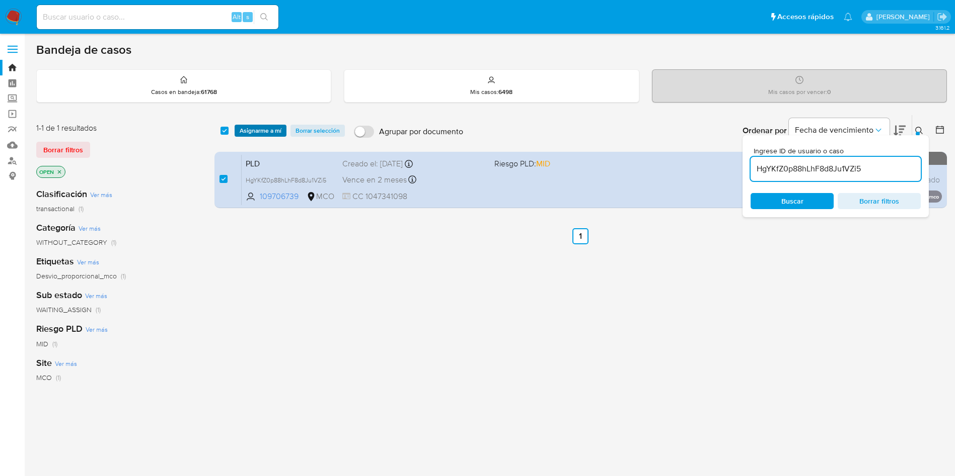
click at [253, 129] on span "Asignarme a mí" at bounding box center [261, 131] width 42 height 10
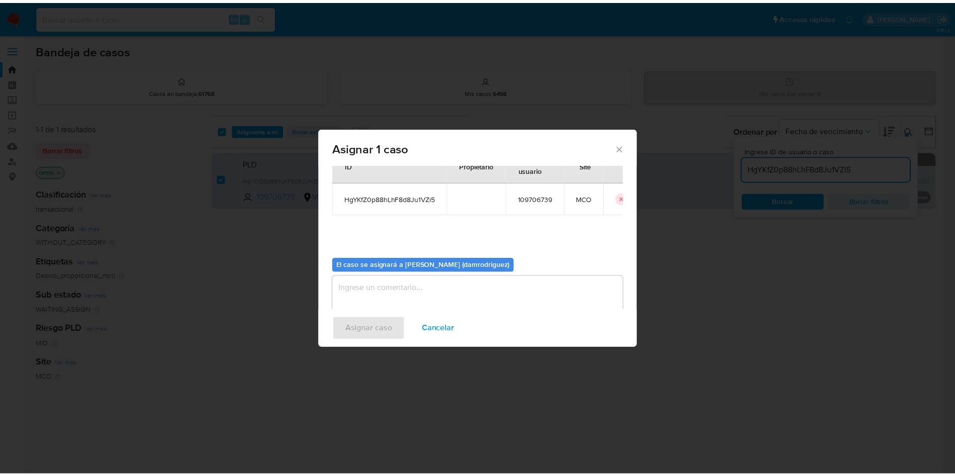
scroll to position [52, 0]
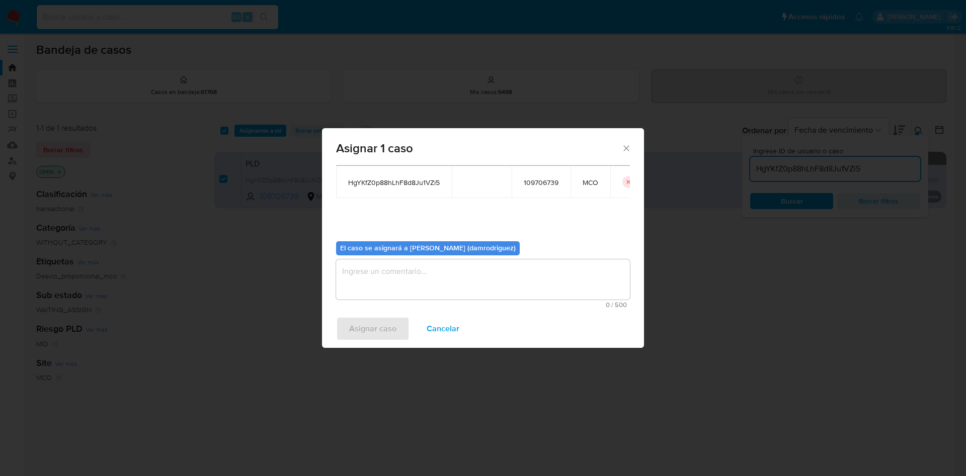
click at [430, 290] on textarea "assign-modal" at bounding box center [483, 280] width 294 height 40
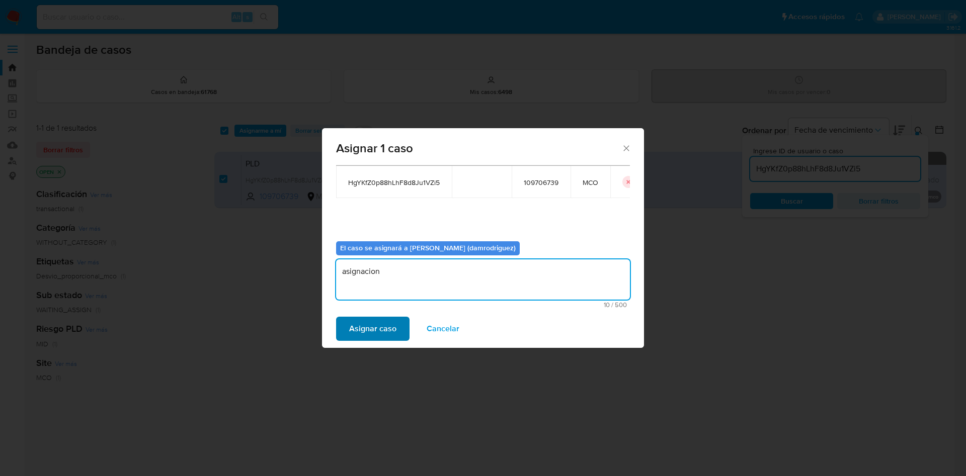
type textarea "asignacion"
click at [380, 323] on span "Asignar caso" at bounding box center [372, 329] width 47 height 22
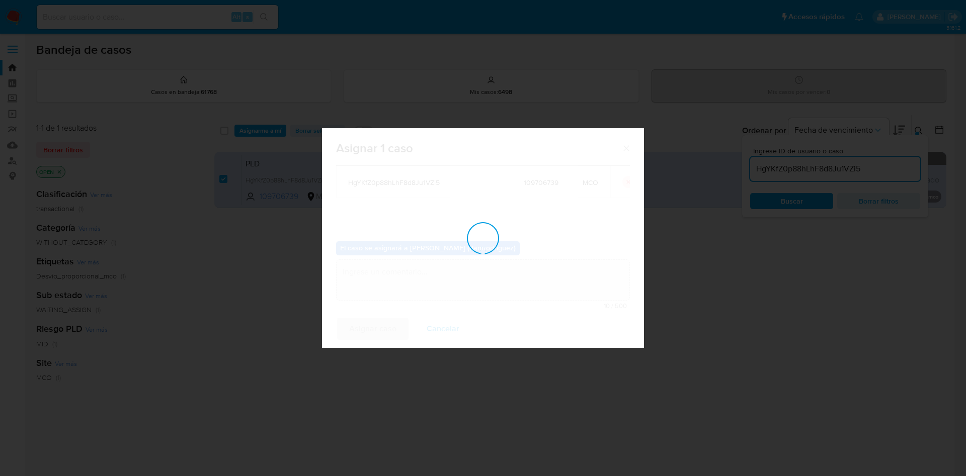
checkbox input "false"
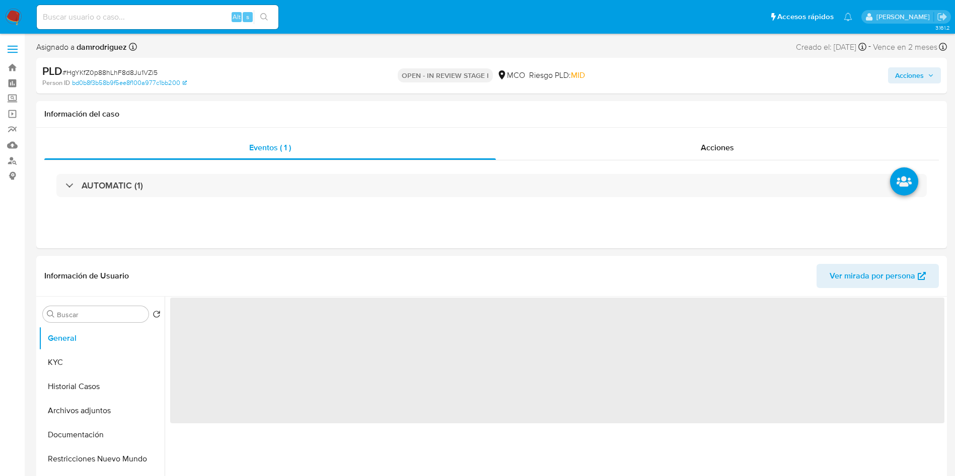
select select "10"
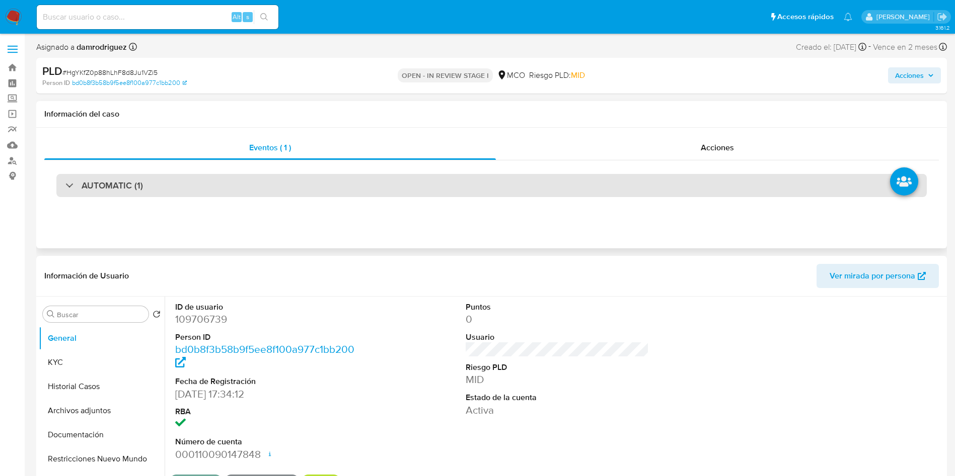
click at [200, 175] on div "AUTOMATIC (1)" at bounding box center [491, 185] width 870 height 23
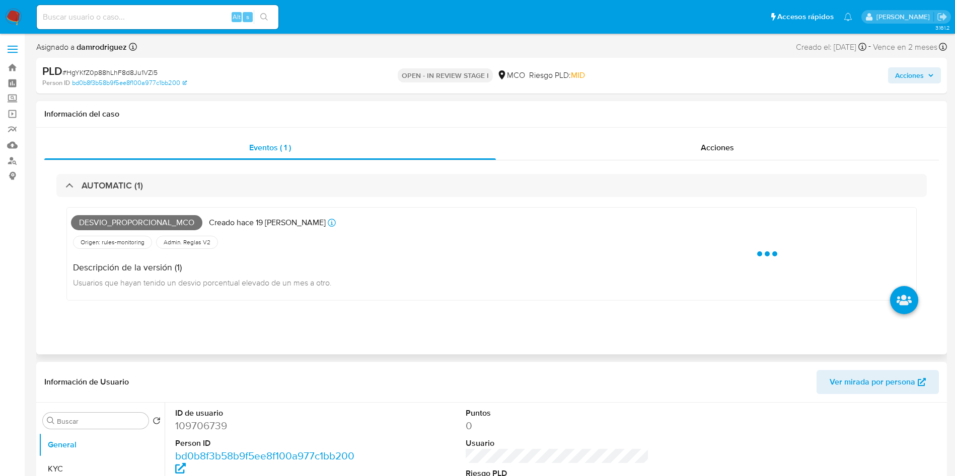
click at [121, 225] on span "Desvio_proporcional_mco" at bounding box center [136, 222] width 131 height 15
copy span "Desvio_proporcional_mco"
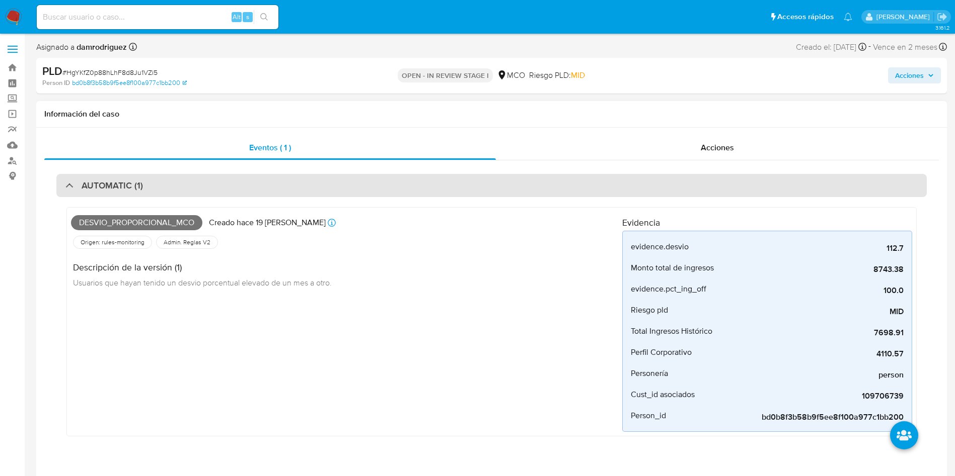
click at [123, 194] on div "AUTOMATIC (1)" at bounding box center [491, 185] width 870 height 23
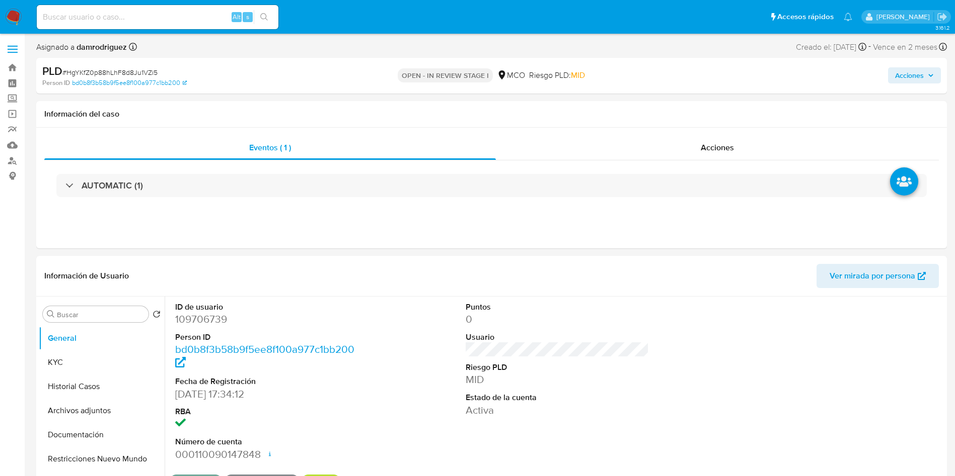
click at [926, 79] on span "Acciones" at bounding box center [914, 75] width 39 height 14
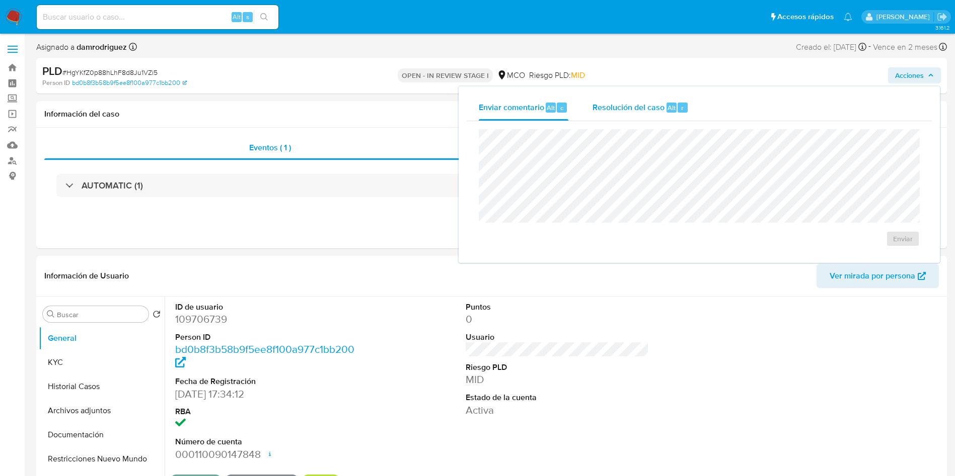
click at [661, 110] on span "Resolución del caso" at bounding box center [628, 108] width 72 height 12
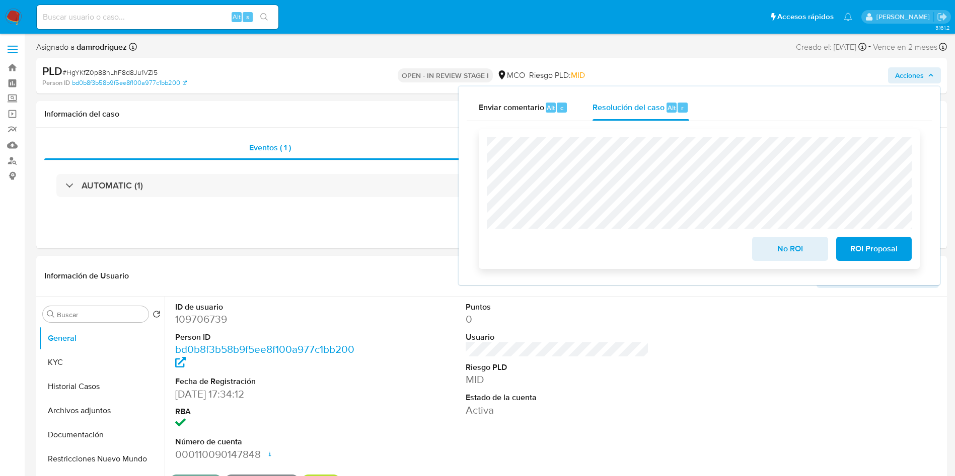
click at [792, 256] on span "No ROI" at bounding box center [789, 249] width 49 height 22
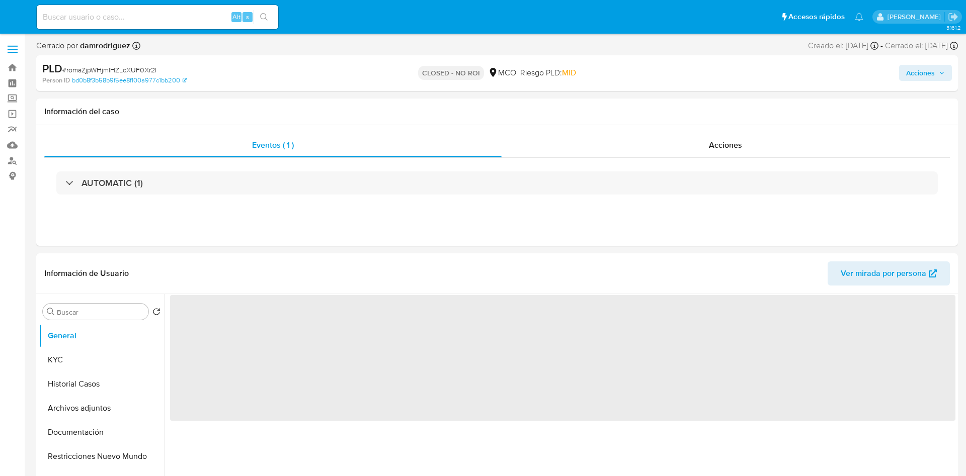
select select "10"
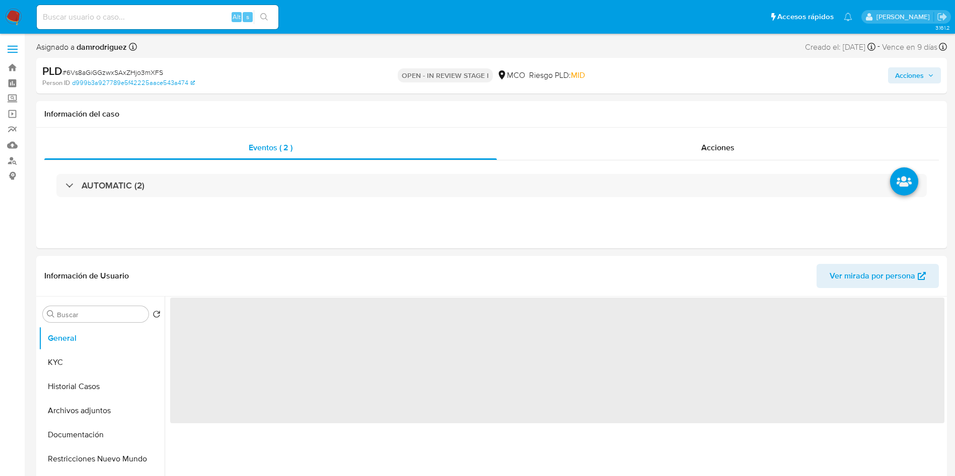
select select "10"
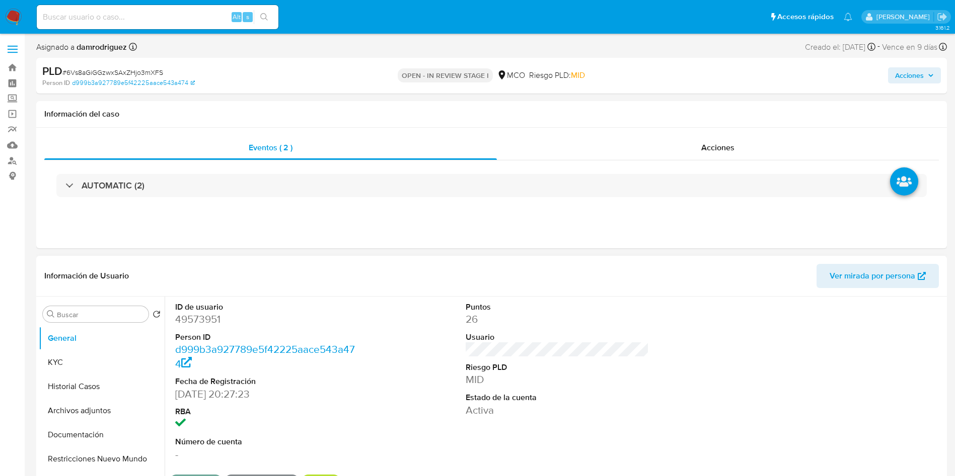
click at [206, 318] on dd "49573951" at bounding box center [267, 319] width 184 height 14
copy dd "49573951"
click at [211, 327] on dl "ID de usuario 49573951 Person ID d999b3a927789e5f42225aace543a474 Fecha de Regi…" at bounding box center [267, 382] width 184 height 160
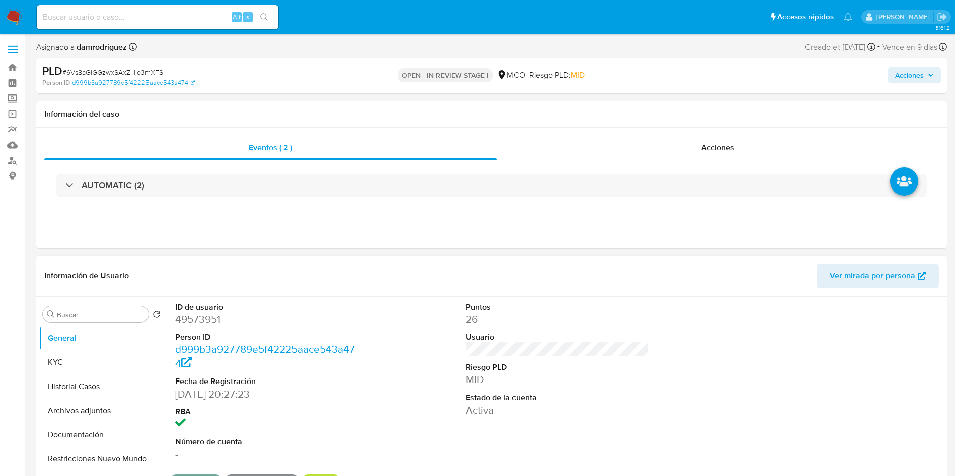
click at [193, 317] on dd "49573951" at bounding box center [267, 319] width 184 height 14
copy dd "49573951"
click at [331, 270] on header "Información de Usuario Ver mirada por persona" at bounding box center [491, 276] width 894 height 24
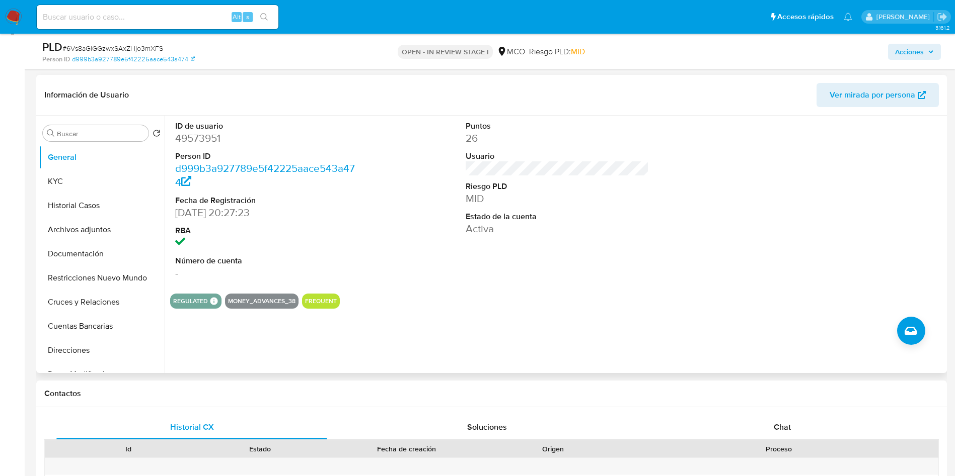
scroll to position [151, 0]
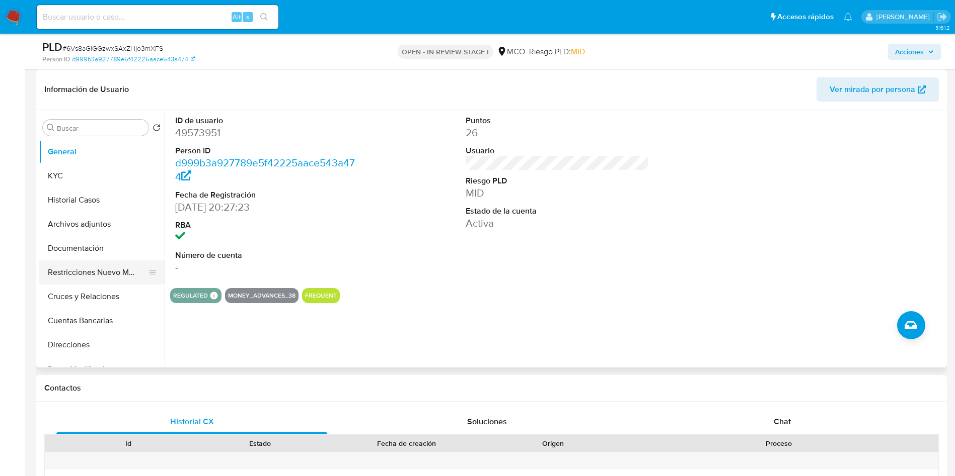
click at [100, 276] on button "Restricciones Nuevo Mundo" at bounding box center [98, 273] width 118 height 24
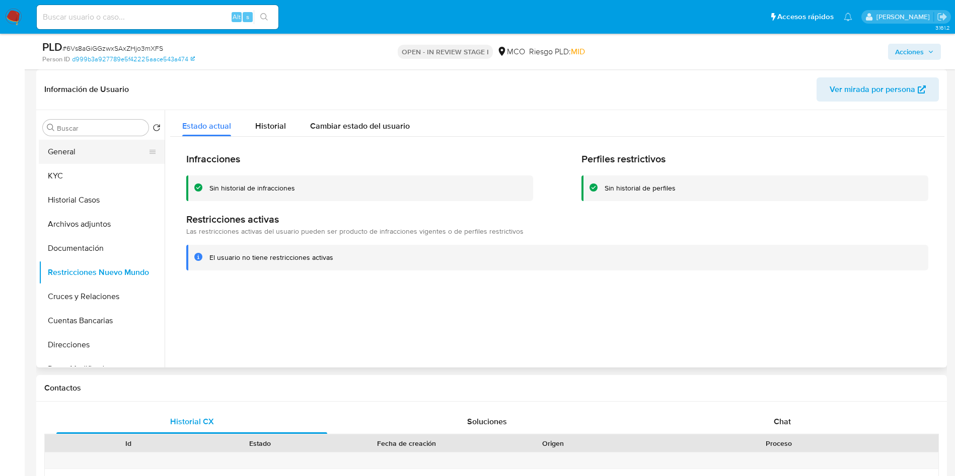
click at [74, 147] on button "General" at bounding box center [98, 152] width 118 height 24
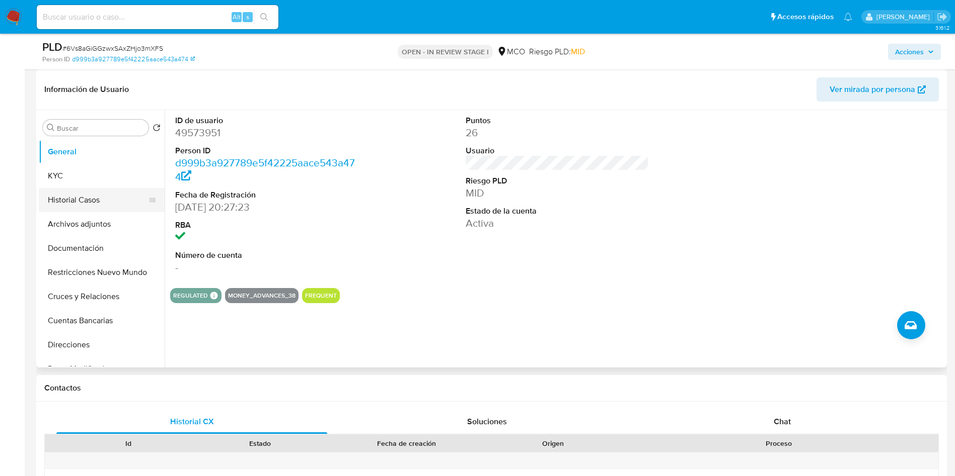
click at [79, 209] on button "Historial Casos" at bounding box center [98, 200] width 118 height 24
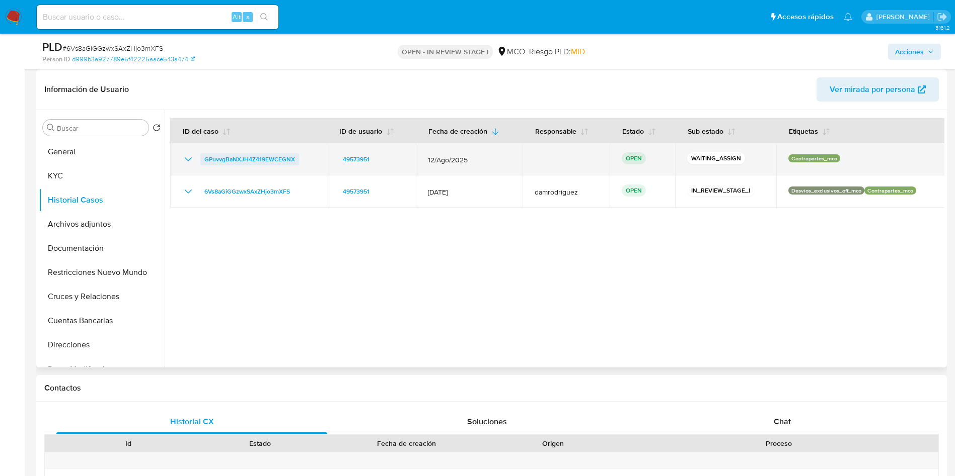
drag, startPoint x: 310, startPoint y: 158, endPoint x: 205, endPoint y: 160, distance: 105.7
click at [205, 160] on div "GPuvvgBaNXJH4Z419EWCEGNX" at bounding box center [248, 159] width 132 height 12
click at [251, 157] on span "GPuvvgBaNXJH4Z419EWCEGNX" at bounding box center [249, 159] width 91 height 12
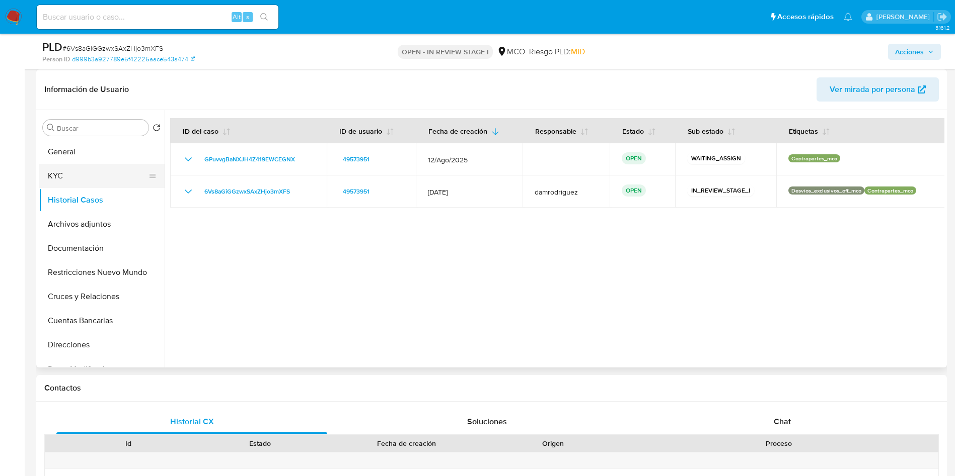
click at [86, 179] on button "KYC" at bounding box center [98, 176] width 118 height 24
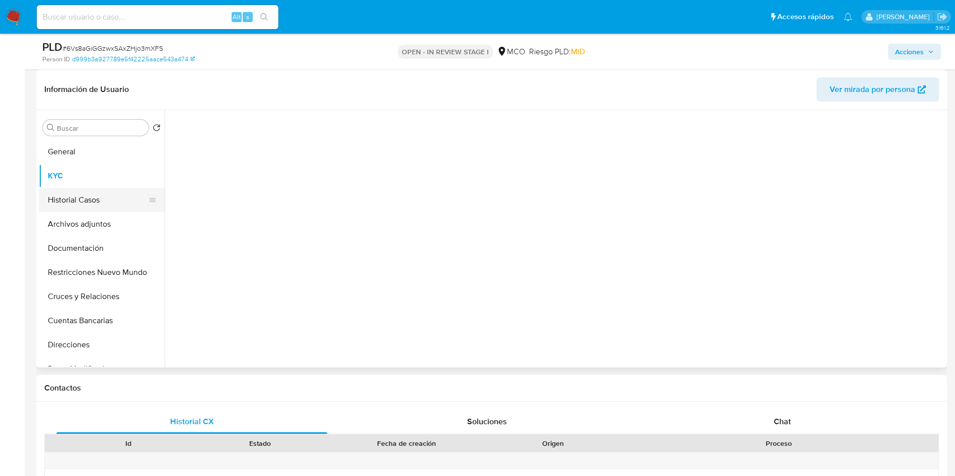
click at [84, 194] on button "Historial Casos" at bounding box center [98, 200] width 118 height 24
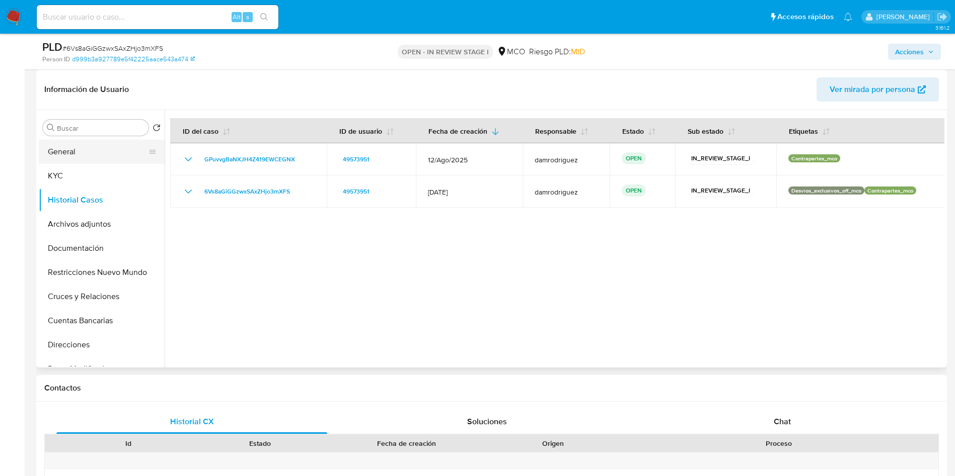
click at [80, 145] on button "General" at bounding box center [98, 152] width 118 height 24
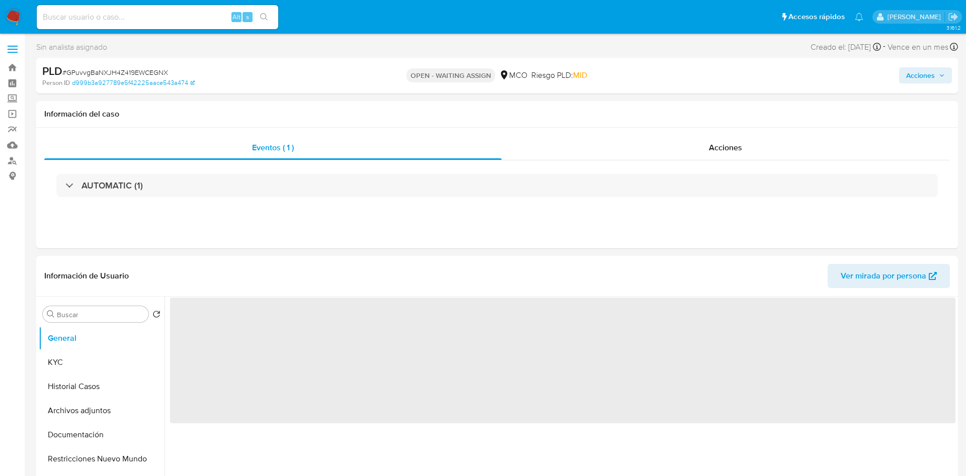
select select "10"
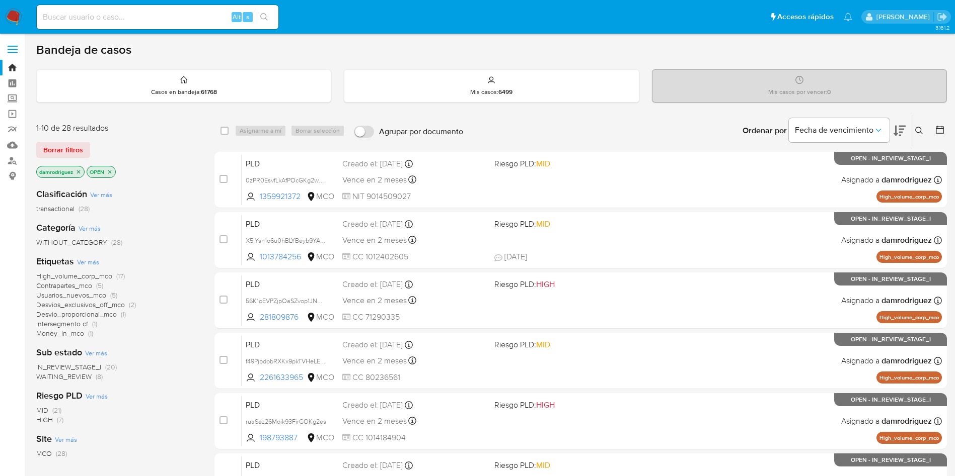
click at [908, 127] on div "Ordenar por Fecha de vencimiento" at bounding box center [822, 130] width 177 height 31
click at [916, 127] on icon at bounding box center [919, 131] width 8 height 8
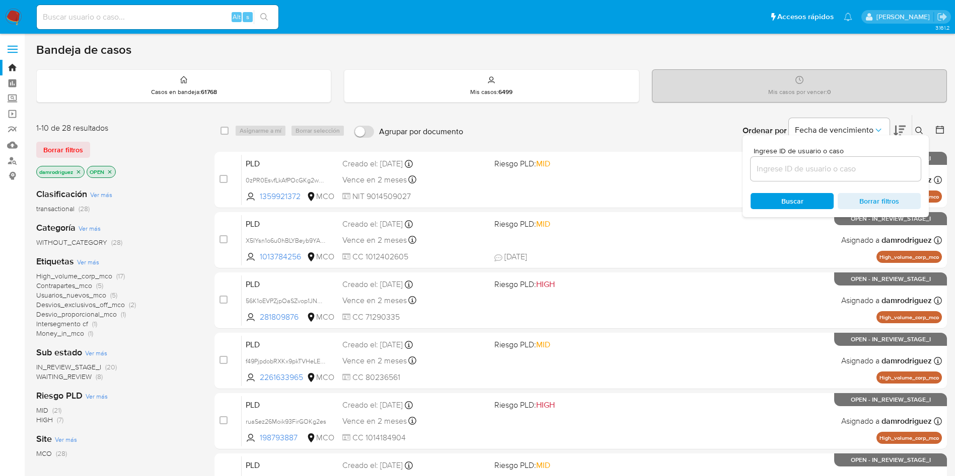
click at [786, 171] on input at bounding box center [835, 169] width 170 height 13
type input "GPuvvgBaNXJH4Z419EWCEGNX"
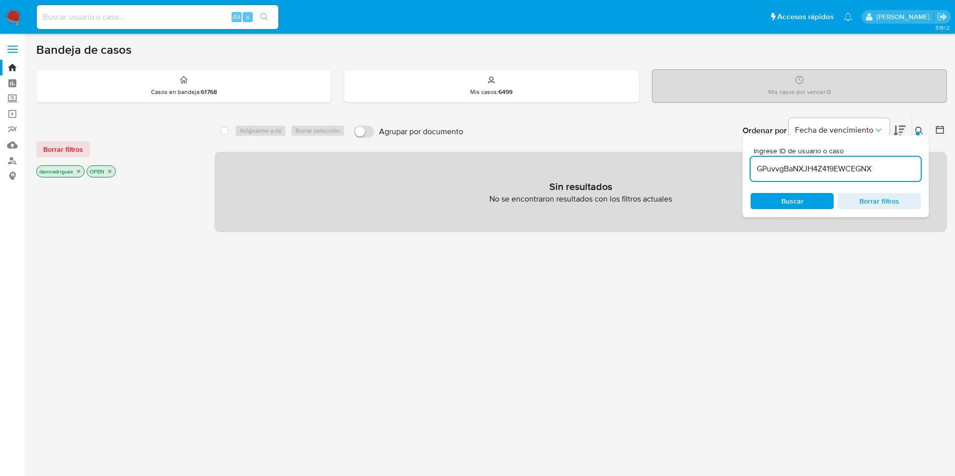
click at [78, 172] on icon "close-filter" at bounding box center [78, 172] width 6 height 6
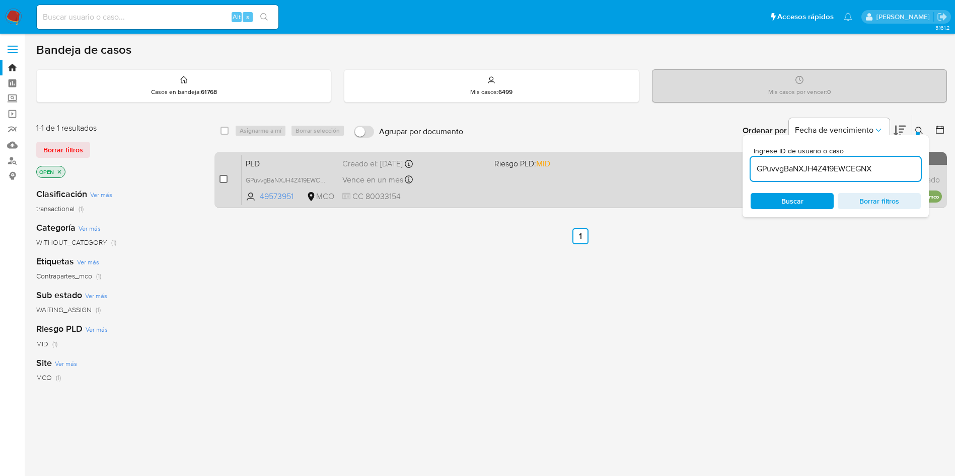
click at [223, 180] on input "checkbox" at bounding box center [223, 179] width 8 height 8
checkbox input "true"
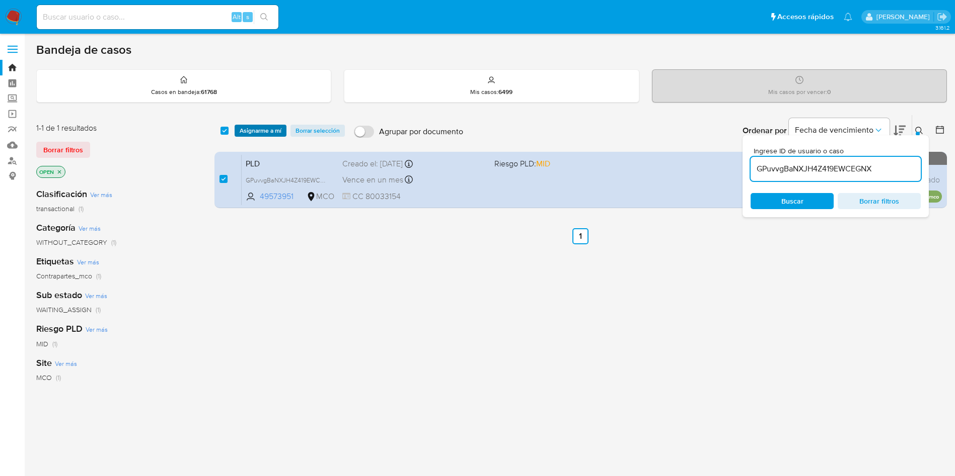
click at [263, 127] on span "Asignarme a mí" at bounding box center [261, 131] width 42 height 10
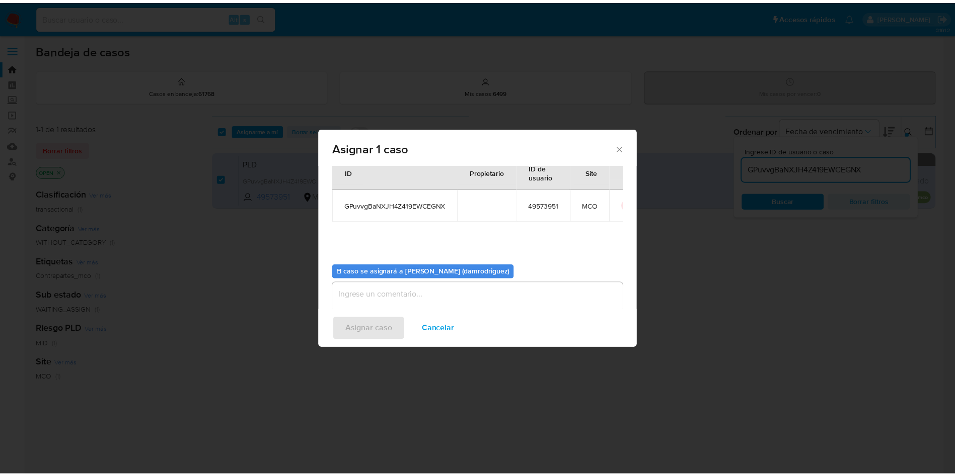
scroll to position [52, 0]
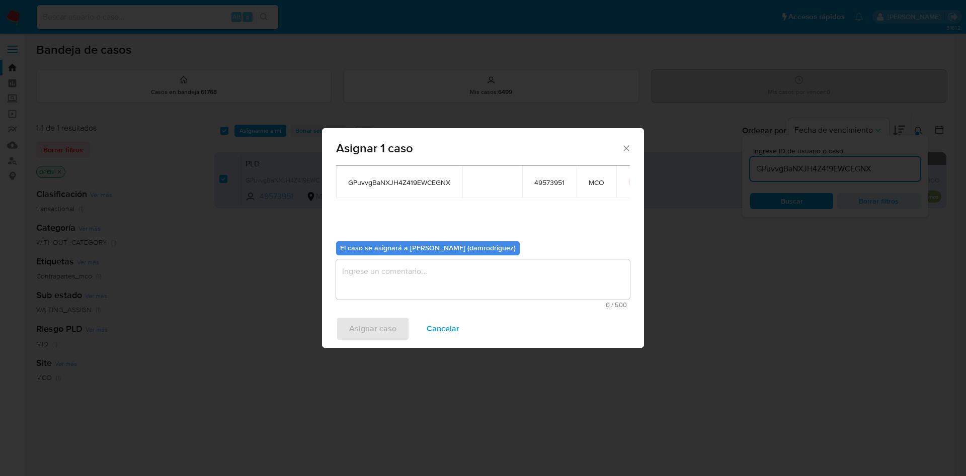
click at [397, 285] on textarea "assign-modal" at bounding box center [483, 280] width 294 height 40
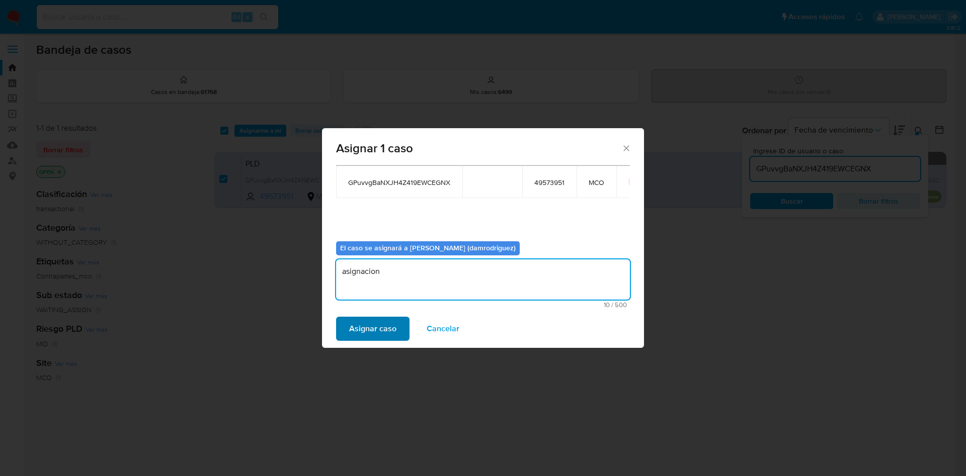
type textarea "asignacion"
click at [380, 327] on span "Asignar caso" at bounding box center [372, 329] width 47 height 22
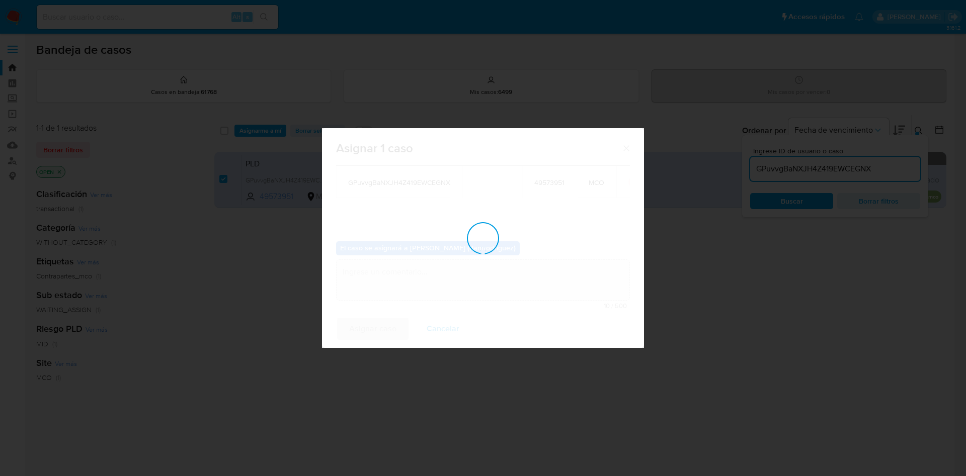
checkbox input "false"
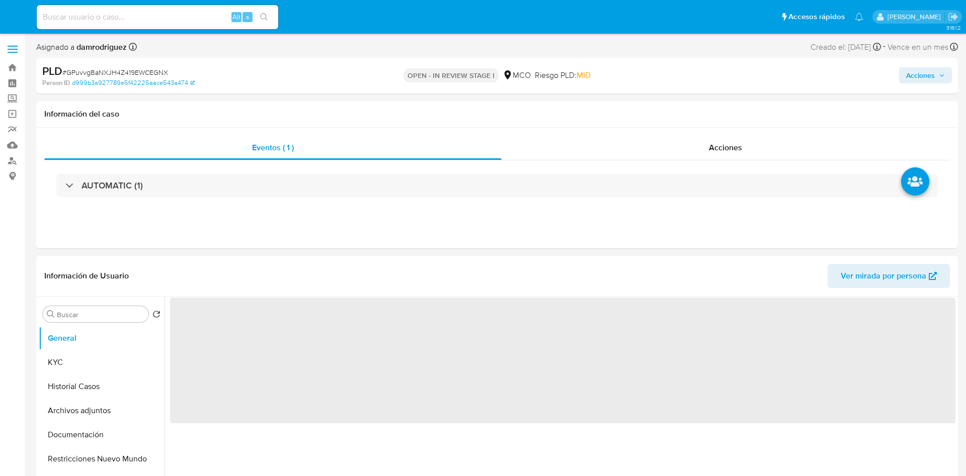
select select "10"
